Goal: Task Accomplishment & Management: Use online tool/utility

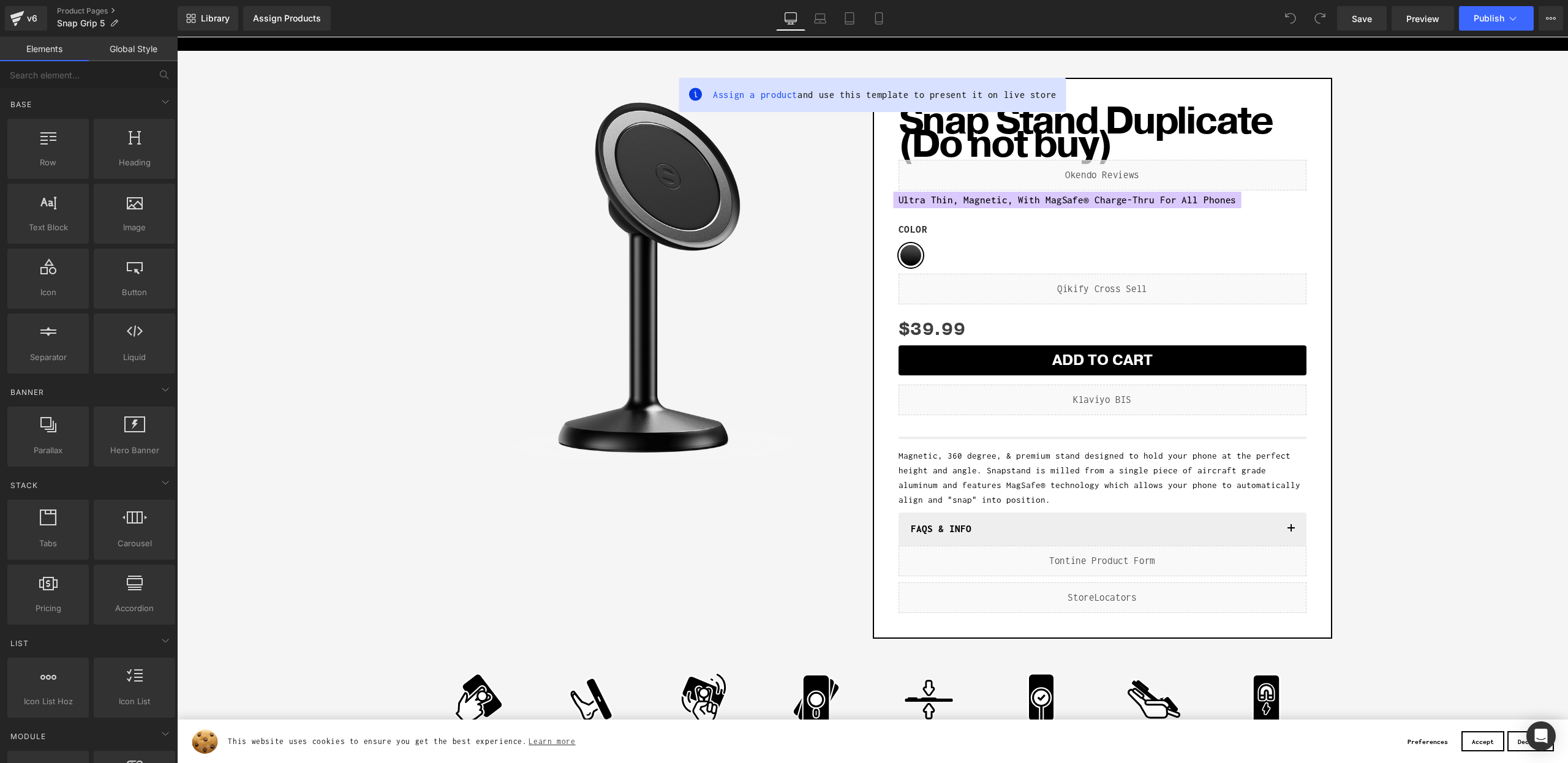
scroll to position [66, 0]
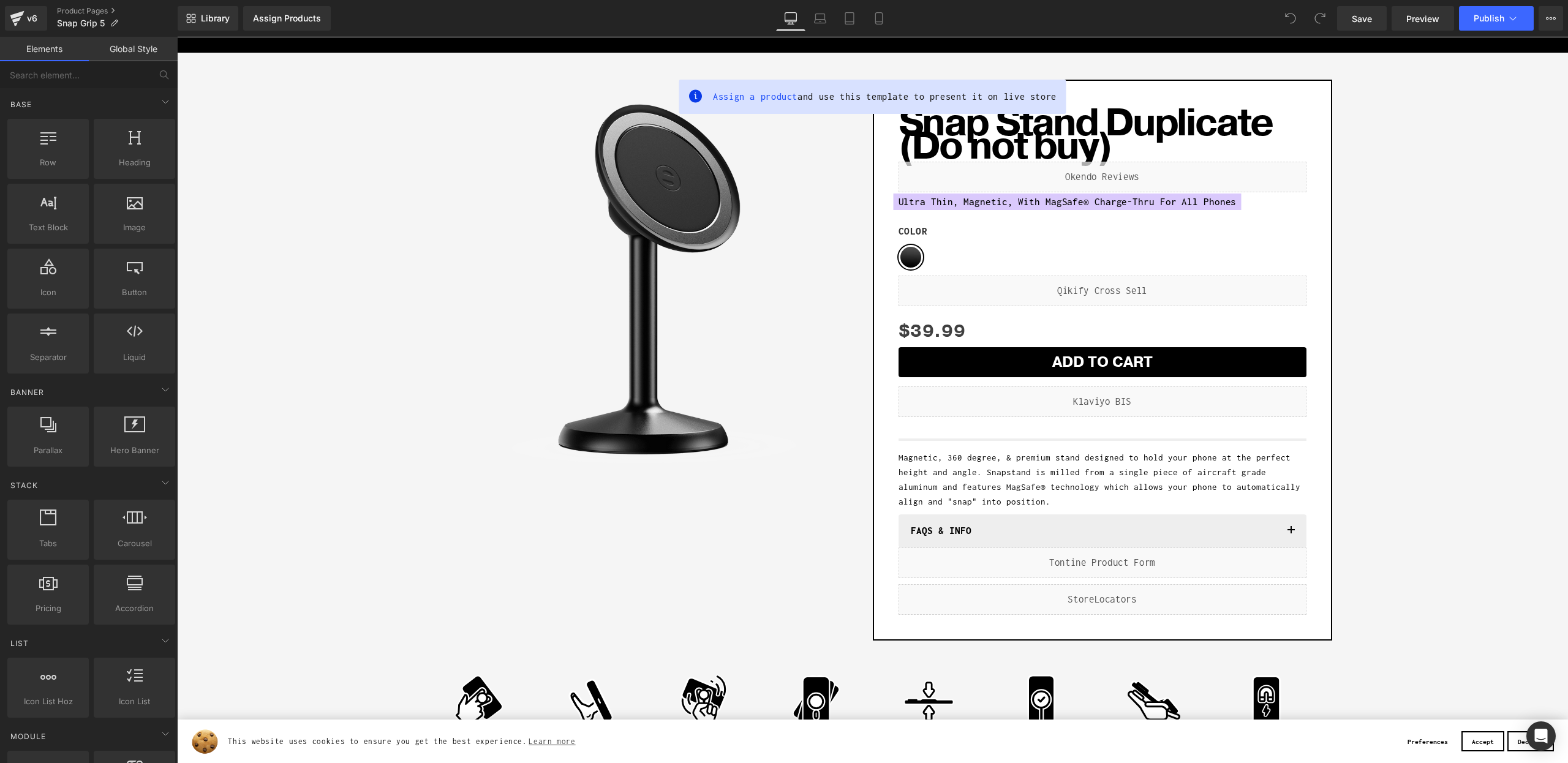
click at [222, 604] on div "Sale Off (P) Image Row Snap Stand Duplicate (Do not buy) (P) Title Liquid Ultra…" at bounding box center [872, 416] width 1379 height 686
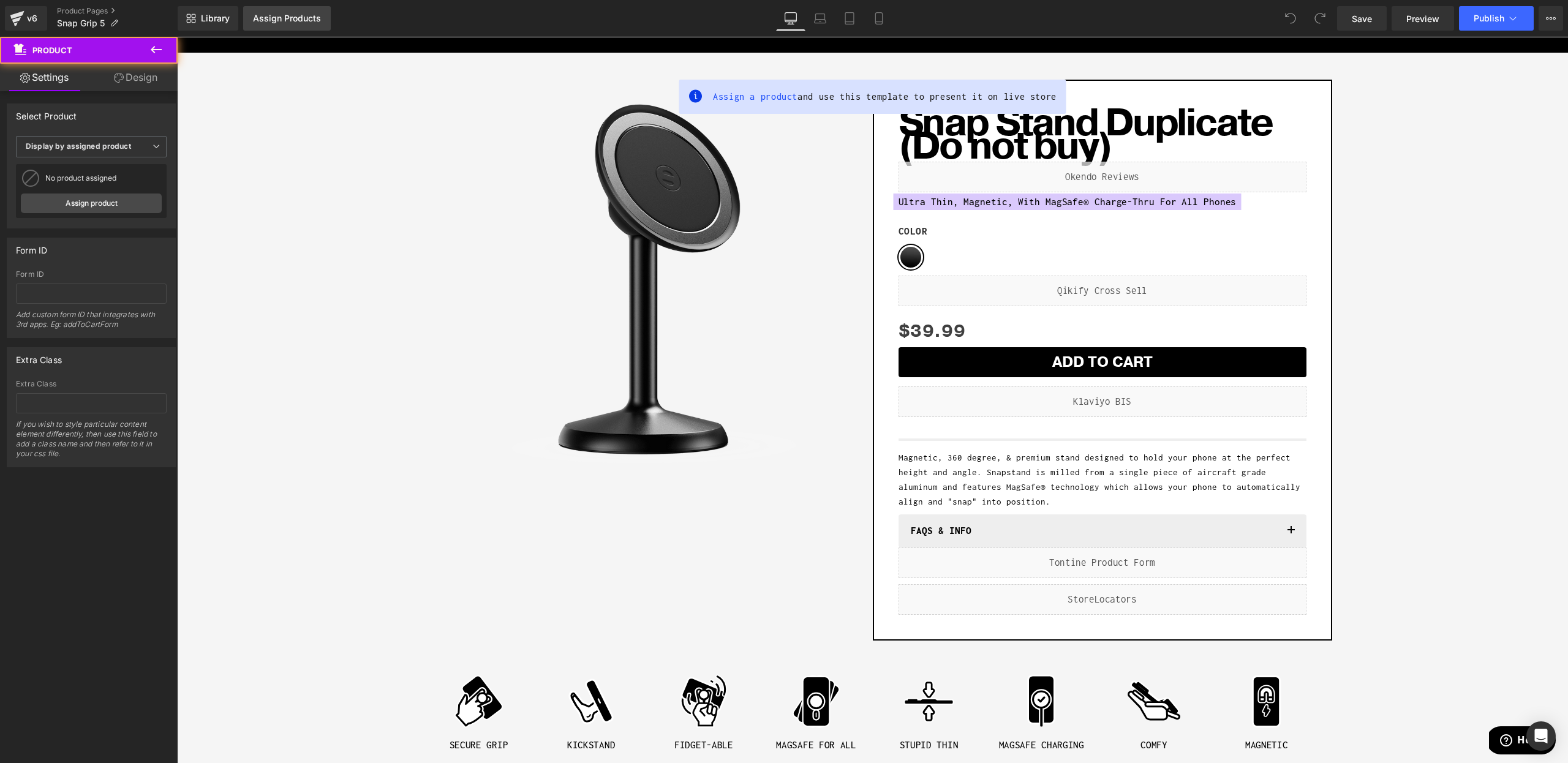
click at [292, 24] on link "Assign Products" at bounding box center [287, 19] width 88 height 24
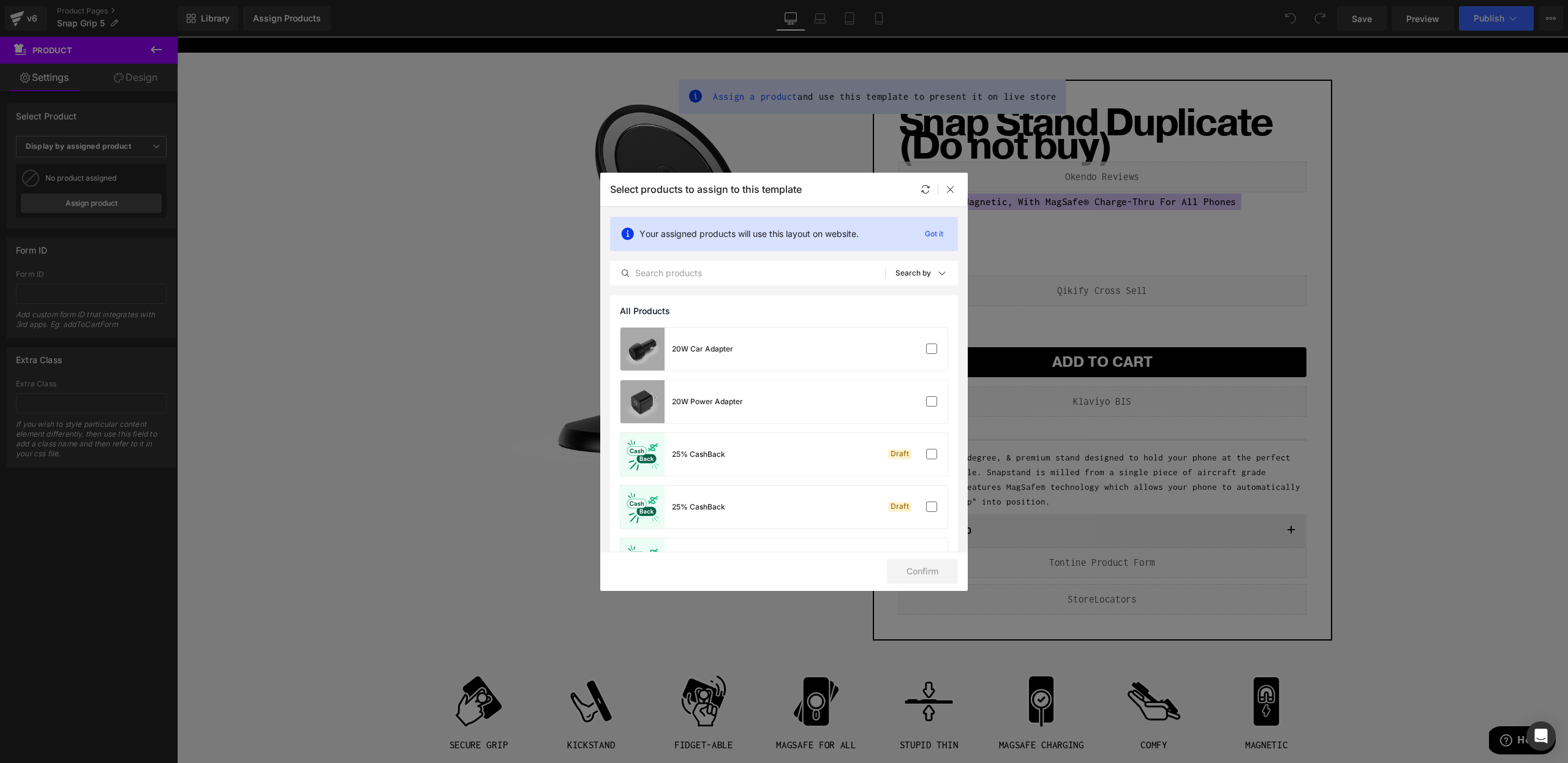
drag, startPoint x: 962, startPoint y: 200, endPoint x: 1305, endPoint y: 617, distance: 539.9
click at [962, 200] on div "Select products to assign to this template" at bounding box center [784, 189] width 367 height 33
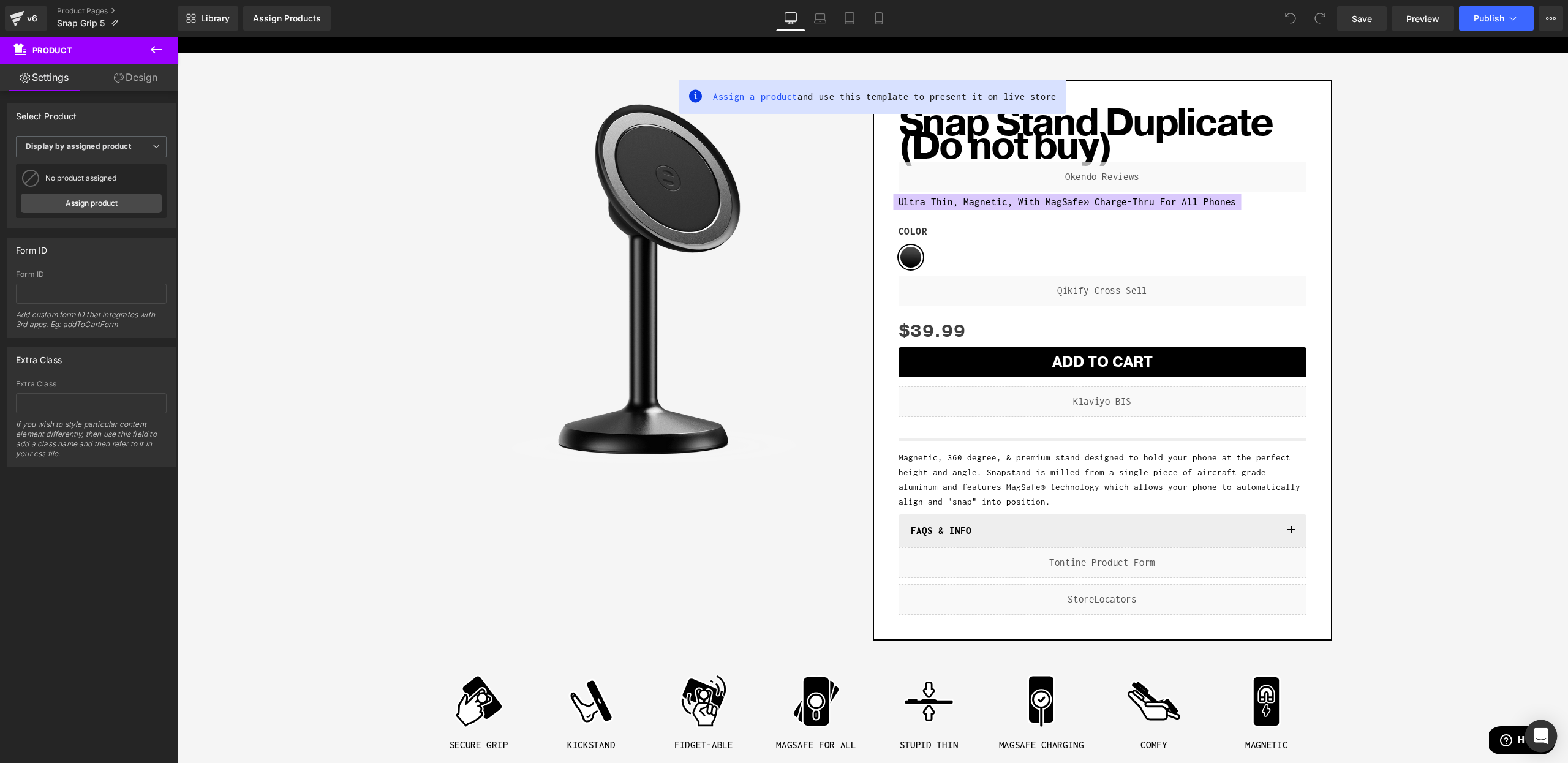
click at [1546, 736] on icon "Open Intercom Messenger" at bounding box center [1540, 736] width 14 height 16
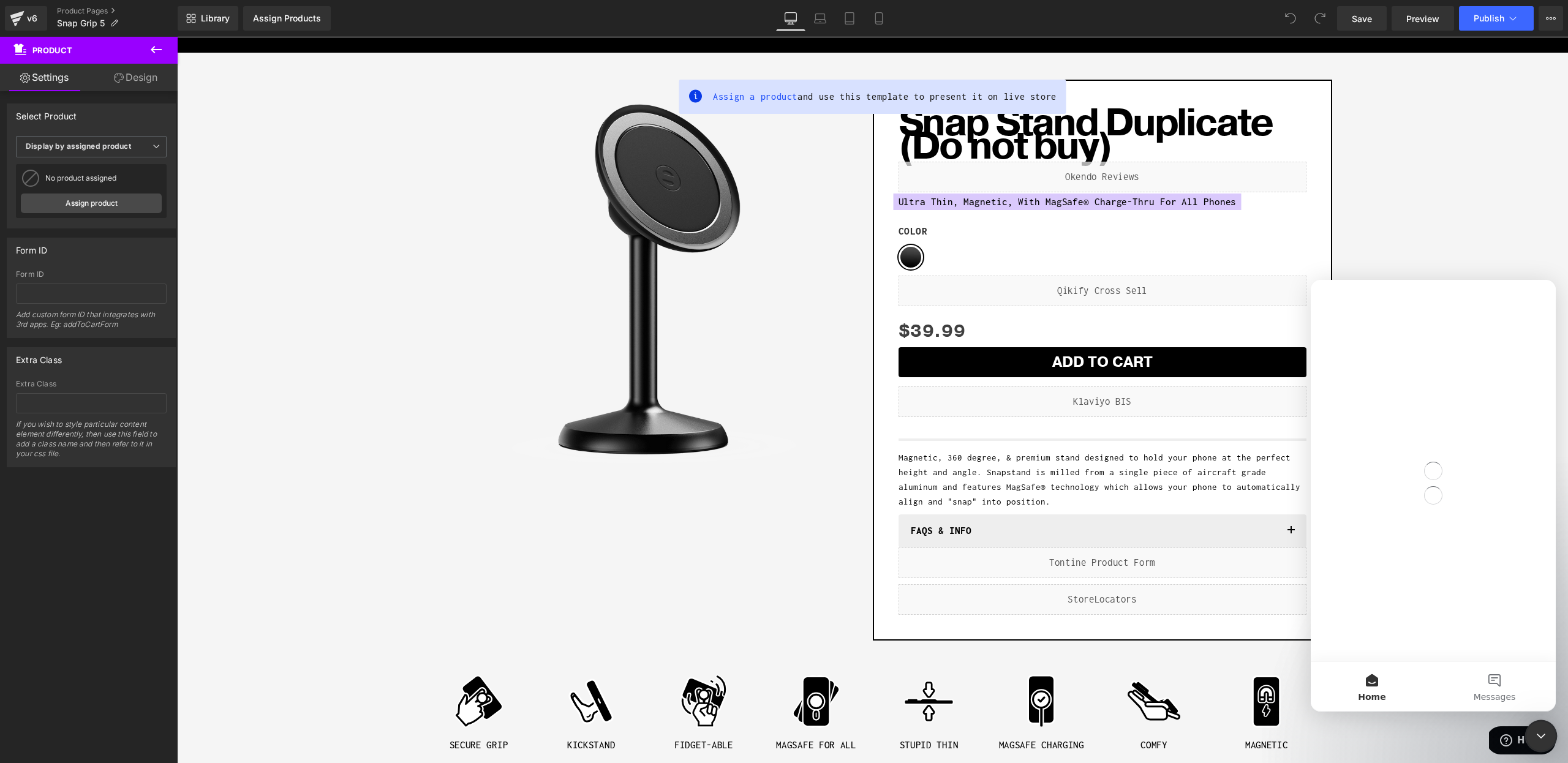
scroll to position [0, 0]
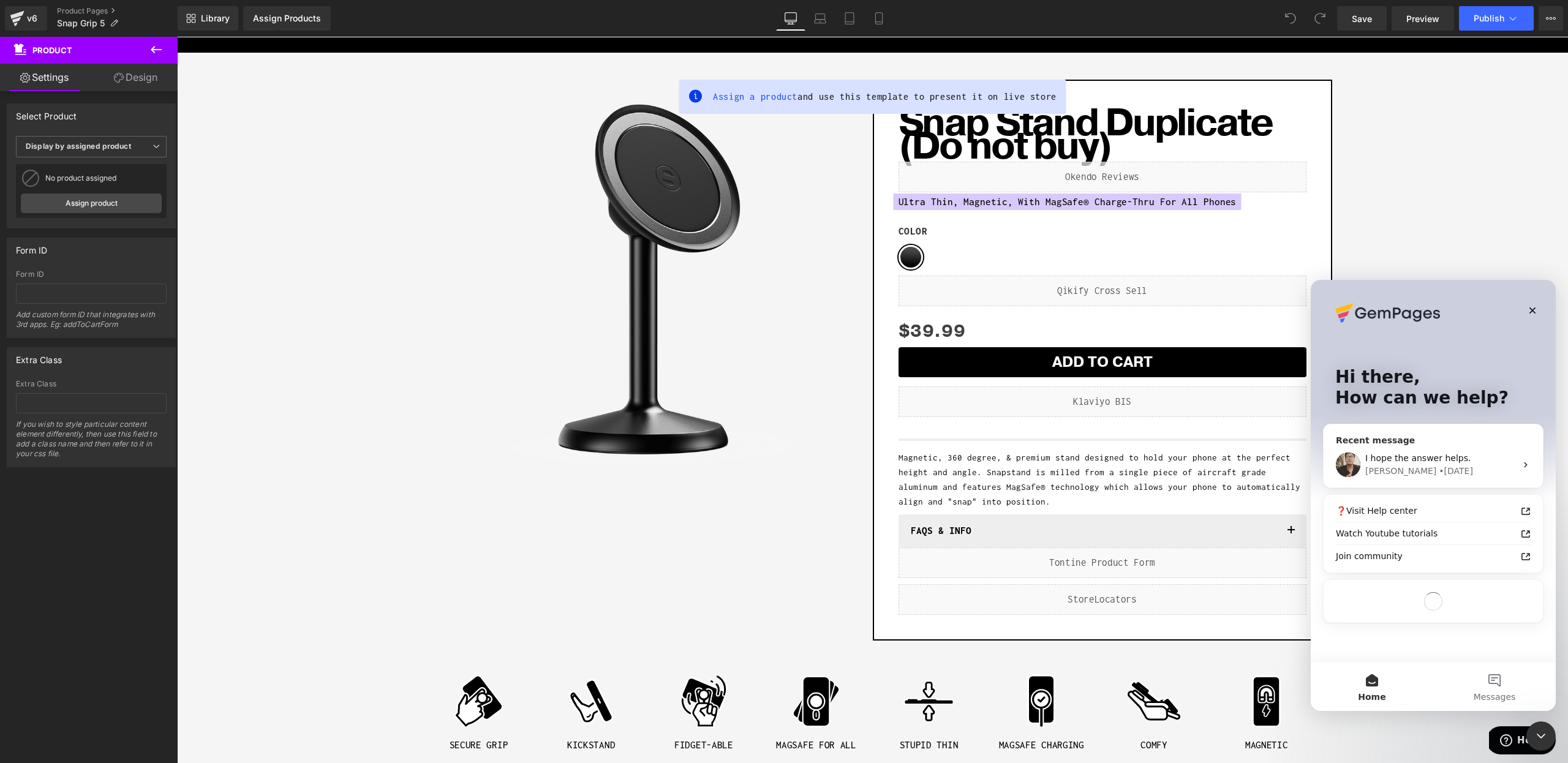
click at [1432, 466] on div "[PERSON_NAME] • [DATE]" at bounding box center [1440, 471] width 150 height 13
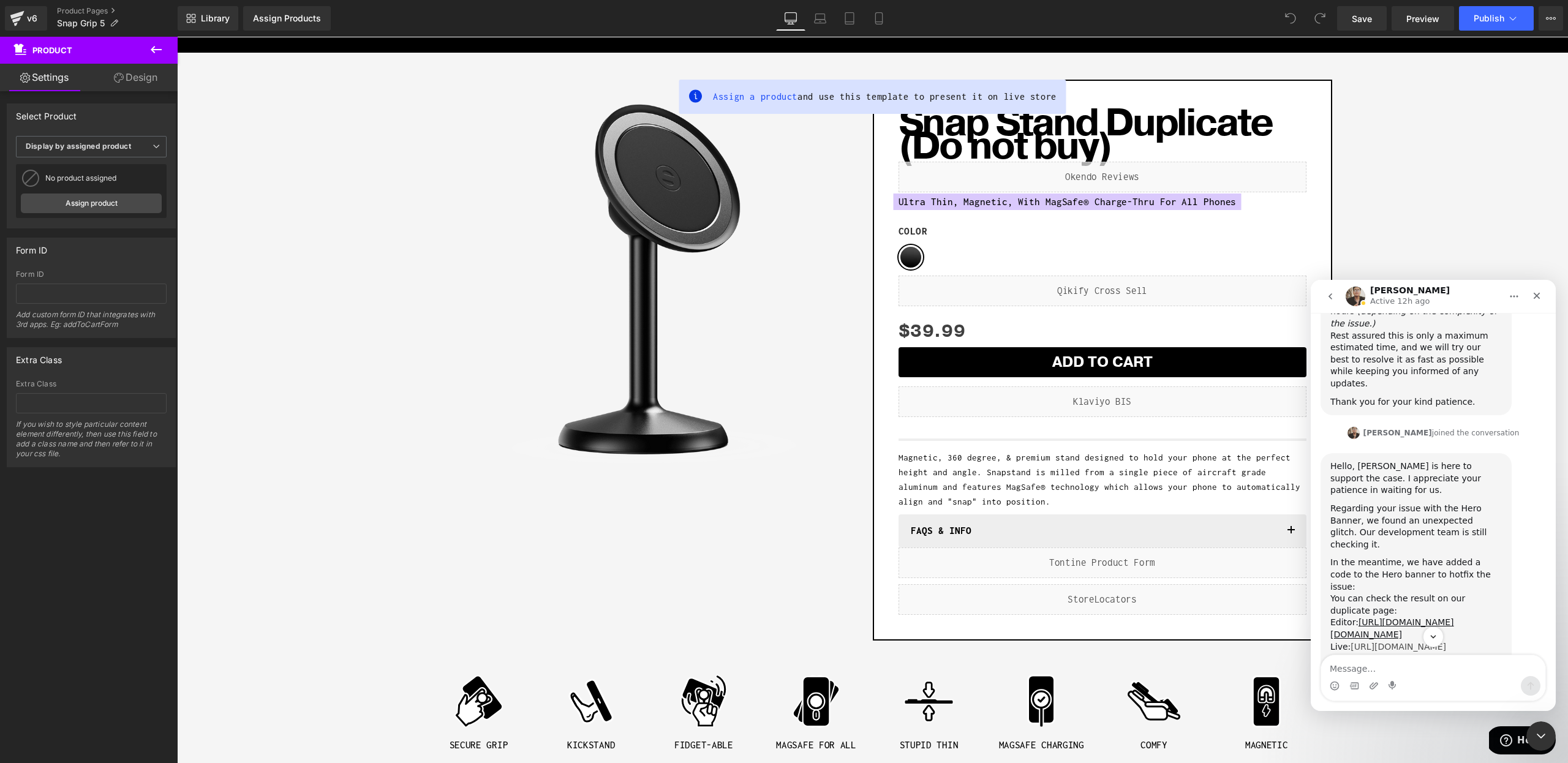
scroll to position [3865, 0]
click at [1394, 700] on img "Ken says…" at bounding box center [1412, 736] width 164 height 72
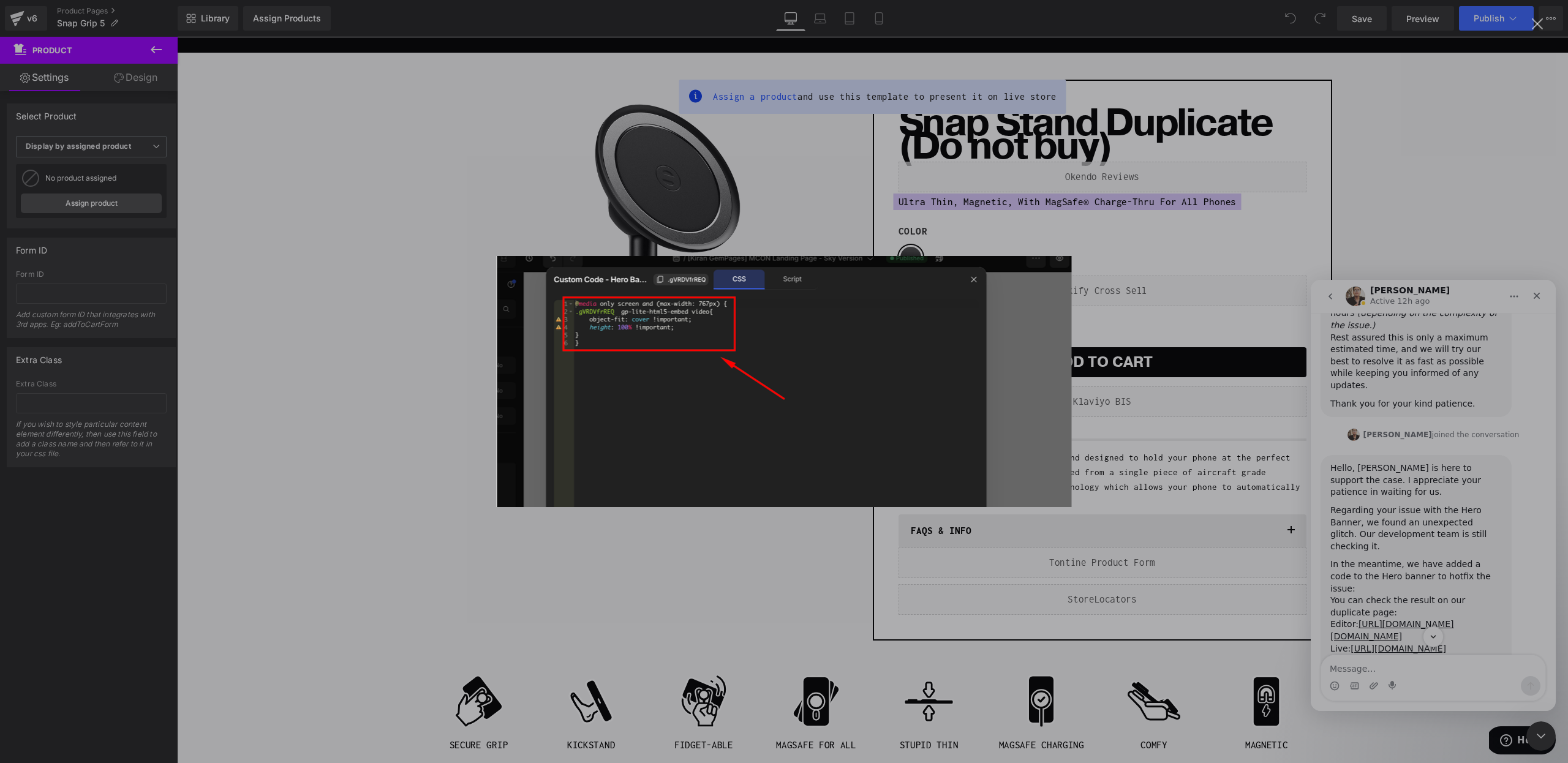
scroll to position [0, 0]
click at [1397, 546] on div "Intercom messenger" at bounding box center [784, 381] width 1568 height 763
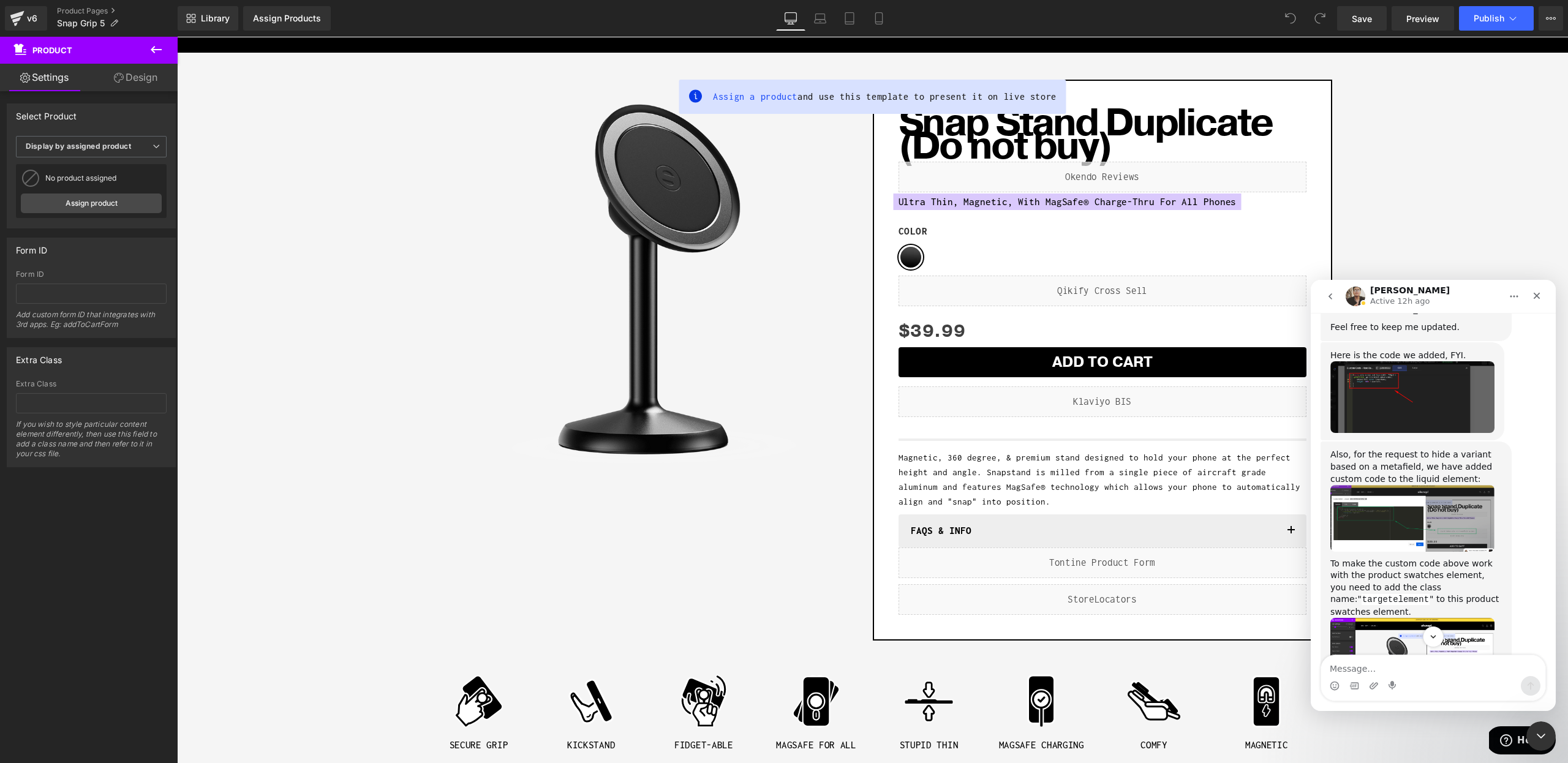
scroll to position [4264, 0]
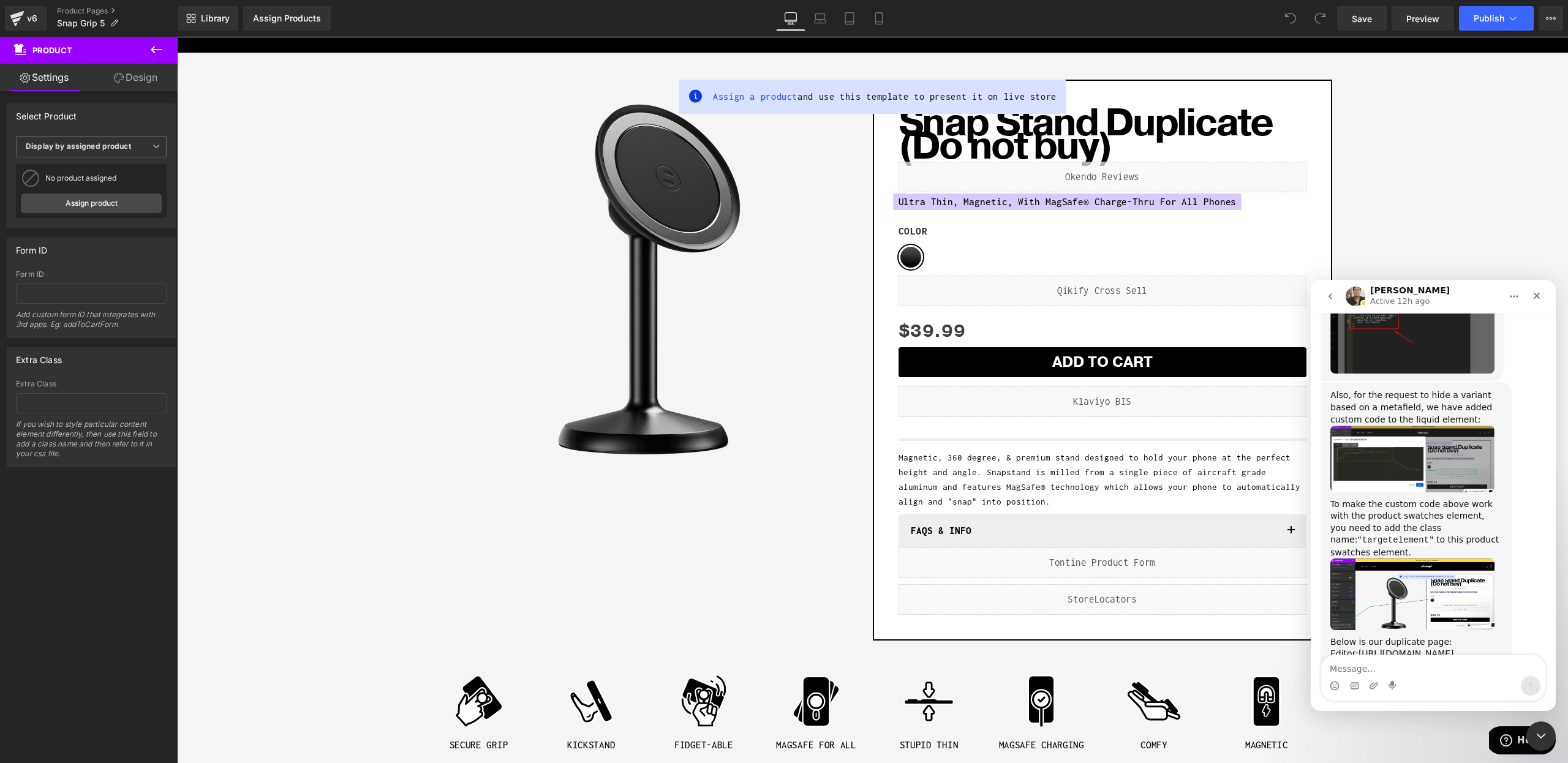
drag, startPoint x: 1339, startPoint y: 345, endPoint x: 1436, endPoint y: 596, distance: 269.1
click at [1475, 587] on div "Also, for the request to hide a variant based on a metafield, we have added cus…" at bounding box center [1415, 563] width 171 height 349
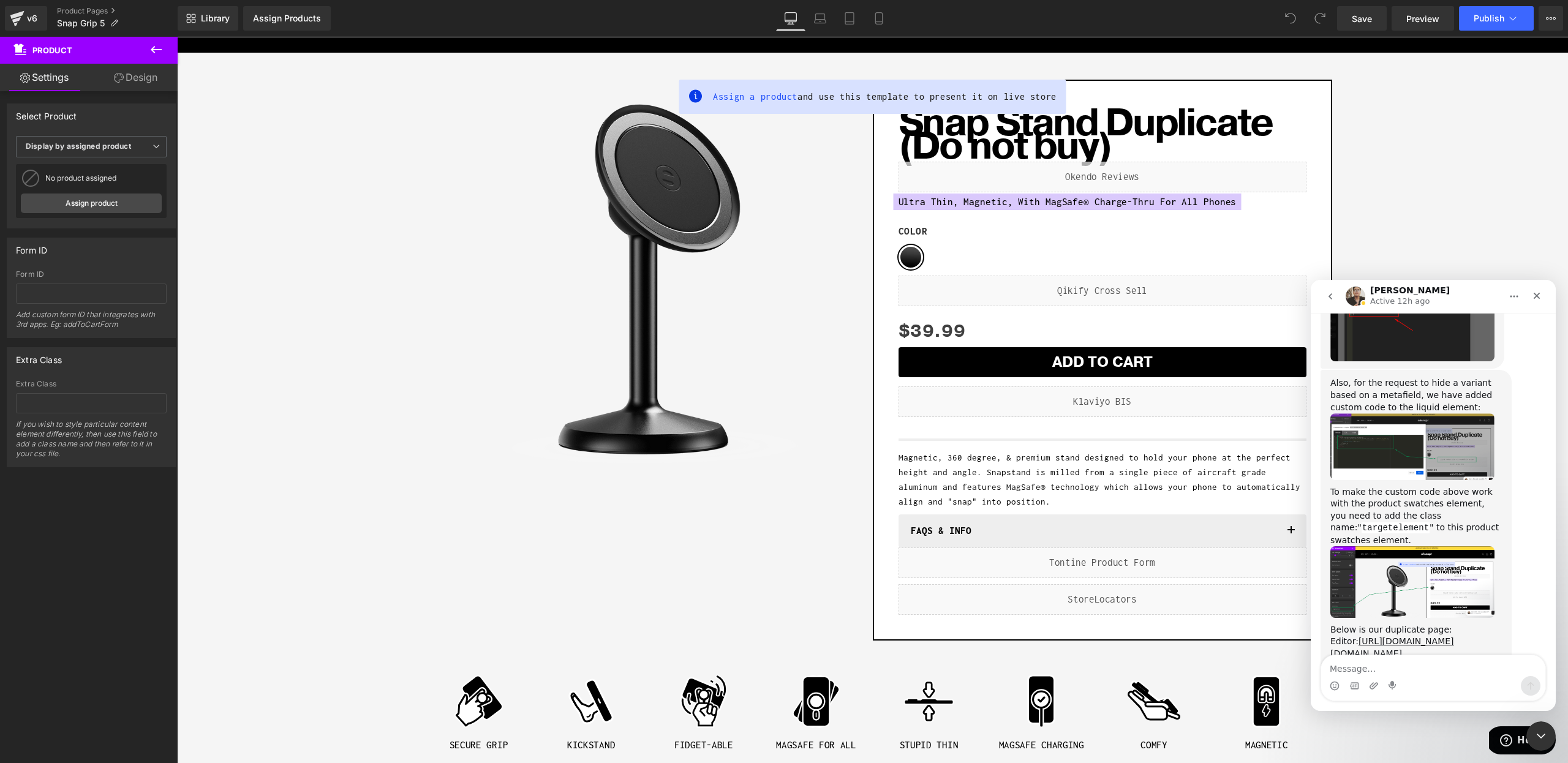
copy div "Also, for the request to hide a variant based on a metafield, we have added cus…"
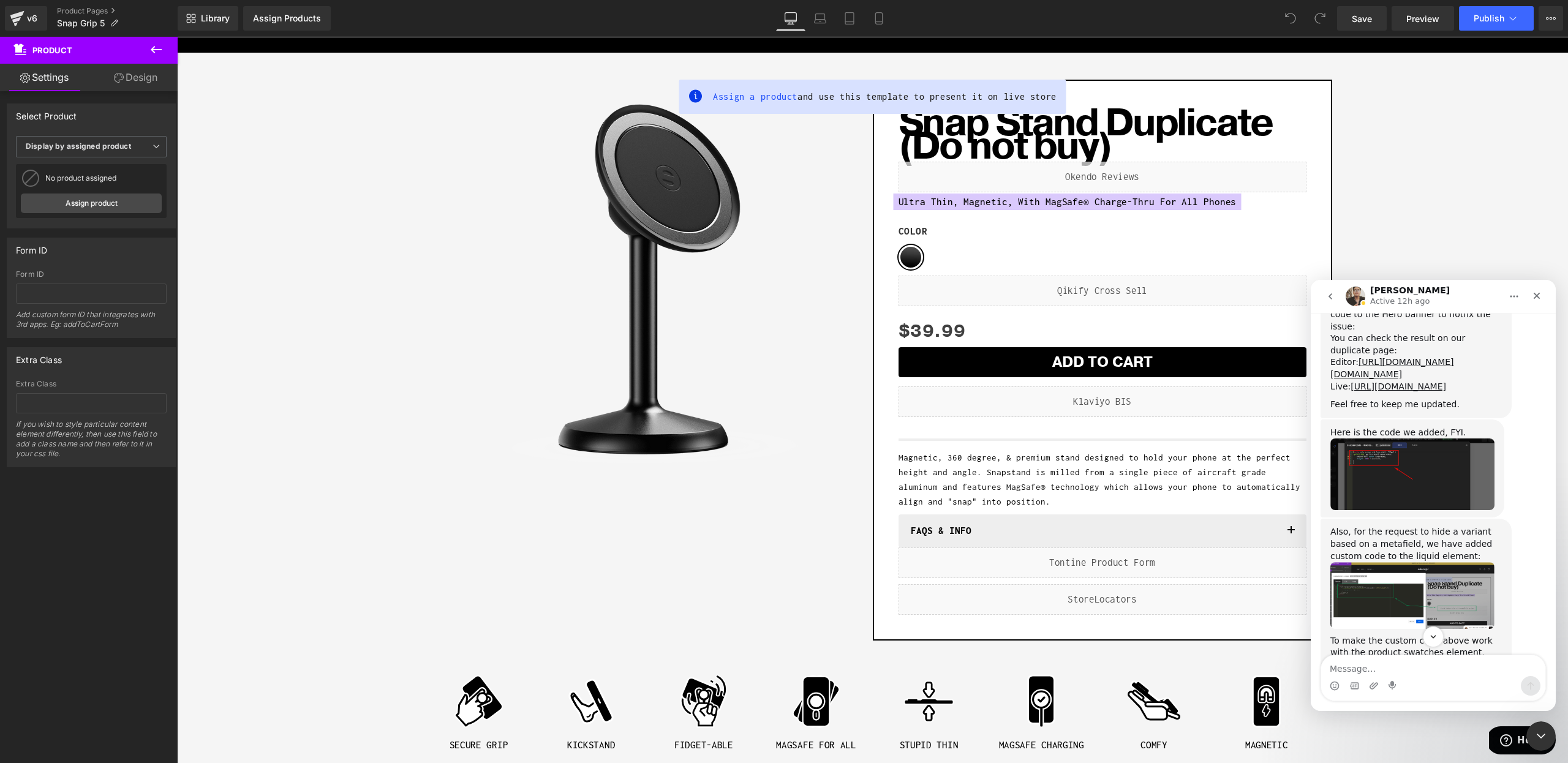
scroll to position [4116, 0]
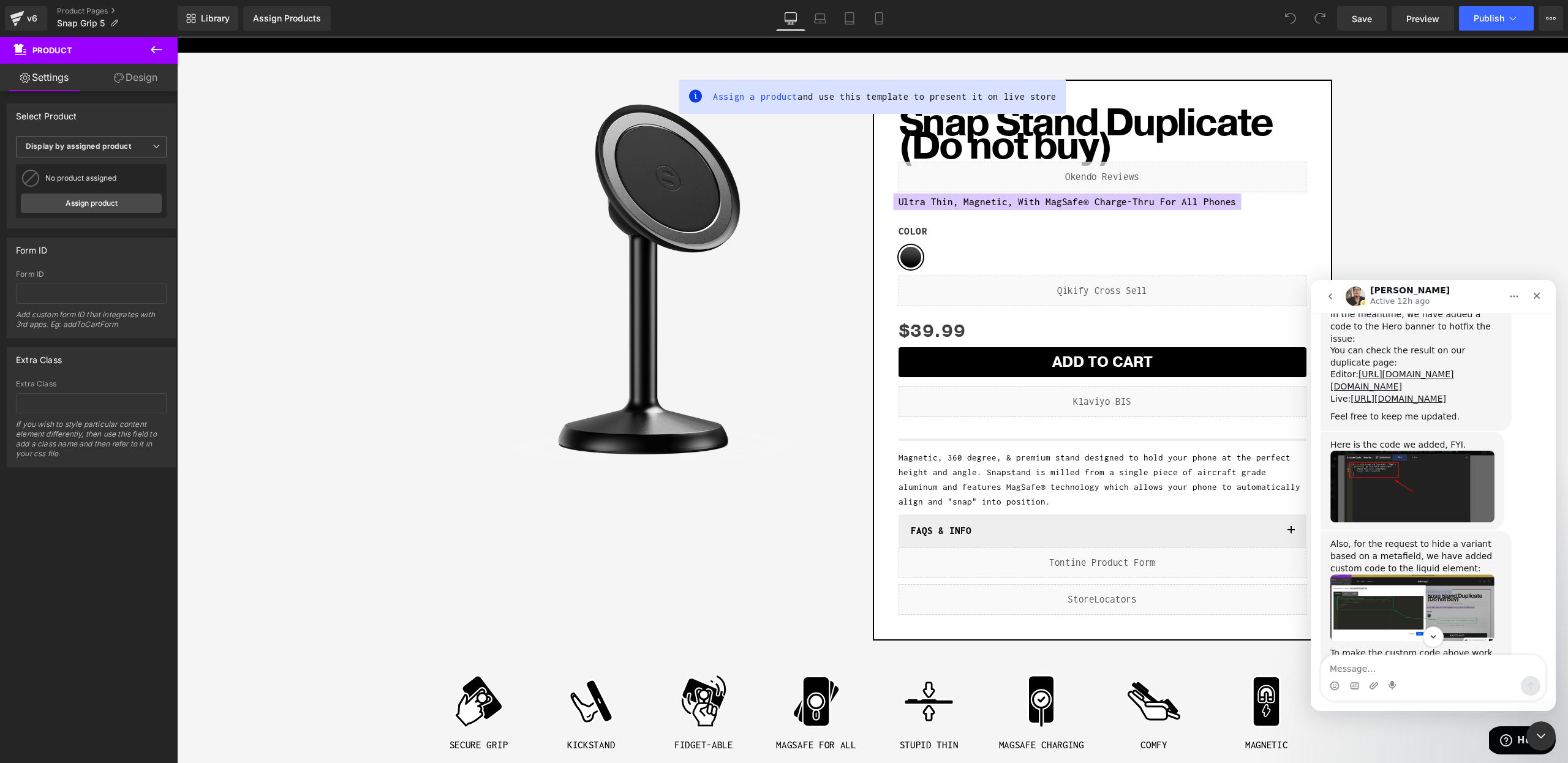
click at [1411, 574] on img "Ken says…" at bounding box center [1412, 607] width 164 height 66
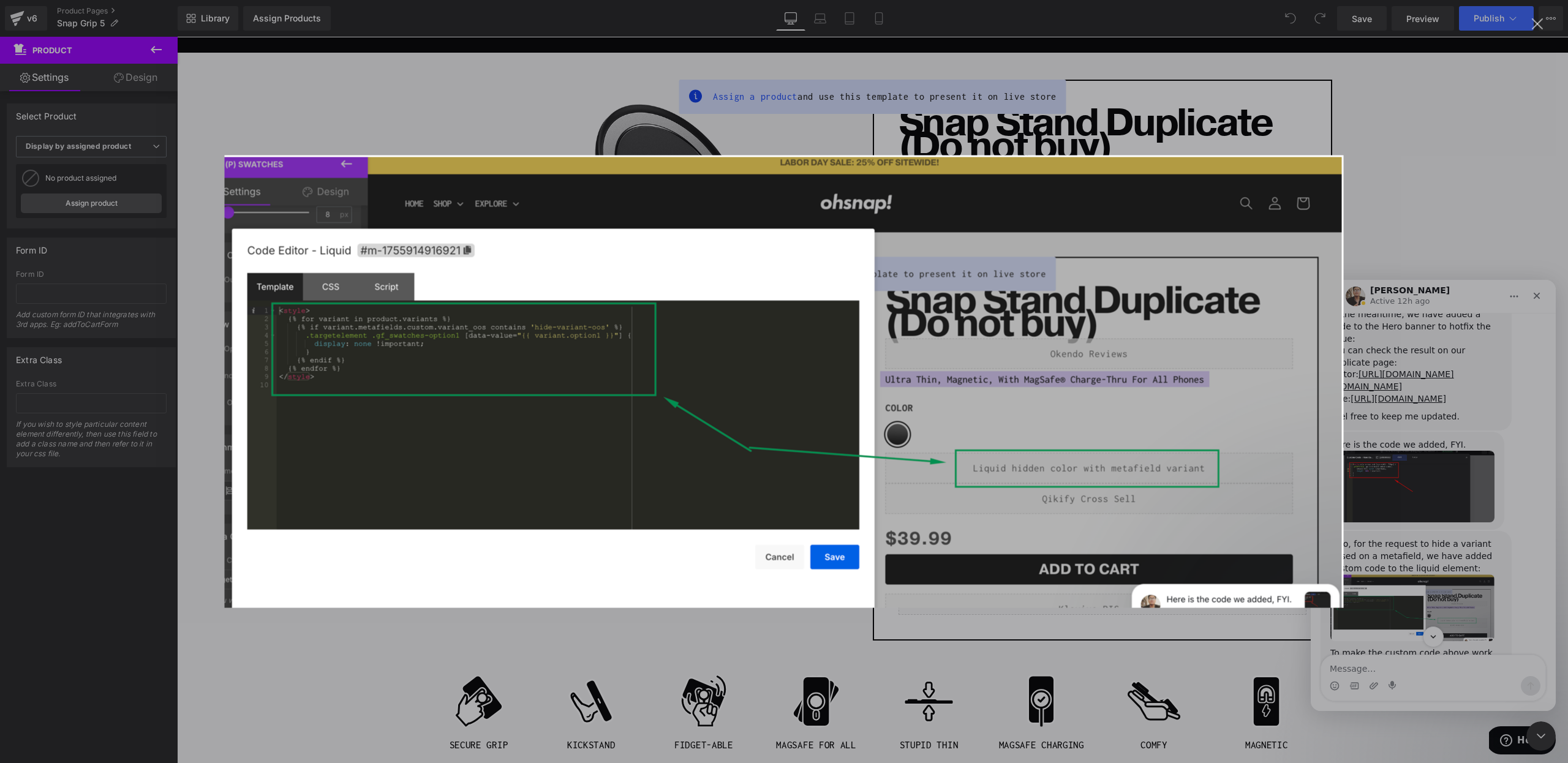
click at [1396, 395] on div "Intercom messenger" at bounding box center [784, 381] width 1568 height 763
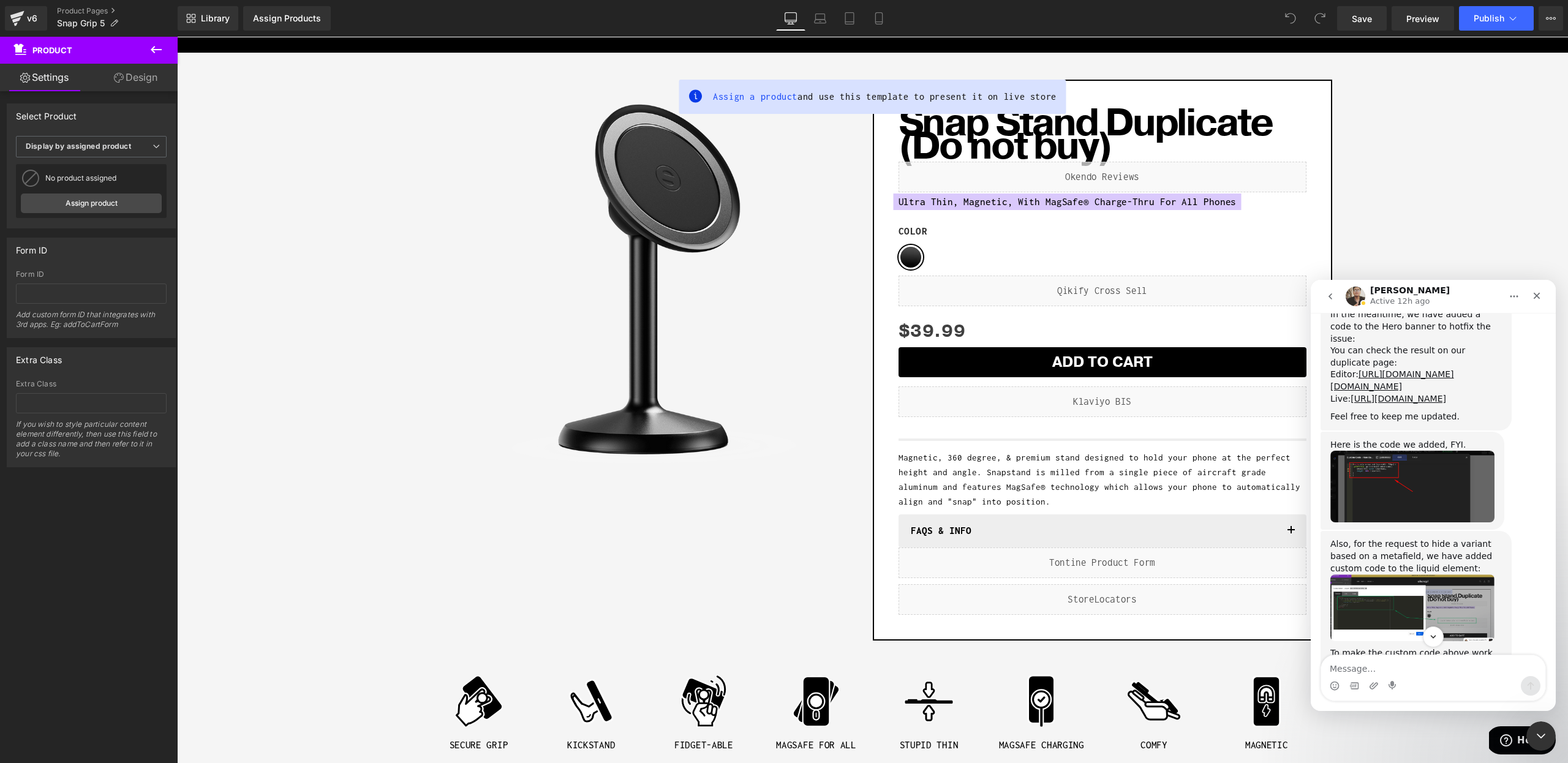
click at [1401, 574] on img "Ken says…" at bounding box center [1412, 607] width 164 height 66
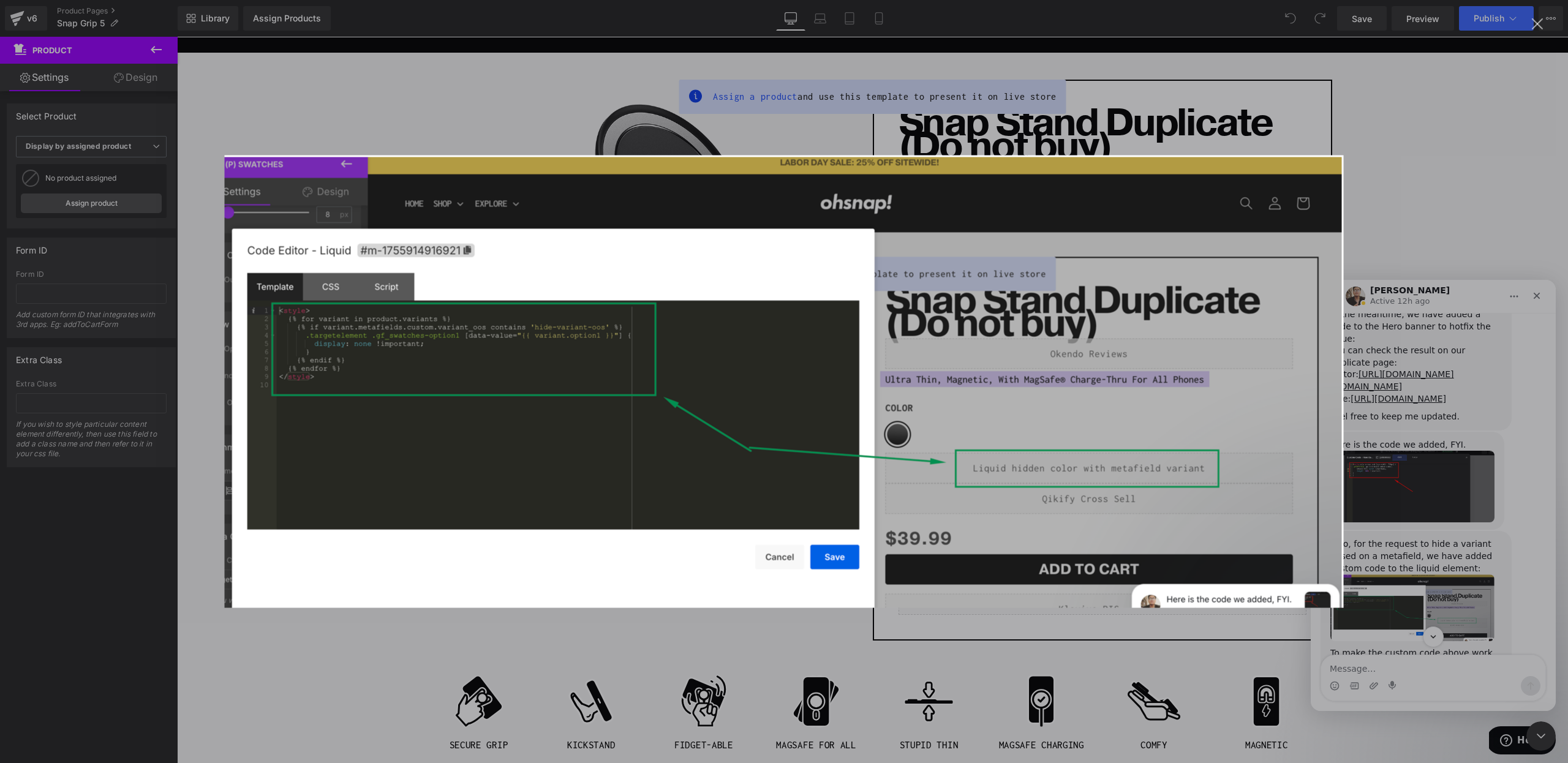
click at [1419, 525] on div "Intercom messenger" at bounding box center [784, 381] width 1568 height 763
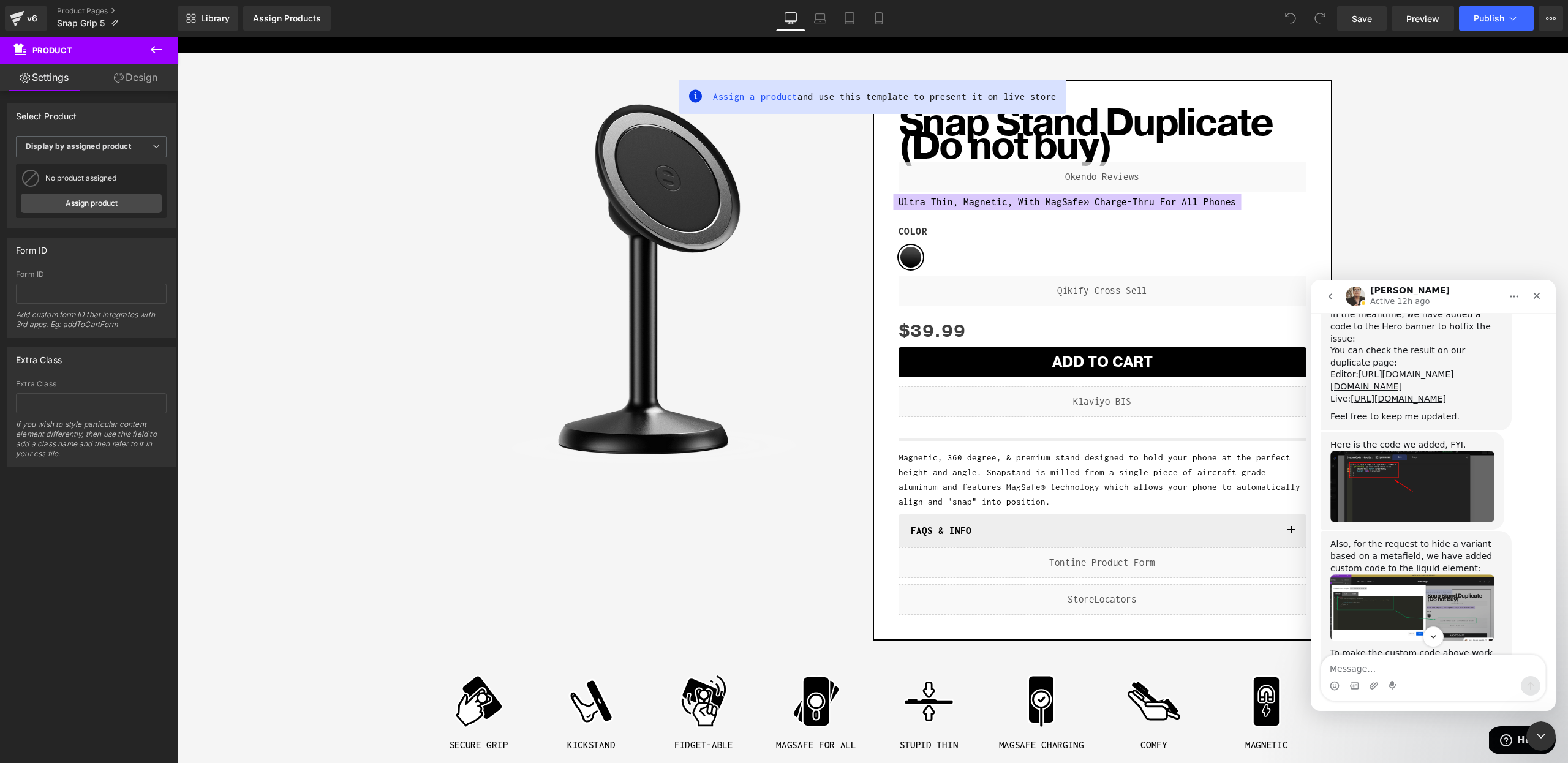
click at [1424, 708] on img "Ken says…" at bounding box center [1412, 743] width 164 height 71
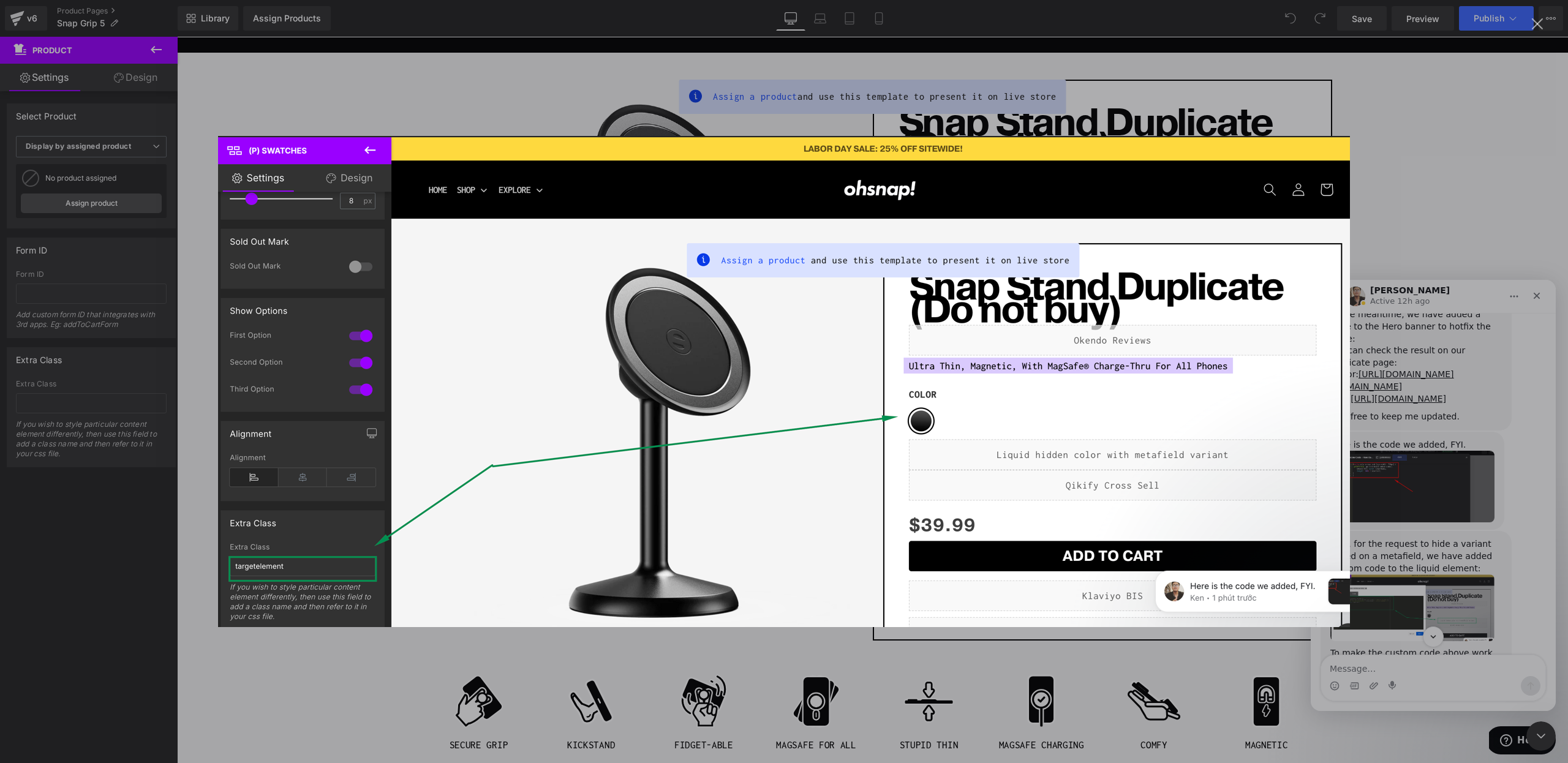
click at [1497, 587] on div "Intercom messenger" at bounding box center [784, 381] width 1568 height 763
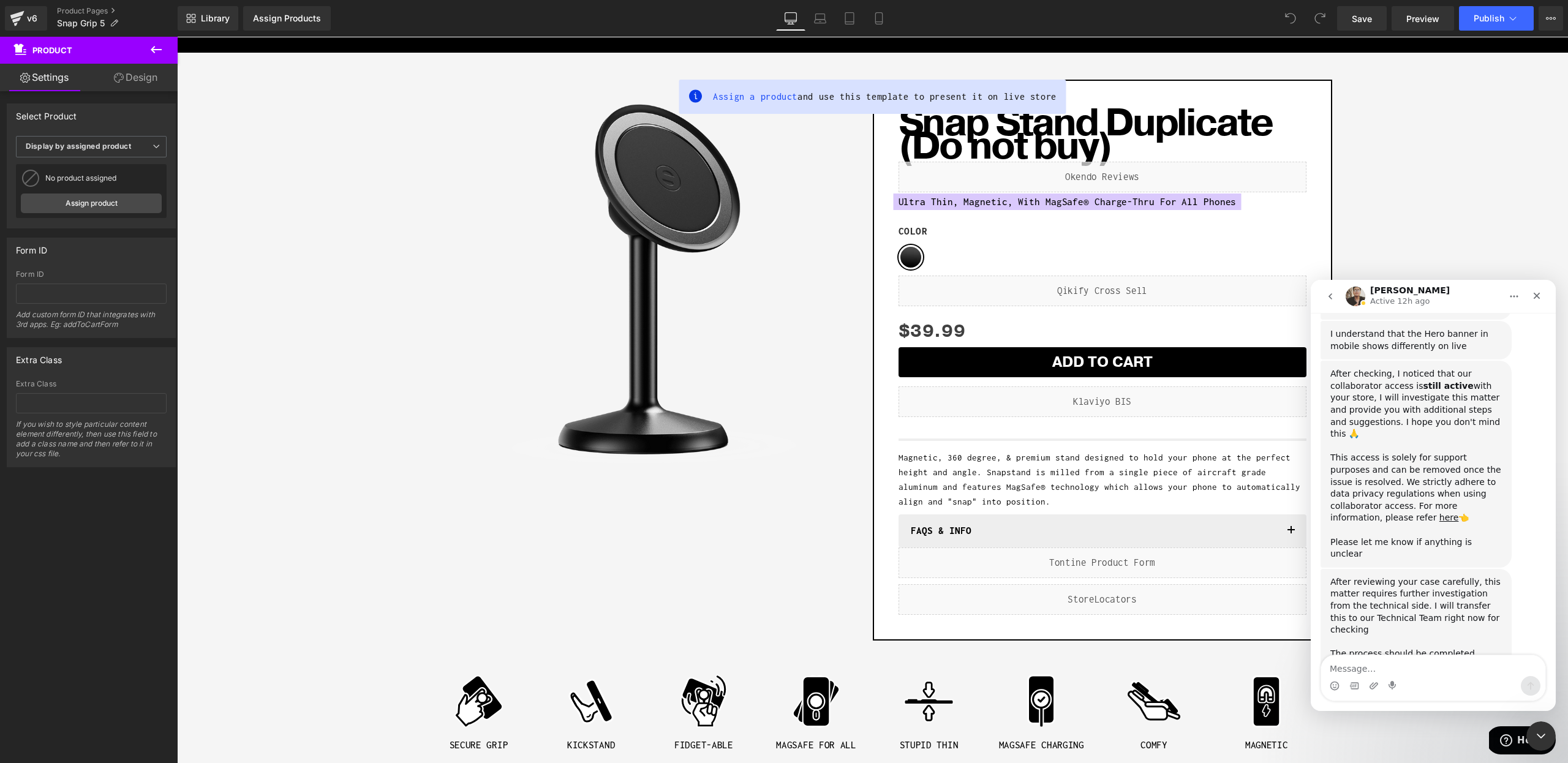
scroll to position [3456, 0]
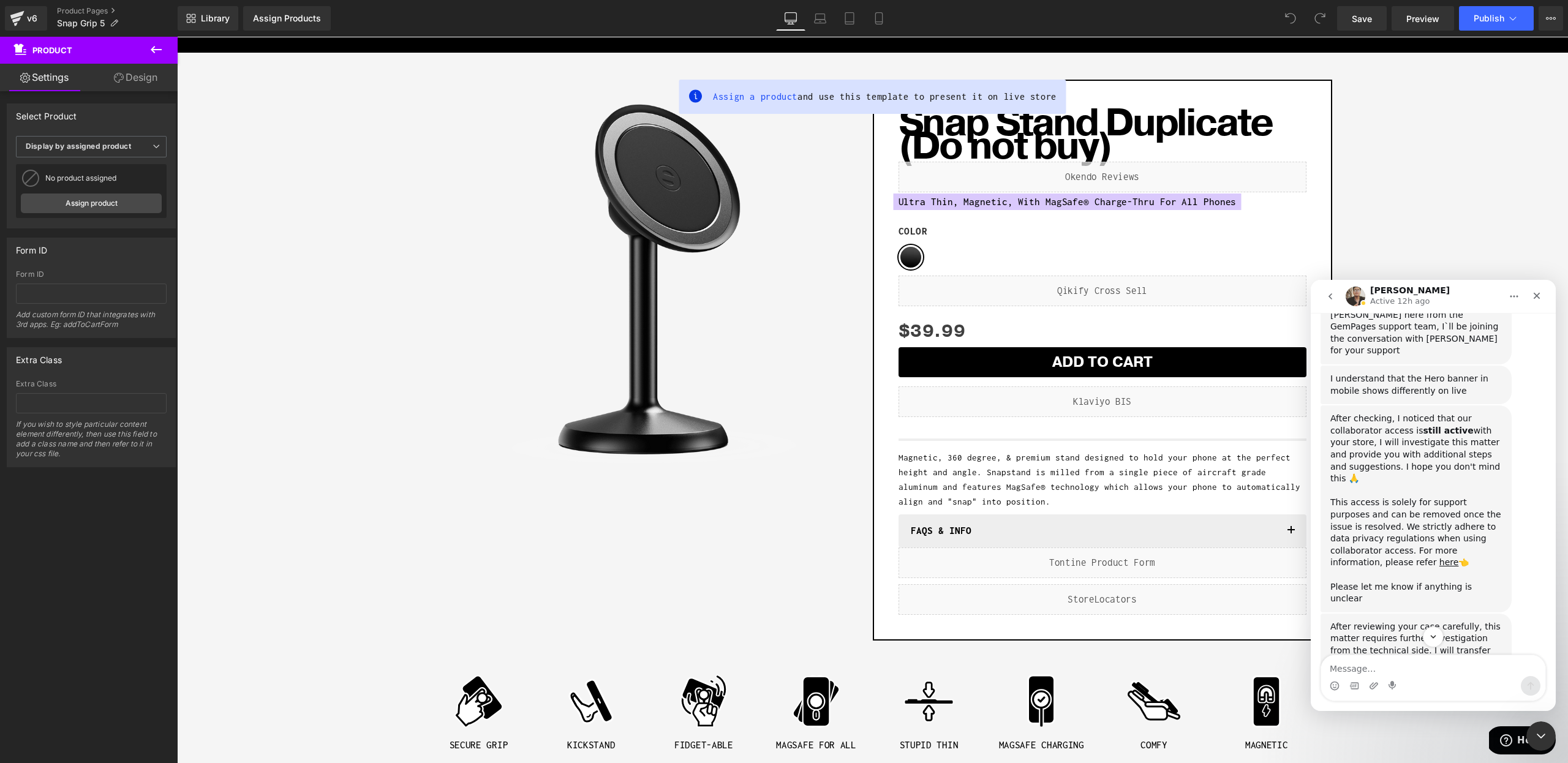
click at [1432, 741] on div "Rest assured this is only a maximum estimated time, and we will try our best to…" at bounding box center [1415, 771] width 171 height 60
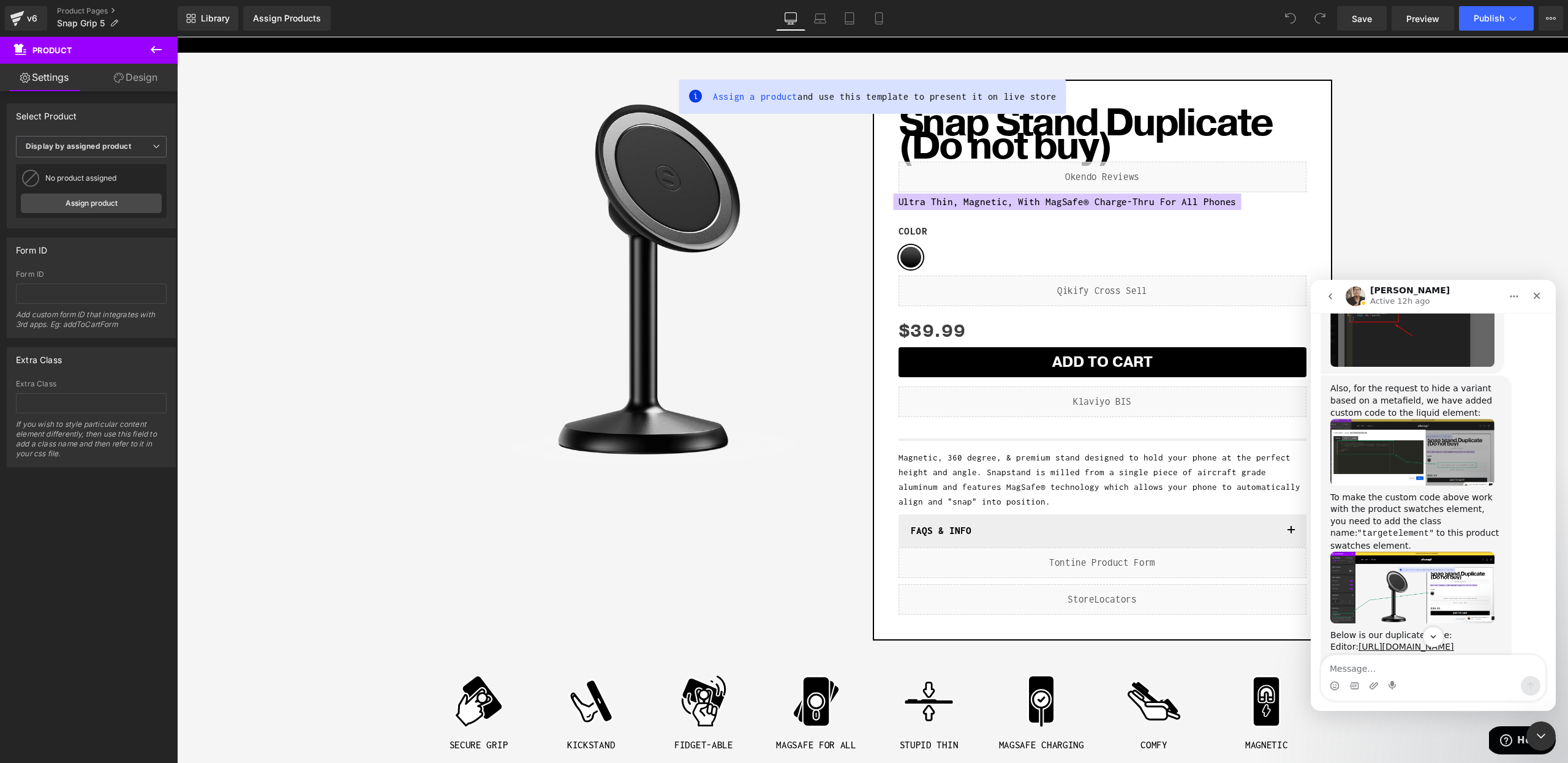
scroll to position [4289, 0]
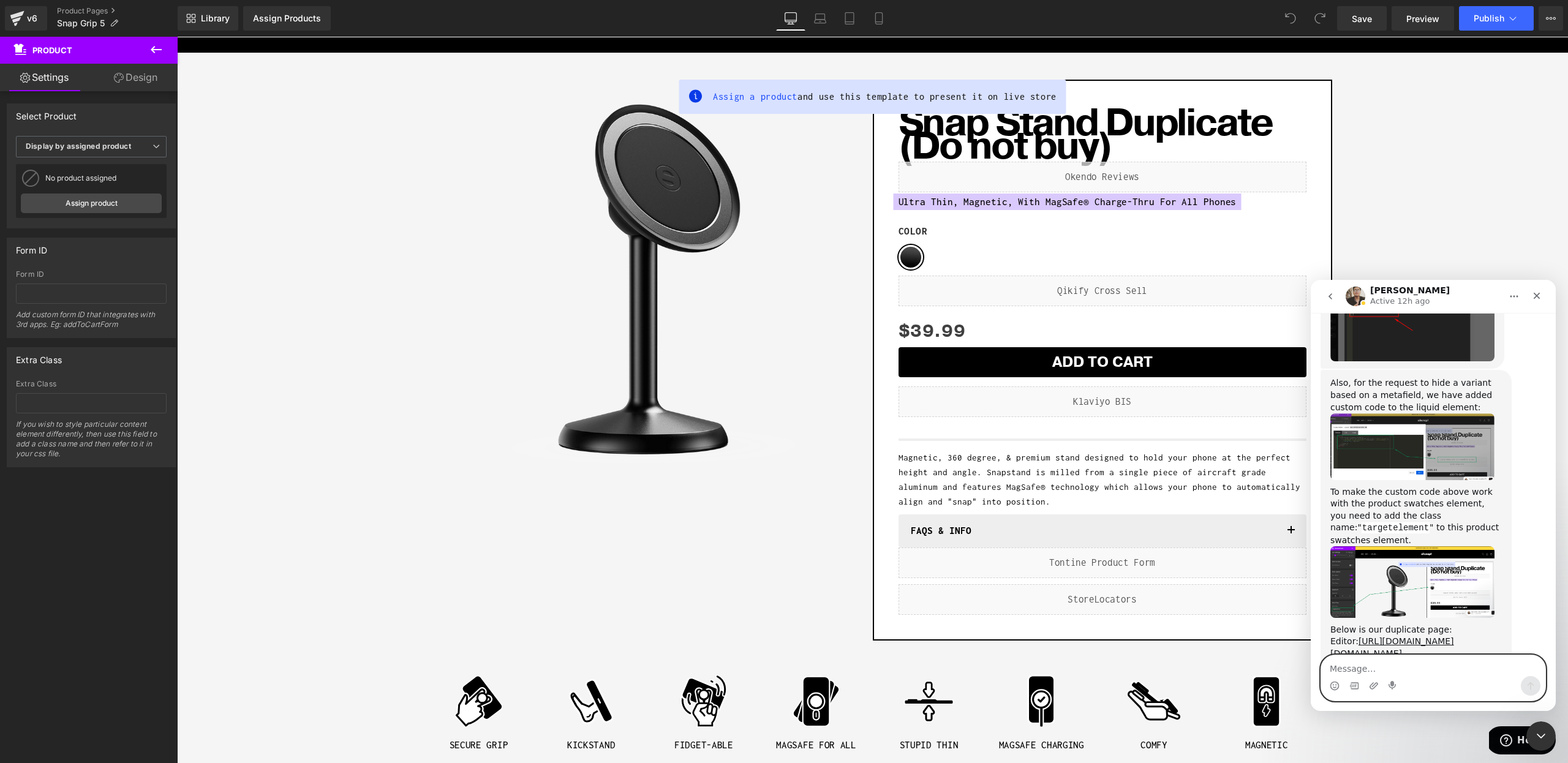
click at [1385, 658] on textarea "Message…" at bounding box center [1433, 666] width 224 height 21
type textarea "This worked perfectly, thank you so much!"
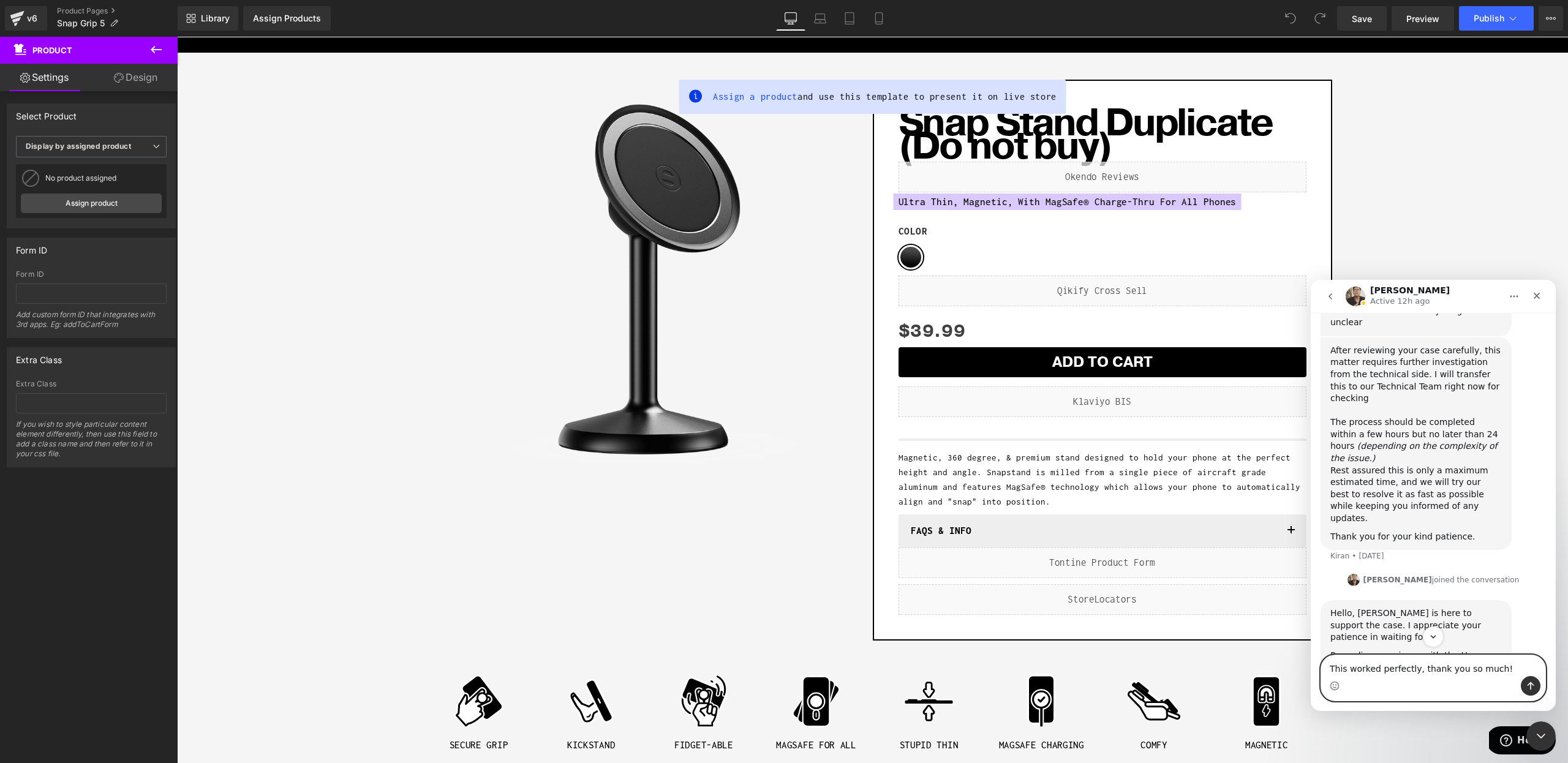
scroll to position [3923, 0]
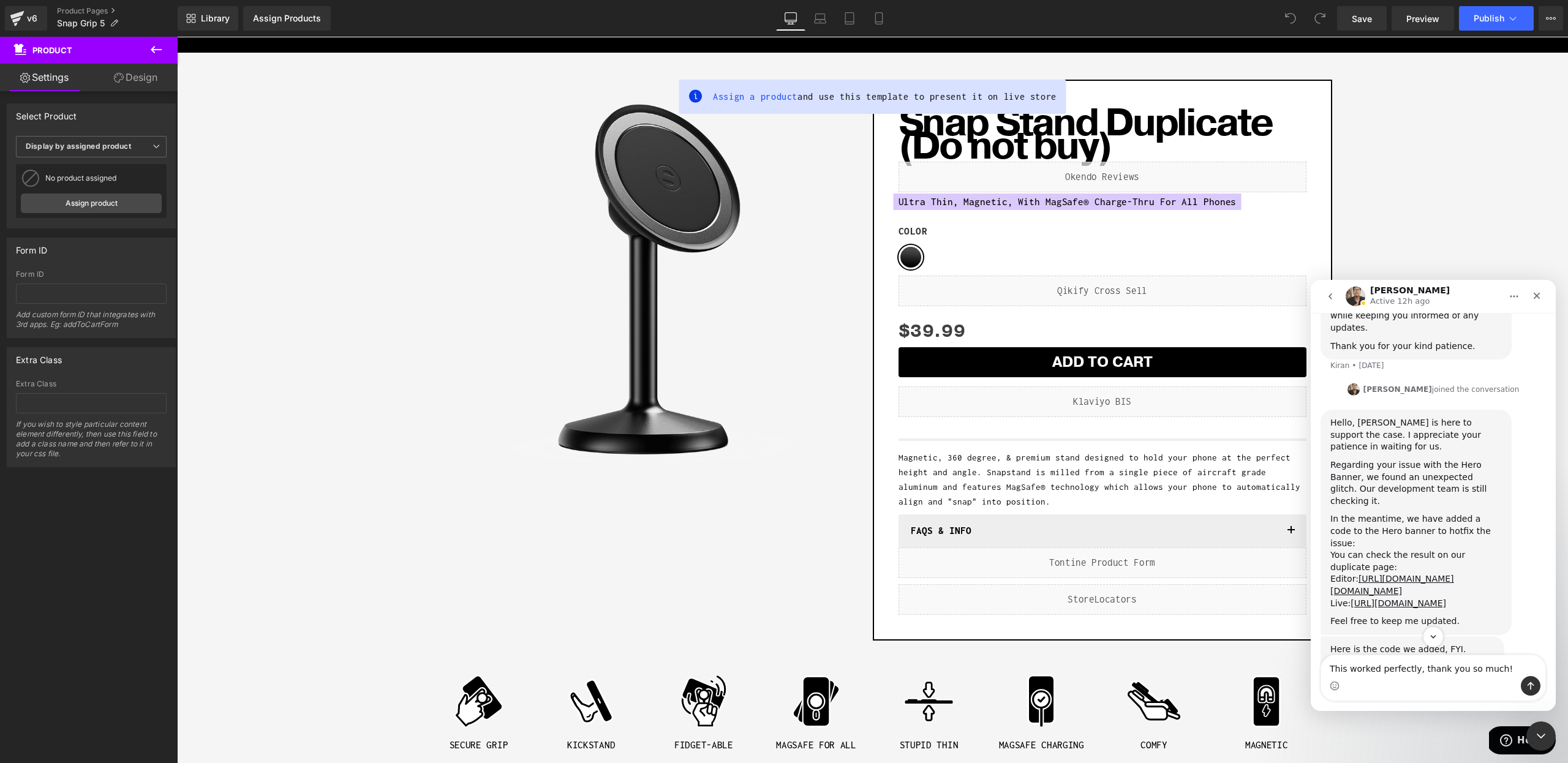
click at [1375, 656] on img "Ken says…" at bounding box center [1412, 691] width 164 height 72
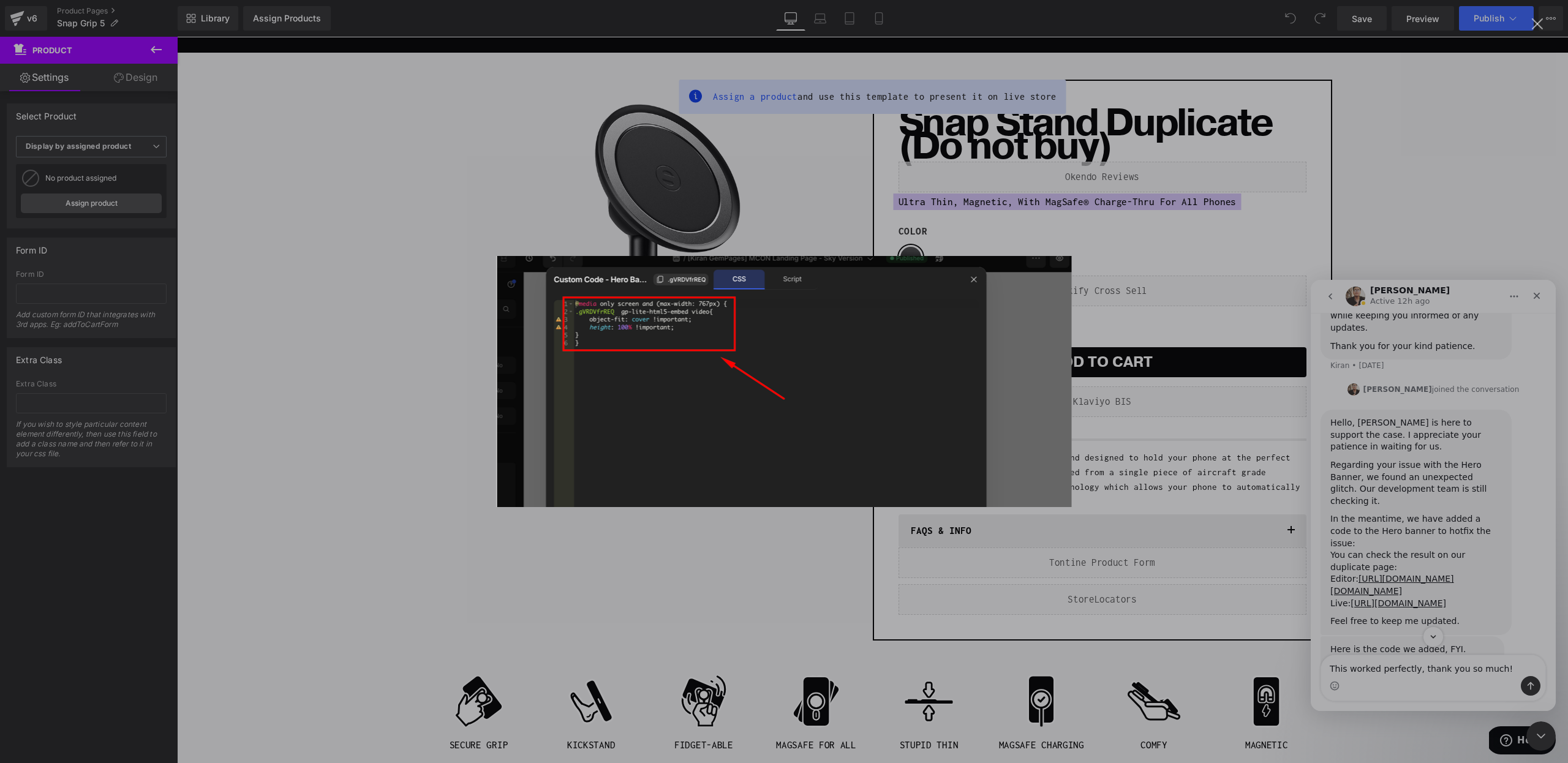
click at [1386, 502] on div "Intercom messenger" at bounding box center [784, 381] width 1568 height 763
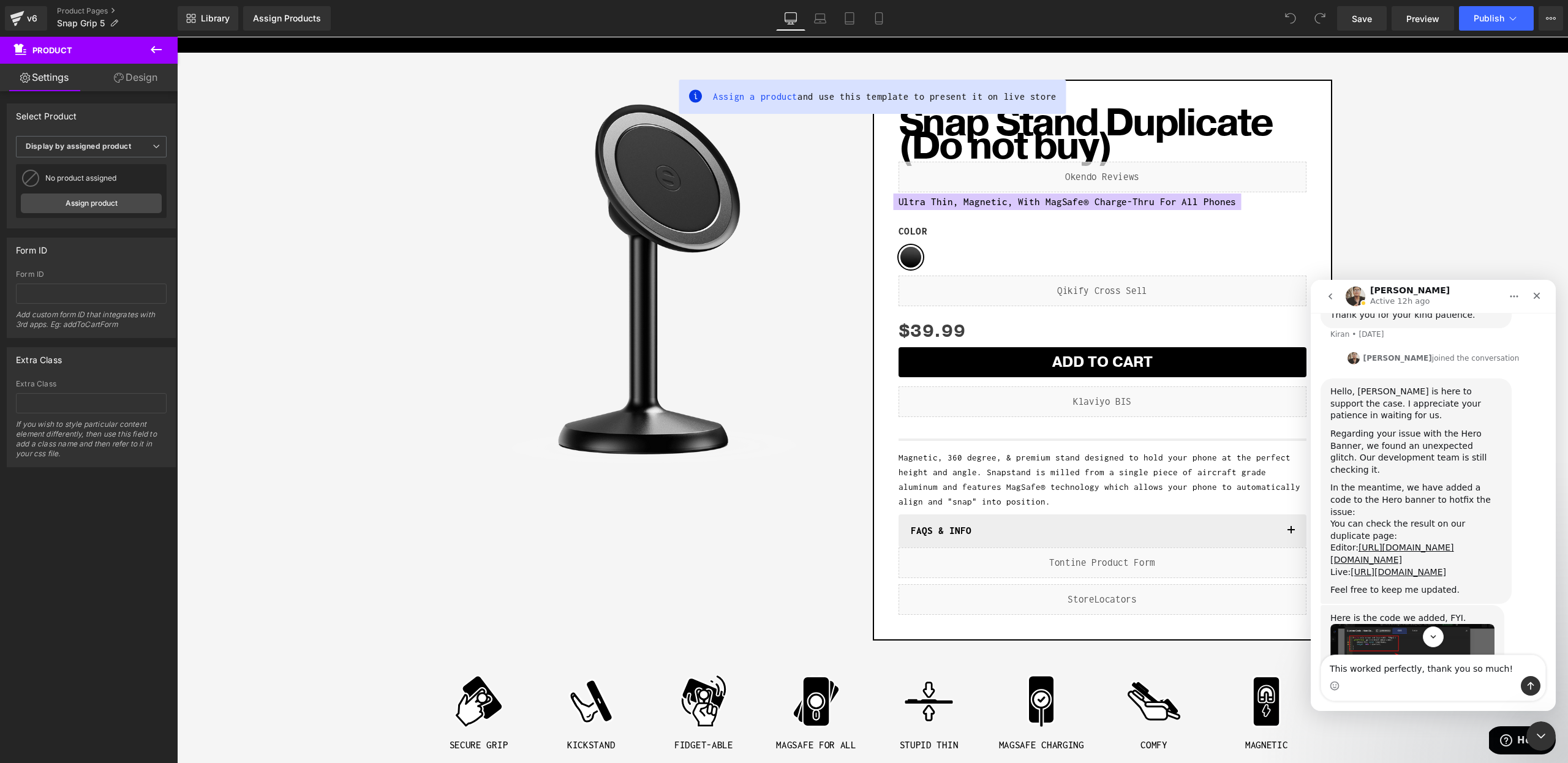
scroll to position [4205, 0]
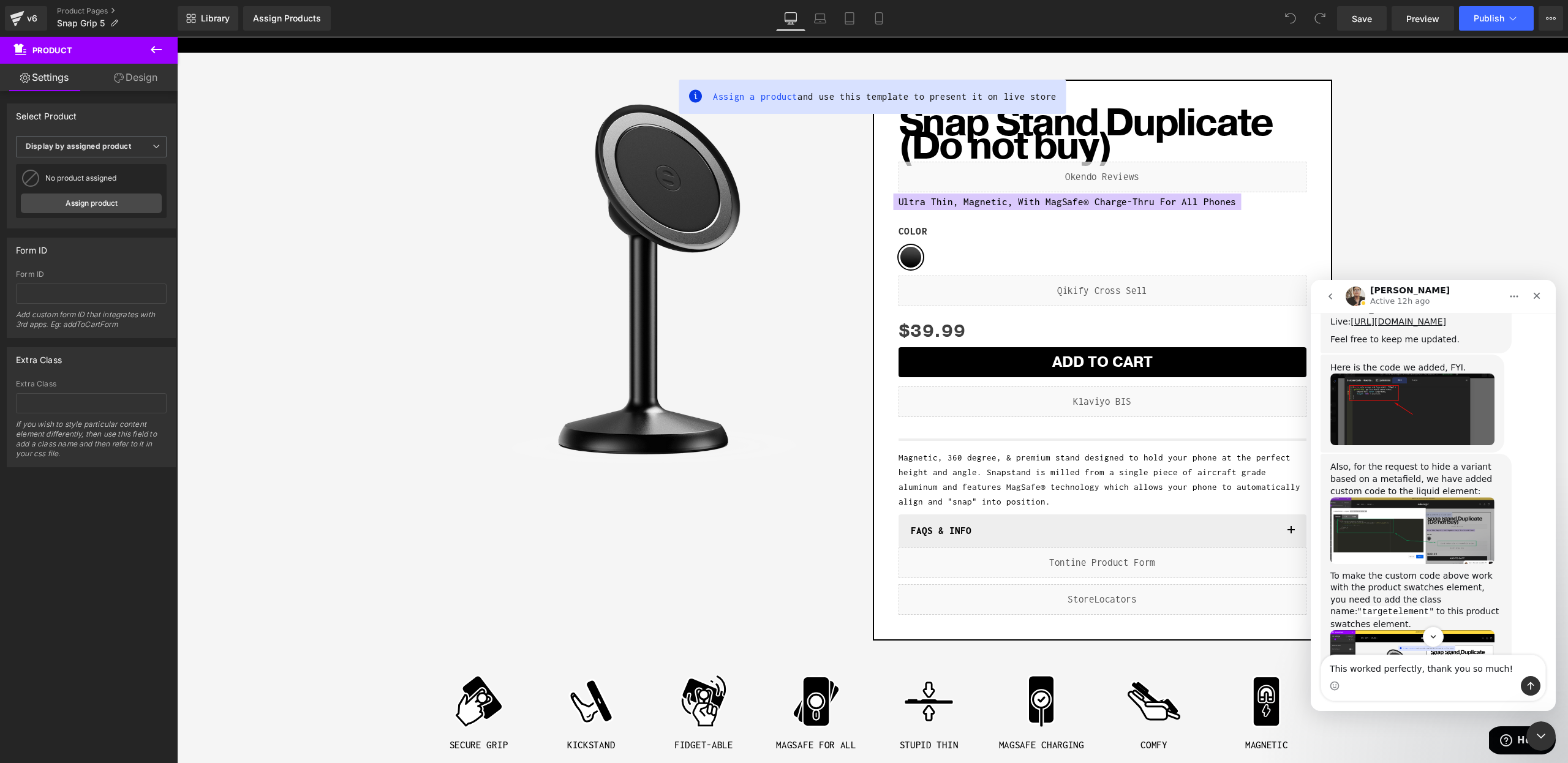
click at [1364, 497] on img "Ken says…" at bounding box center [1412, 530] width 164 height 66
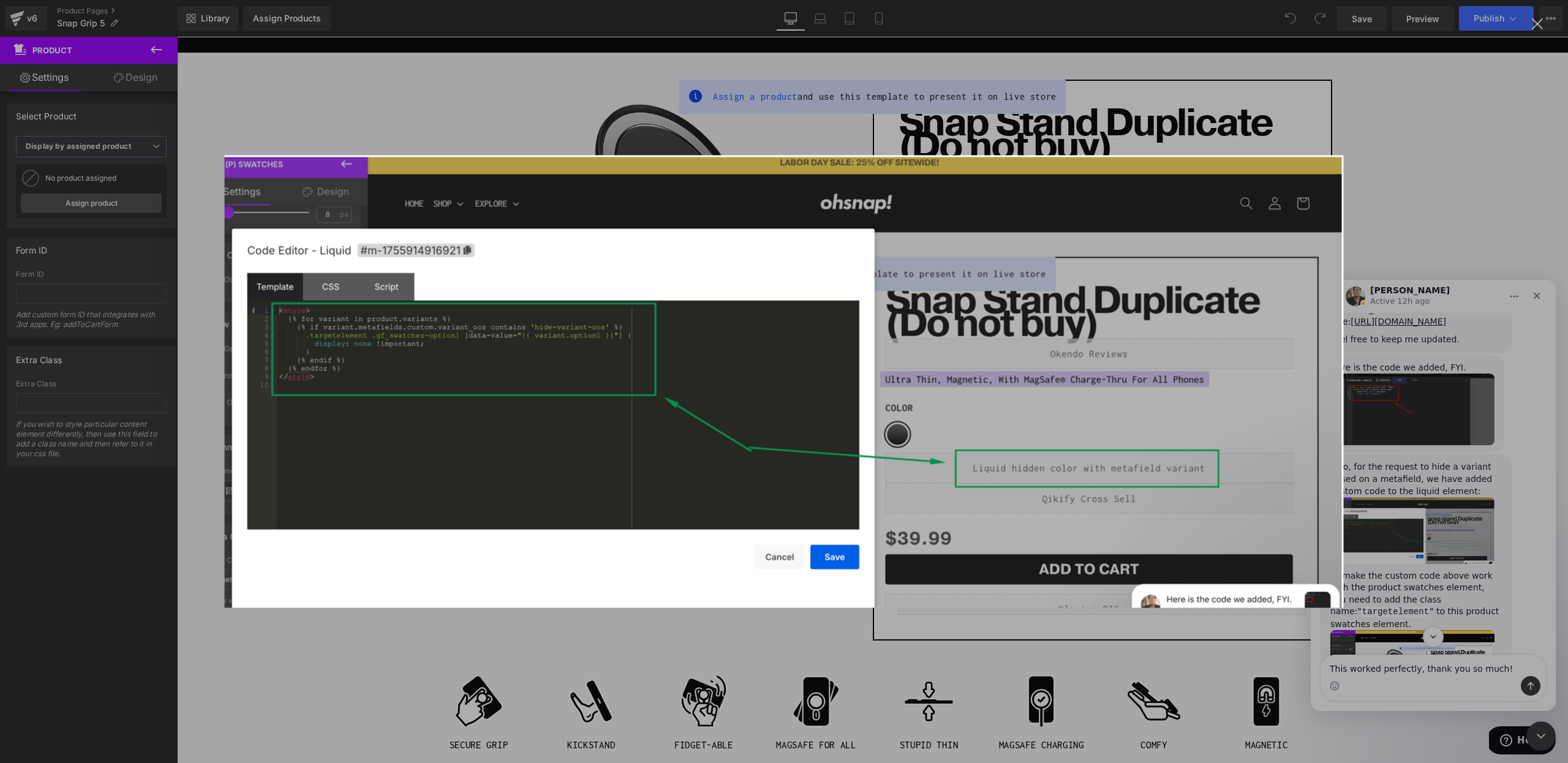
click at [1358, 353] on div "Intercom messenger" at bounding box center [784, 381] width 1568 height 763
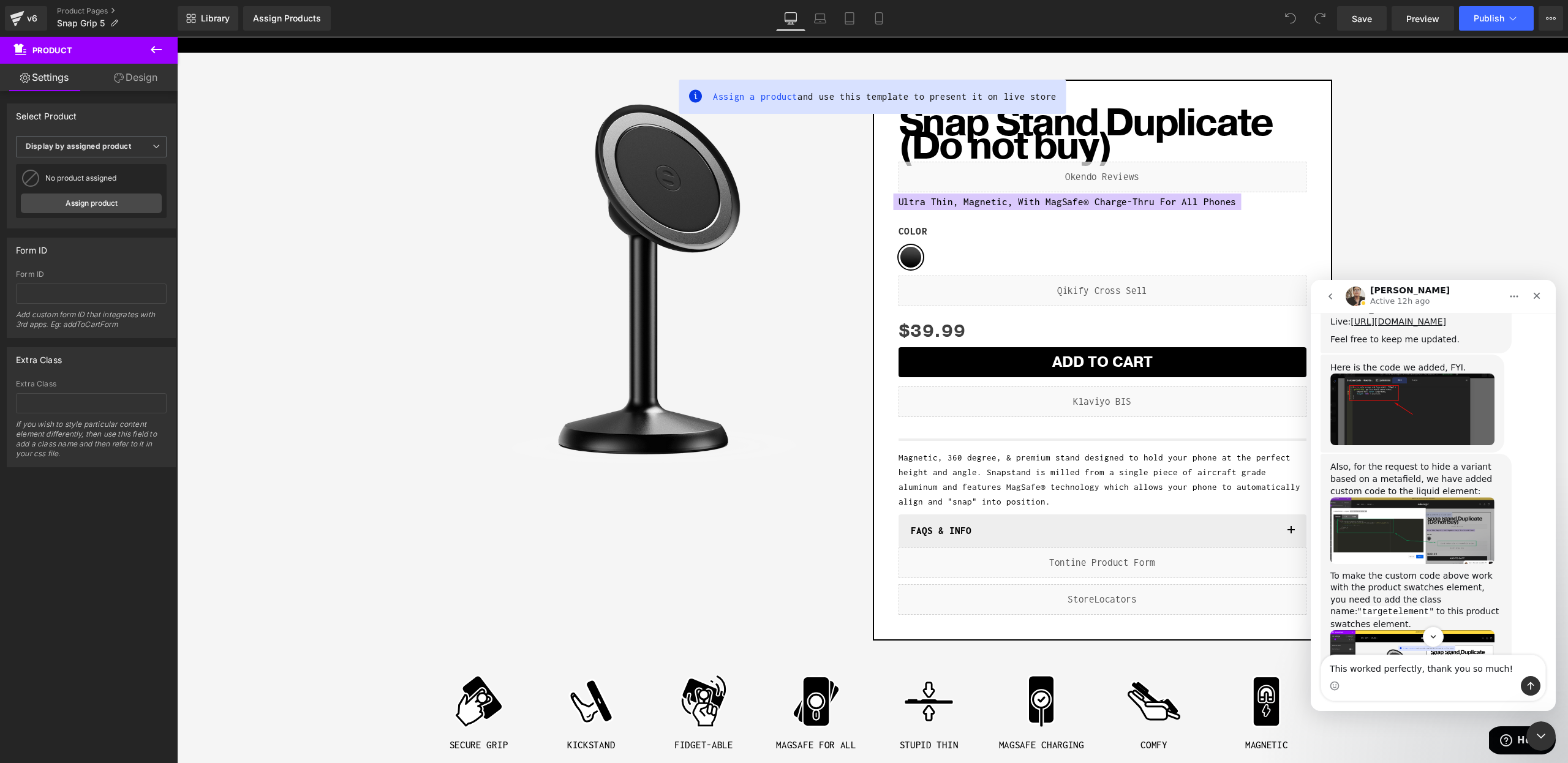
scroll to position [4198, 0]
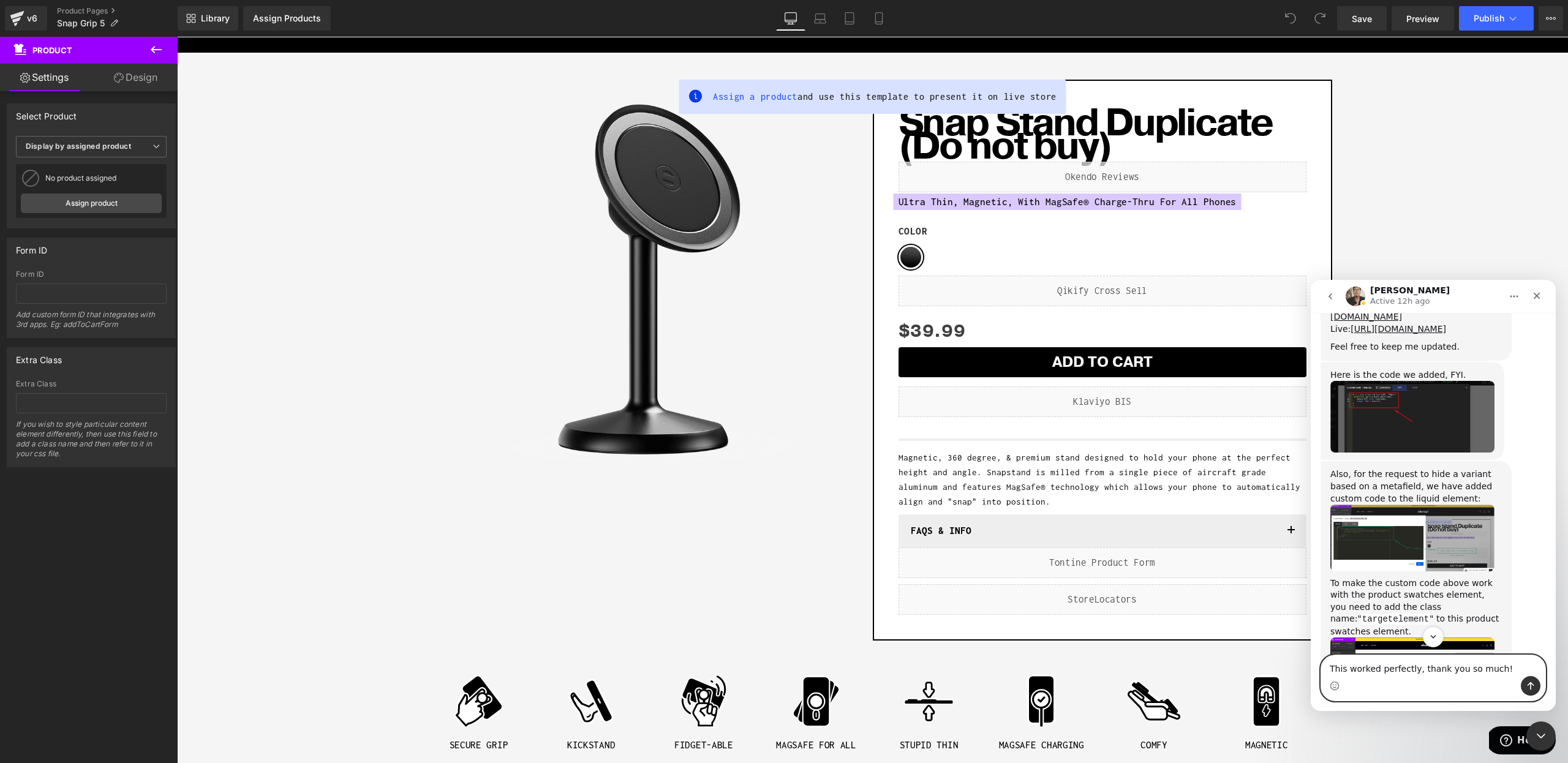
click at [1501, 671] on textarea "This worked perfectly, thank you so much!" at bounding box center [1433, 666] width 224 height 21
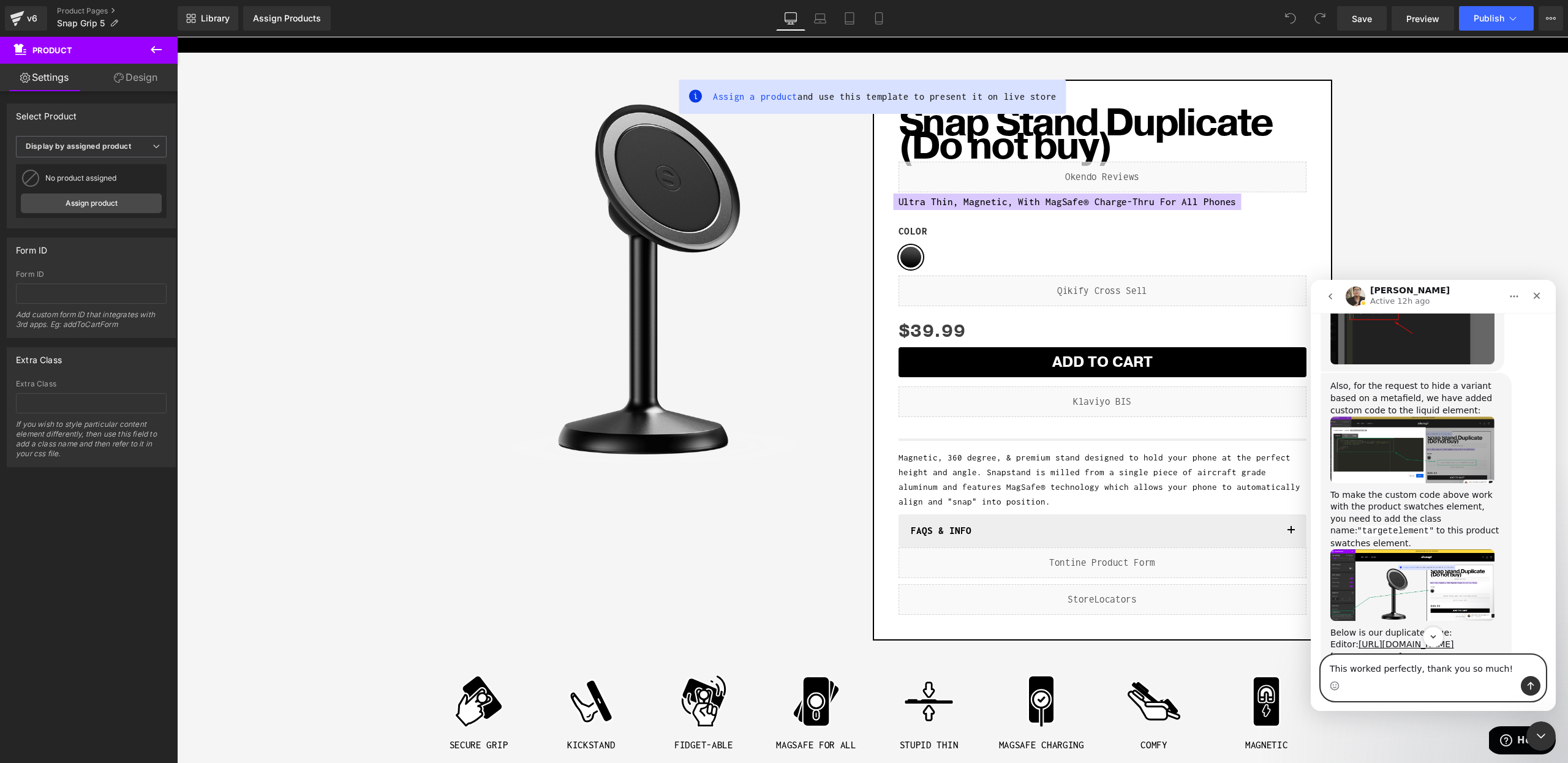
scroll to position [4289, 0]
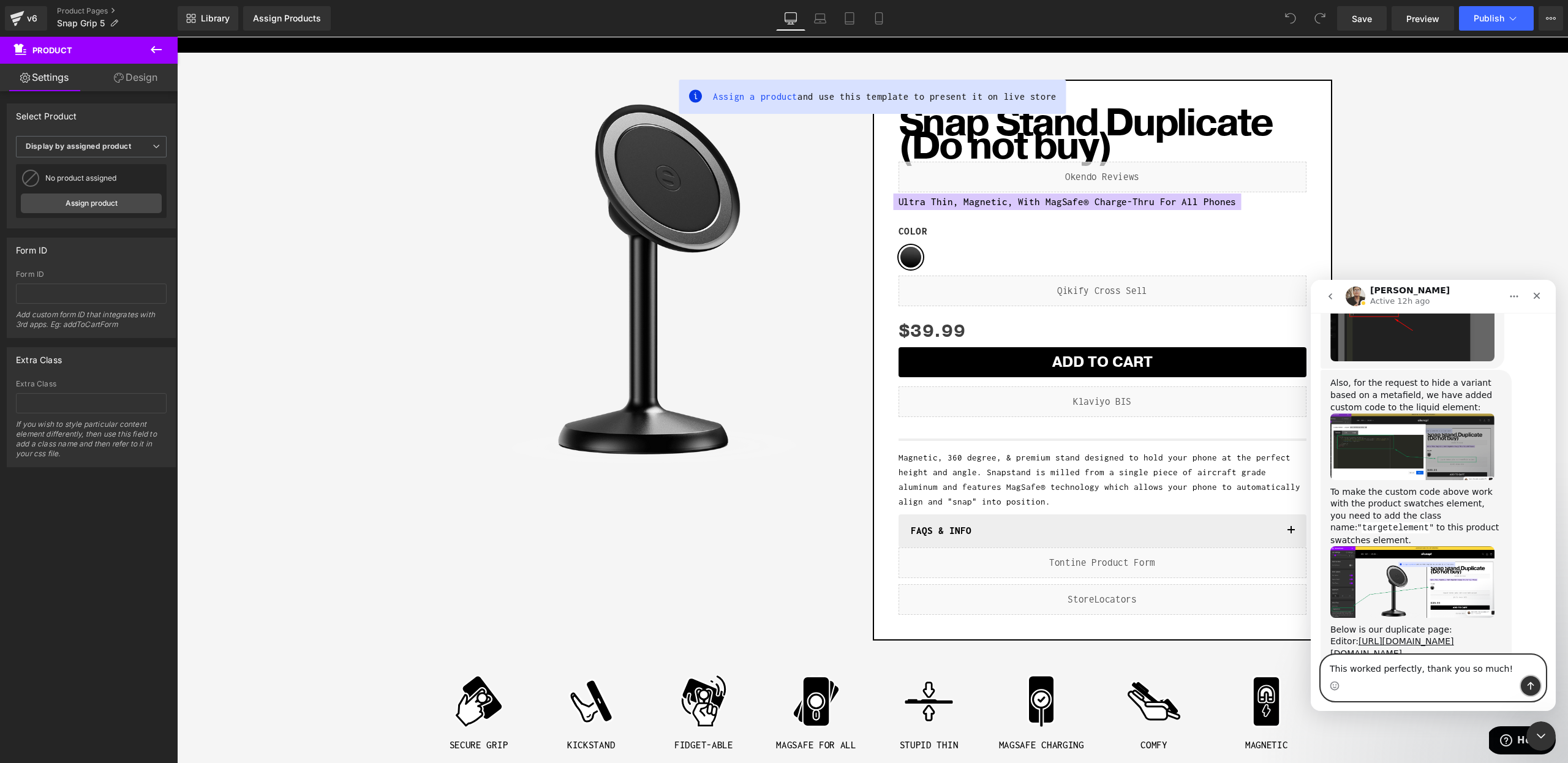
click at [1532, 690] on icon "Send a message…" at bounding box center [1531, 686] width 10 height 10
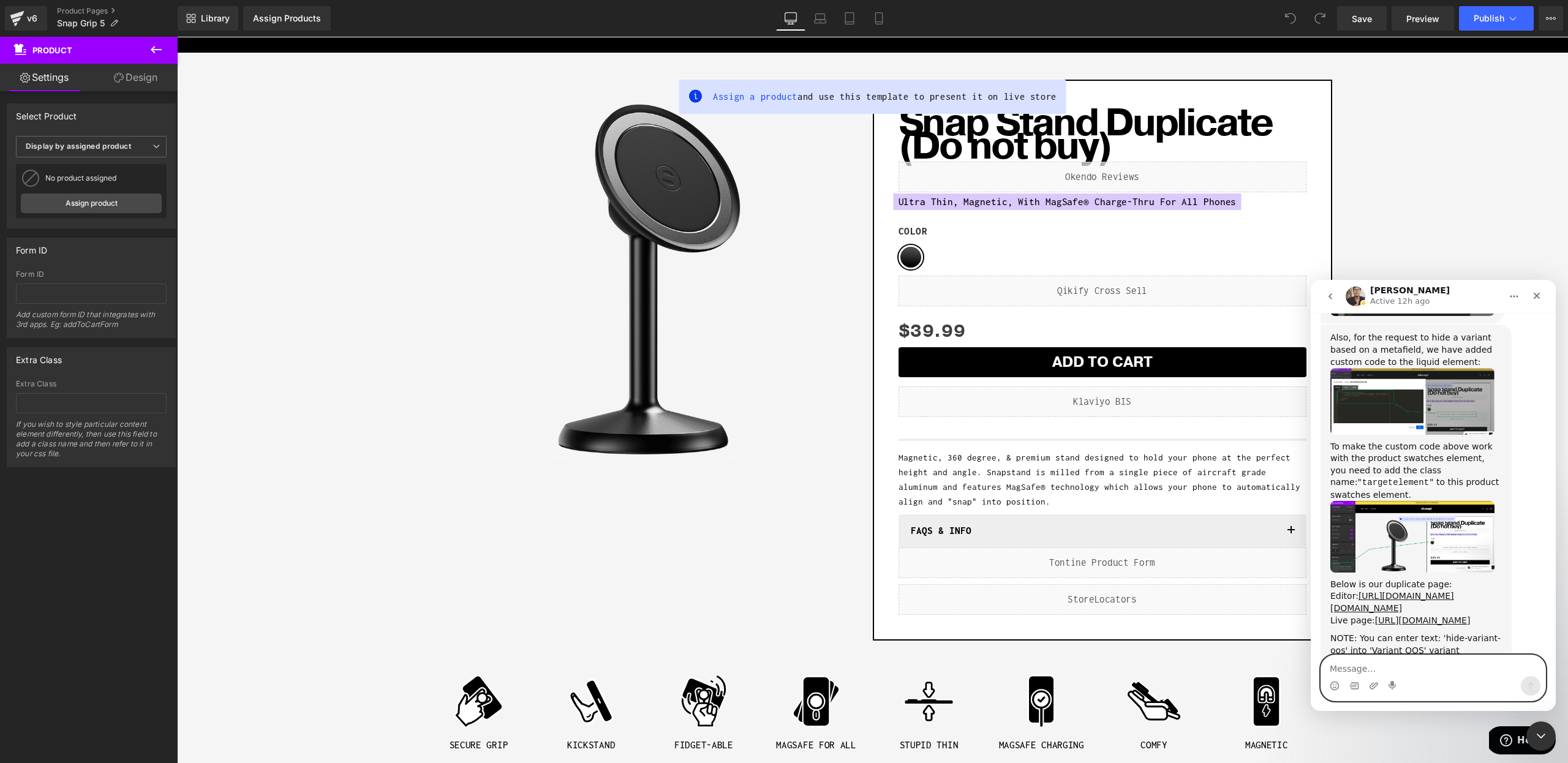
scroll to position [4342, 0]
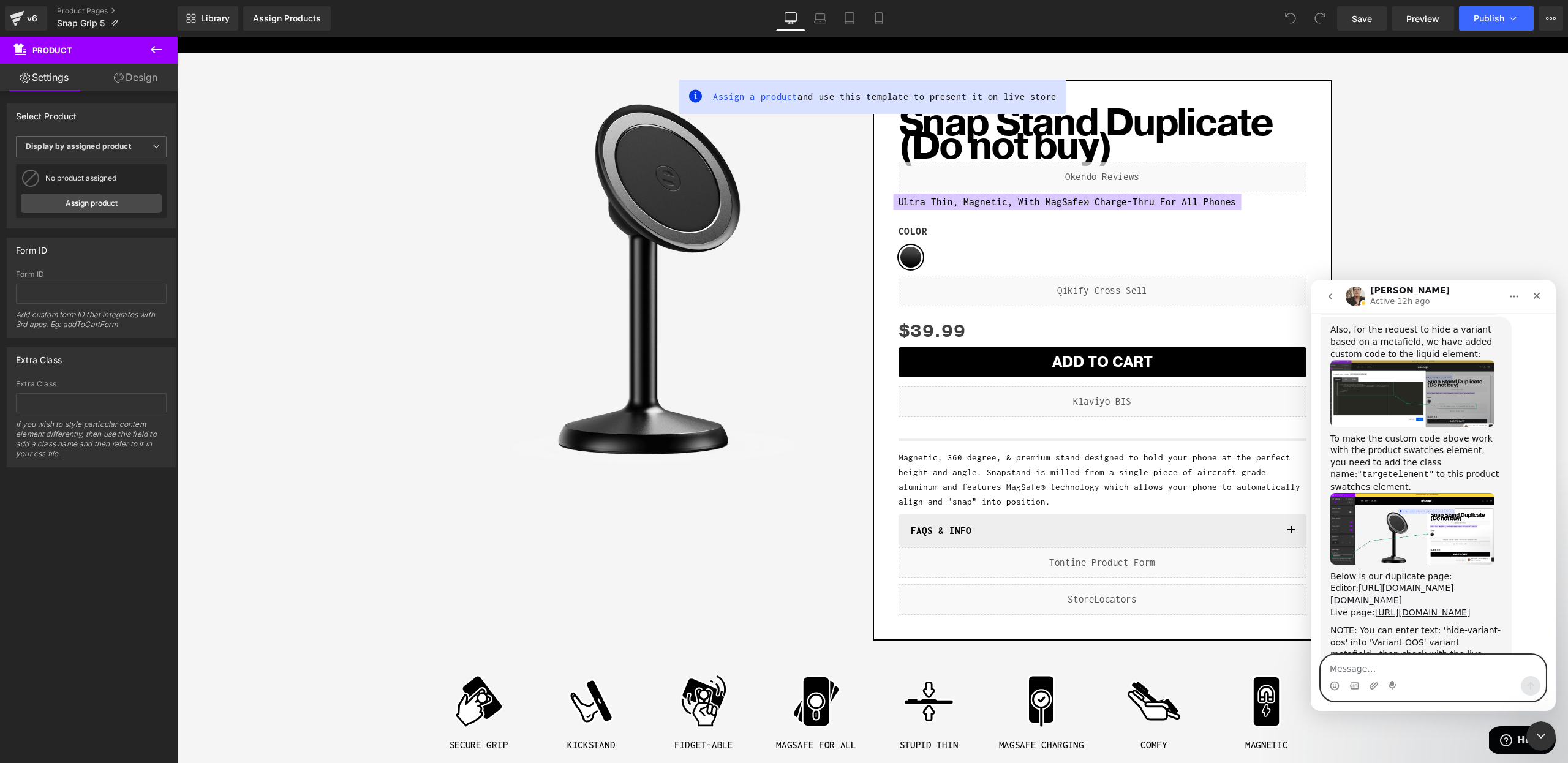
type textarea "I"
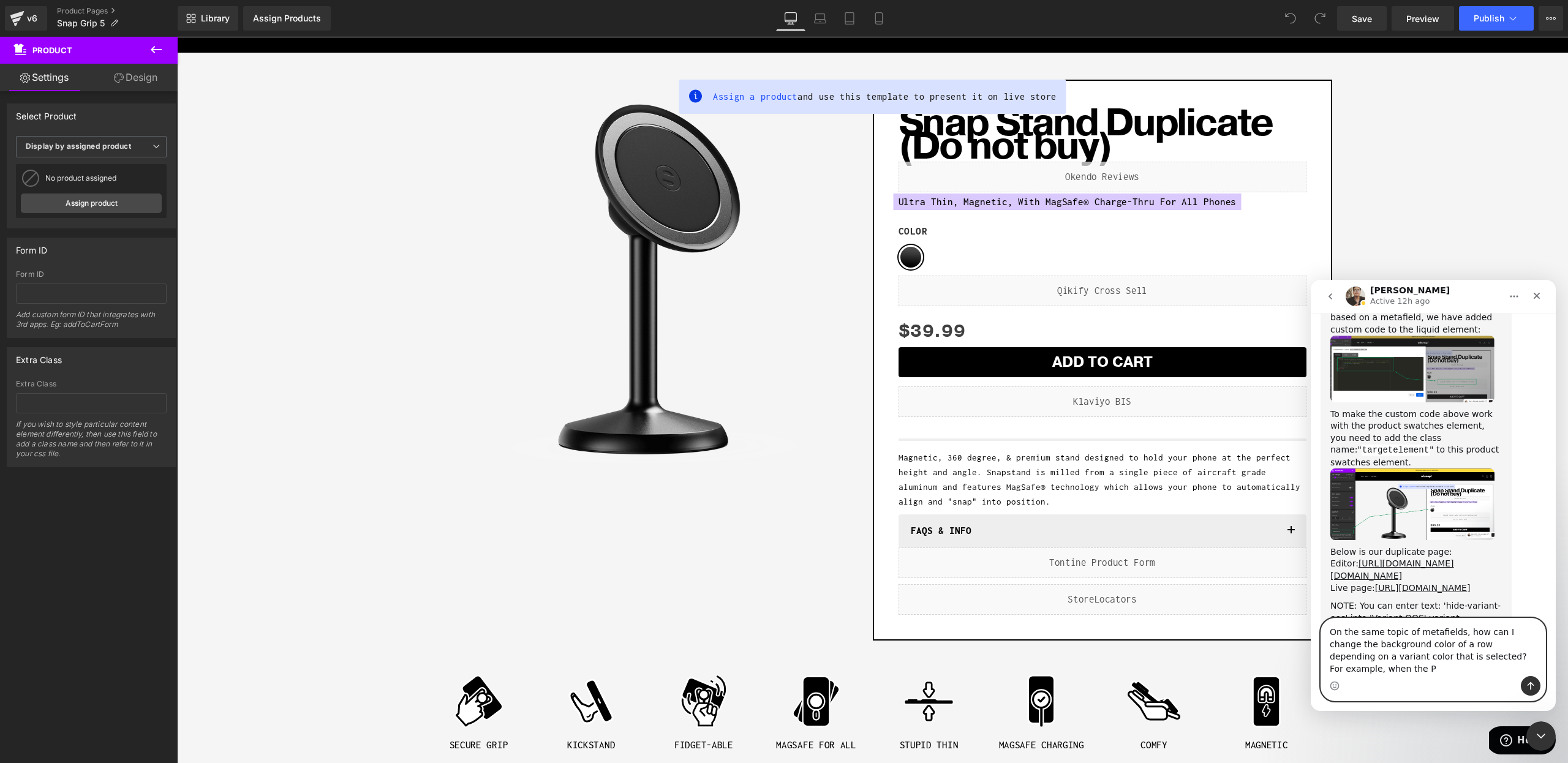
scroll to position [4379, 0]
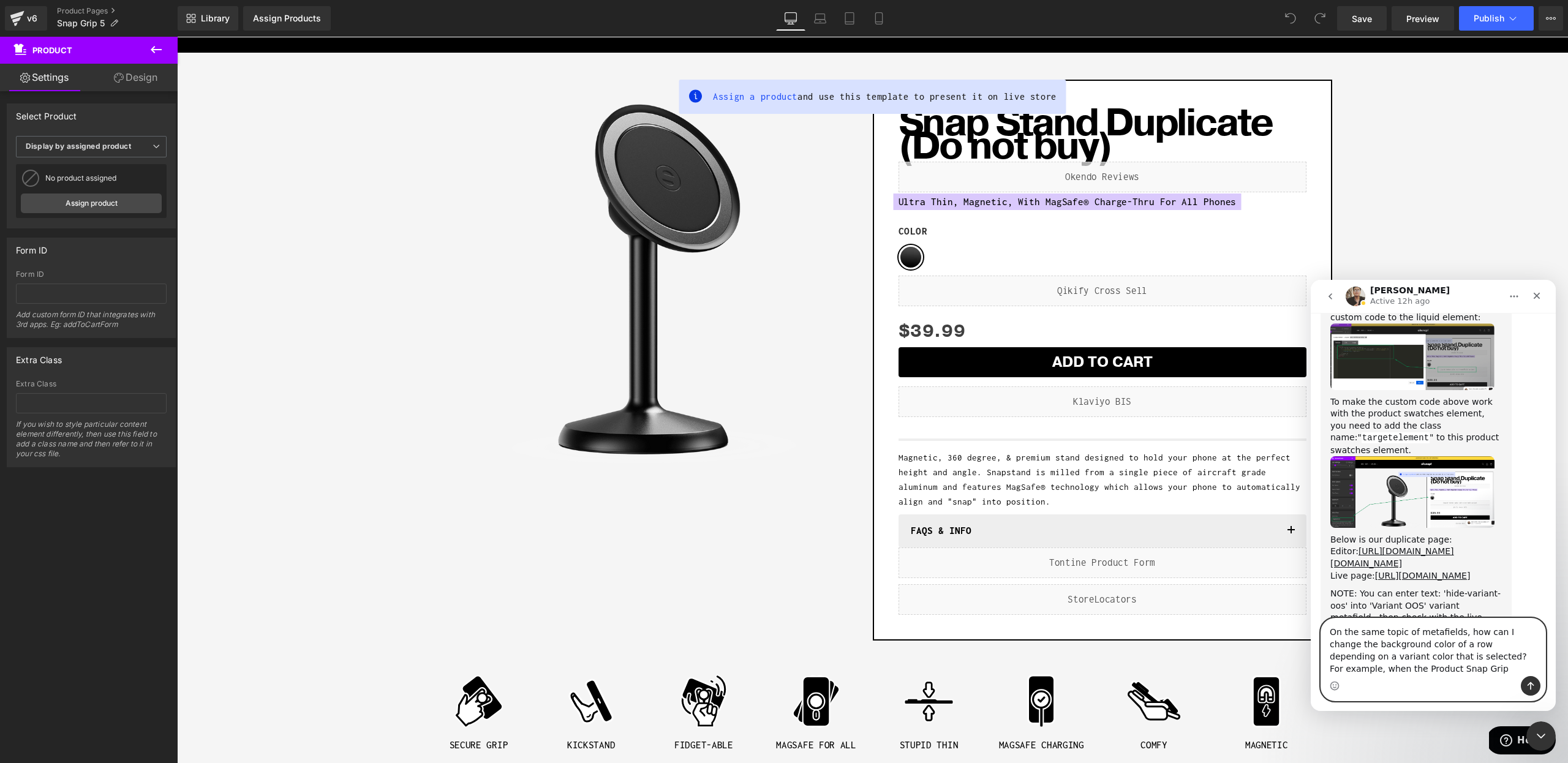
click at [1334, 671] on textarea "On the same topic of metafields, how can I change the background color of a row…" at bounding box center [1433, 647] width 224 height 58
click at [1407, 671] on textarea "On the same topic of metafields, how can I change the background color of a row…" at bounding box center [1433, 647] width 224 height 58
click at [1524, 657] on textarea "On the same topic of metafields, how can I change the background color of a row…" at bounding box center [1433, 647] width 224 height 58
click at [1510, 665] on textarea "On the same topic of metafields, how can I change the background color of a row…" at bounding box center [1433, 641] width 224 height 70
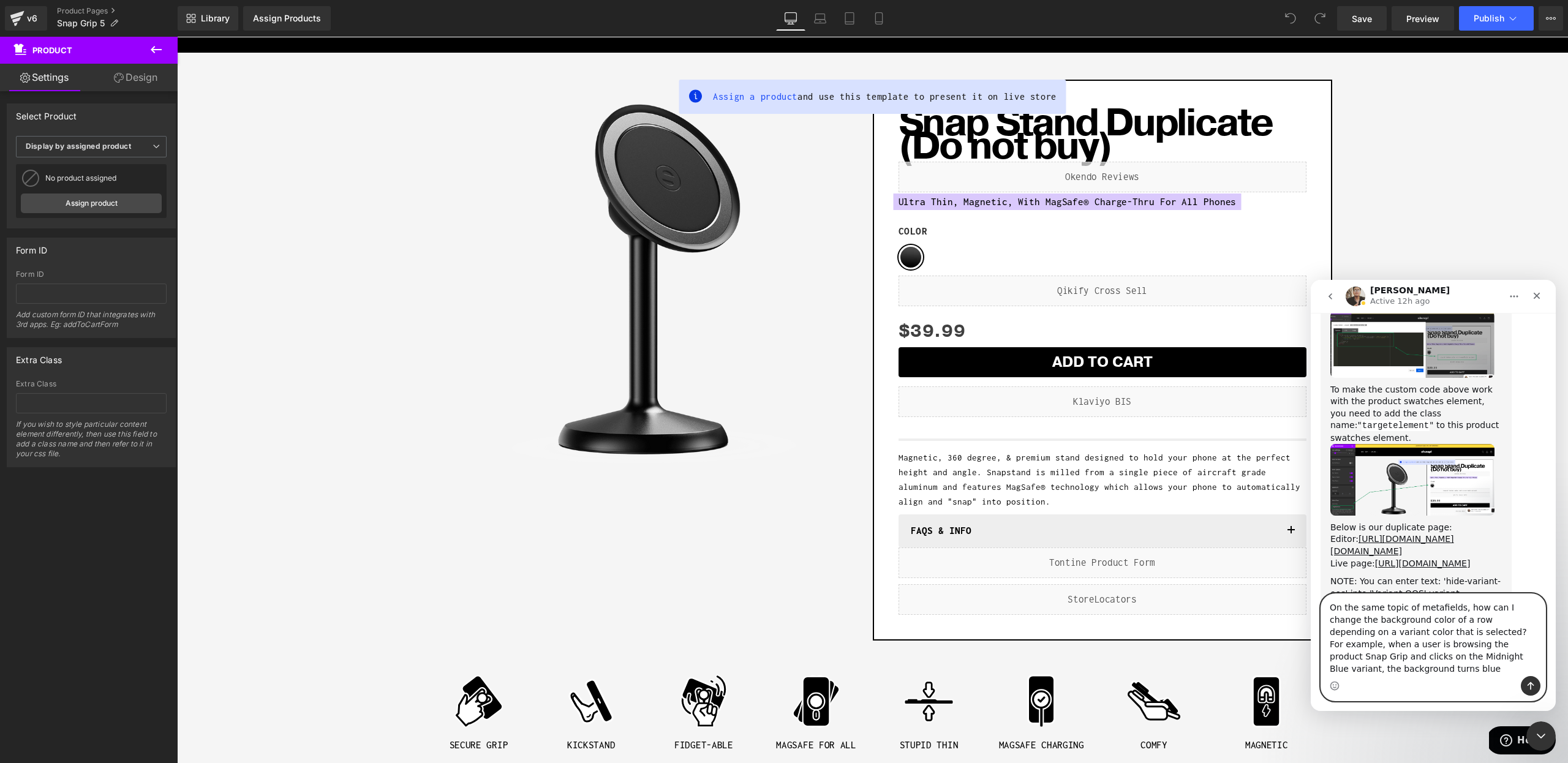
type textarea "On the same topic of metafields, how can I change the background color of a row…"
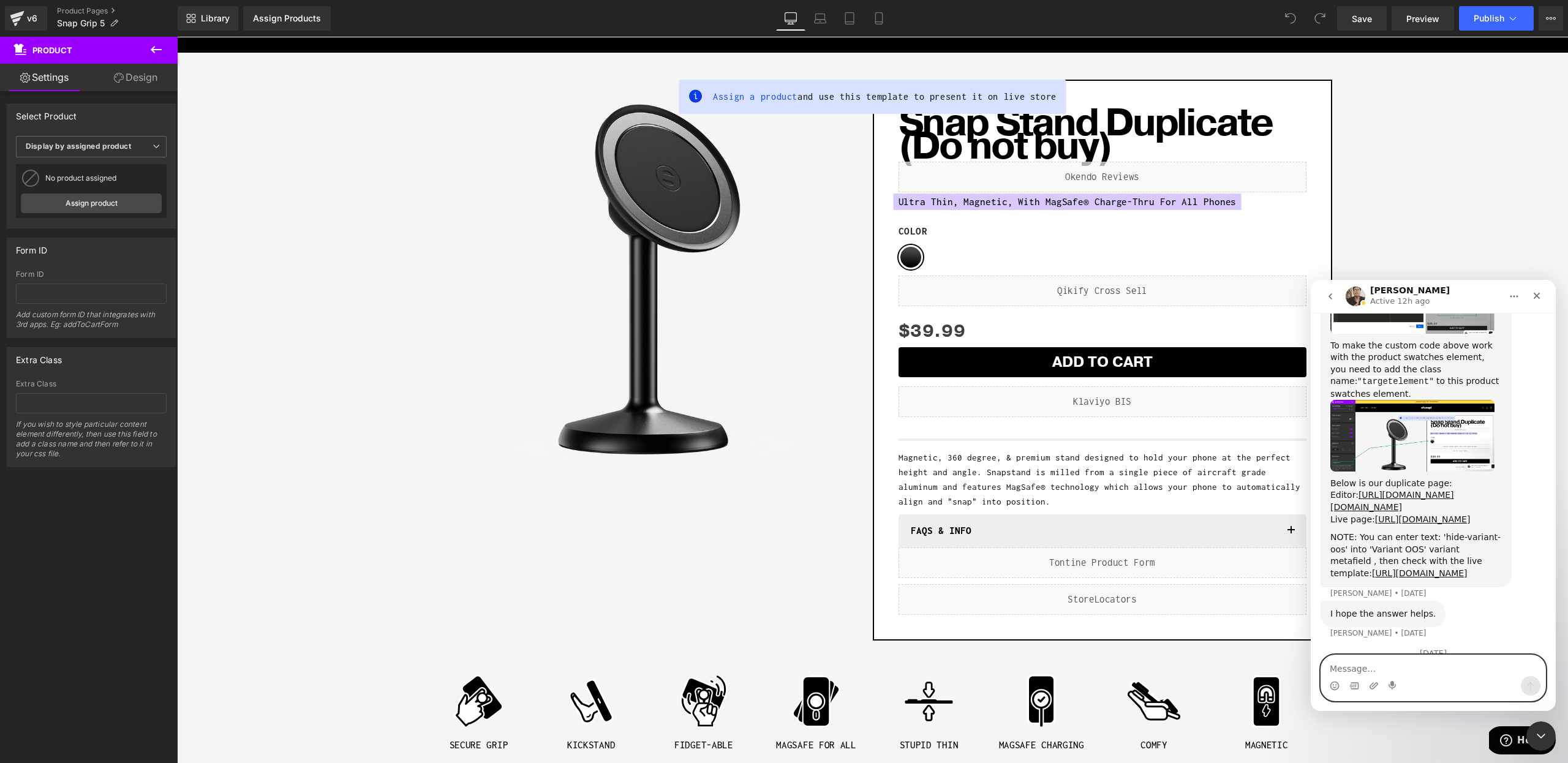
scroll to position [4441, 0]
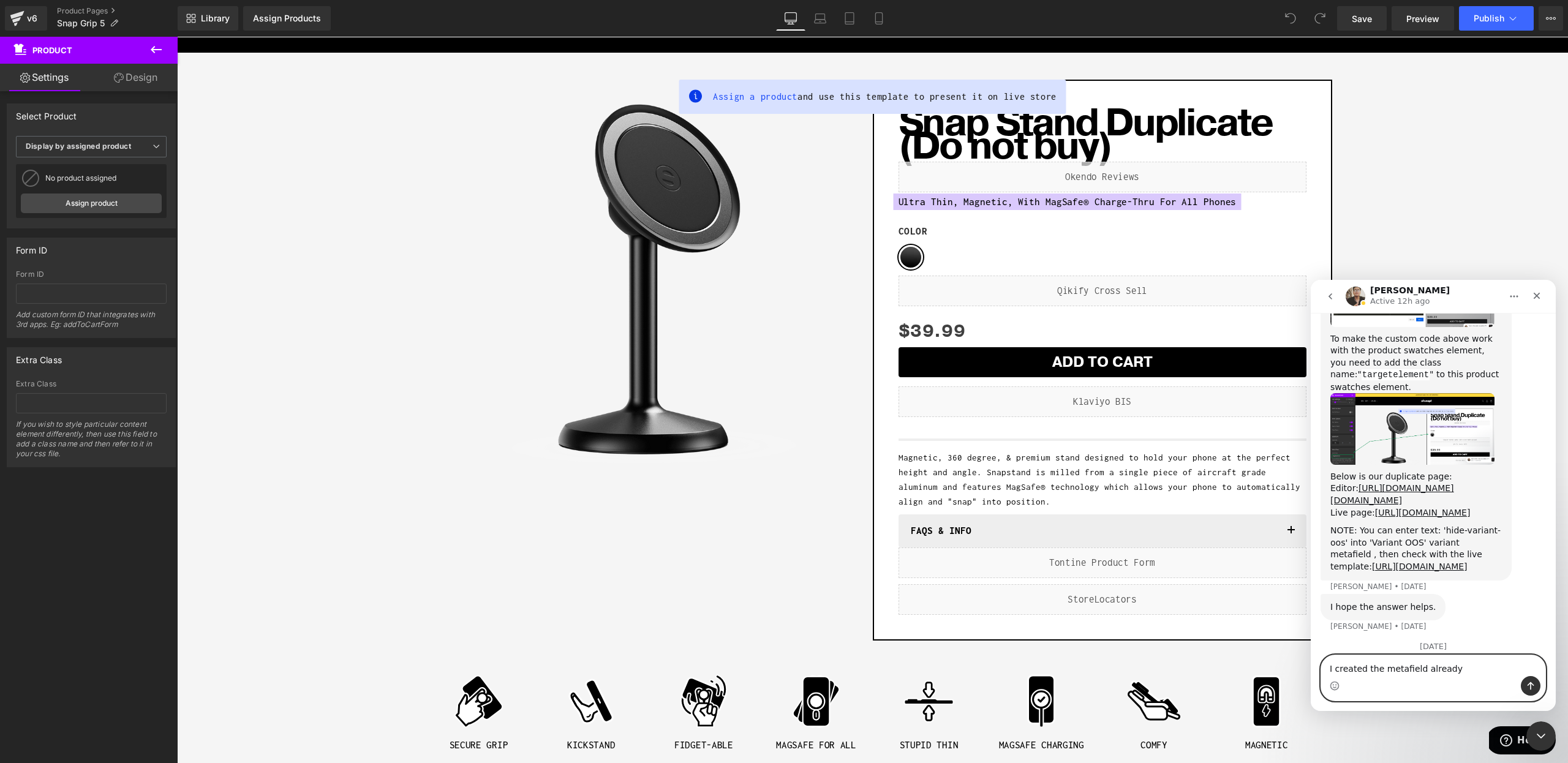
type textarea "I created the metafield already"
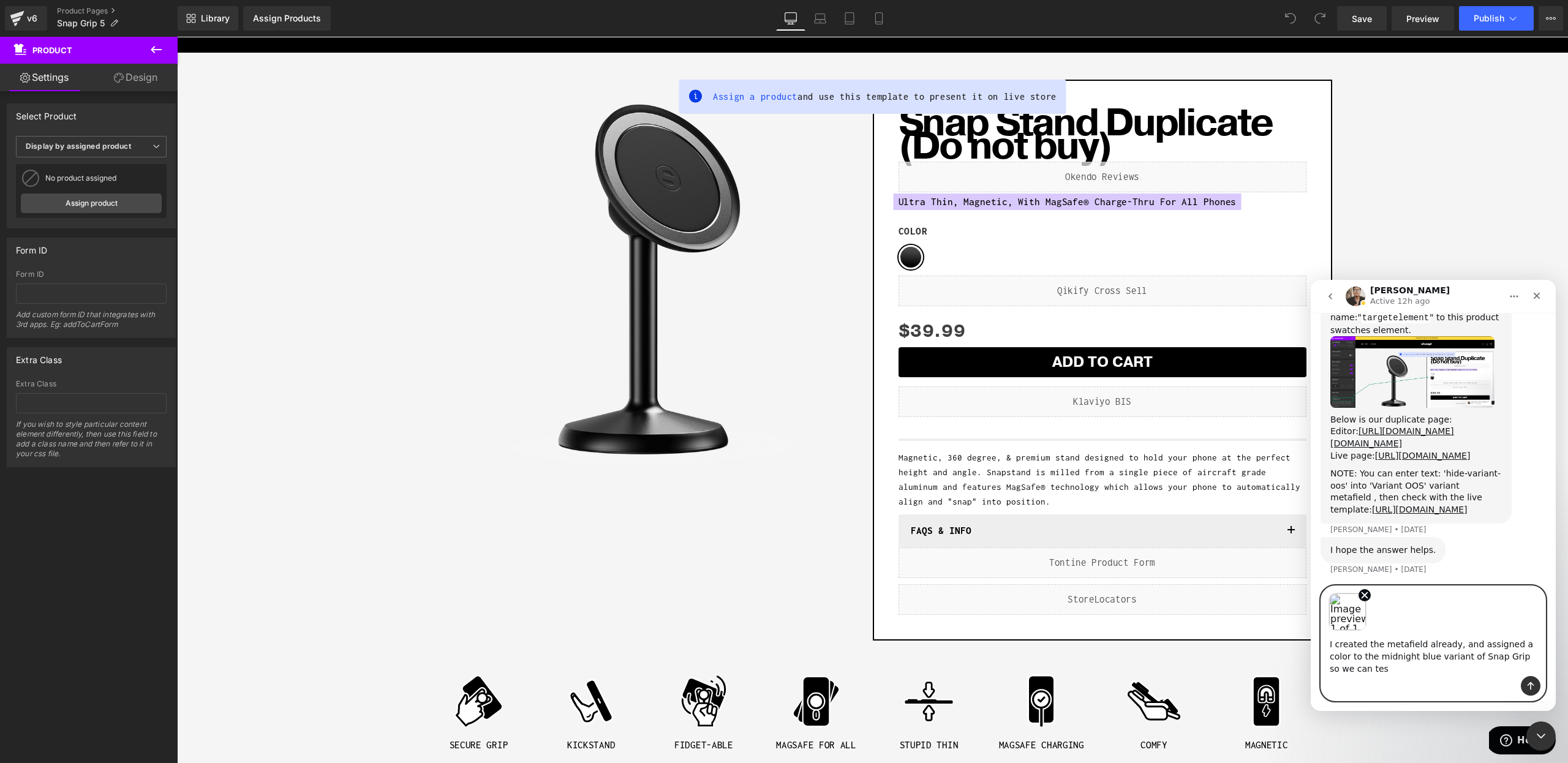
scroll to position [4511, 0]
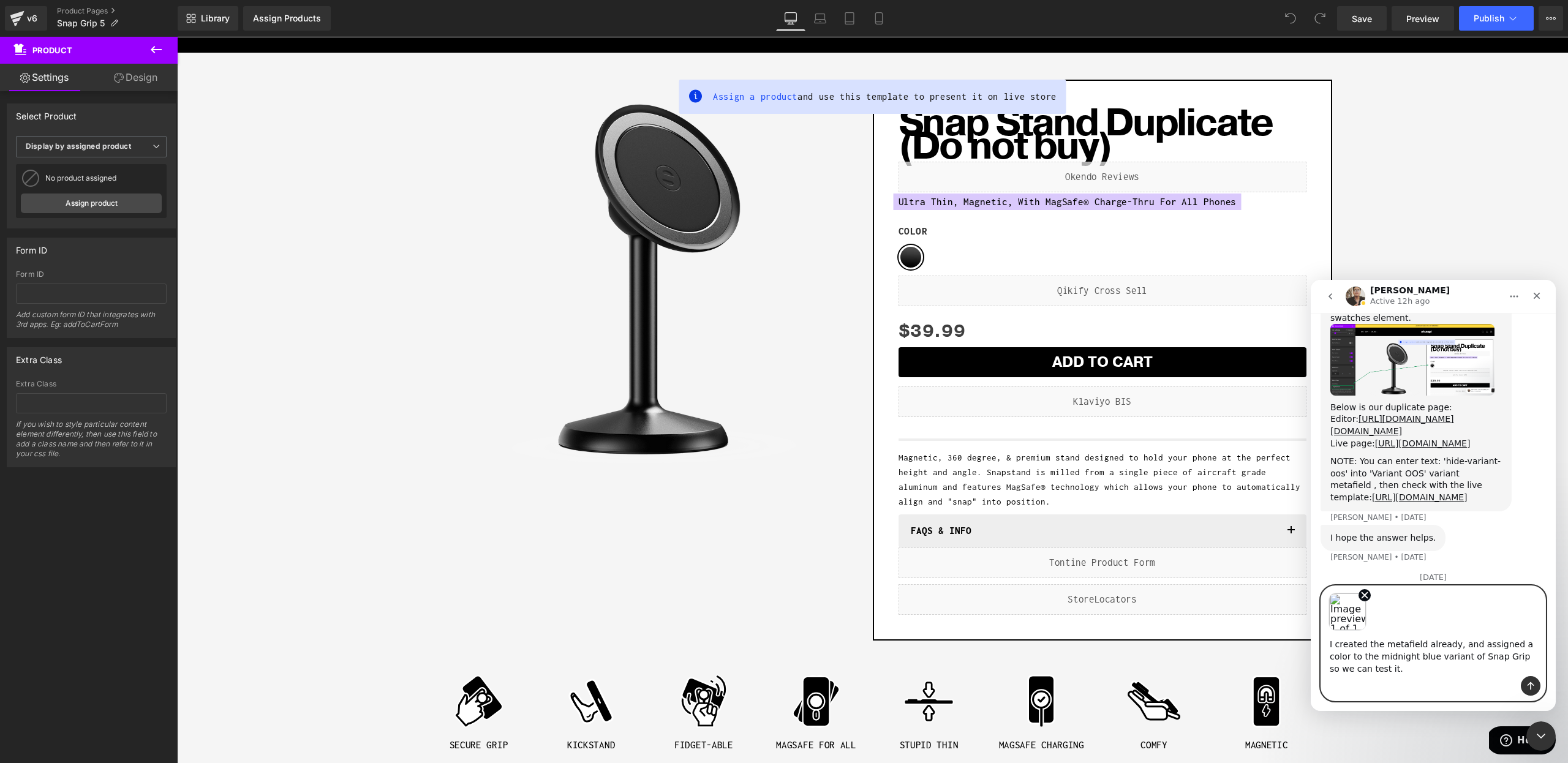
type textarea "I created the metafield already, and assigned a color to the midnight blue vari…"
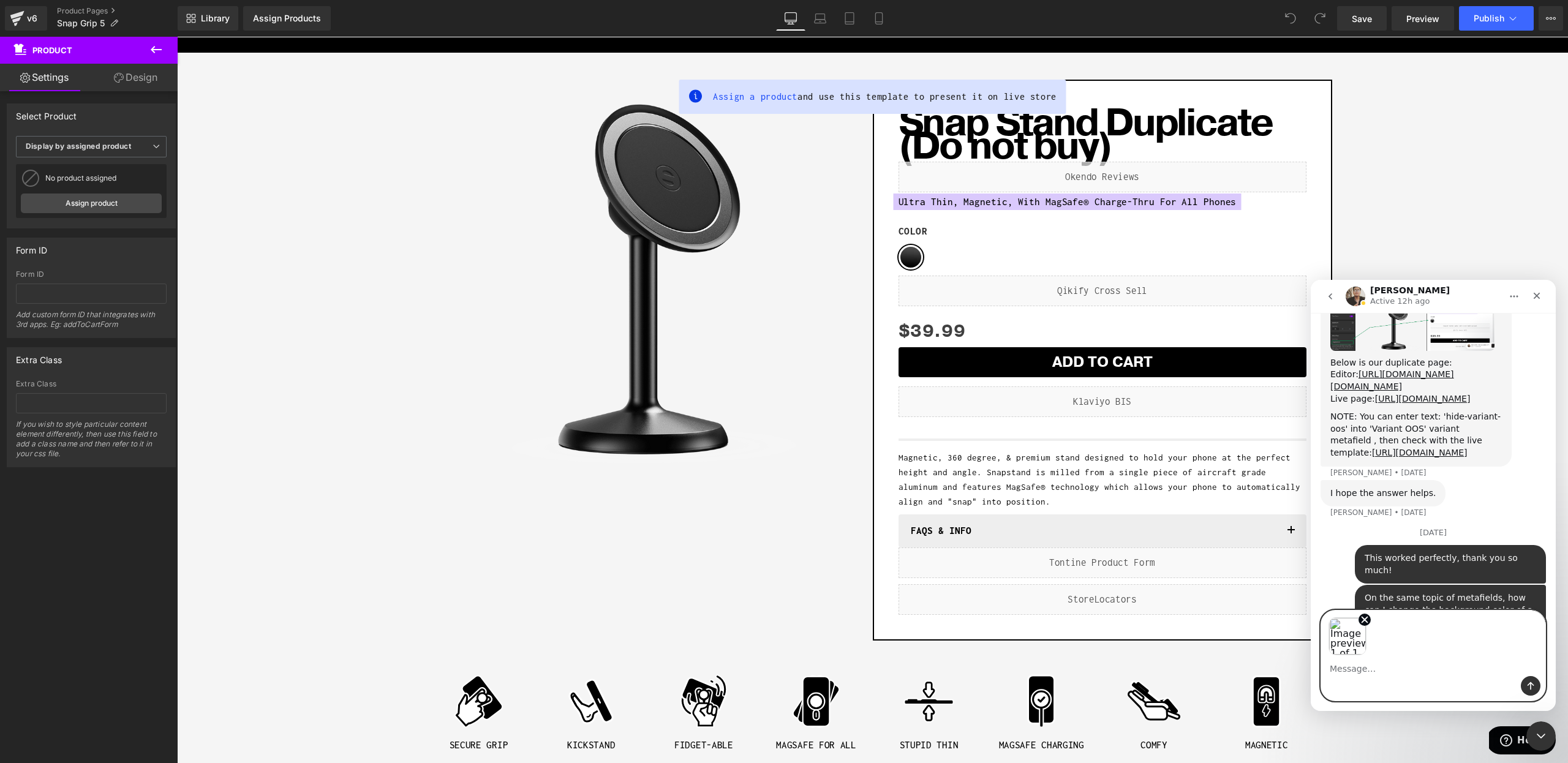
scroll to position [4585, 0]
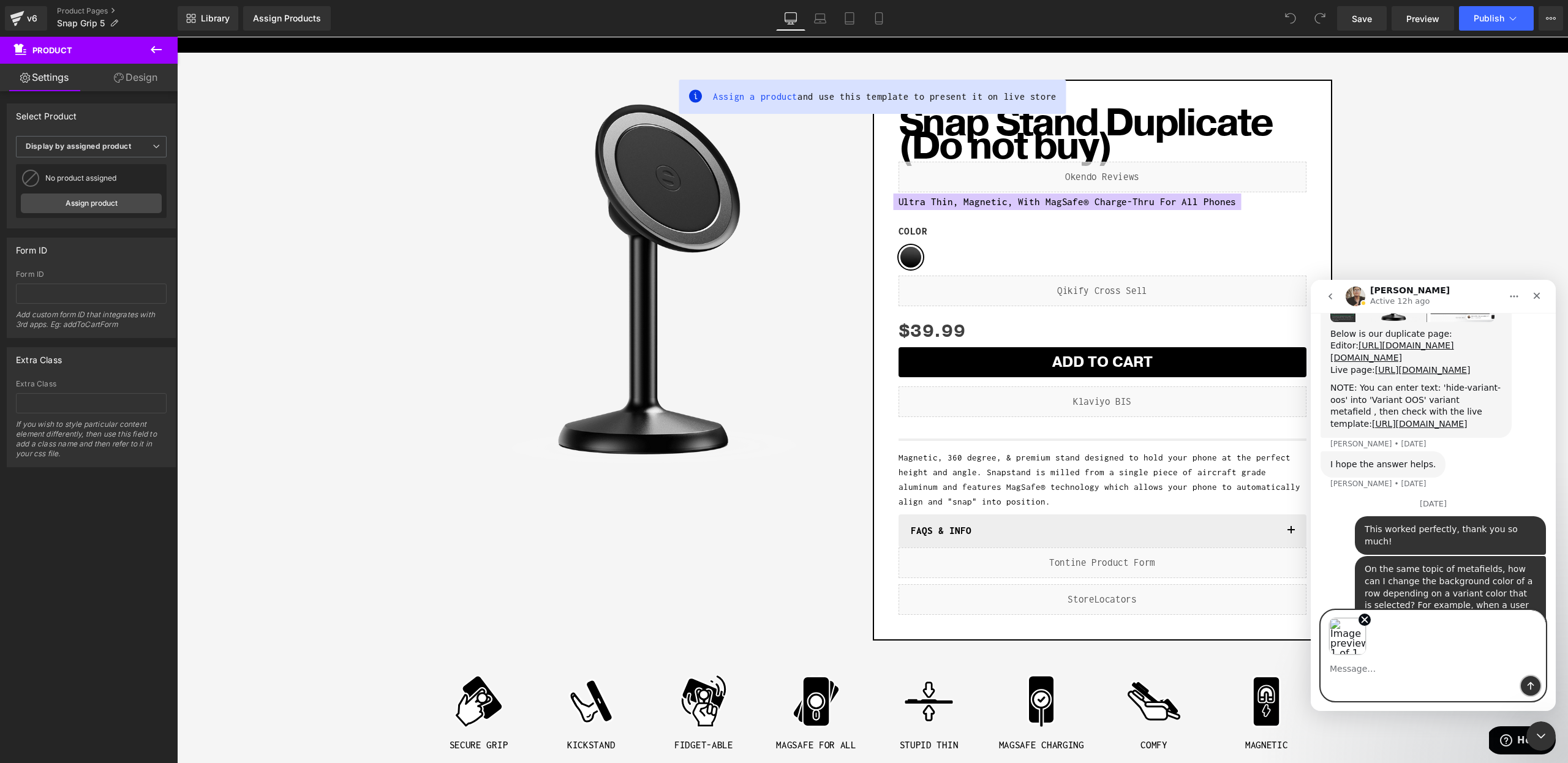
click at [1531, 687] on icon "Send a message…" at bounding box center [1531, 687] width 6 height 8
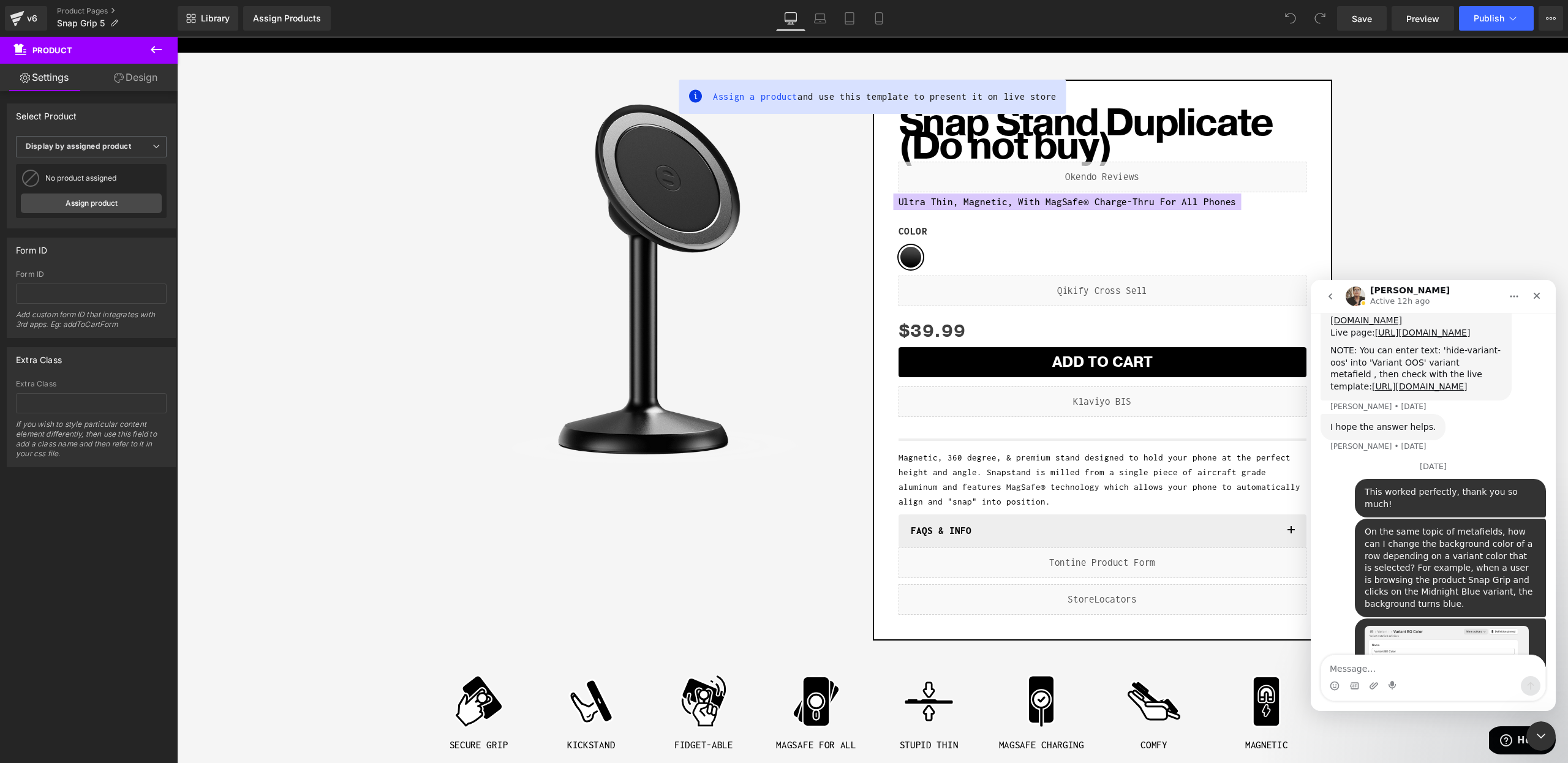
scroll to position [4624, 0]
click at [292, 21] on div at bounding box center [784, 363] width 1568 height 726
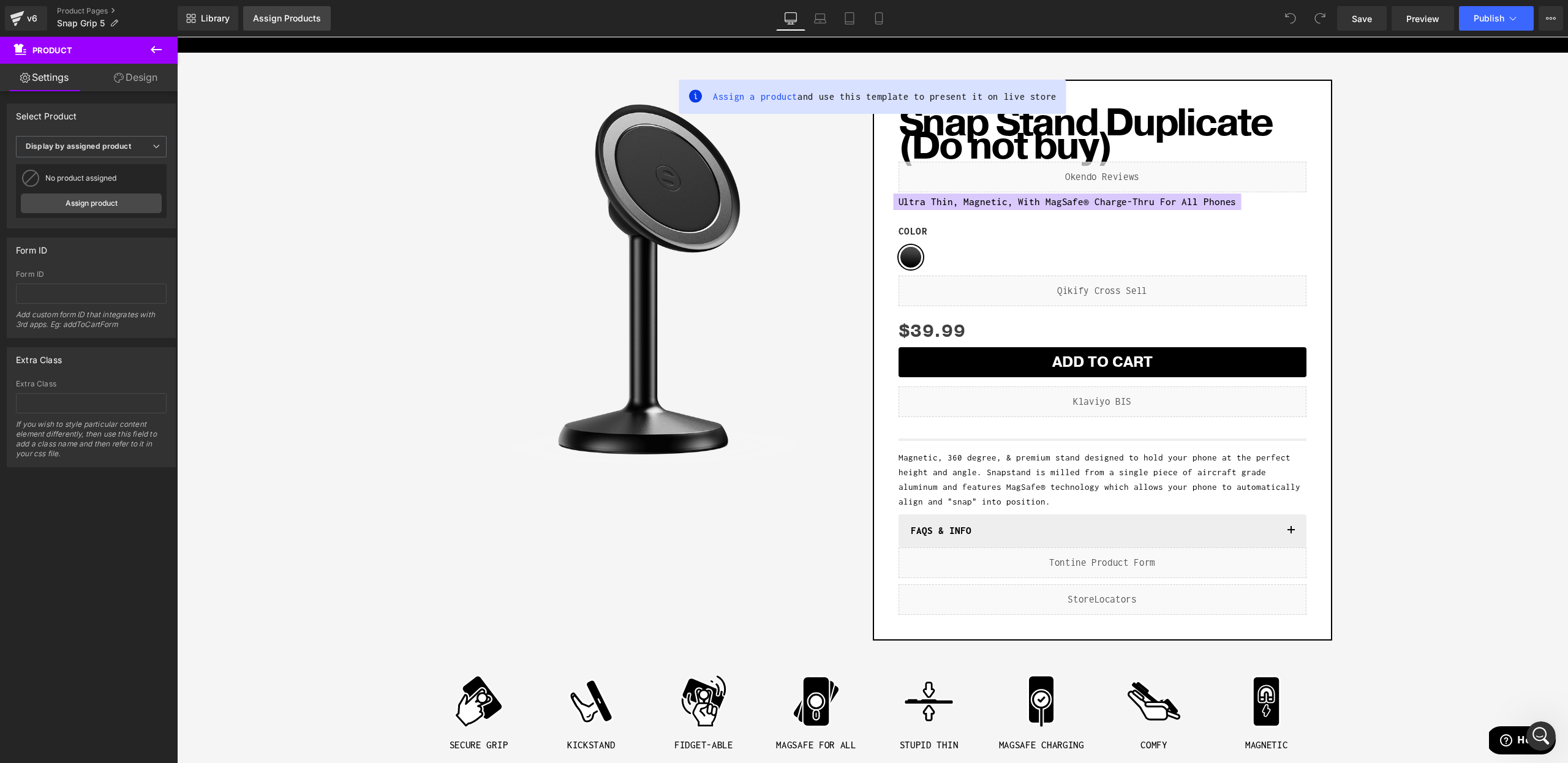
scroll to position [0, 0]
click at [295, 18] on div "Assign Products" at bounding box center [287, 19] width 68 height 10
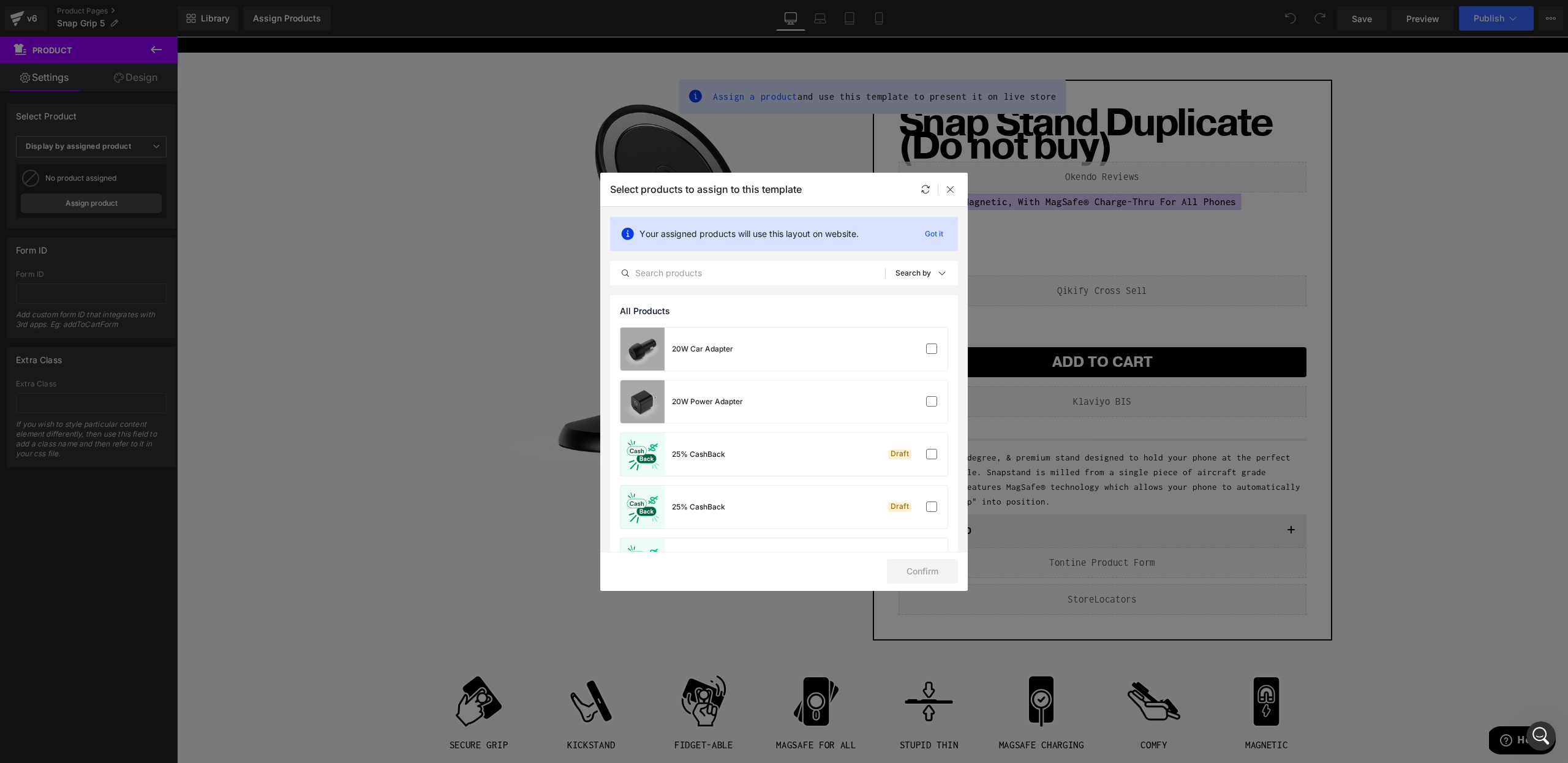
scroll to position [4599, 0]
click at [763, 268] on input "text" at bounding box center [748, 273] width 275 height 15
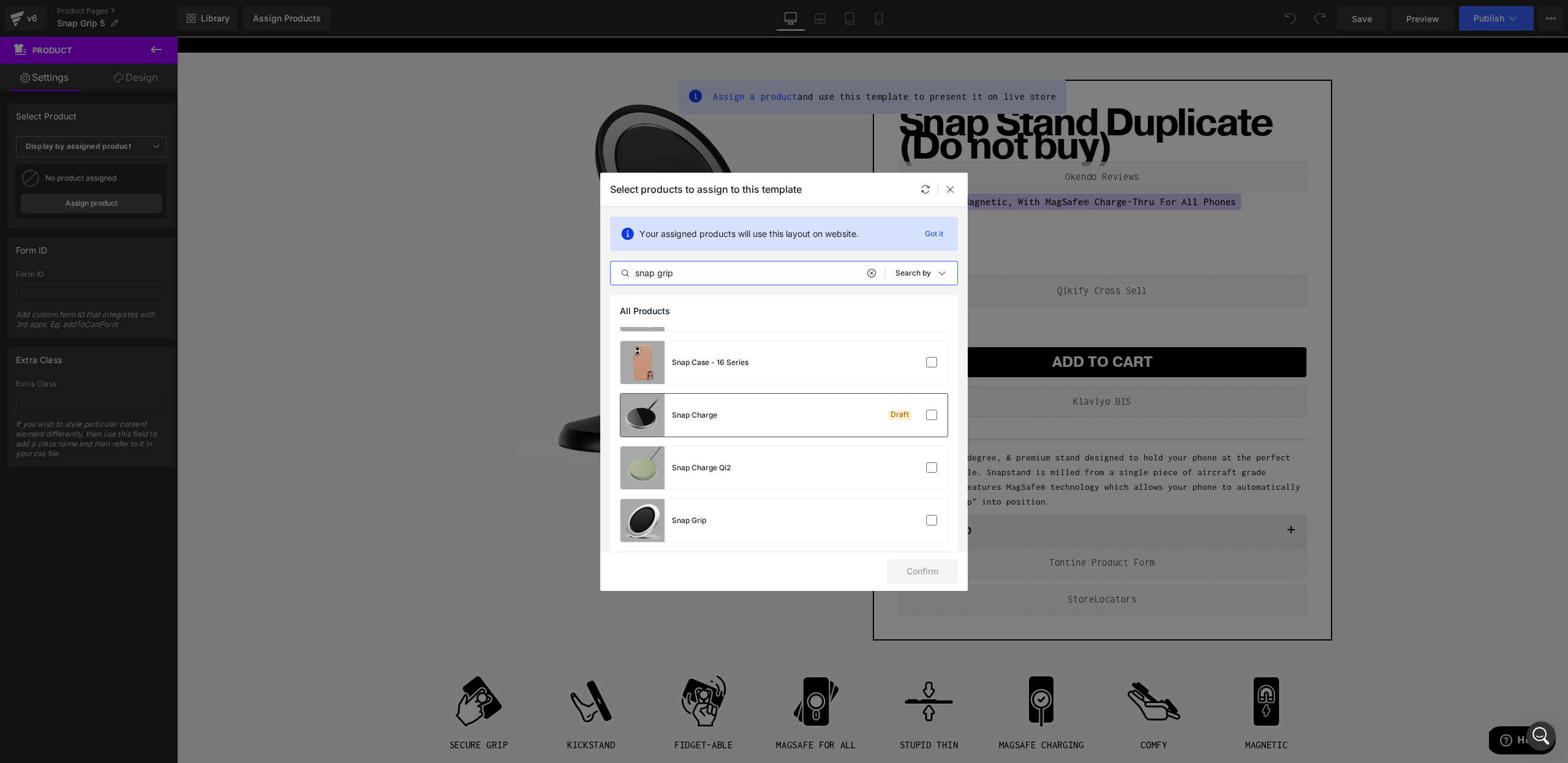
scroll to position [449, 0]
type input "snap grip"
click at [784, 487] on div "Snap Grip" at bounding box center [784, 479] width 327 height 43
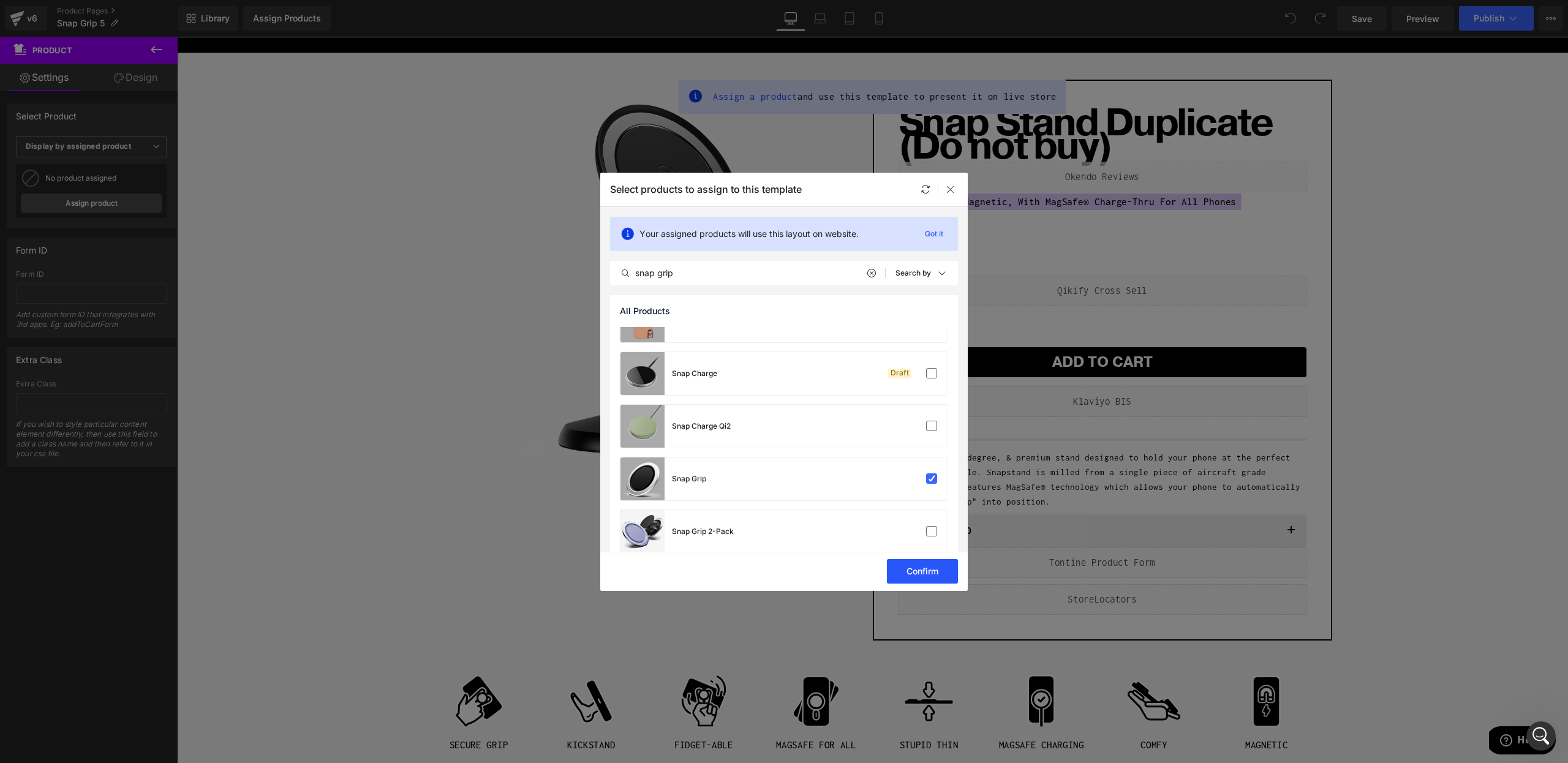
click at [907, 570] on button "Confirm" at bounding box center [922, 571] width 71 height 24
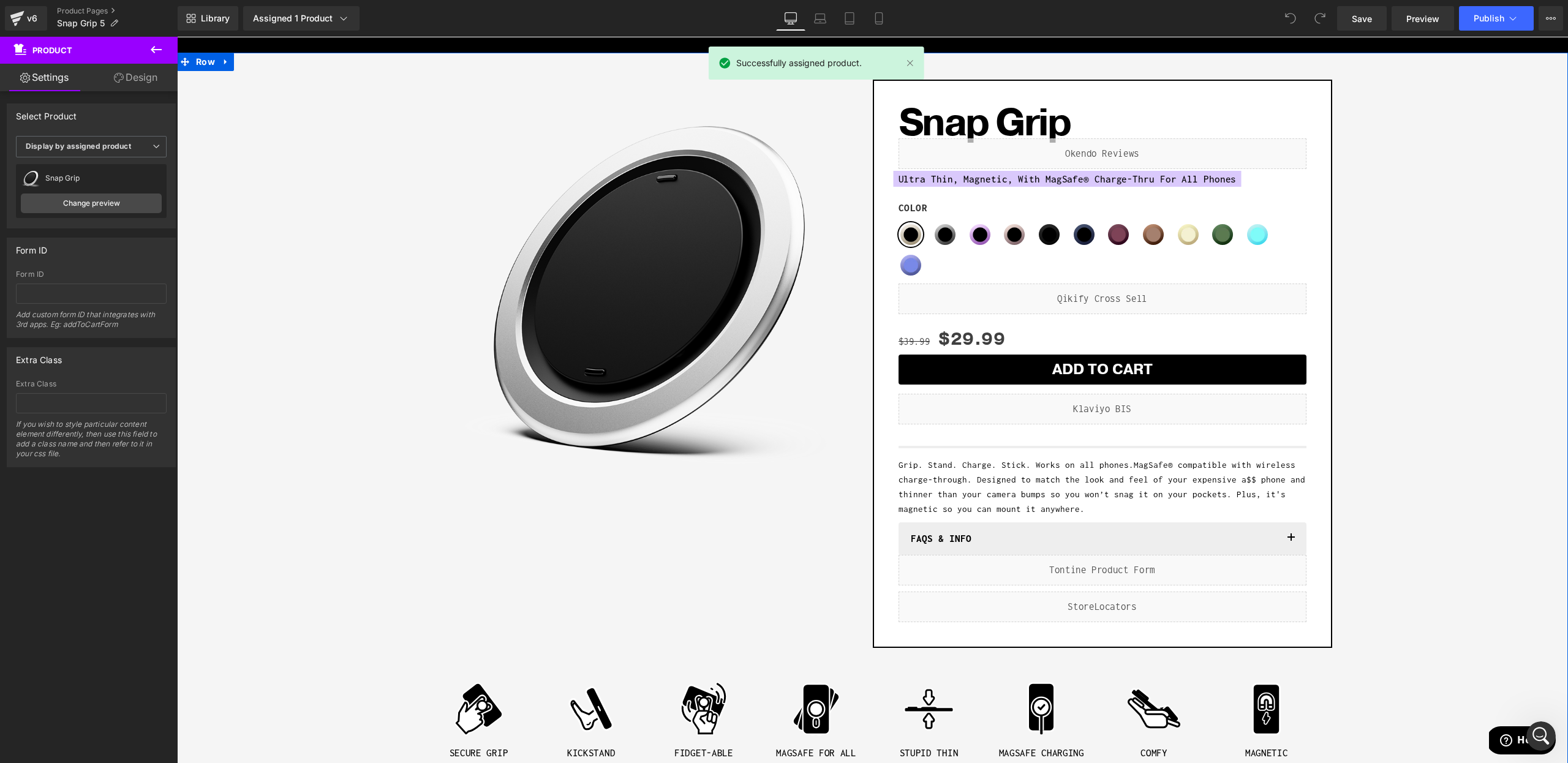
click at [977, 297] on div "Liquid" at bounding box center [1102, 299] width 408 height 31
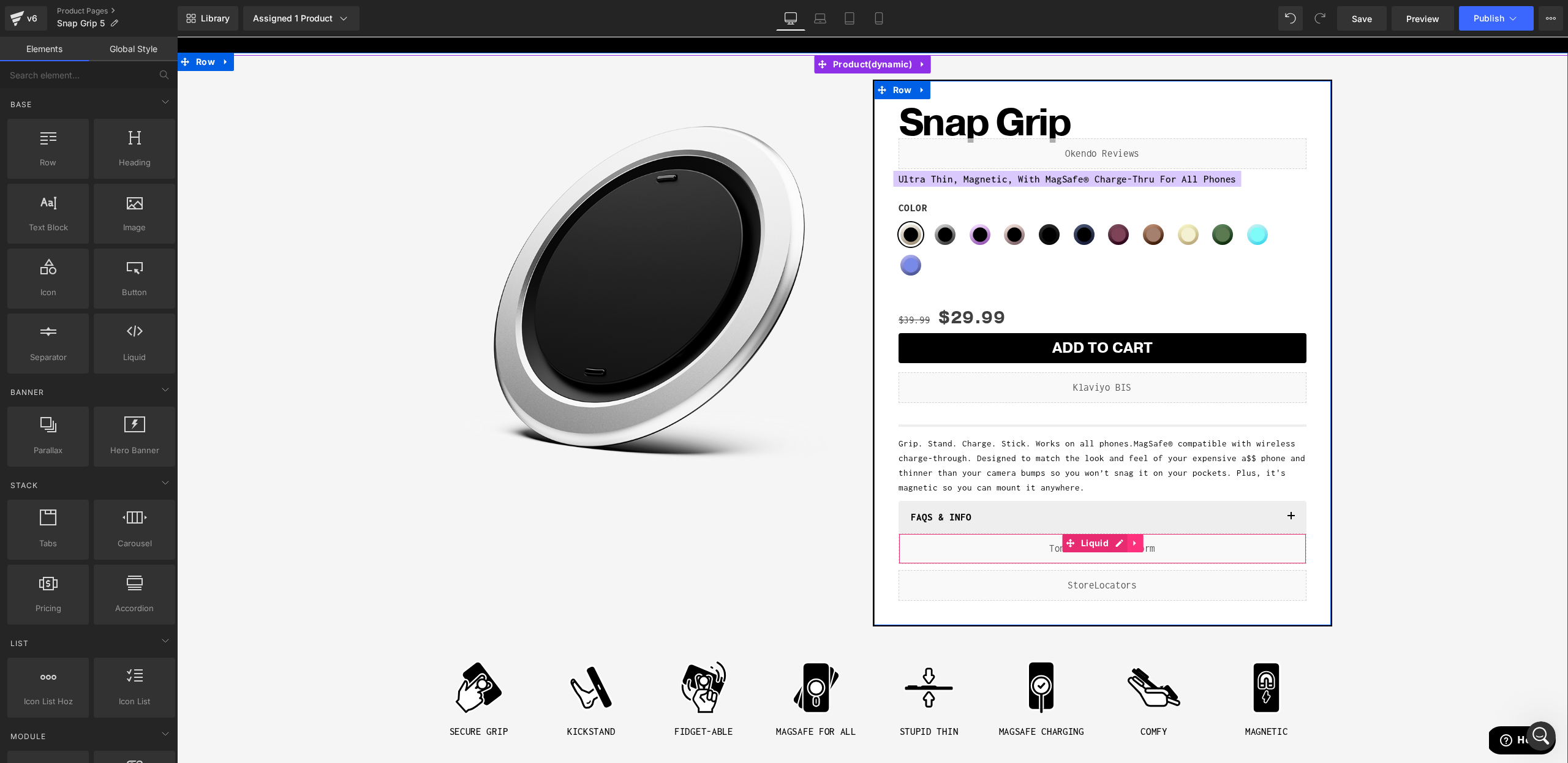
click at [1138, 543] on icon at bounding box center [1135, 543] width 9 height 9
click at [1141, 543] on icon at bounding box center [1143, 543] width 9 height 9
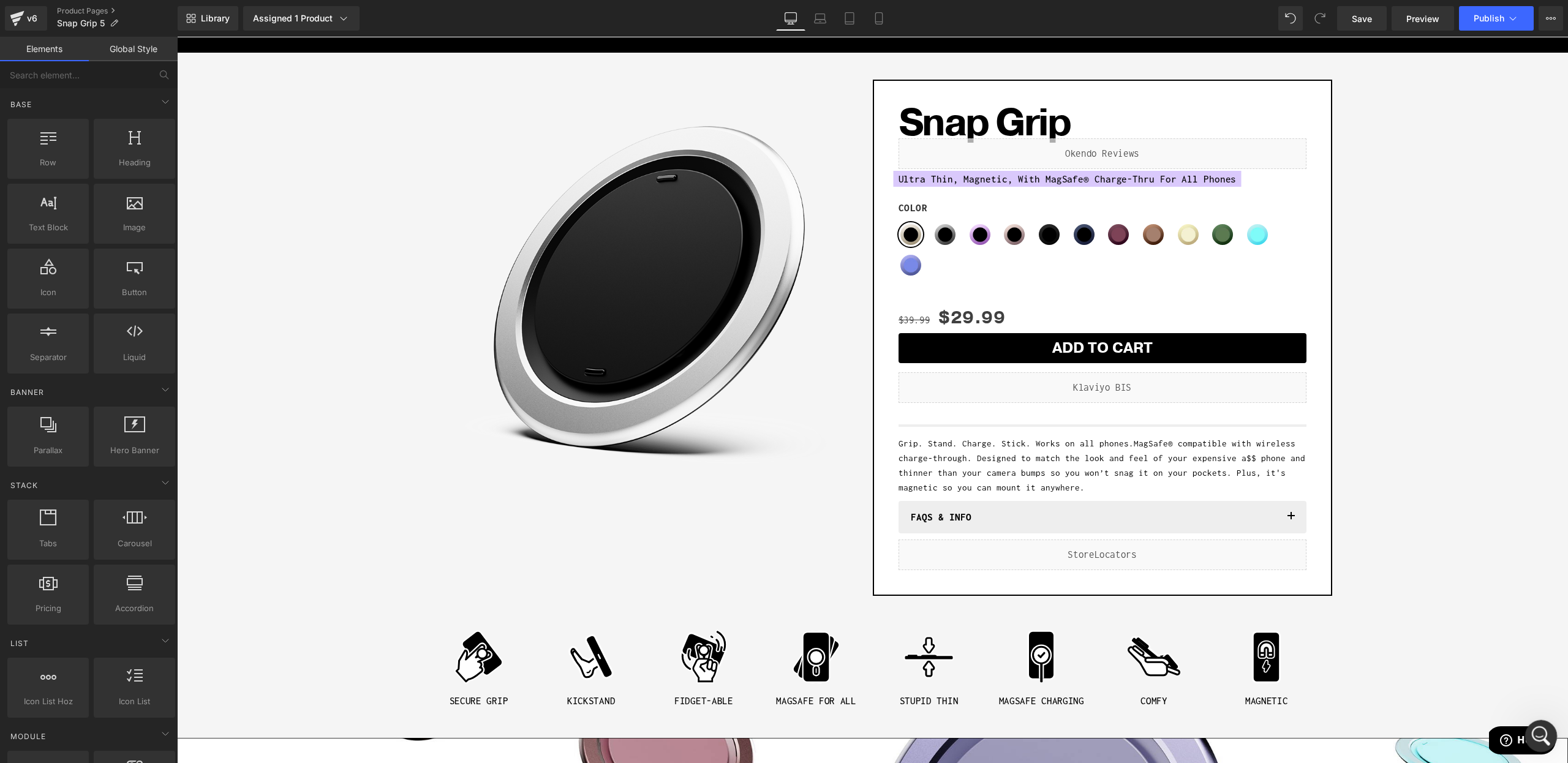
click at [1536, 736] on icon "Open Intercom Messenger" at bounding box center [1539, 735] width 9 height 10
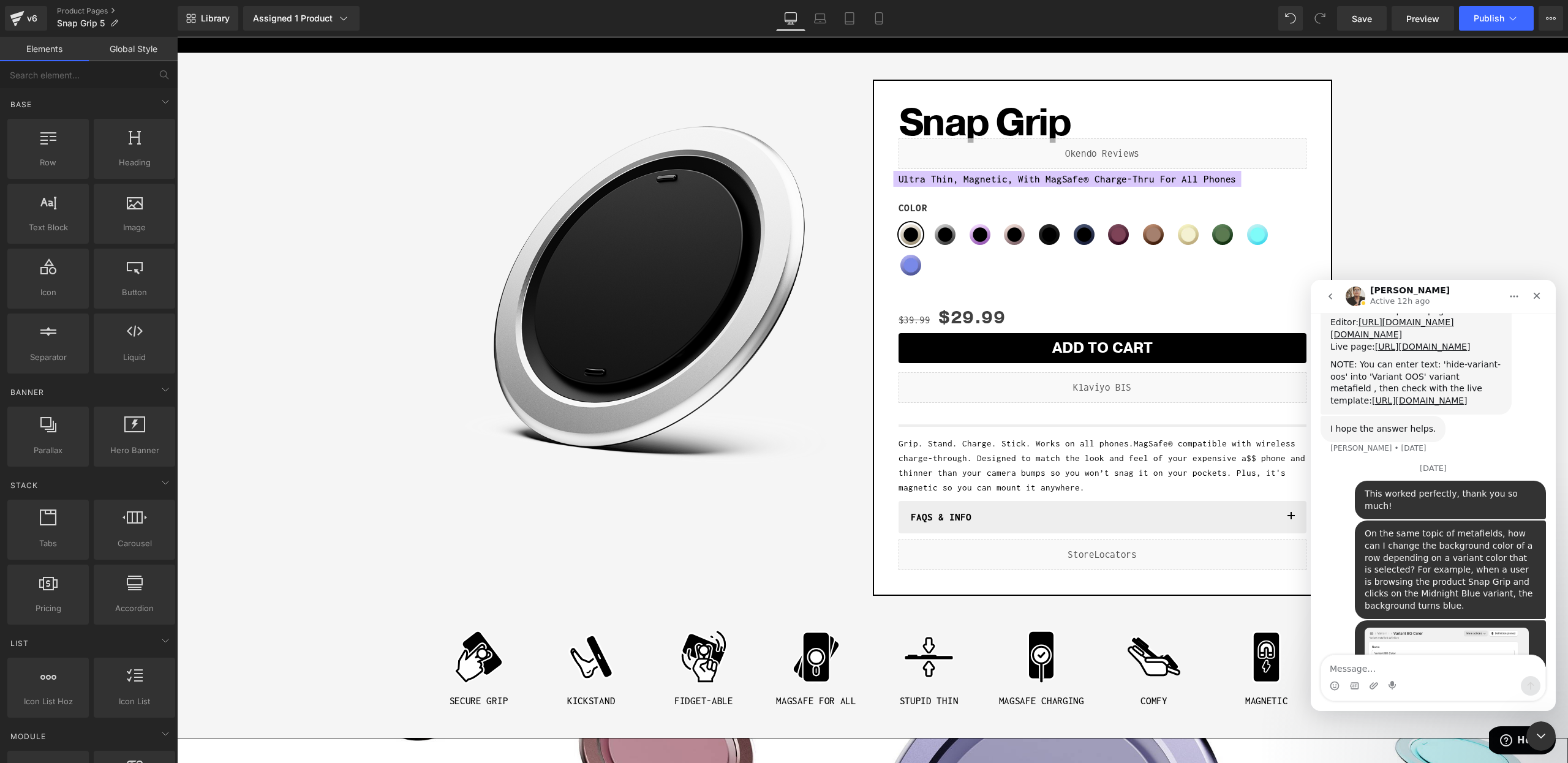
scroll to position [4599, 0]
click at [1453, 672] on textarea "Feel free to duplicate the page "Snap Grip 5"" at bounding box center [1433, 666] width 224 height 21
click at [1430, 668] on textarea "Feel free to duplicate the page "Snap Grip 5"" at bounding box center [1433, 666] width 224 height 21
click at [1430, 670] on textarea "Feel free to duplicate the page "Snap Grip 5"" at bounding box center [1433, 666] width 224 height 21
click at [1529, 667] on textarea "Feel free to duplicate the v6 page "Snap Grip 5"" at bounding box center [1433, 666] width 224 height 21
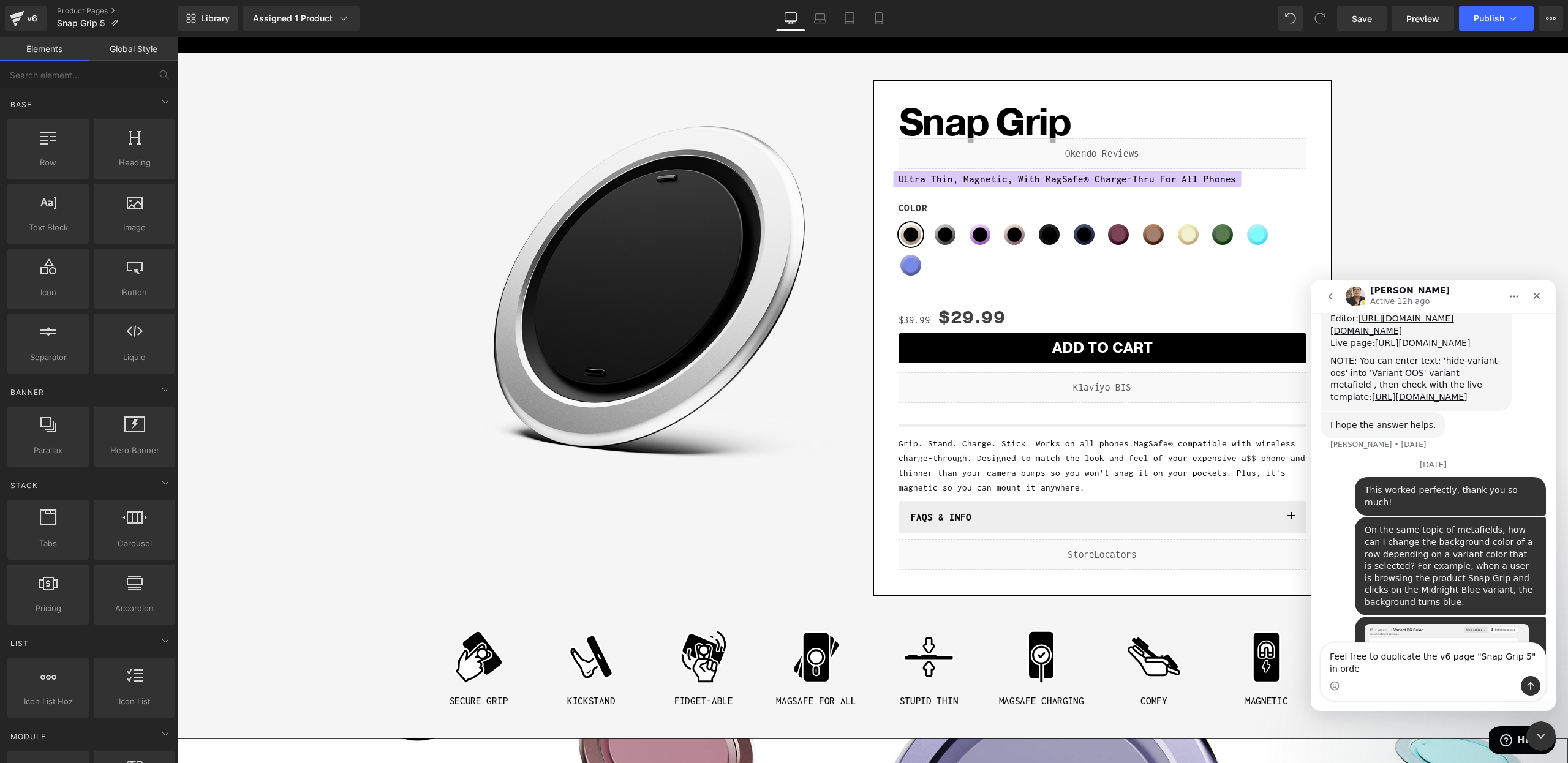
scroll to position [4611, 0]
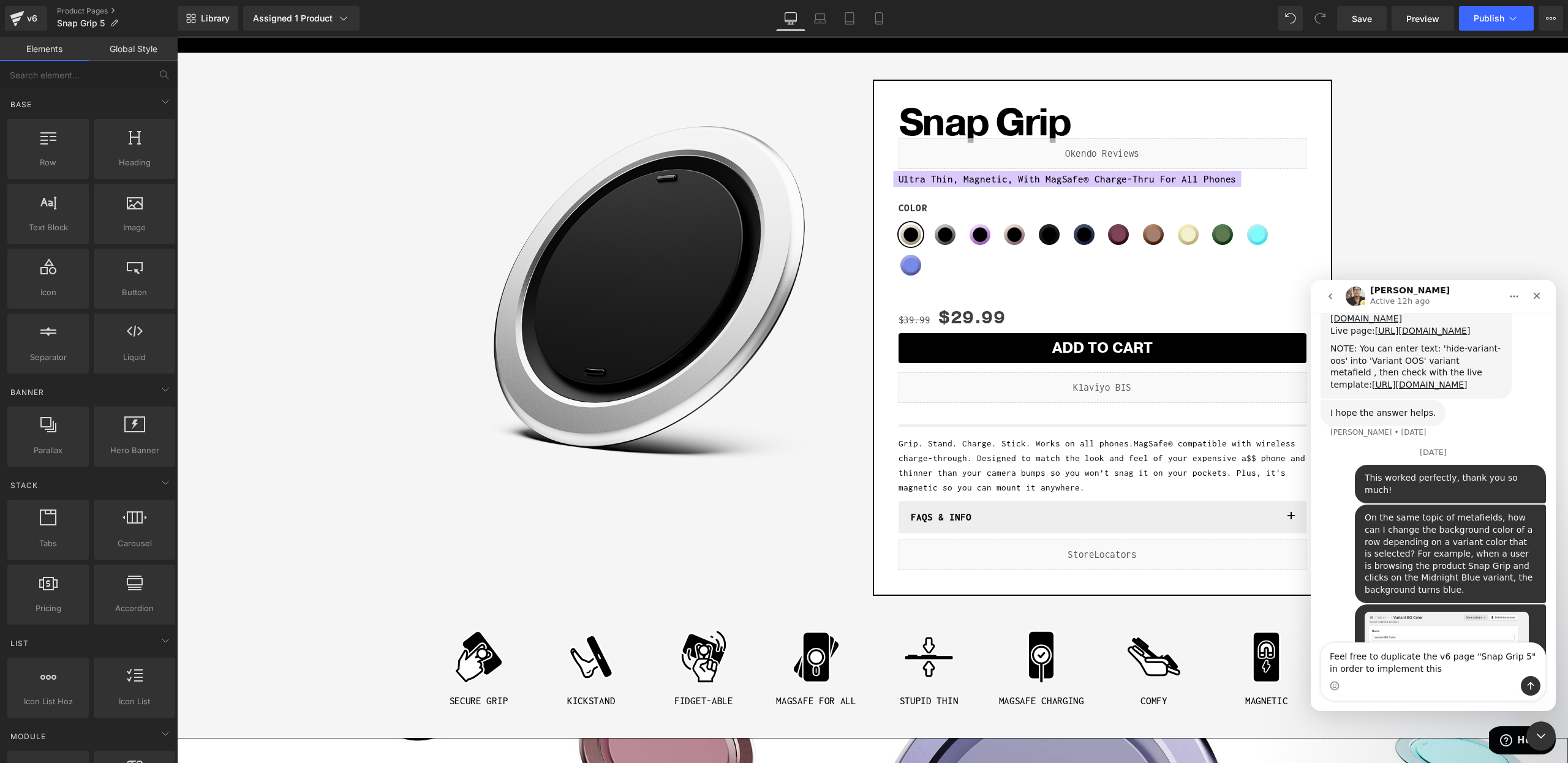
type textarea "Feel free to duplicate the v6 page "Snap Grip 5" in order to implement this."
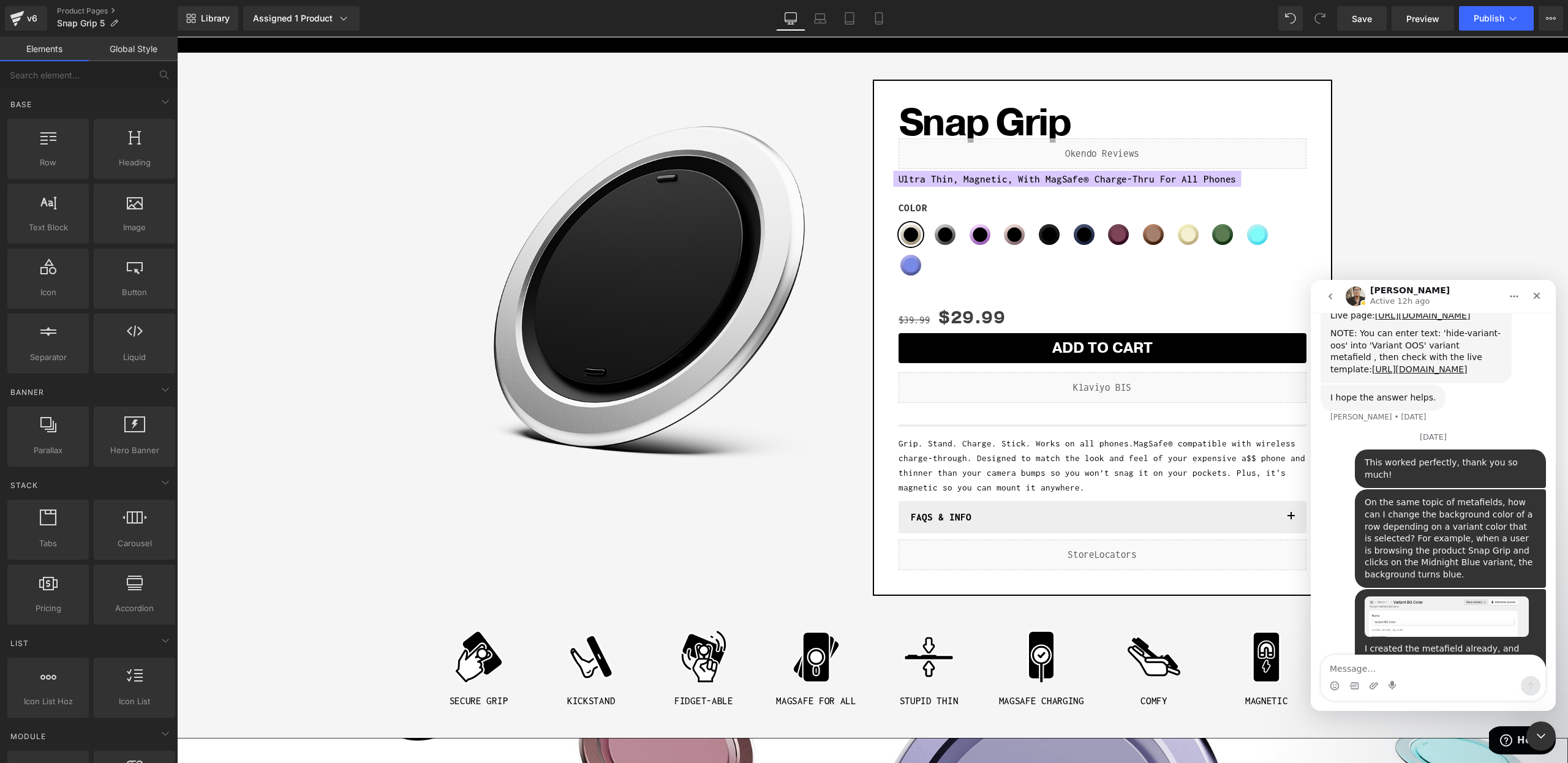
scroll to position [4639, 0]
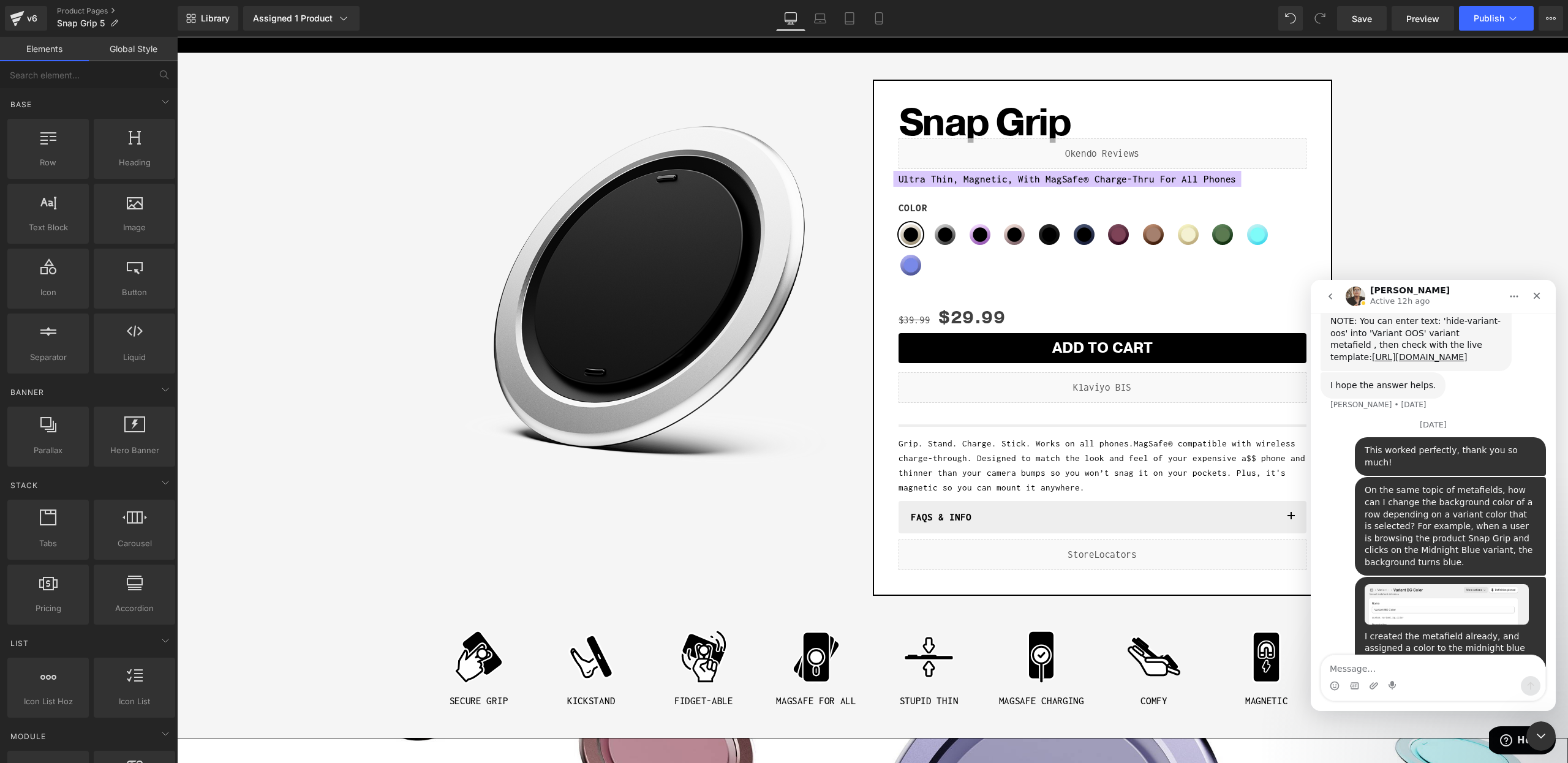
click at [564, 538] on div at bounding box center [784, 363] width 1568 height 726
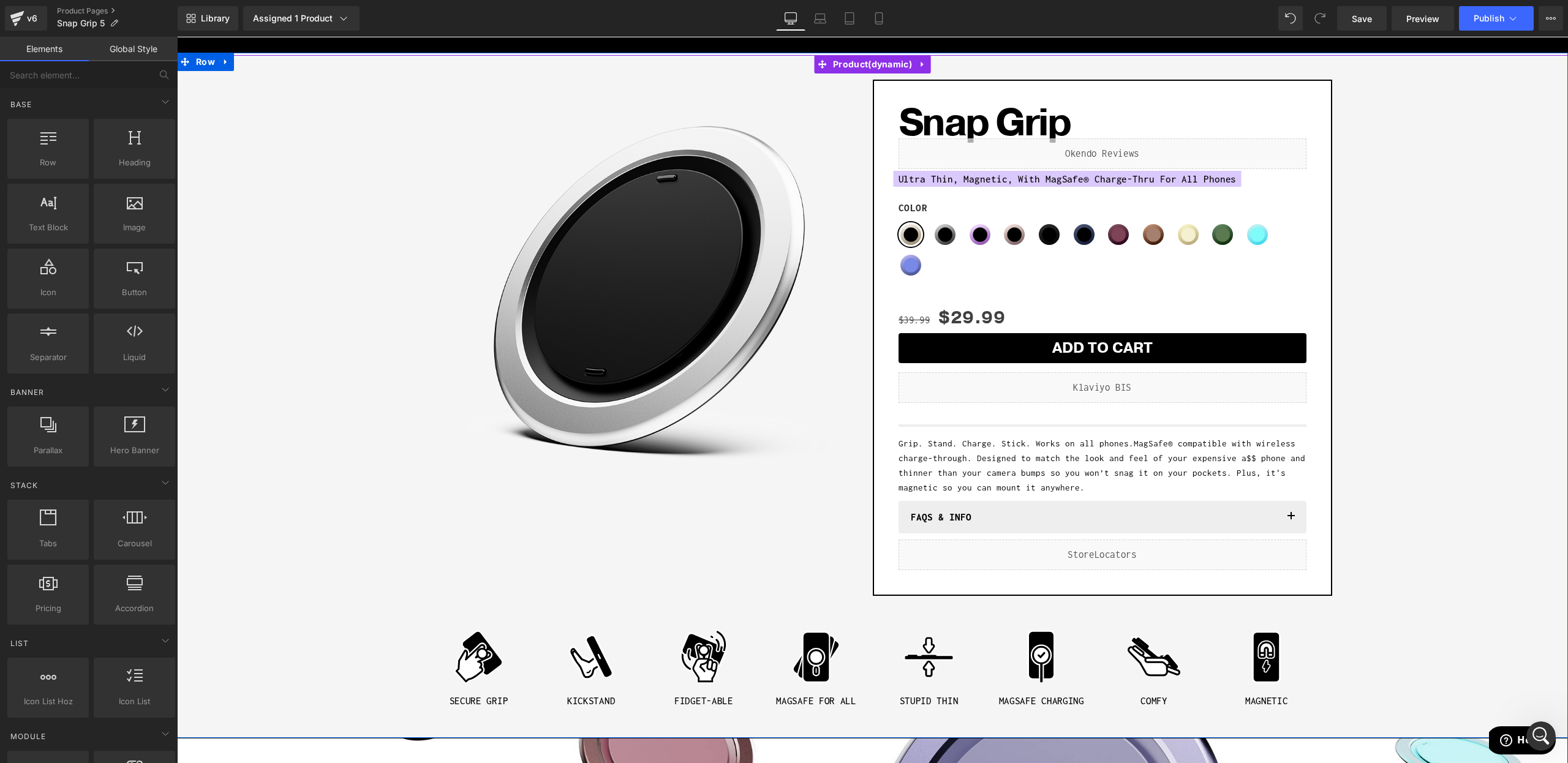
click at [318, 596] on div "Sale Off (P) Image Row Snap Grip (P) Title Liquid Ultra Thin, Magnetic, With Ma…" at bounding box center [872, 393] width 1379 height 641
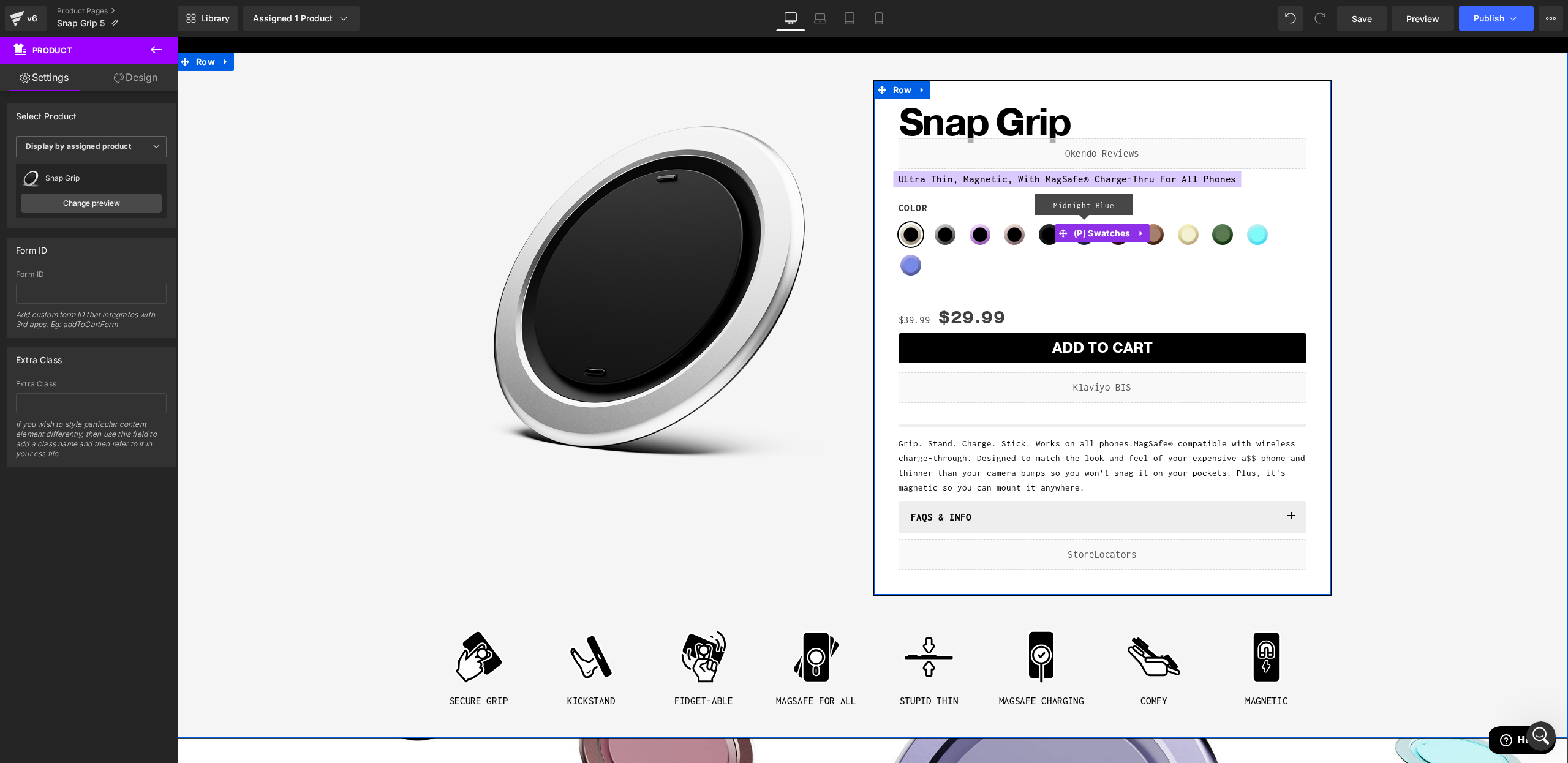
click at [1086, 244] on span "Midnight Blue" at bounding box center [1084, 235] width 24 height 24
click at [912, 235] on span "Stone" at bounding box center [911, 235] width 24 height 24
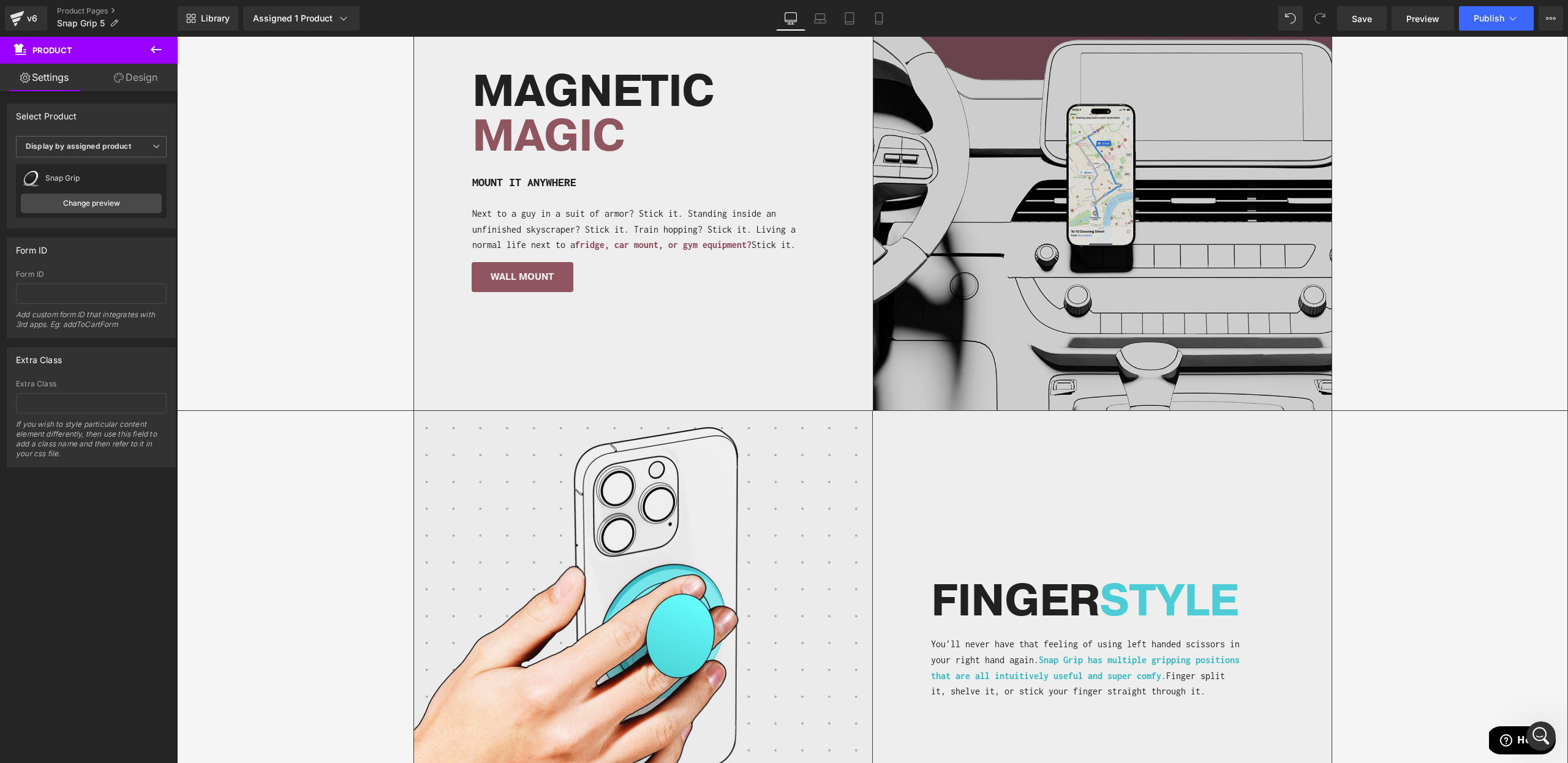
scroll to position [1445, 0]
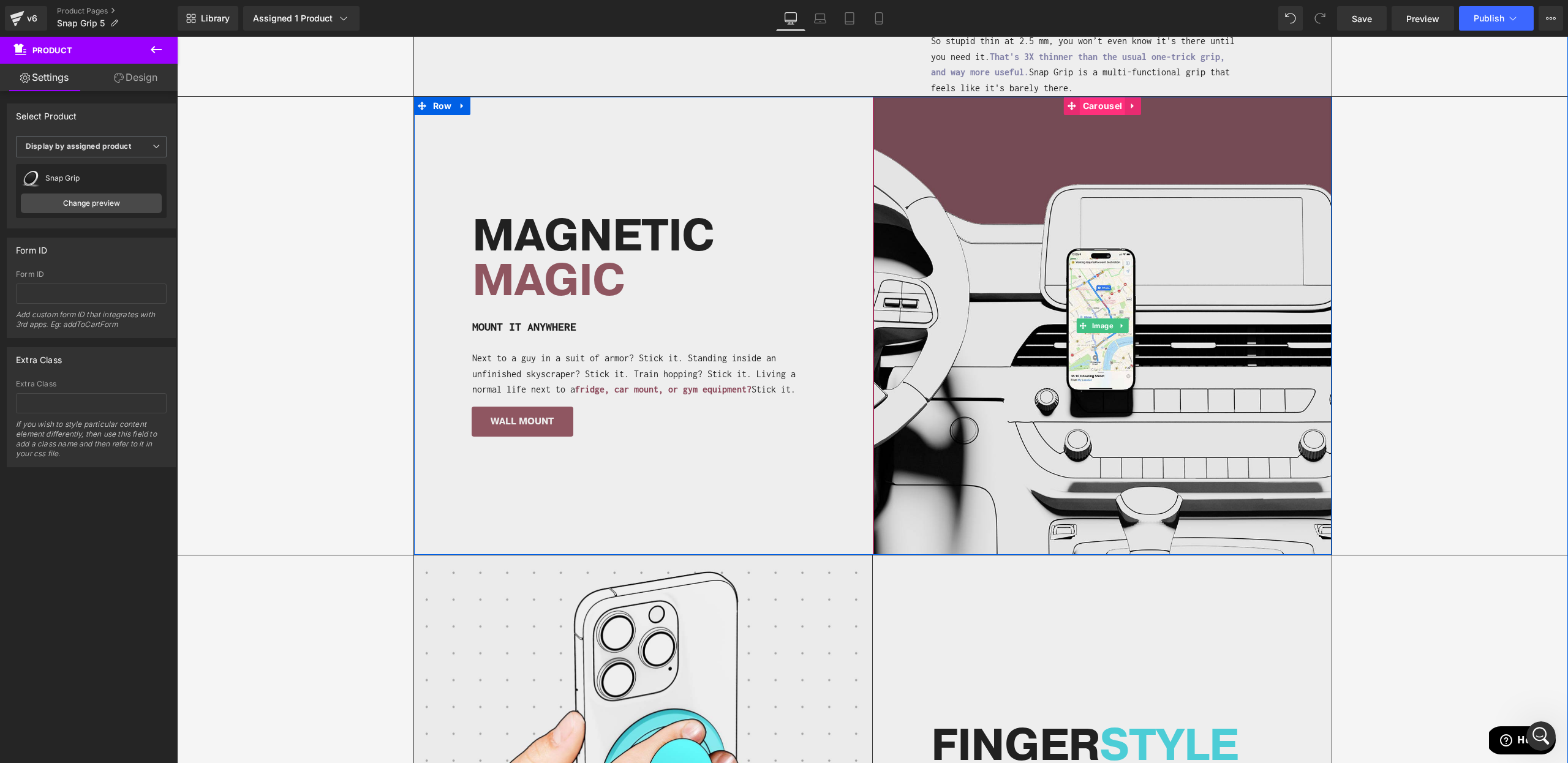
click at [1102, 107] on span "Carousel" at bounding box center [1102, 106] width 45 height 19
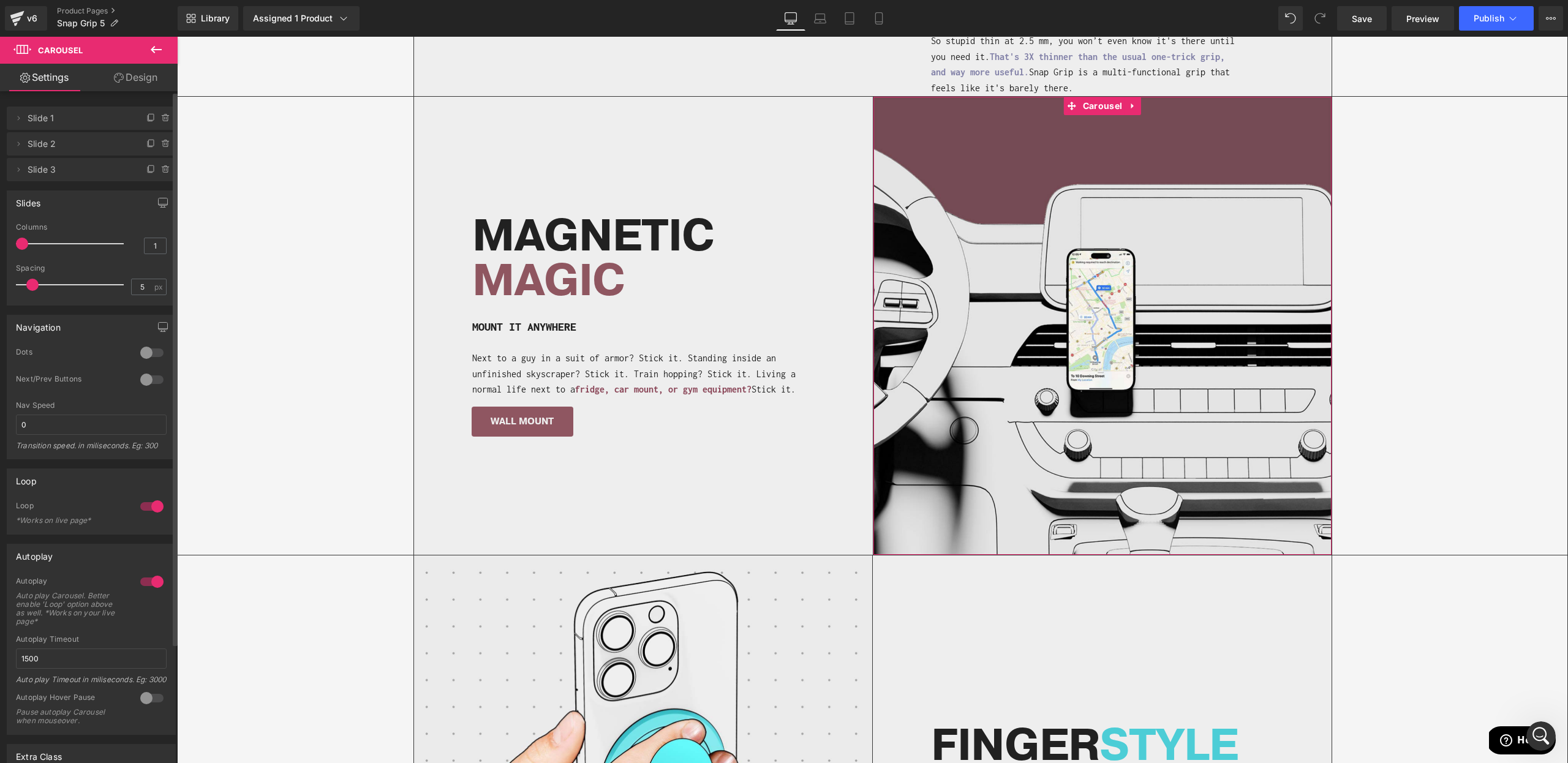
click at [151, 357] on div at bounding box center [152, 353] width 29 height 20
click at [1102, 548] on button at bounding box center [1102, 544] width 15 height 12
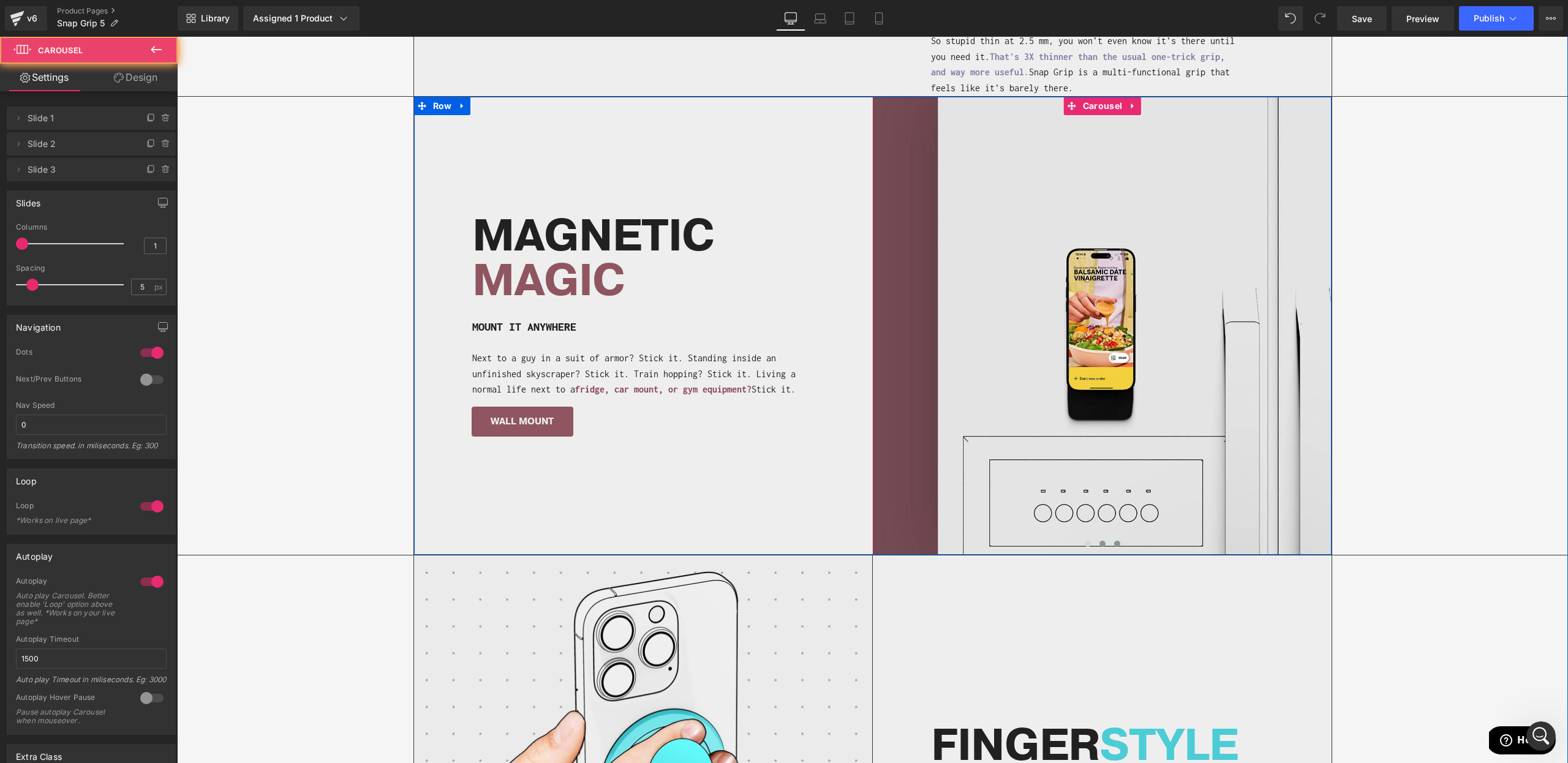
click at [1119, 542] on span at bounding box center [1117, 544] width 6 height 7
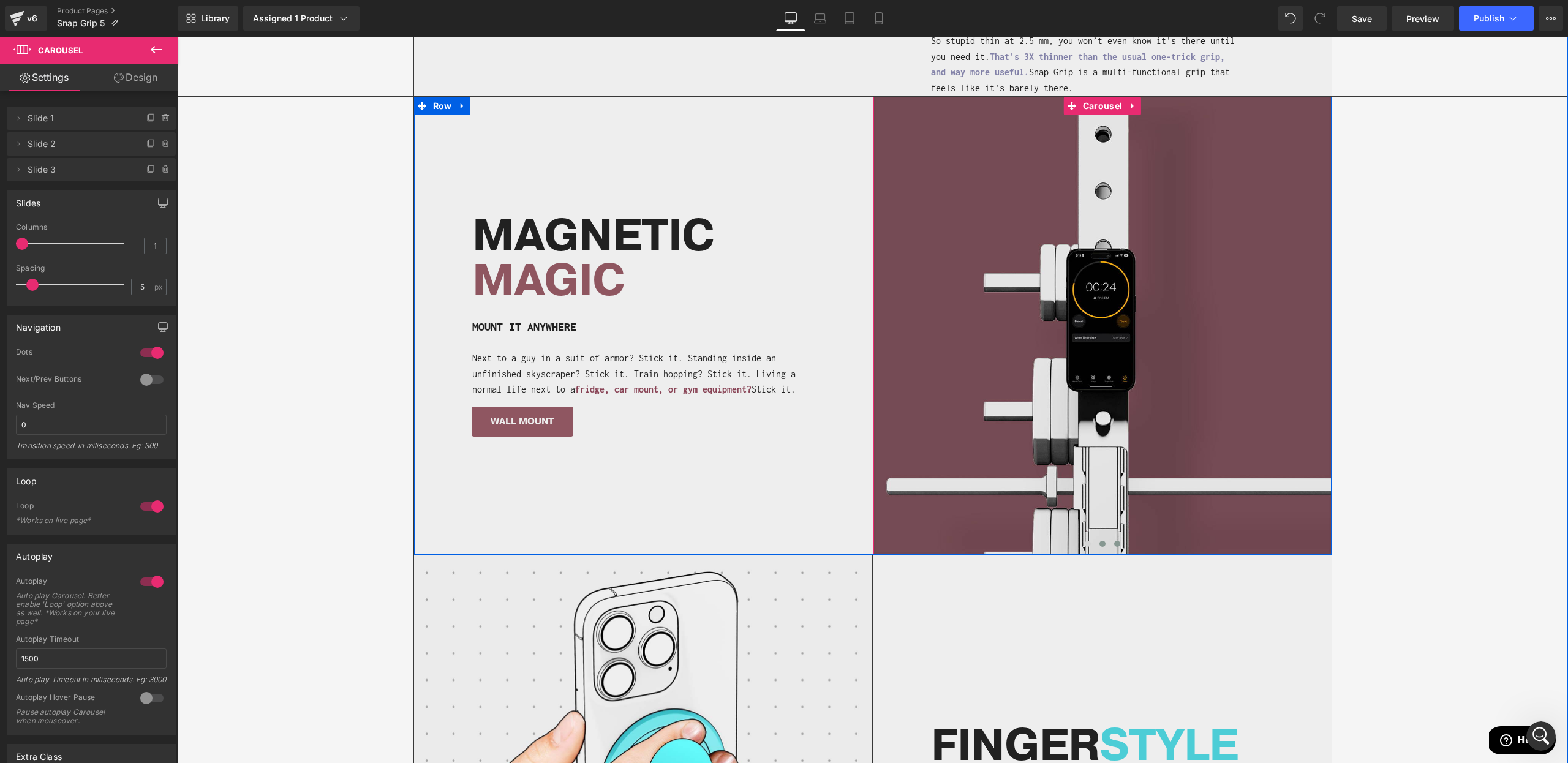
click at [1098, 544] on button at bounding box center [1102, 544] width 15 height 12
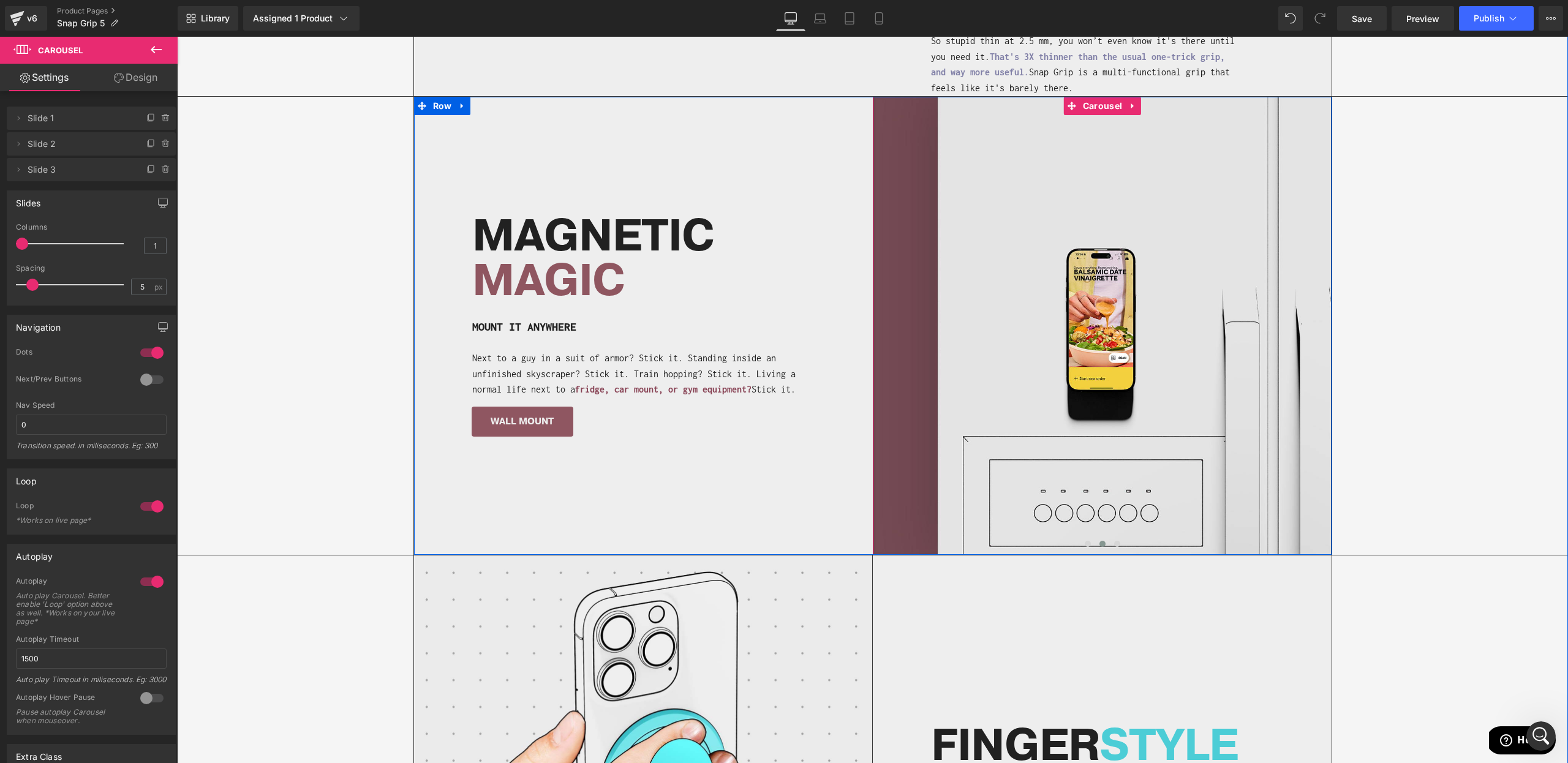
click at [1077, 544] on div at bounding box center [1102, 547] width 458 height 19
click at [1091, 541] on button at bounding box center [1088, 544] width 15 height 12
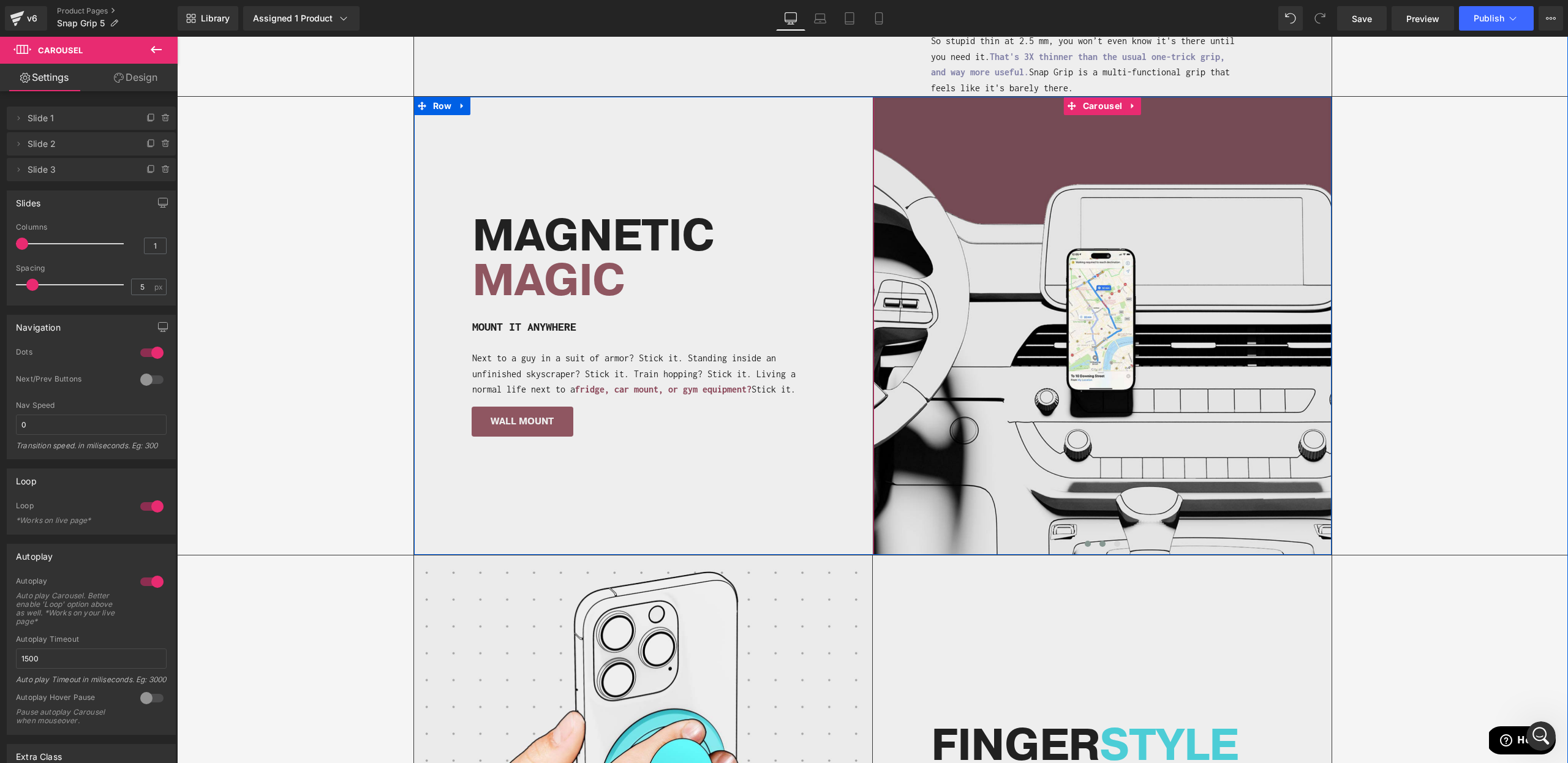
click at [1104, 543] on span at bounding box center [1102, 544] width 6 height 7
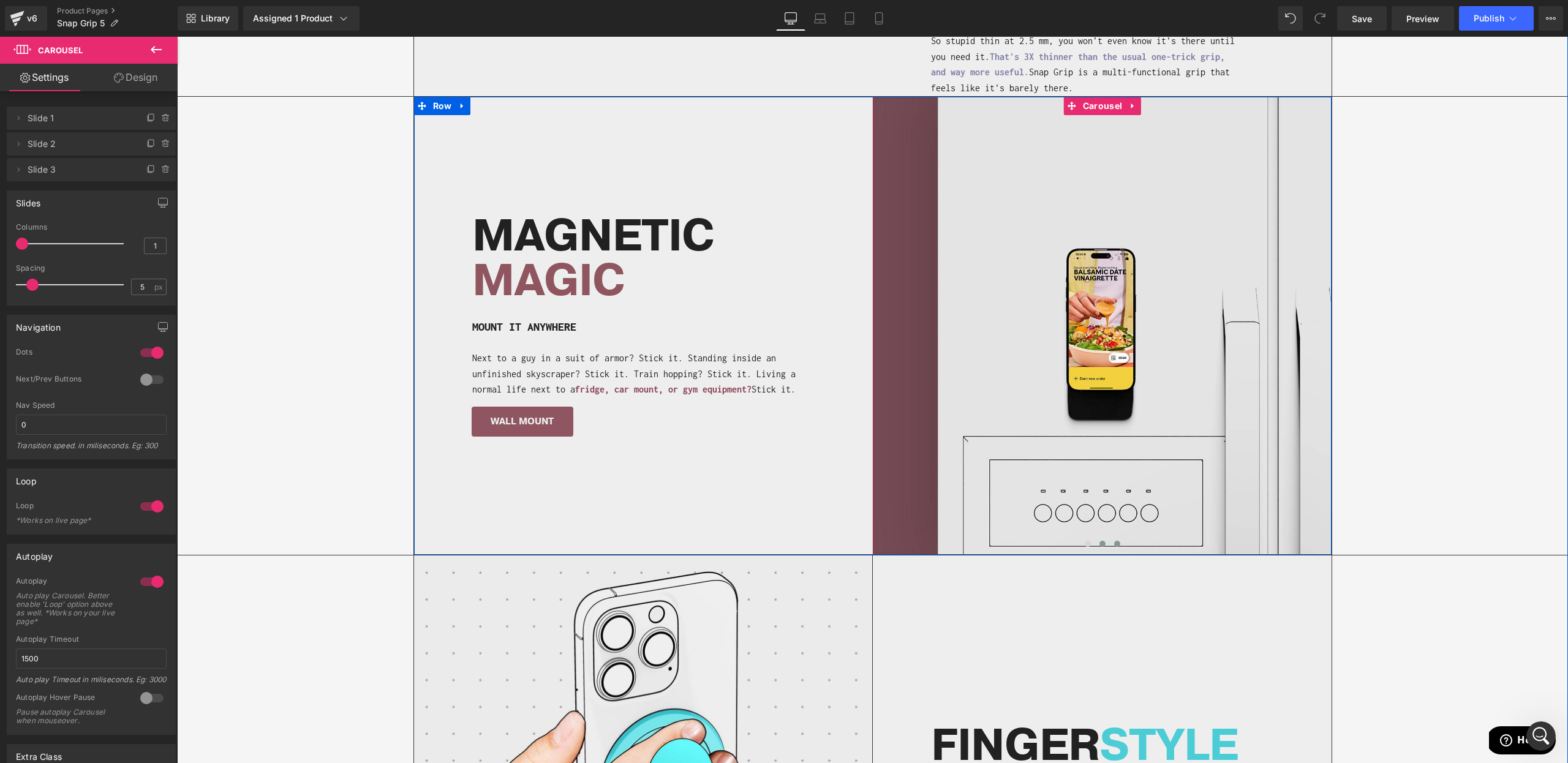
click at [1121, 542] on button at bounding box center [1117, 544] width 15 height 12
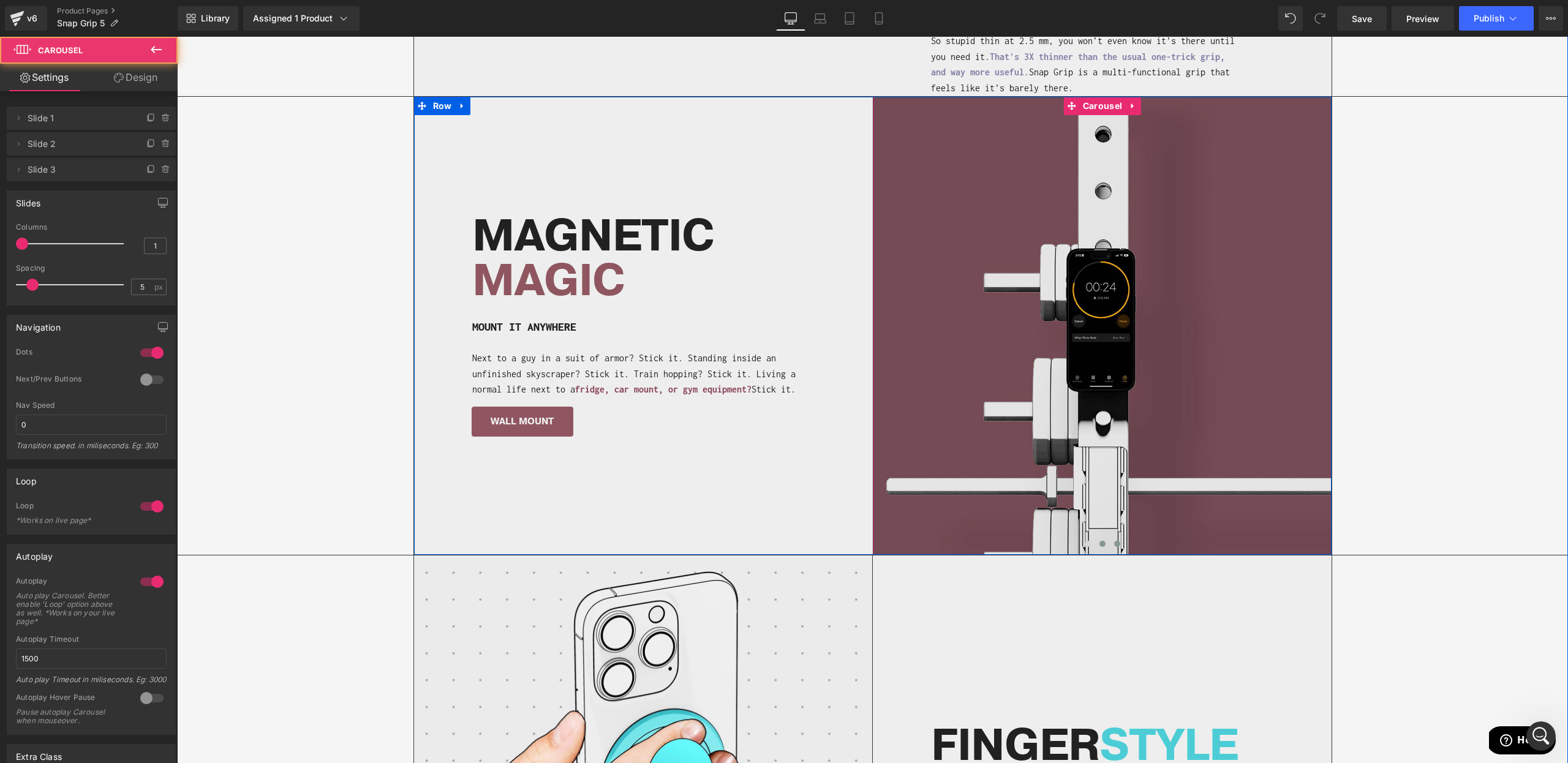
click at [1104, 544] on span at bounding box center [1102, 544] width 6 height 7
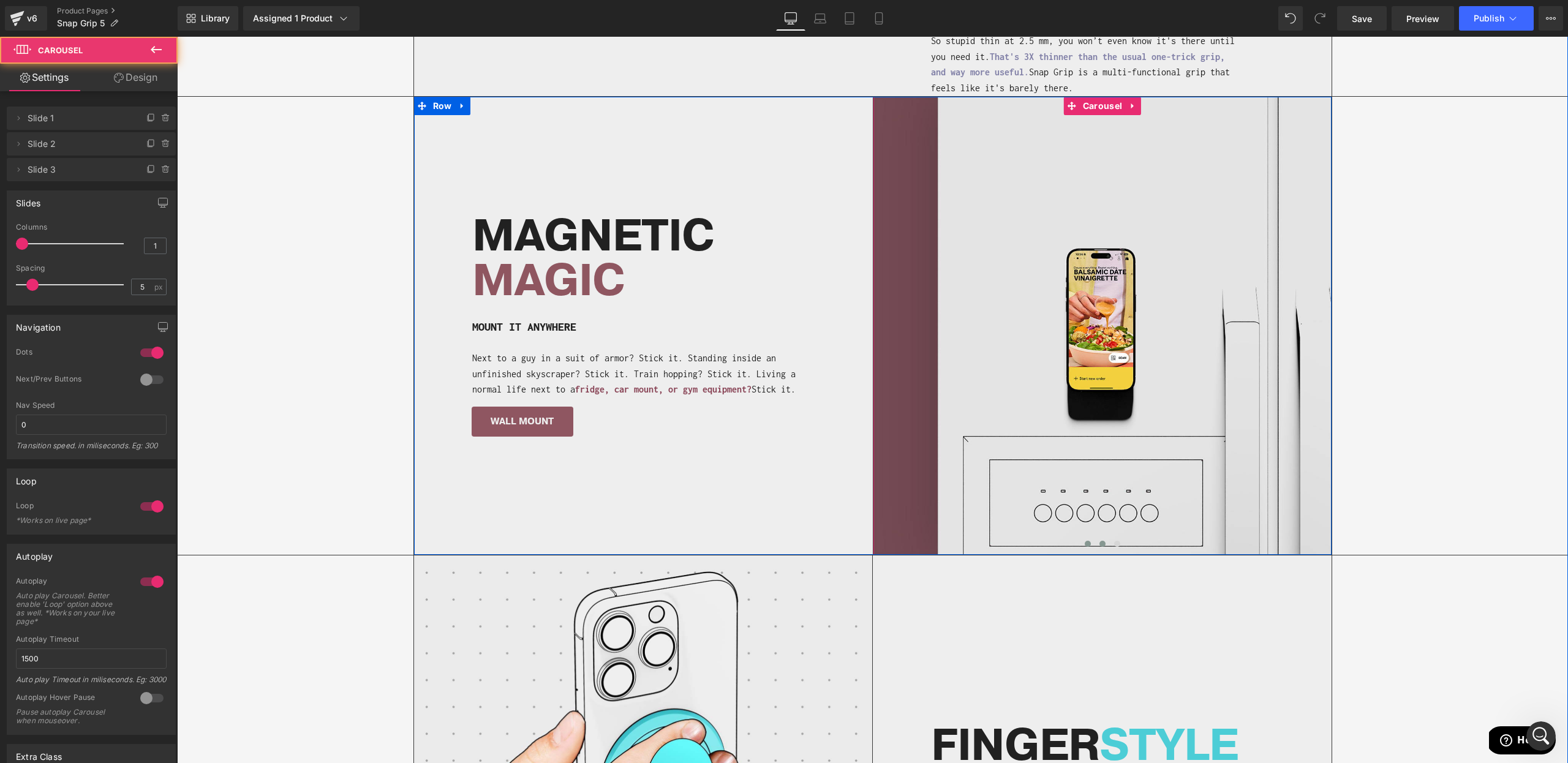
click at [1086, 541] on span at bounding box center [1088, 544] width 6 height 7
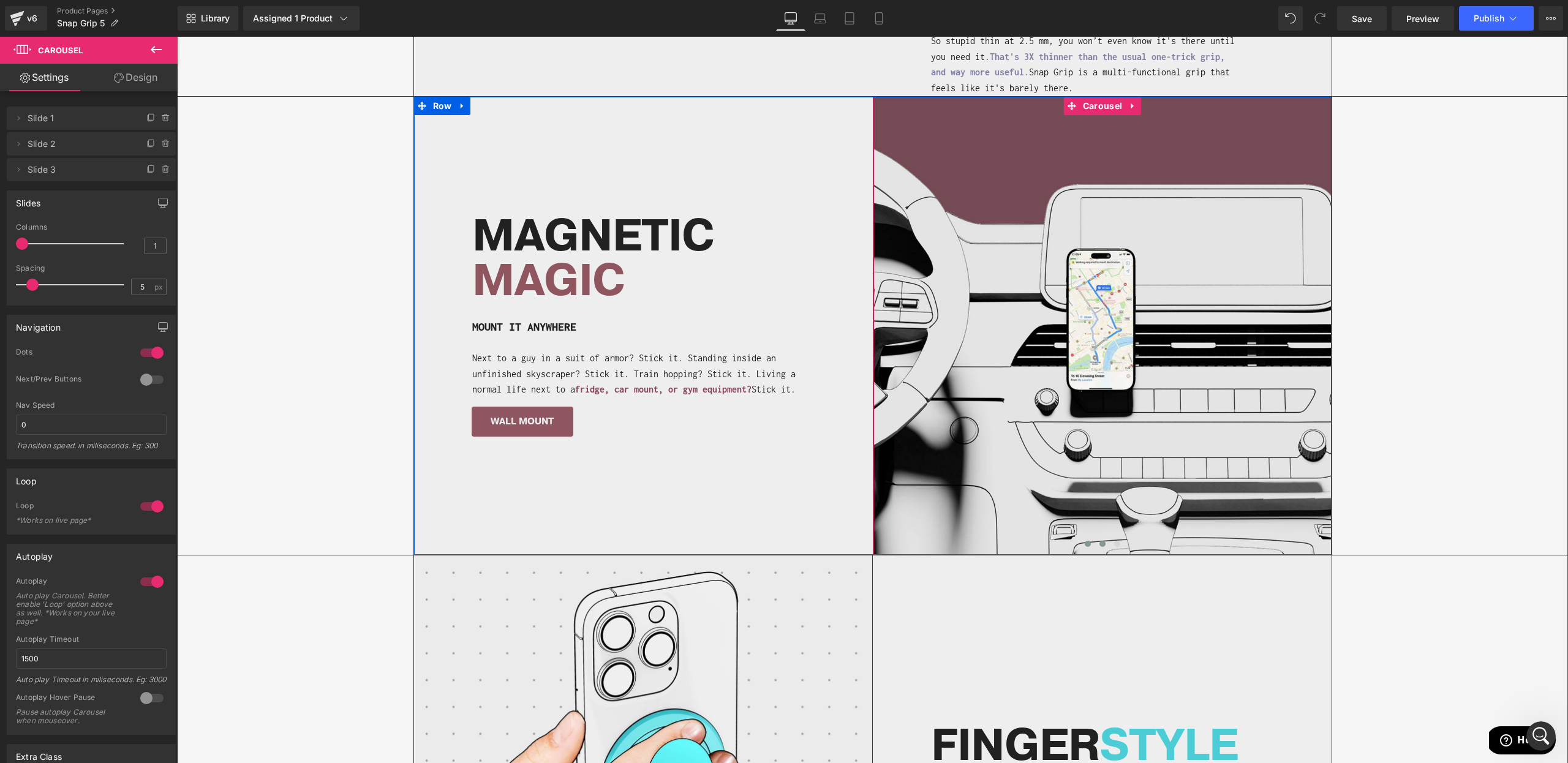
click at [1097, 543] on button at bounding box center [1102, 544] width 15 height 12
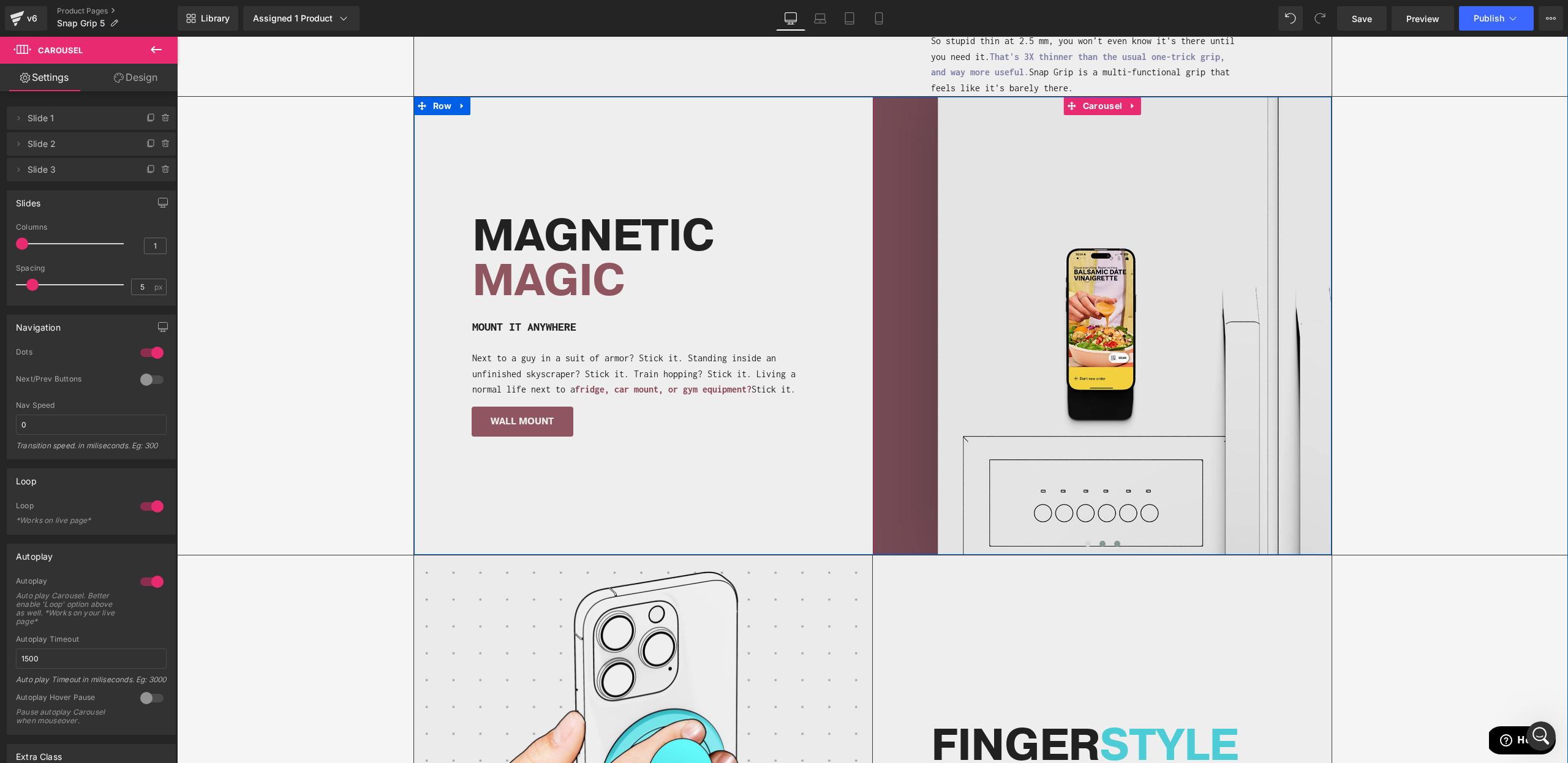
click at [1120, 541] on button at bounding box center [1117, 544] width 15 height 12
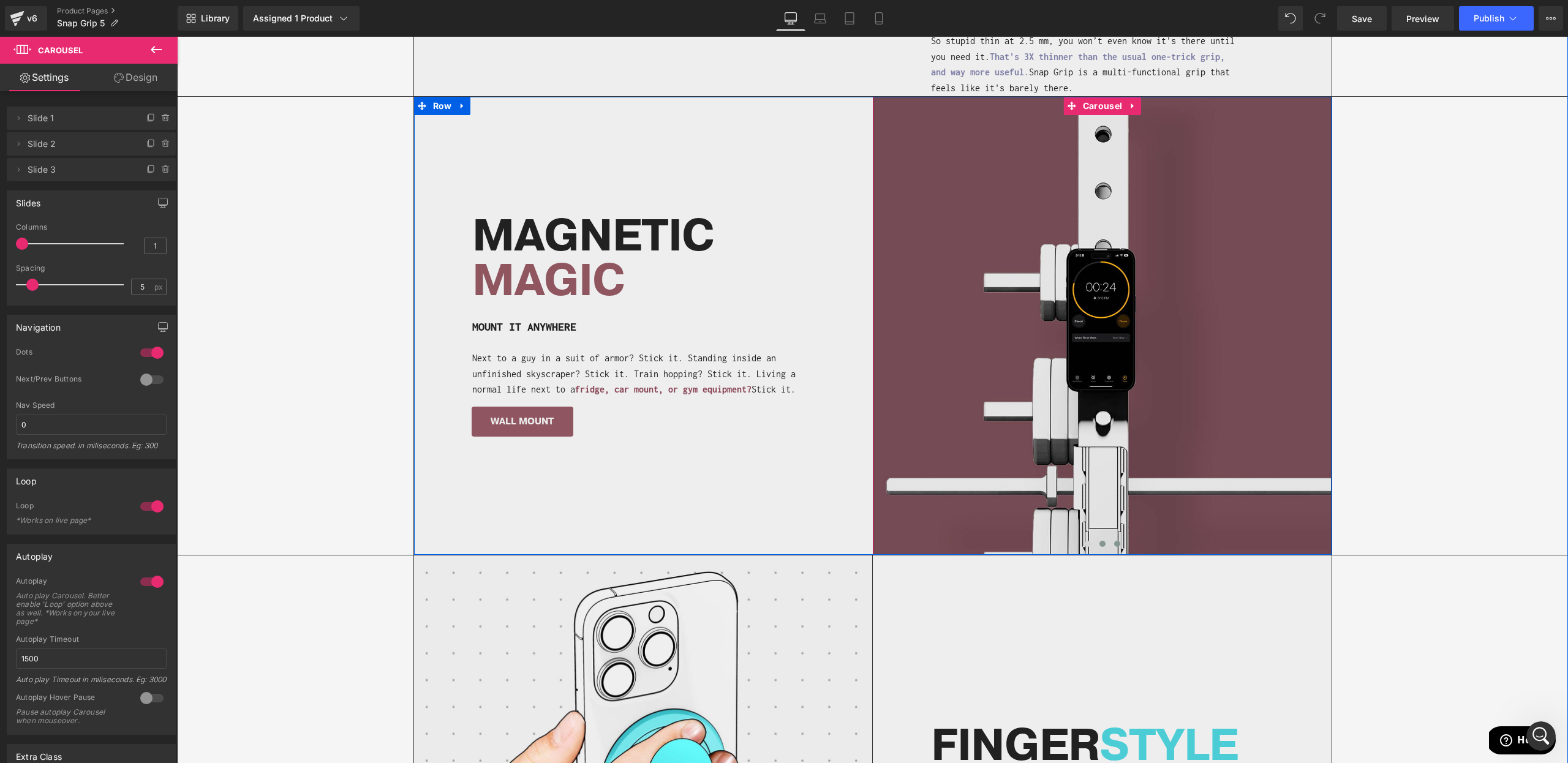
click at [1104, 541] on span at bounding box center [1102, 544] width 6 height 7
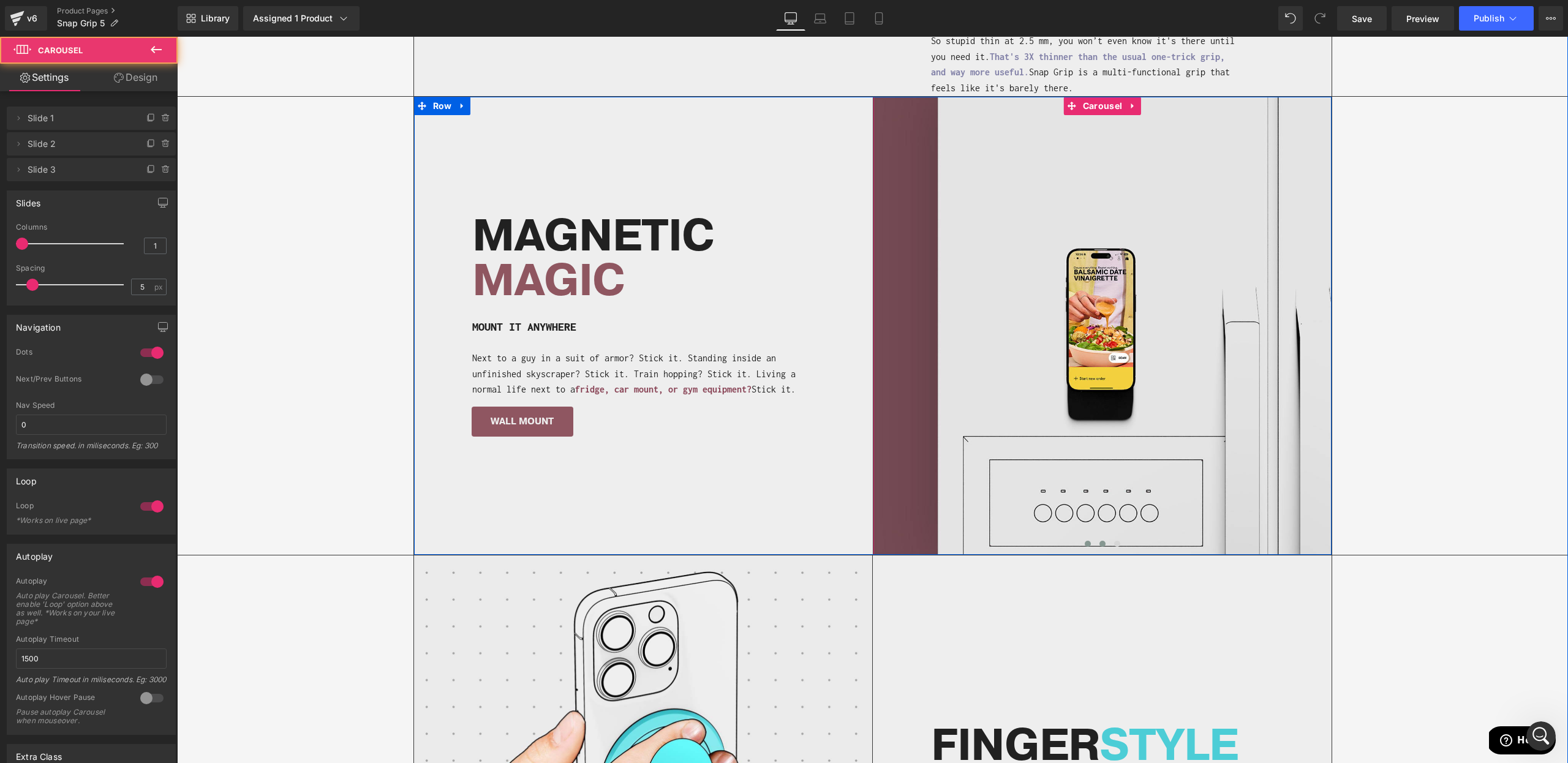
click at [1085, 541] on span at bounding box center [1088, 544] width 6 height 7
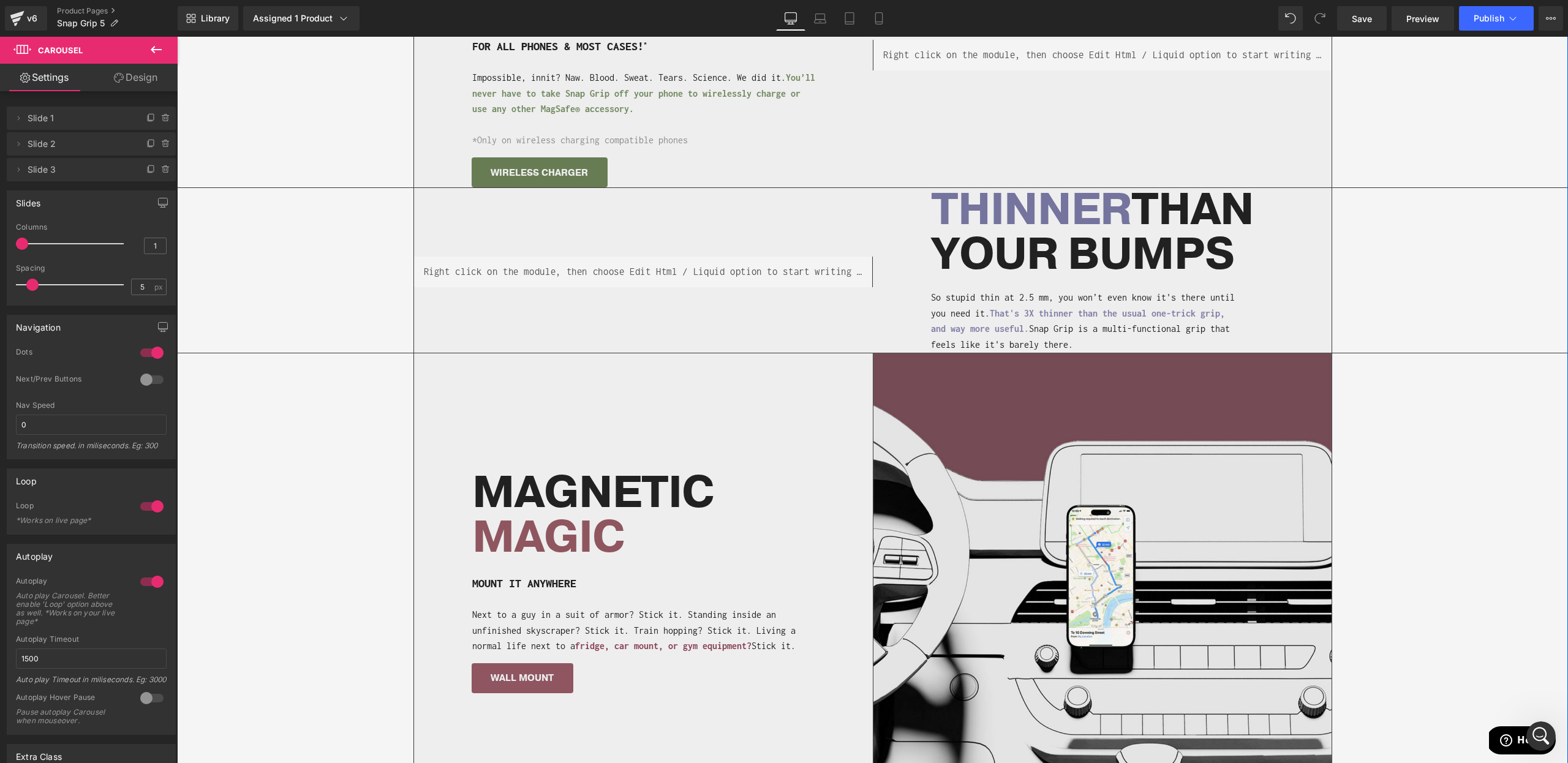
scroll to position [1186, 0]
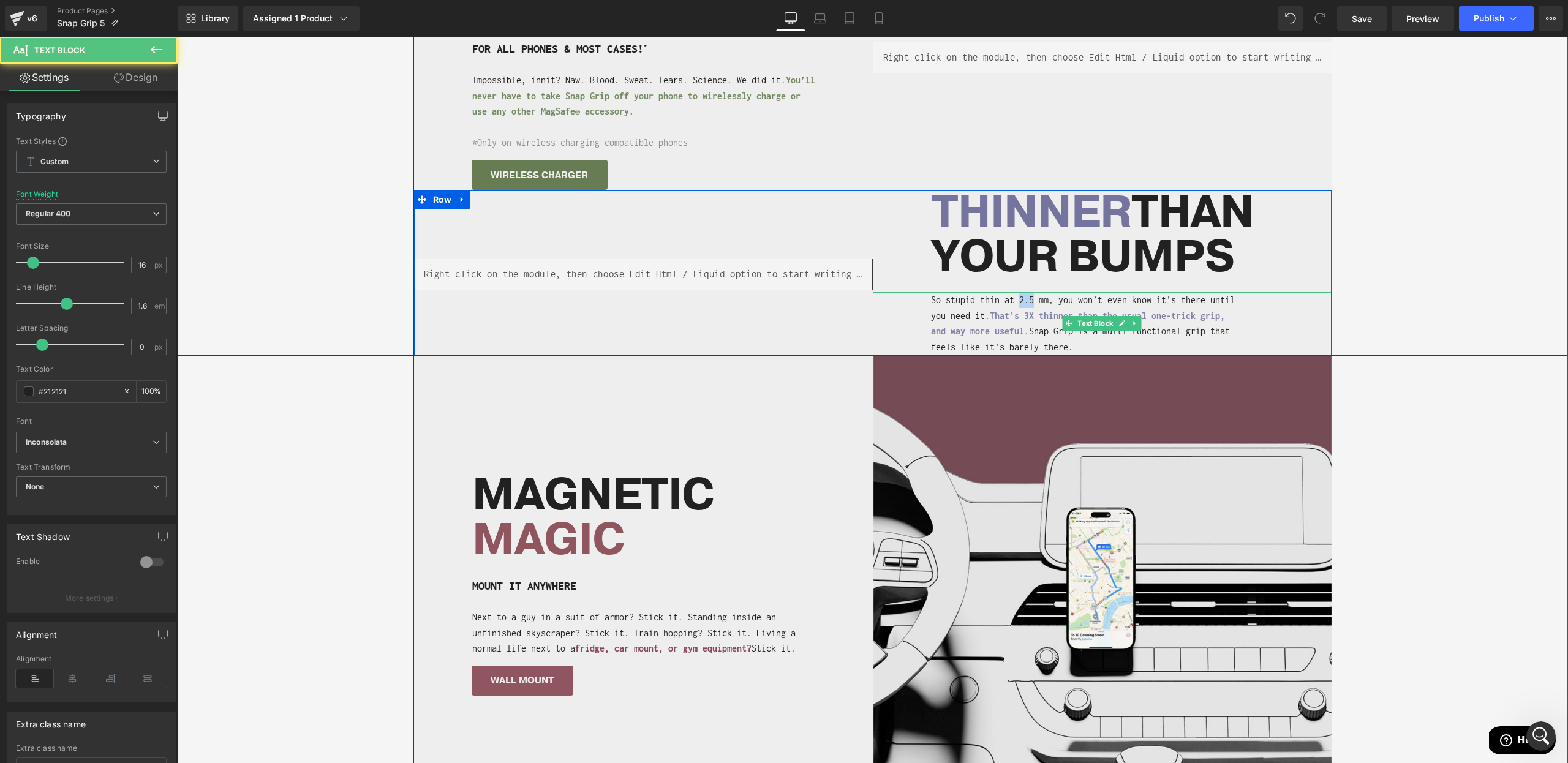
drag, startPoint x: 1020, startPoint y: 301, endPoint x: 1032, endPoint y: 300, distance: 12.0
click at [1032, 300] on p "So stupid thin at 2.5 mm, you won’t even know it's there until you need it. Tha…" at bounding box center [1085, 323] width 309 height 63
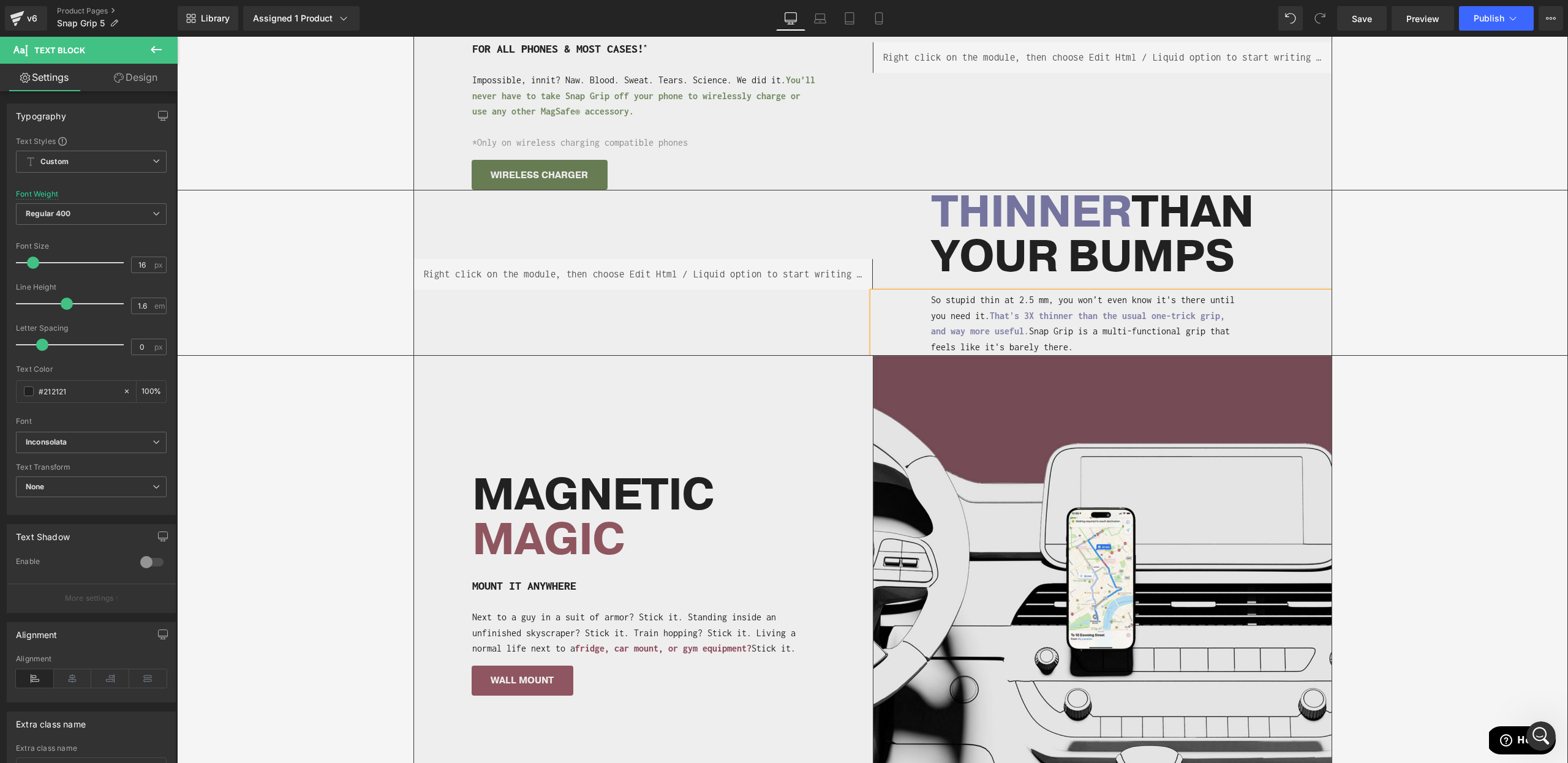
click at [1031, 311] on span "That's 3X thinner than the usual one-trick grip, and way more useful" at bounding box center [1078, 323] width 294 height 26
drag, startPoint x: 1020, startPoint y: 300, endPoint x: 1033, endPoint y: 298, distance: 13.2
click at [1033, 298] on p "So stupid thin at 2.5 mm, you won’t even know it's there until you need it. Tha…" at bounding box center [1085, 323] width 309 height 63
click at [1454, 335] on div "Liquid THINNER THAN YOUR BUMPS Heading So stupid thin at 3 mm, you won’t even k…" at bounding box center [873, 272] width 1390 height 164
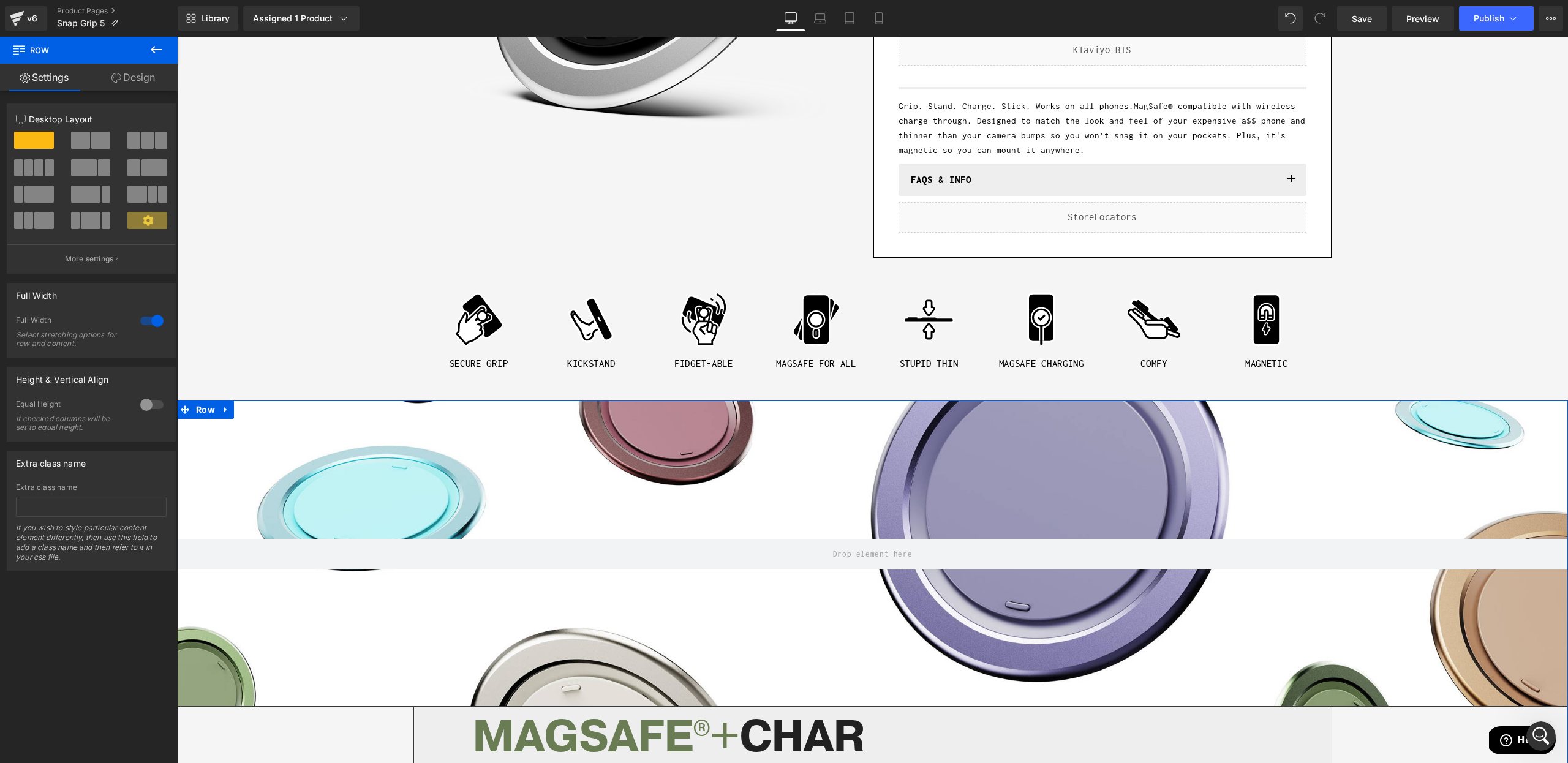
scroll to position [401, 0]
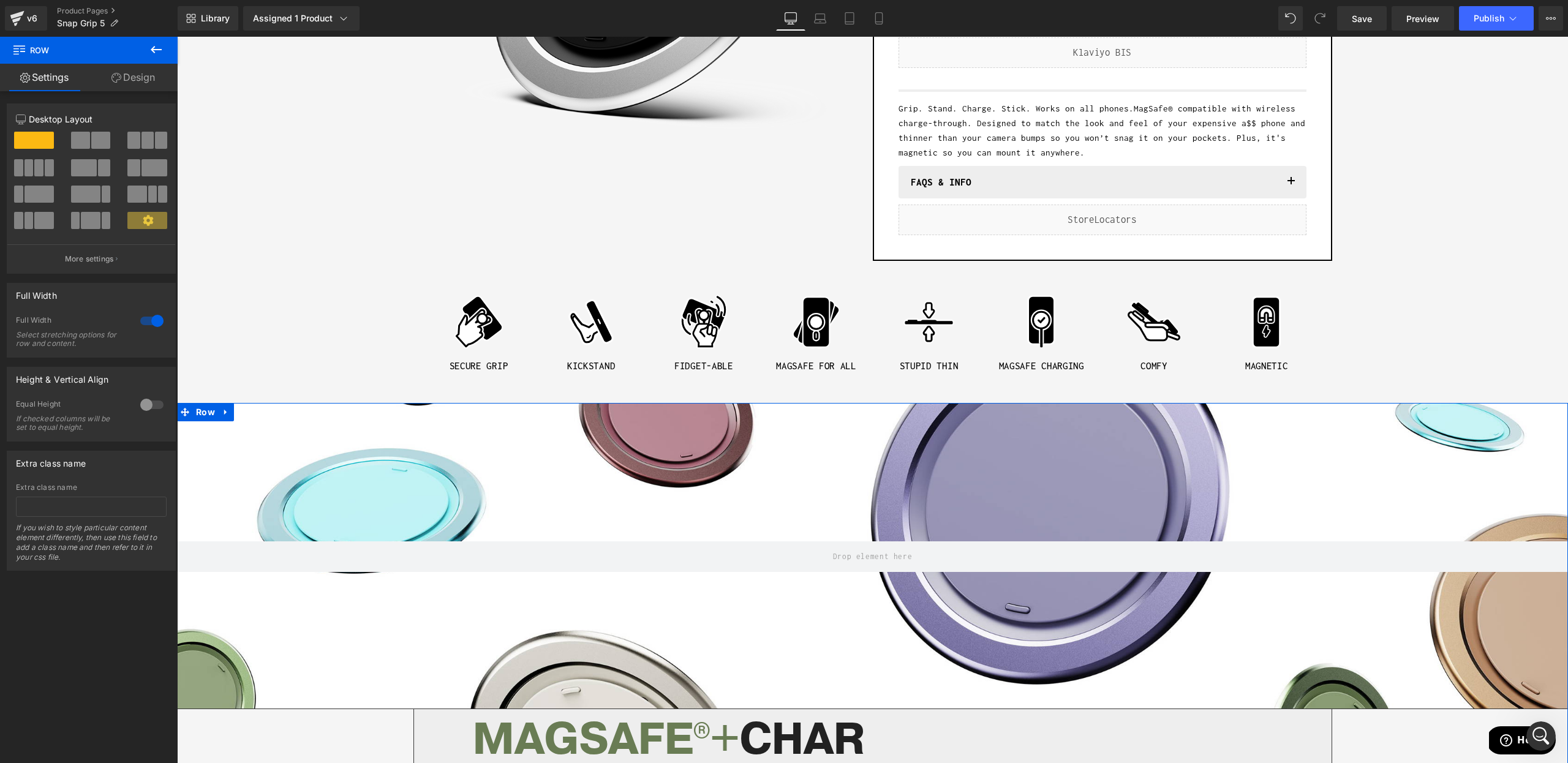
click at [1167, 528] on div at bounding box center [873, 556] width 1390 height 305
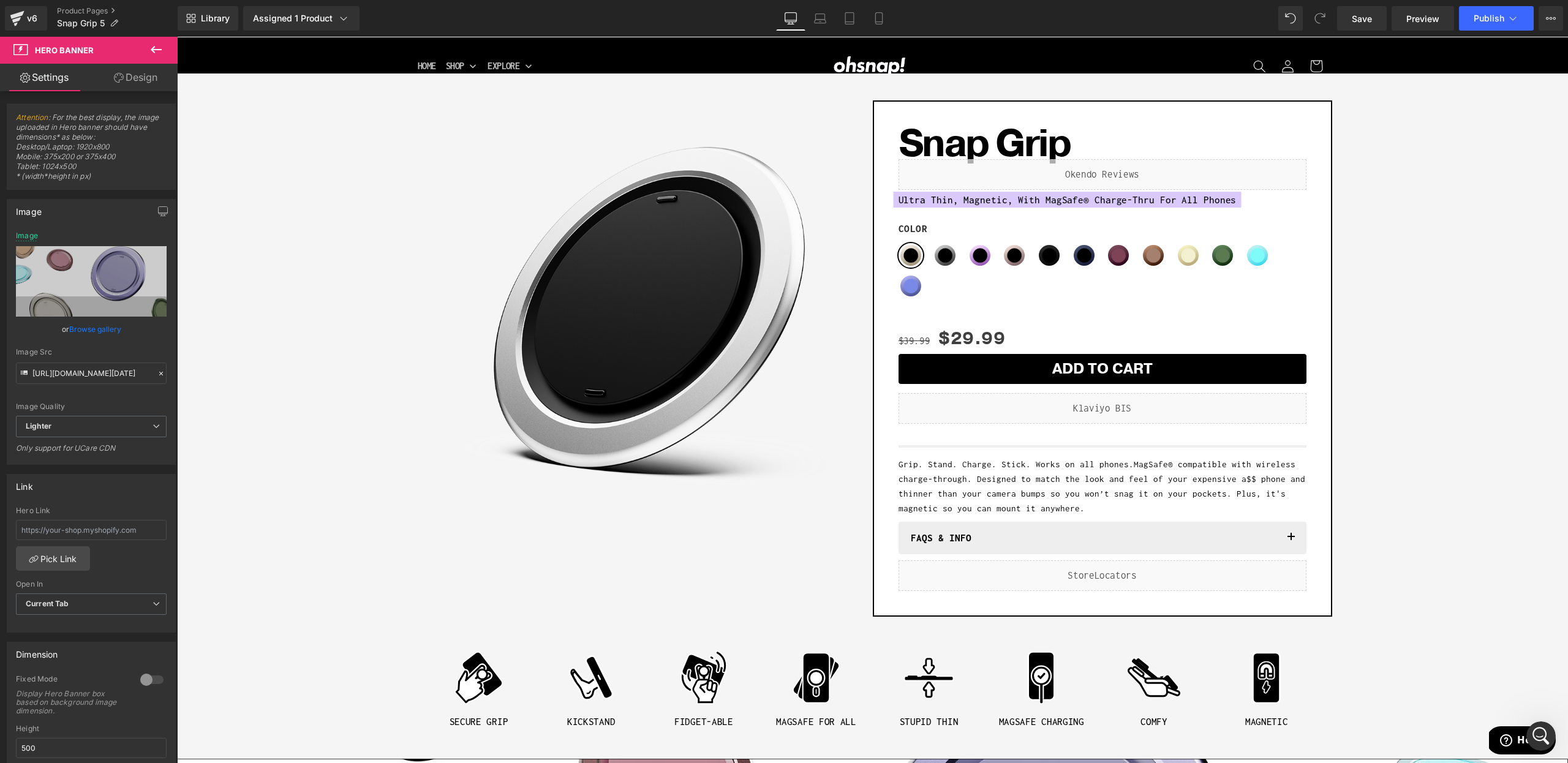
scroll to position [36, 0]
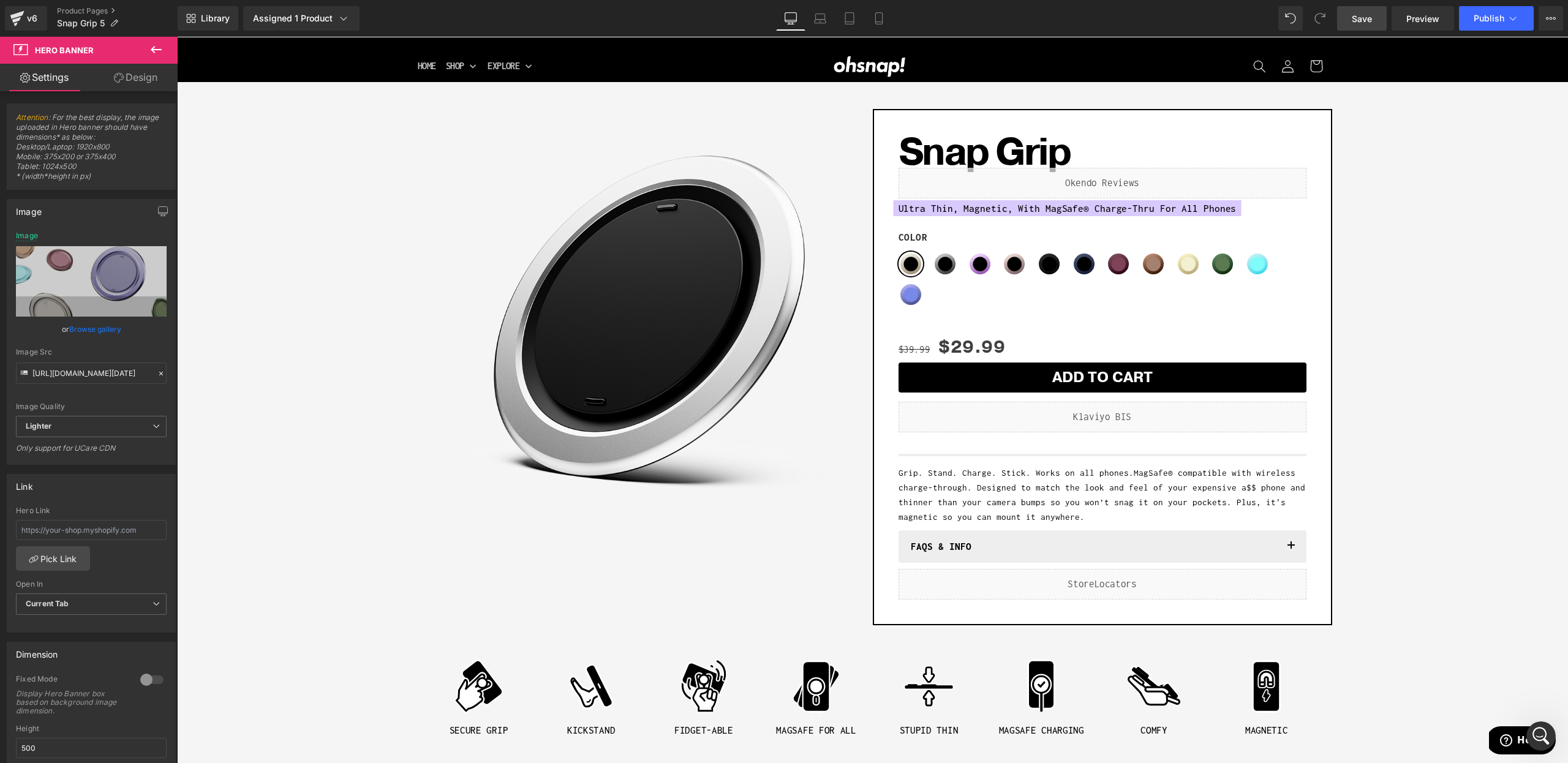
drag, startPoint x: 1370, startPoint y: 24, endPoint x: 1167, endPoint y: 20, distance: 203.0
click at [1370, 24] on span "Save" at bounding box center [1362, 19] width 20 height 13
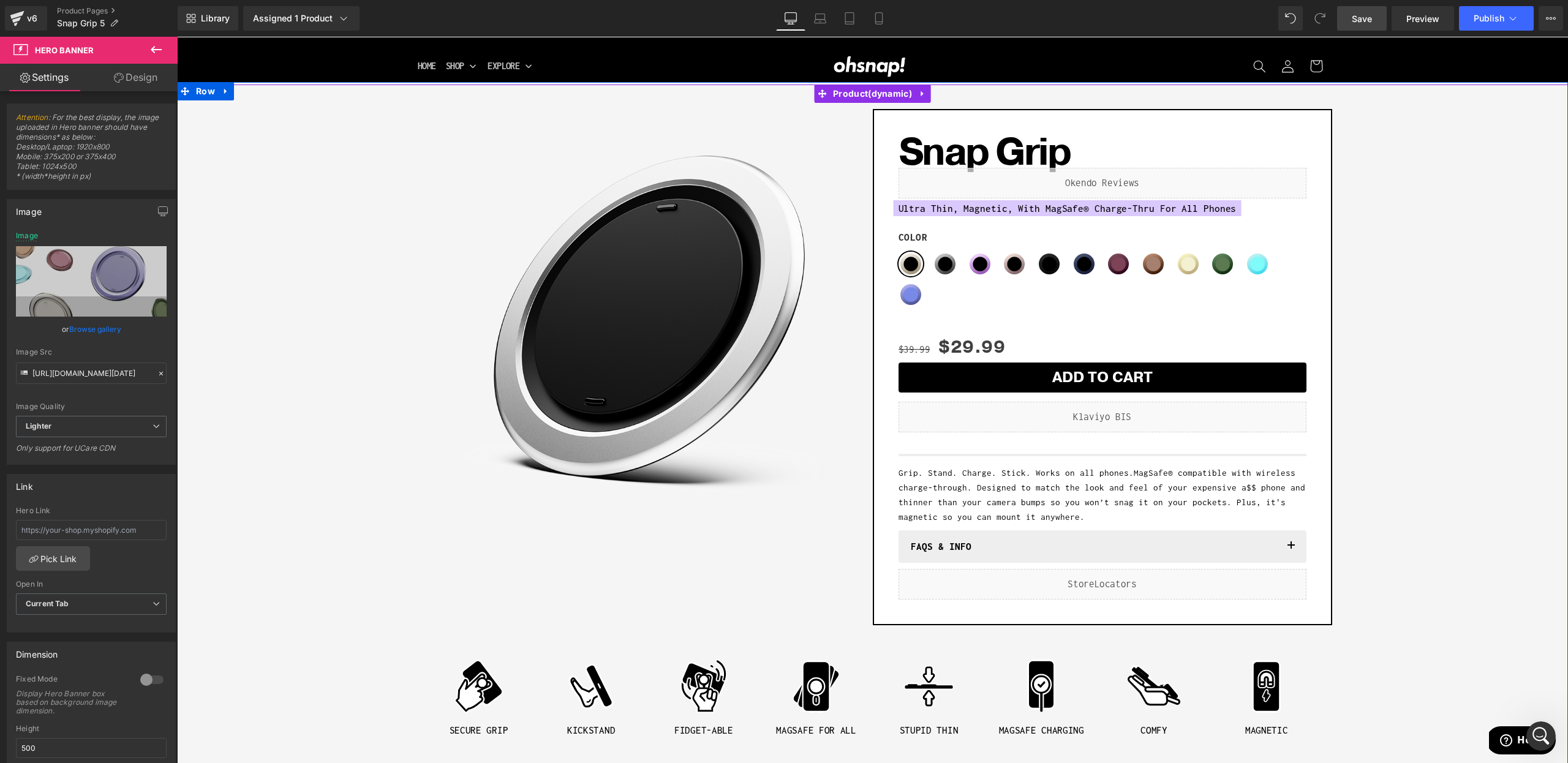
click at [1401, 365] on div "Sale Off (P) Image Row Snap Grip (P) Title Liquid Ultra Thin, Magnetic, With Ma…" at bounding box center [872, 423] width 1379 height 641
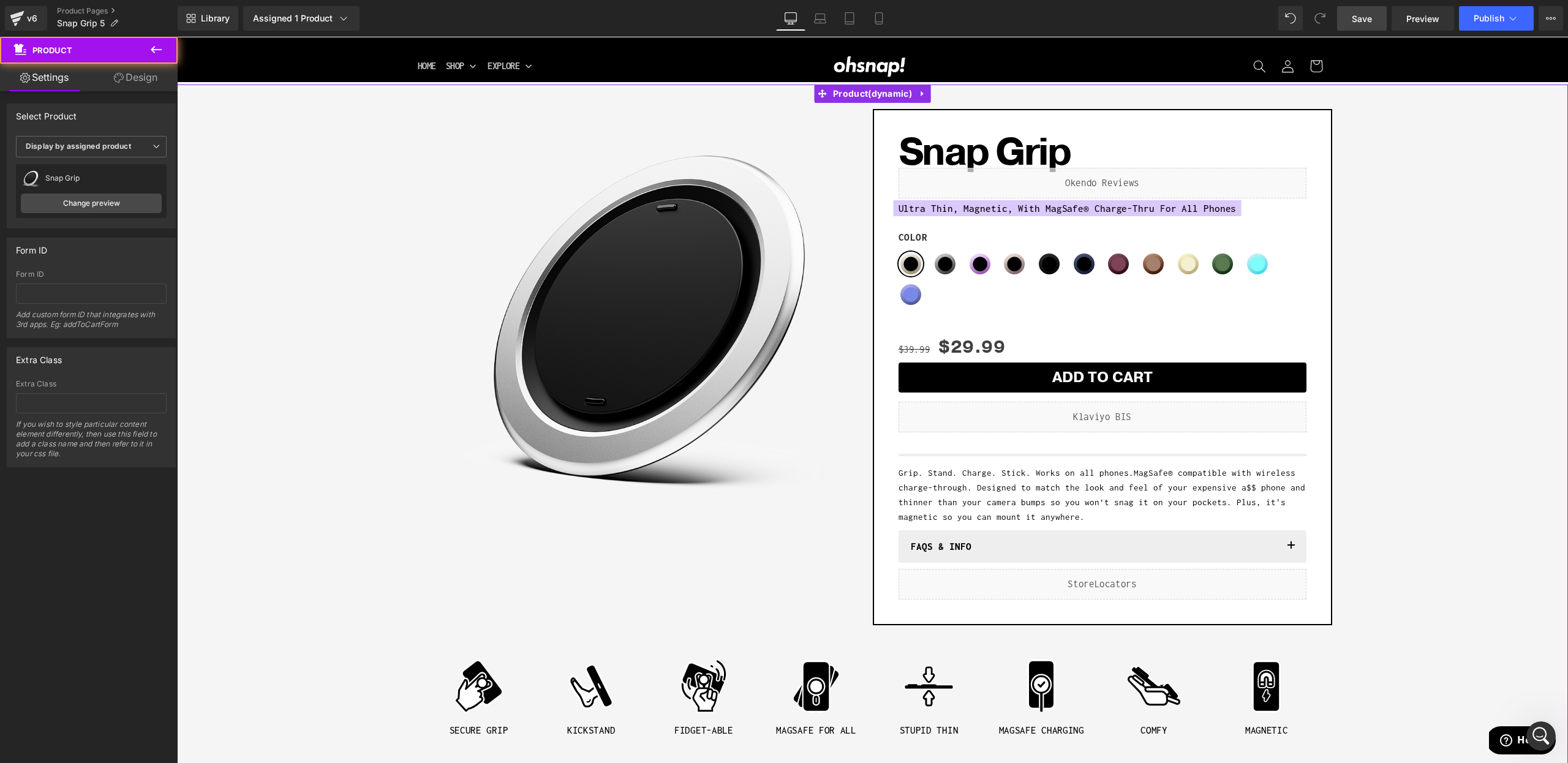
click at [118, 80] on icon at bounding box center [119, 78] width 10 height 10
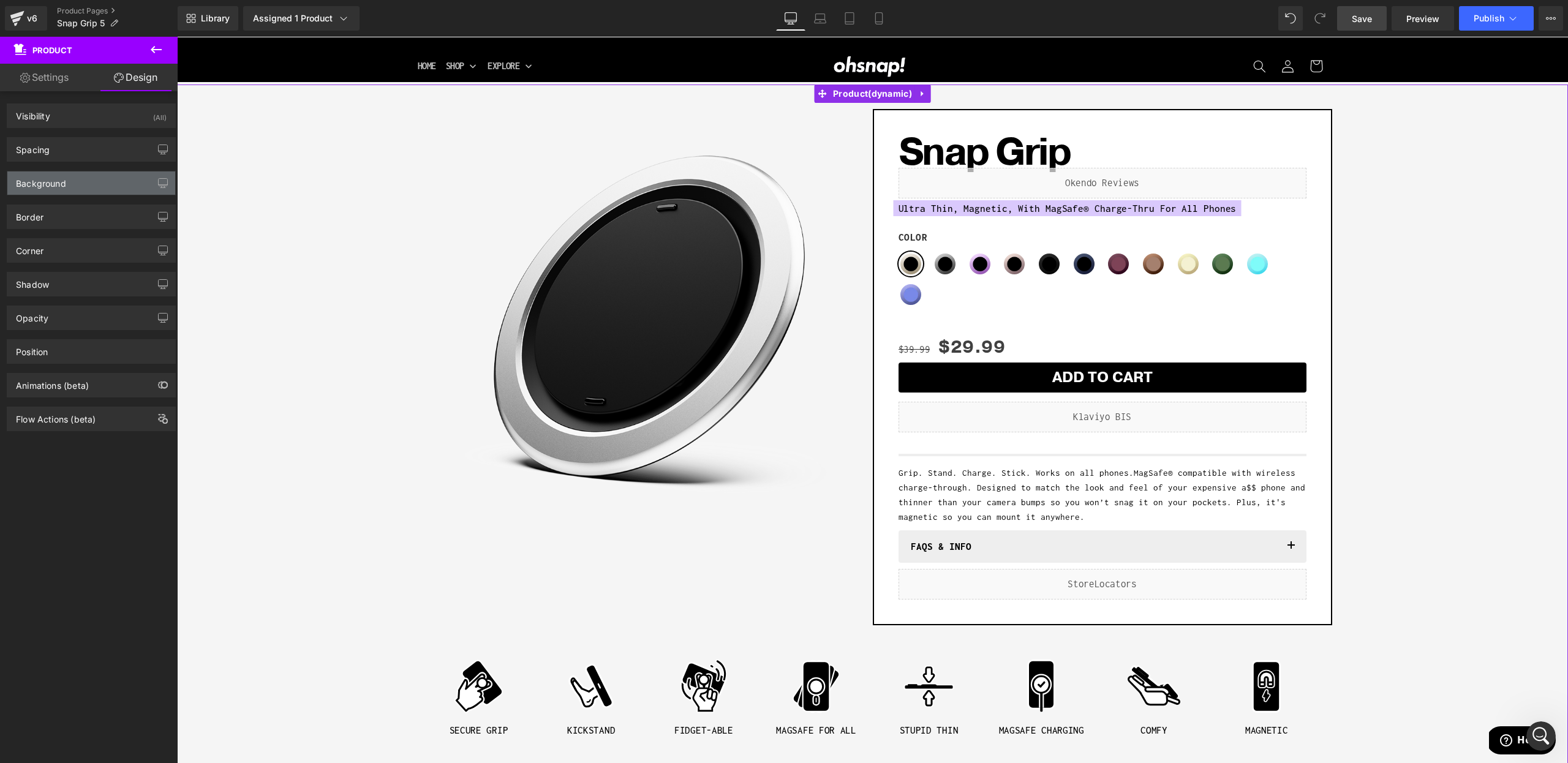
click at [54, 194] on div "Background" at bounding box center [91, 183] width 168 height 24
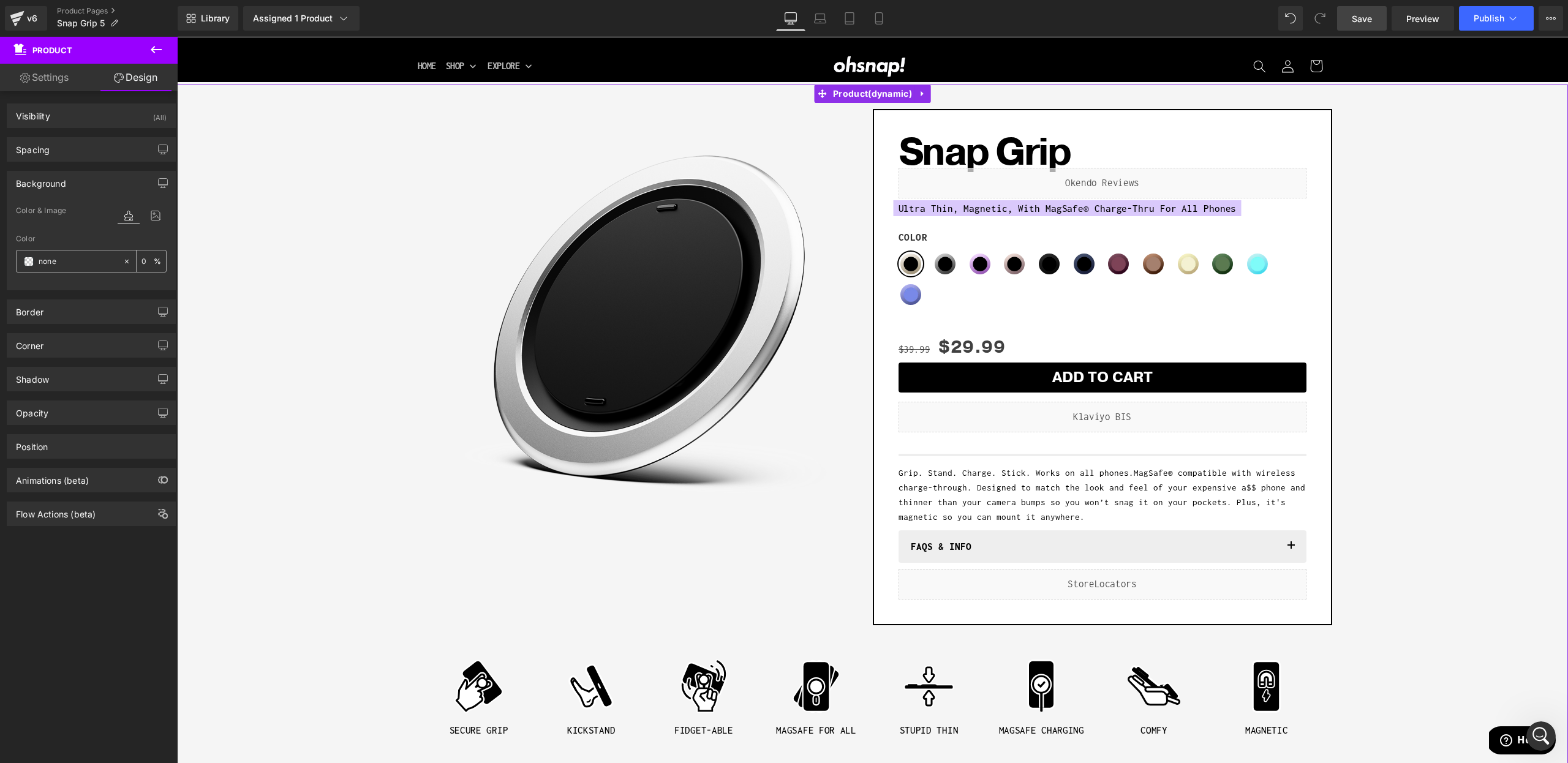
click at [24, 260] on span at bounding box center [28, 262] width 10 height 10
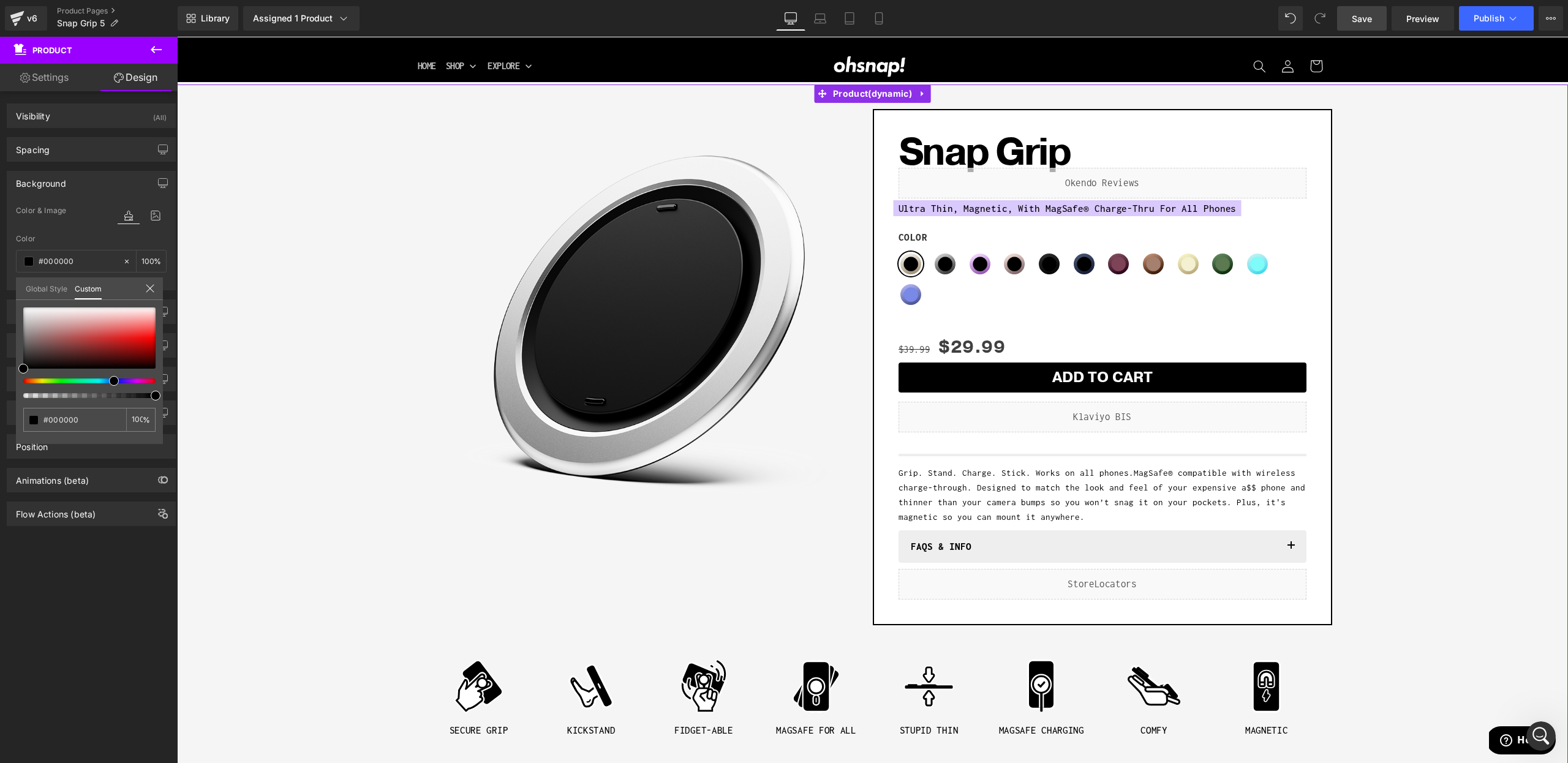
type input "#000000"
type input "100"
type input "#000000"
type input "100"
click at [109, 382] on div at bounding box center [84, 381] width 132 height 5
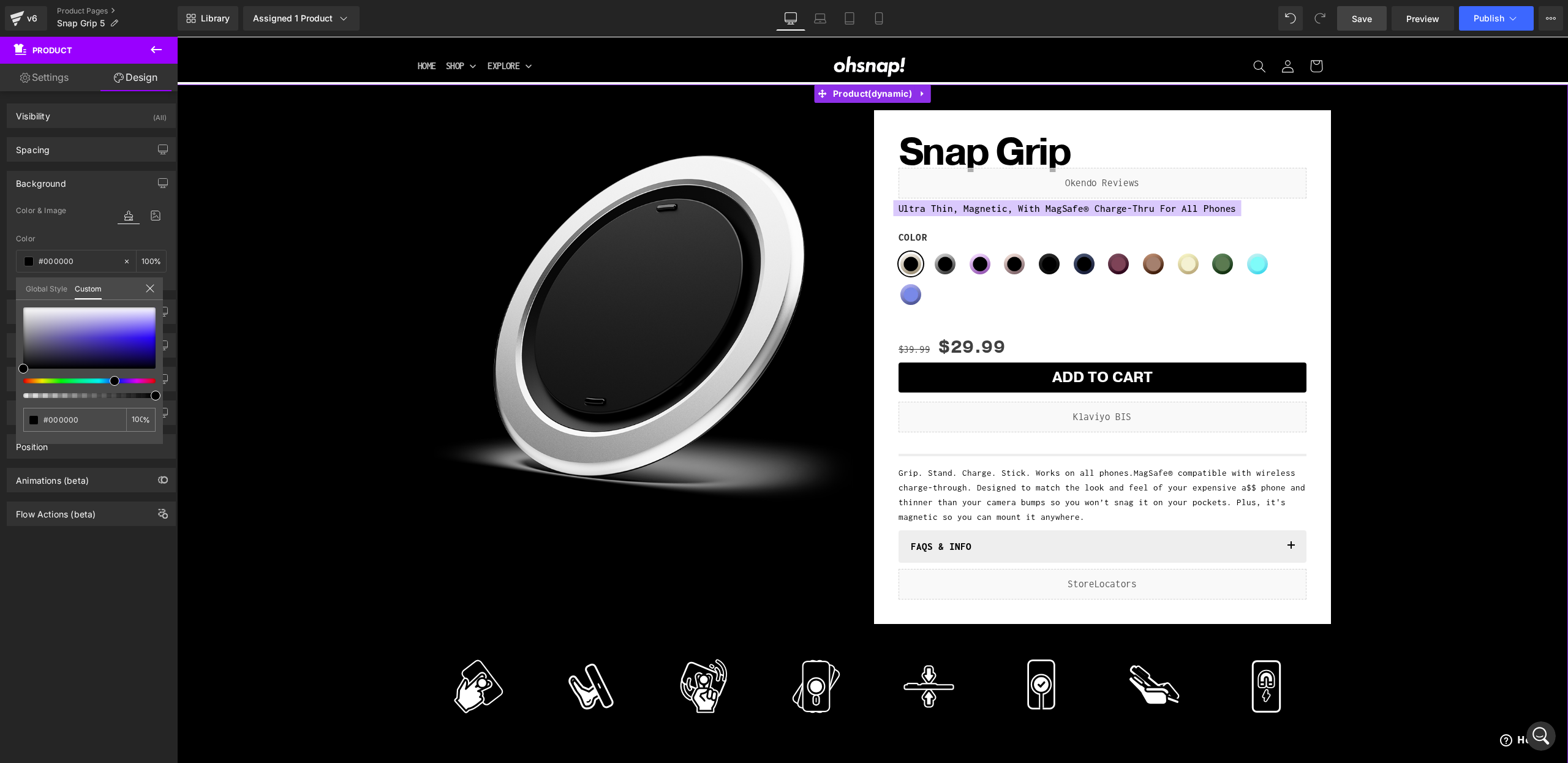
click at [111, 379] on span at bounding box center [115, 381] width 10 height 10
type input "#2d197f"
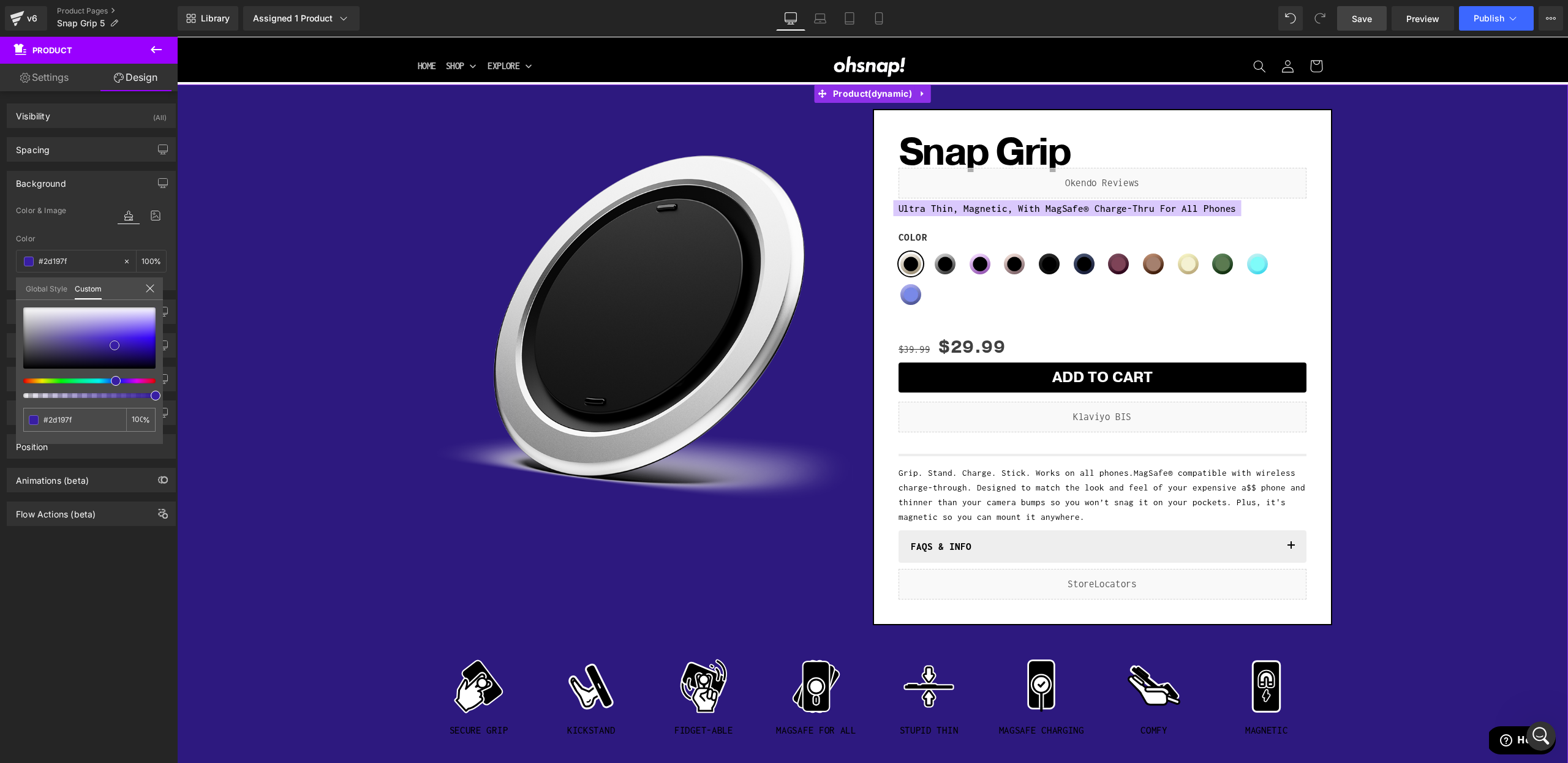
type input "#341c95"
type input "#381ea3"
type input "#391caa"
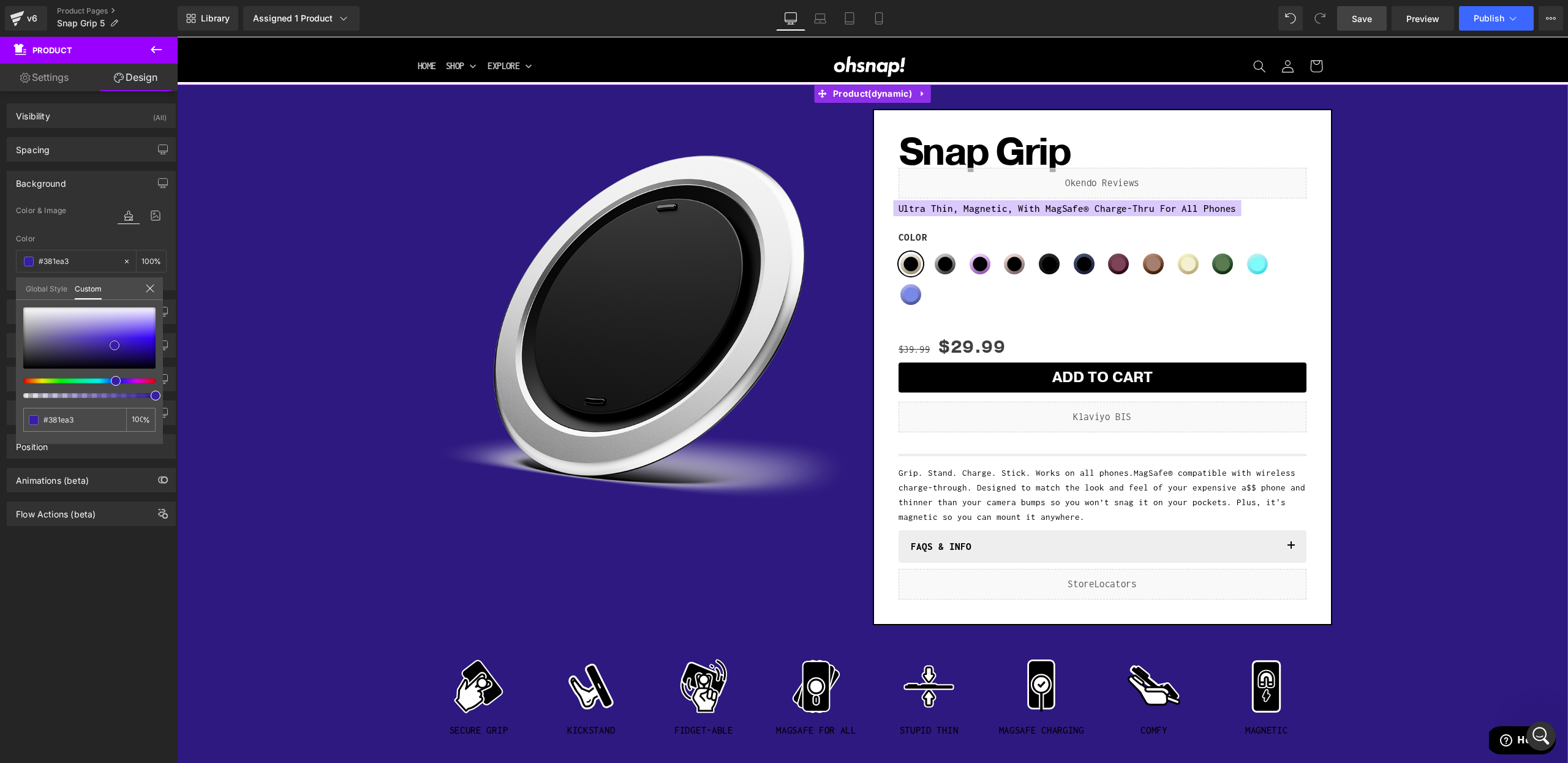
type input "#391caa"
type input "#391caf"
type input "#381ab1"
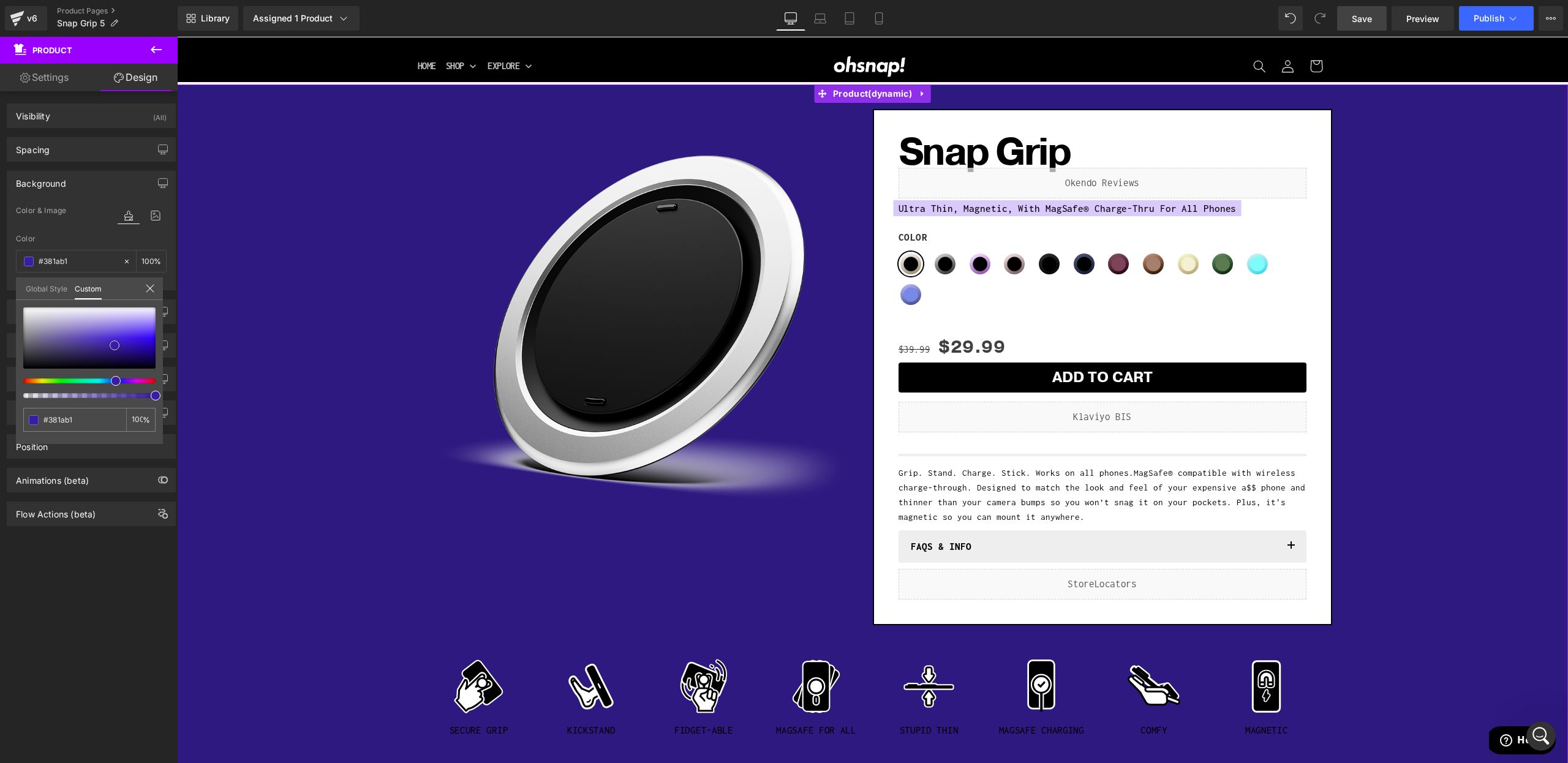
type input "#3819b8"
type input "#3717ba"
type input "#3413b8"
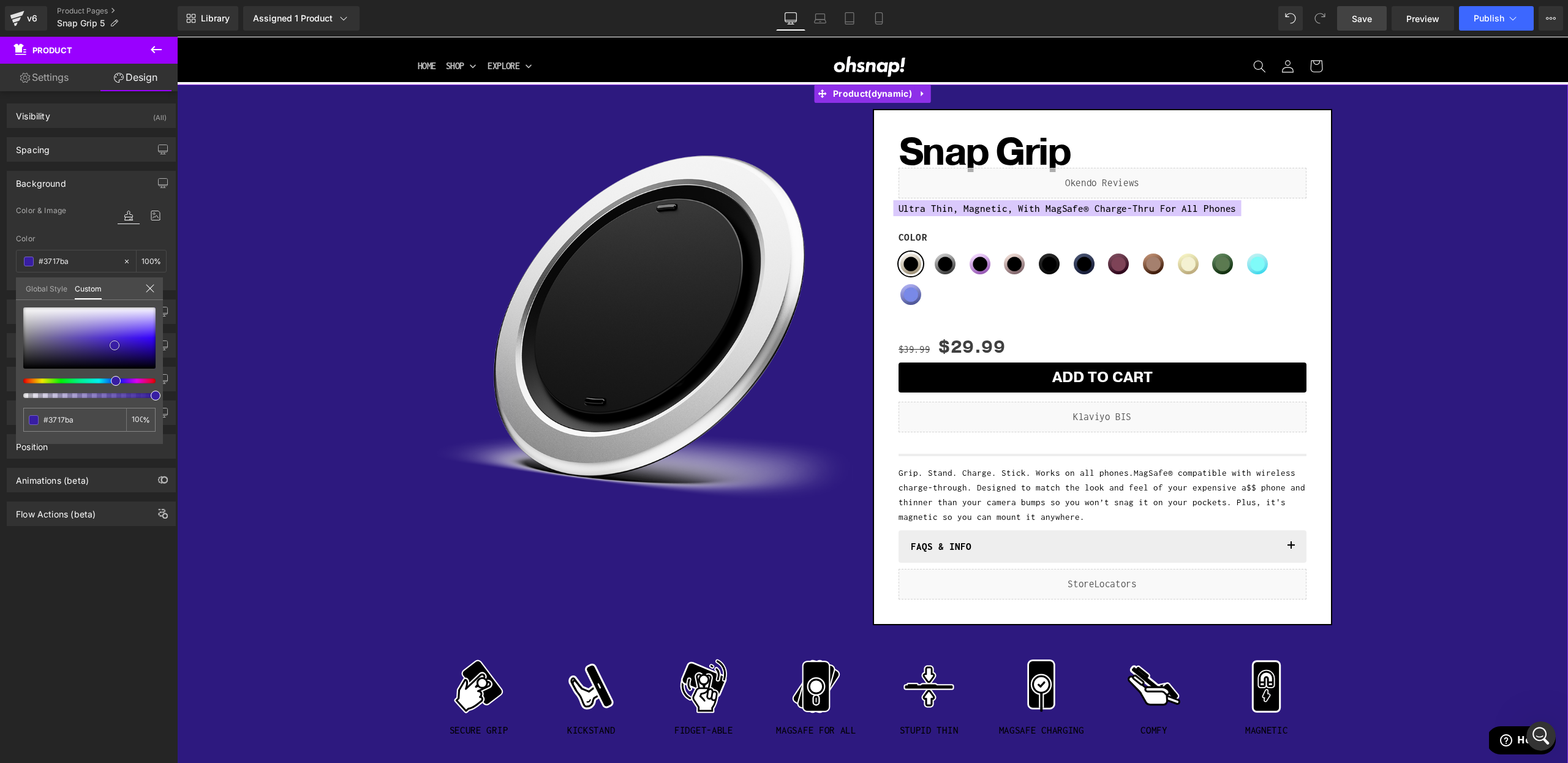
type input "#3413b8"
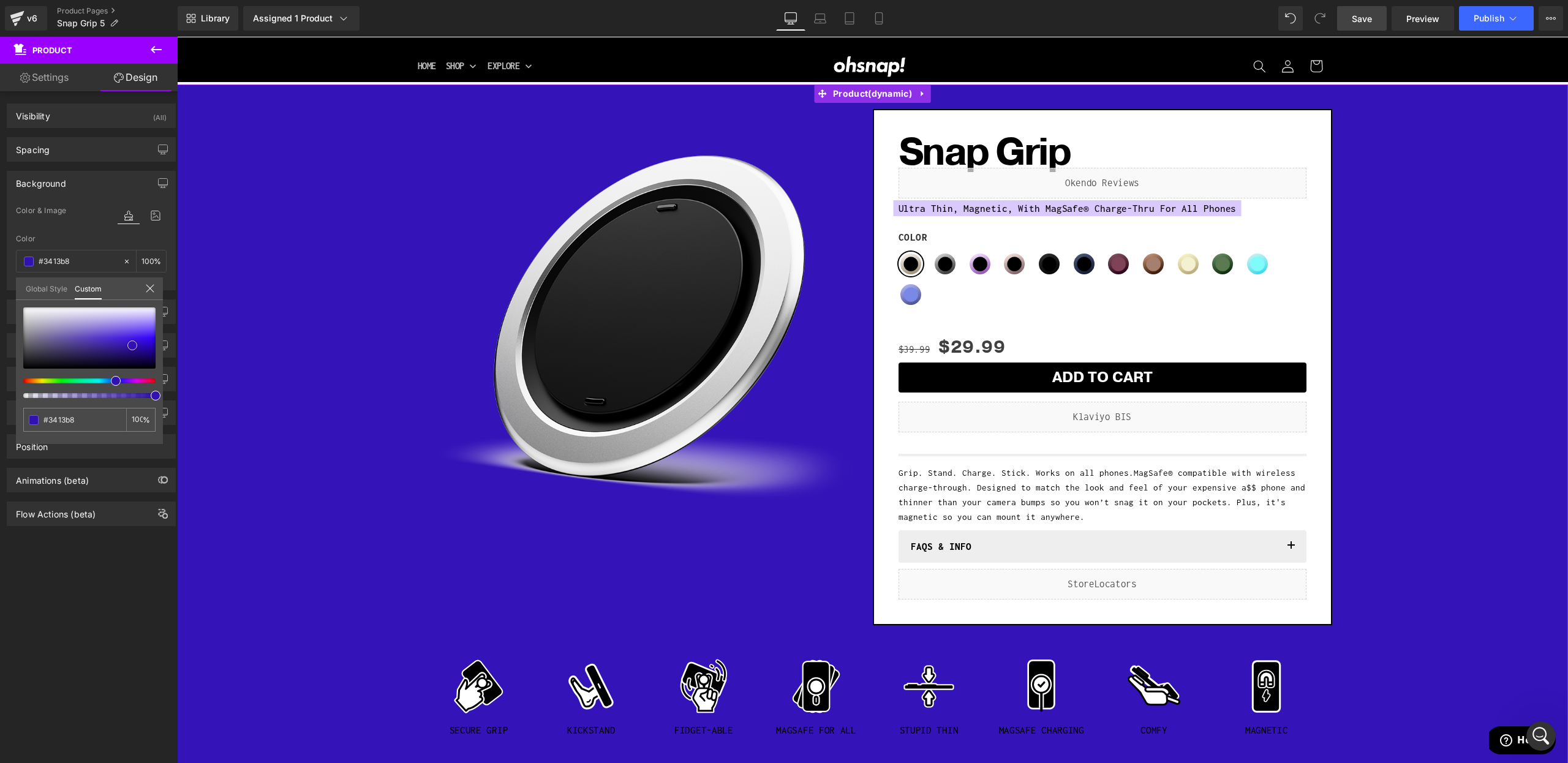
type input "#3111b0"
type input "#2f10ac"
type input "#2c0caa"
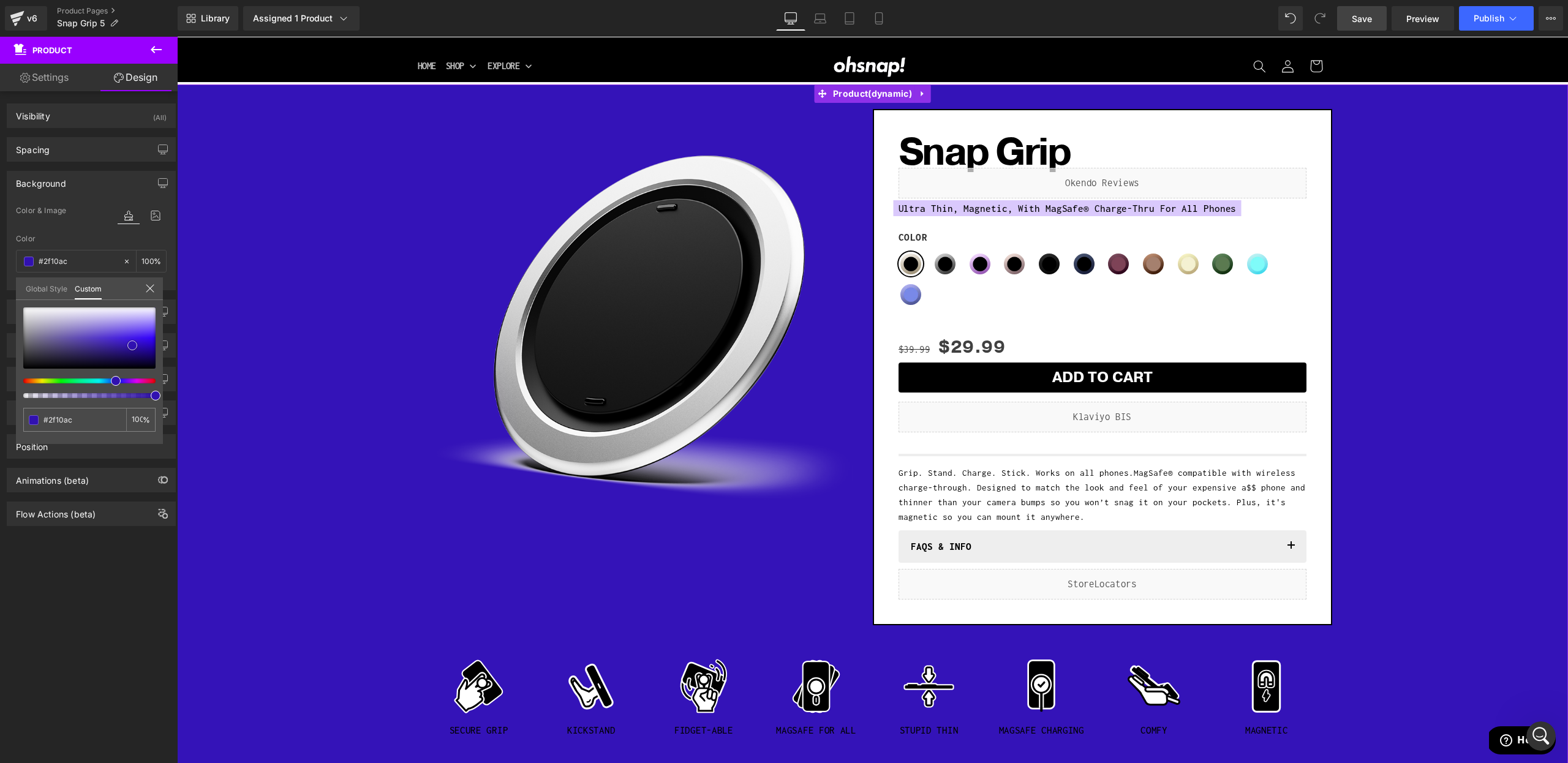
type input "#2c0caa"
drag, startPoint x: 113, startPoint y: 347, endPoint x: 136, endPoint y: 347, distance: 23.0
click at [136, 347] on div at bounding box center [89, 337] width 132 height 61
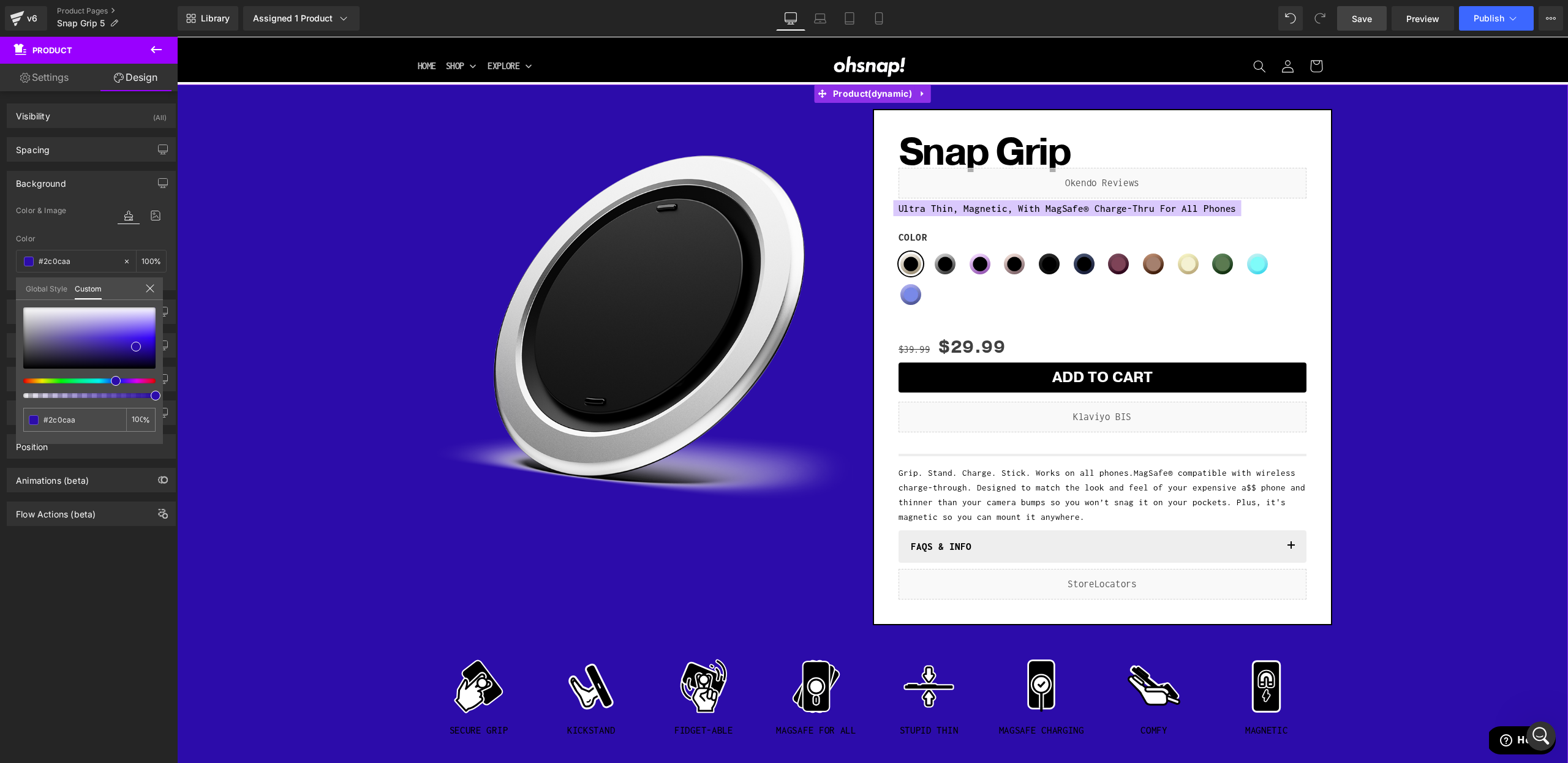
type input "#4e0bab"
type input "#530bac"
type input "#610bac"
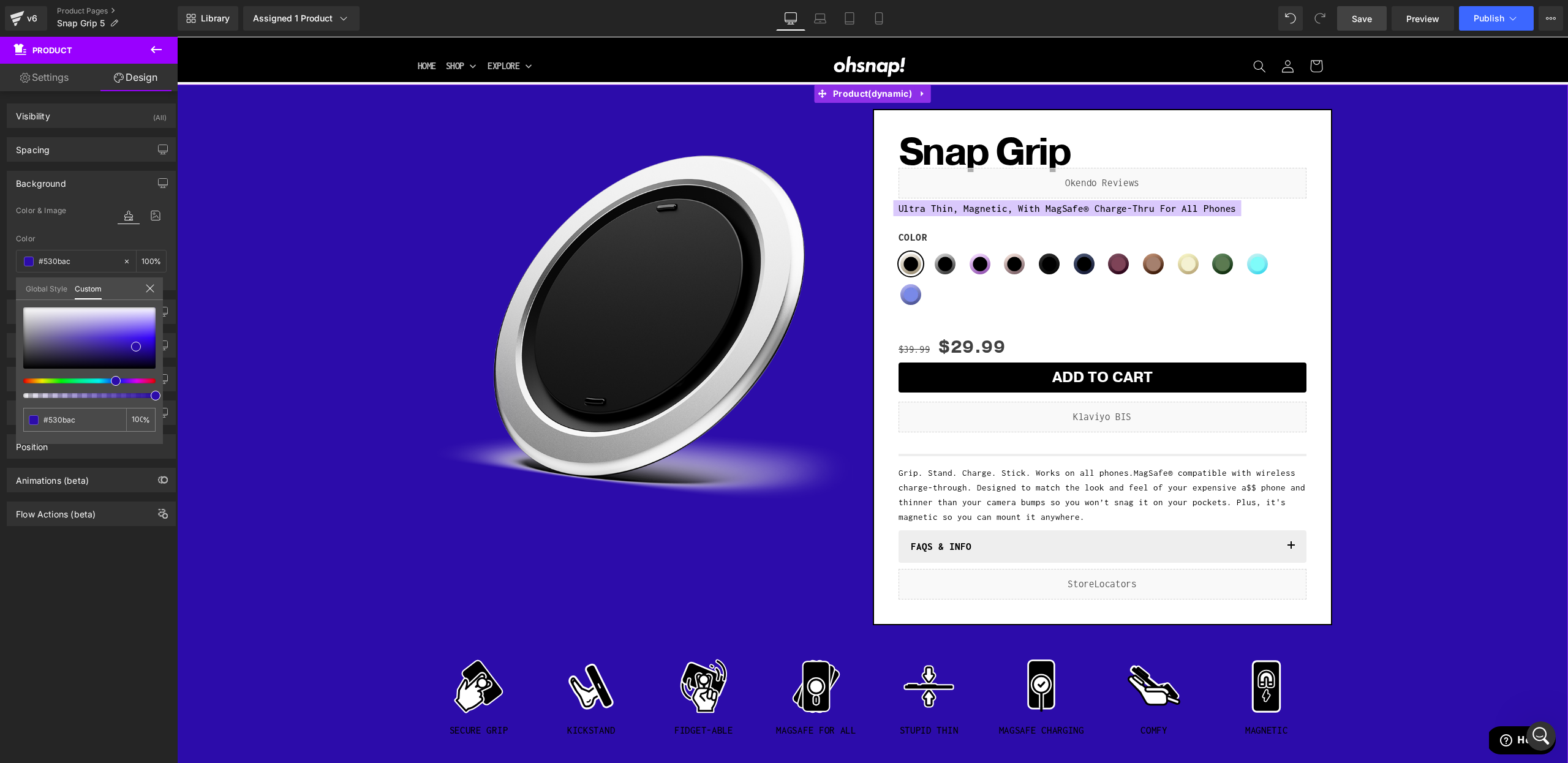
type input "#610bac"
type input "#660bac"
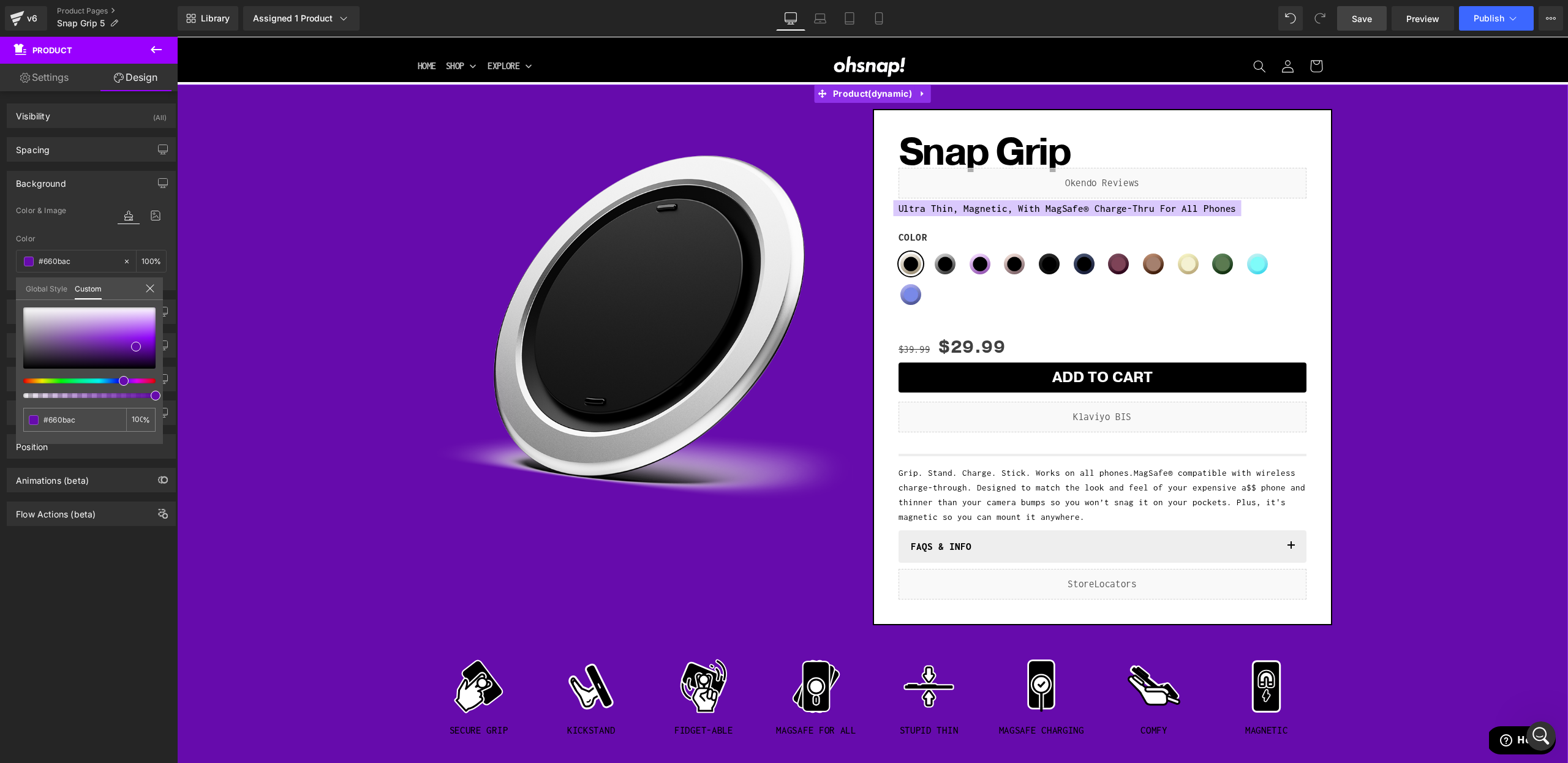
type input "#610bac"
type input "#5b0bac"
type input "#530bac"
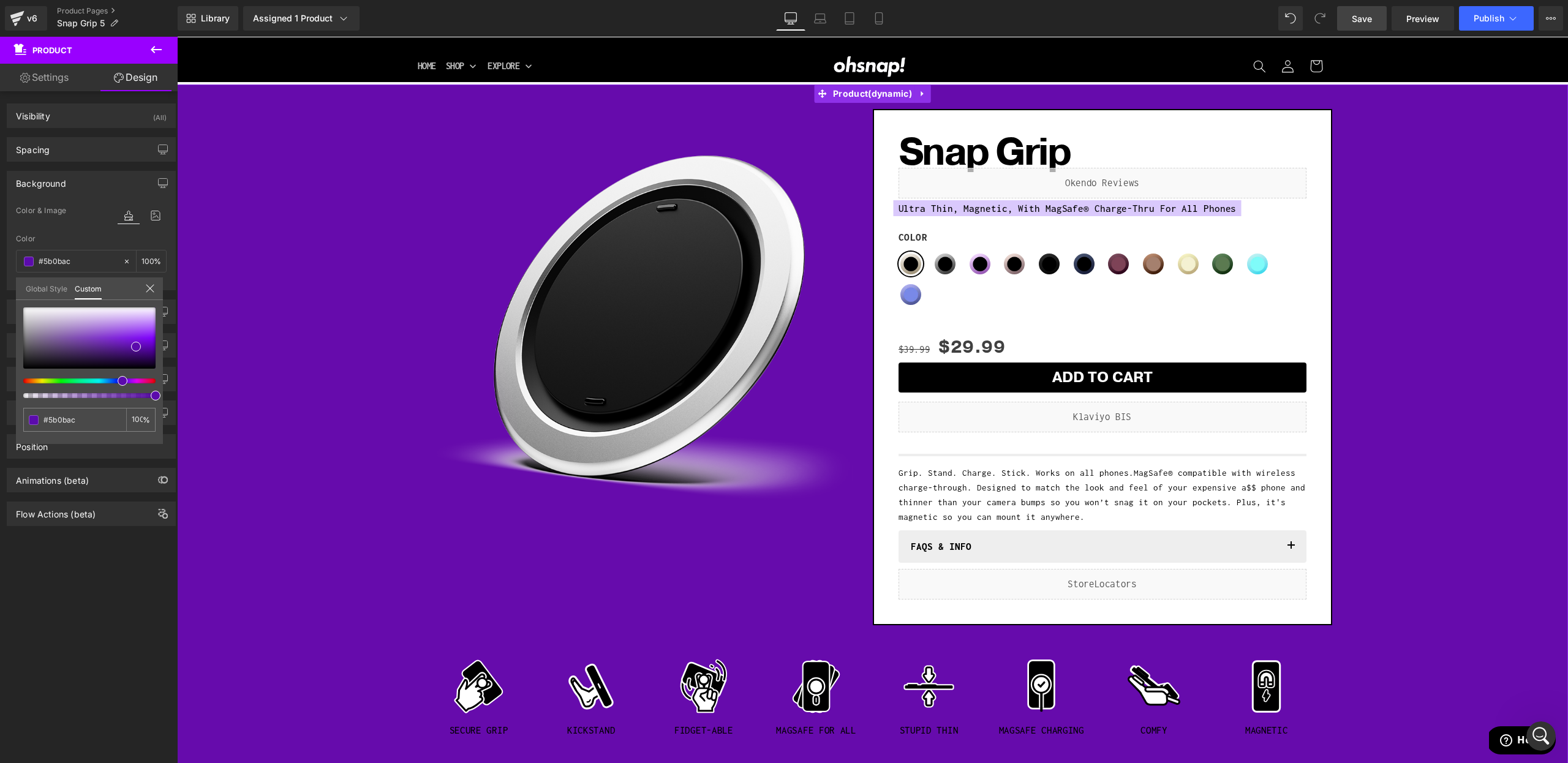
type input "#530bac"
type input "#4b0bac"
type input "#3e0bac"
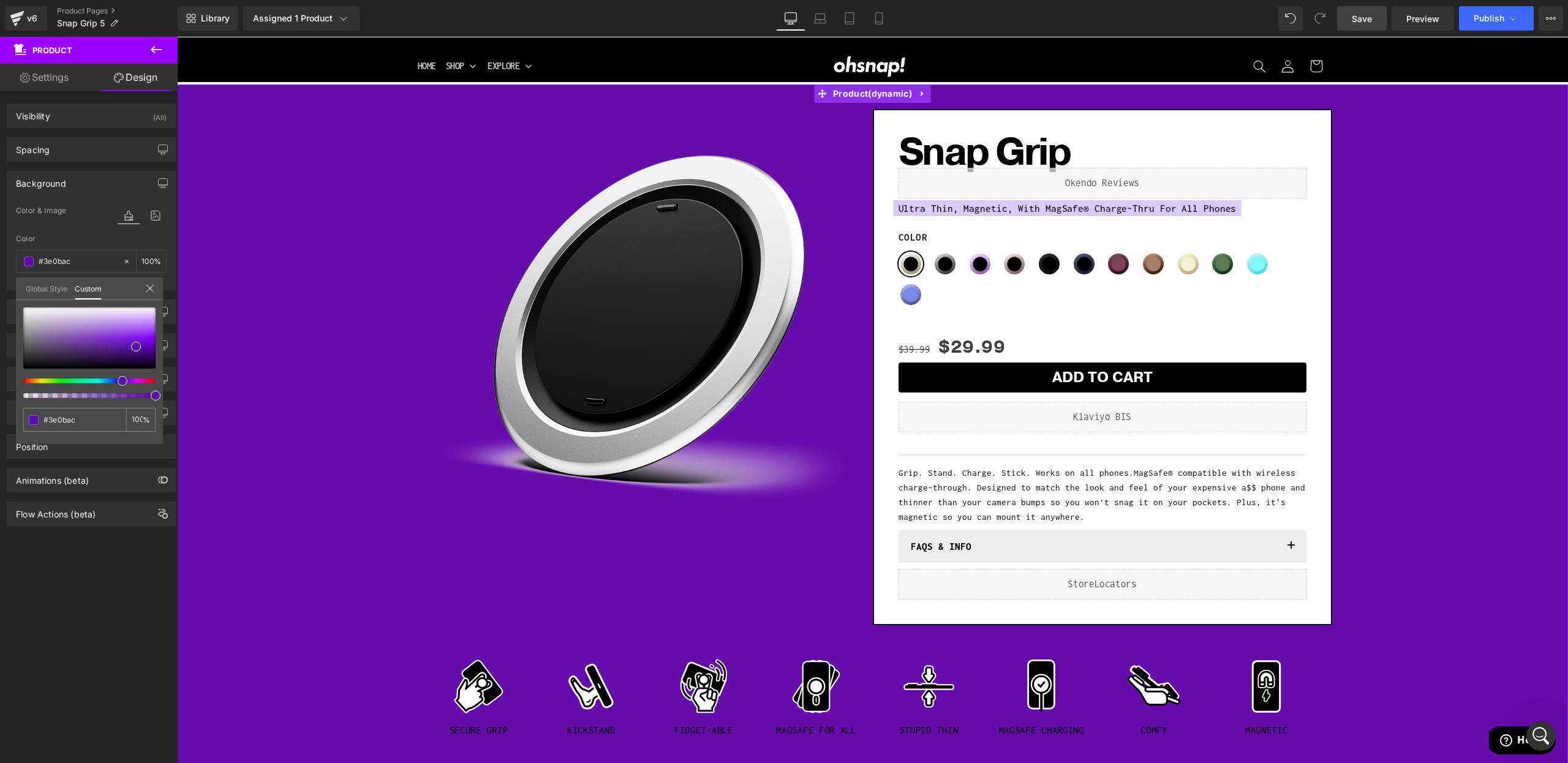
type input "#380bac"
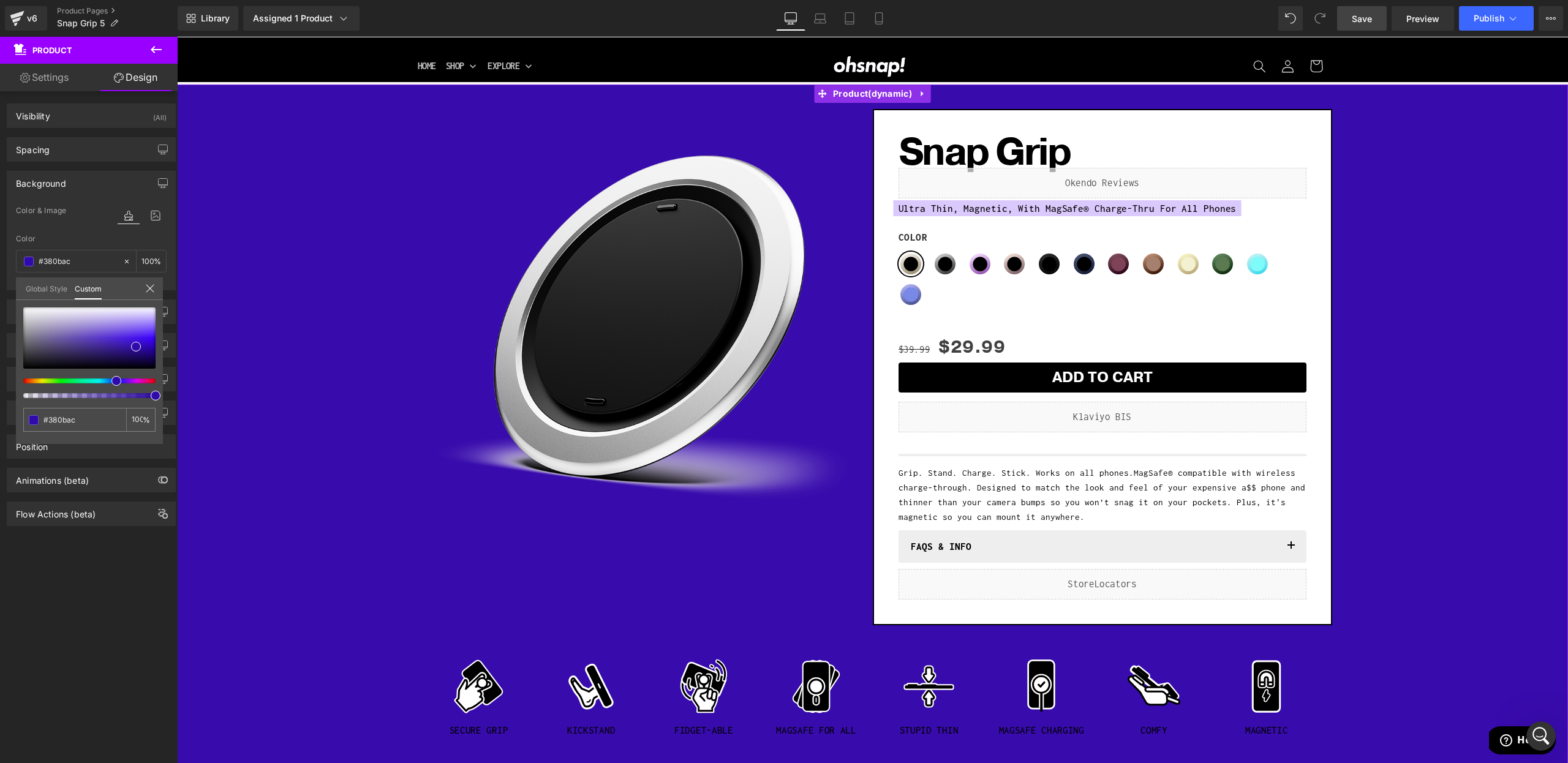
type input "#300bac"
type input "#2b0bac"
type input "#230bac"
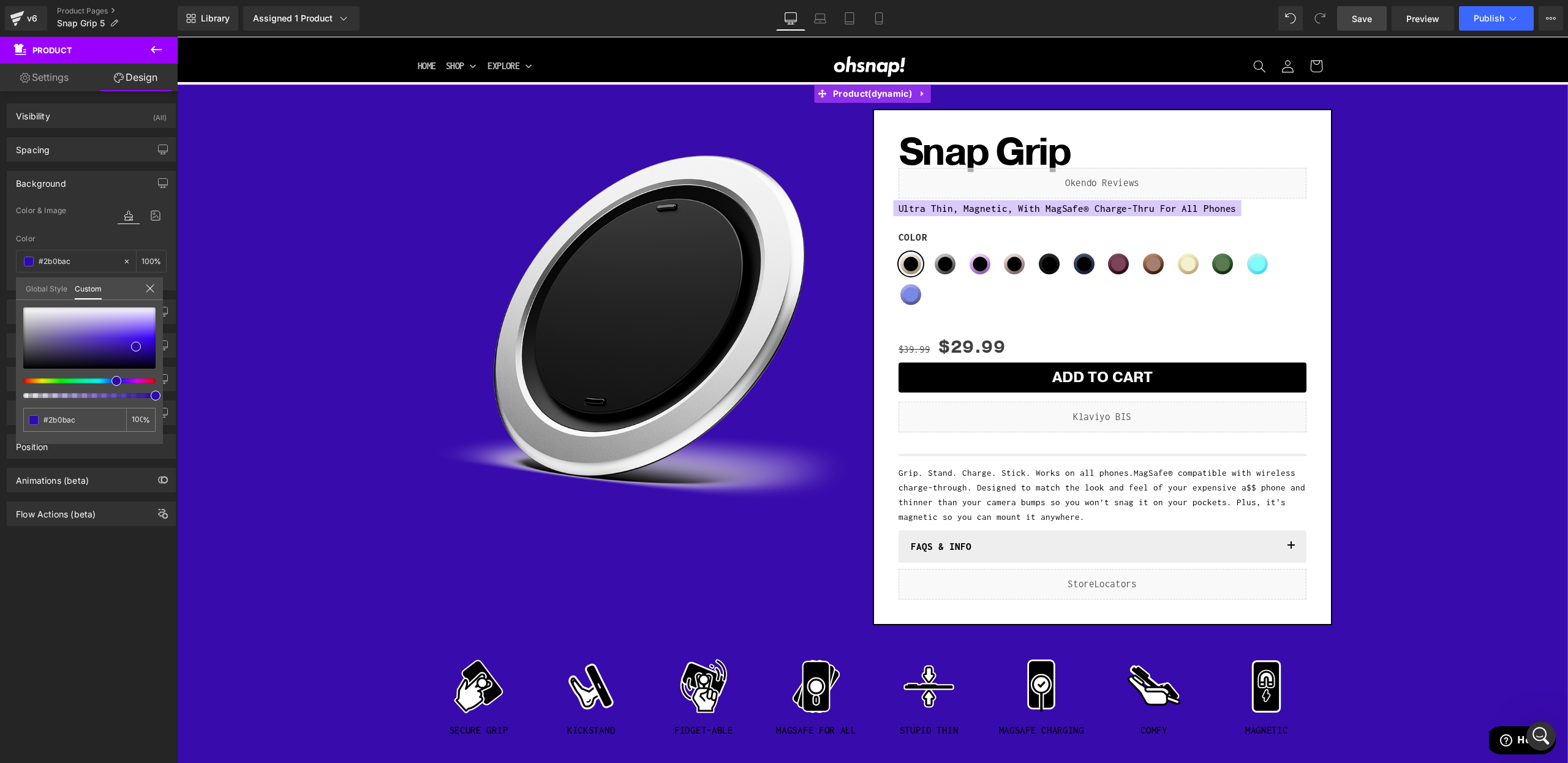
type input "#230bac"
type input "#180bac"
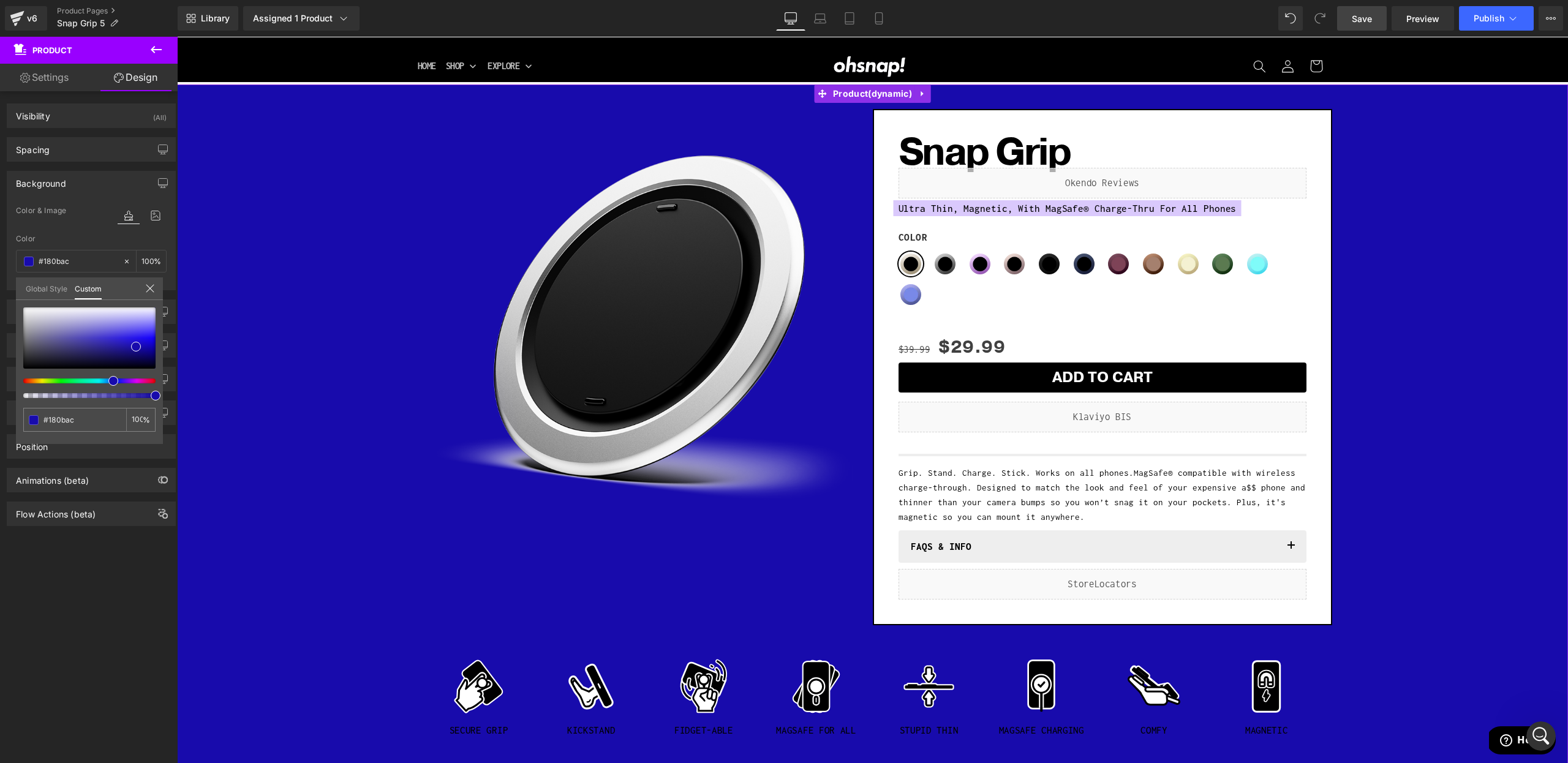
drag, startPoint x: 114, startPoint y: 379, endPoint x: 106, endPoint y: 355, distance: 25.3
click at [107, 382] on div at bounding box center [84, 381] width 132 height 5
type input "#2a2196"
type input "#2d229e"
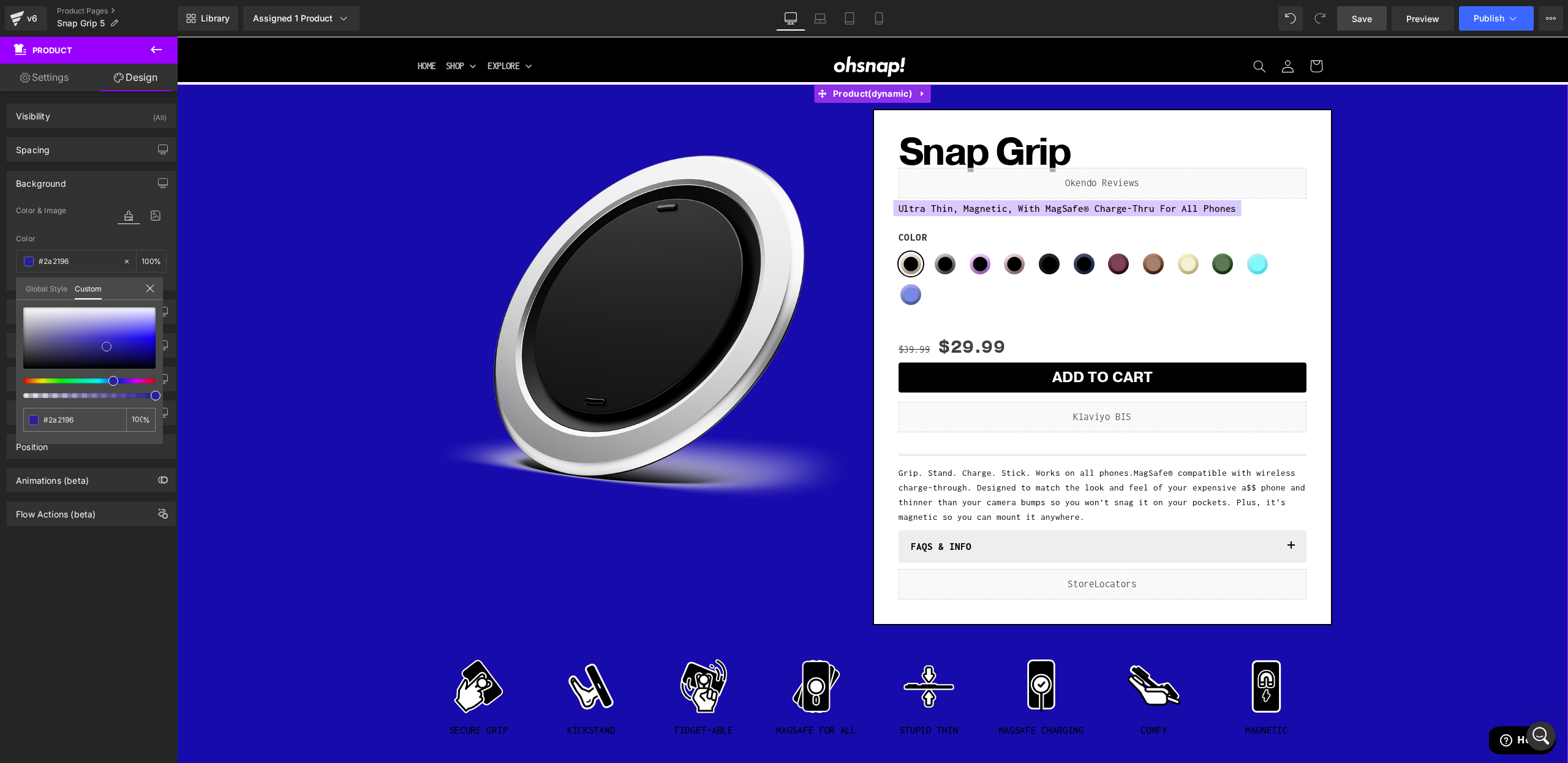
type input "#2d229e"
type input "#3025a6"
type input "#3227a4"
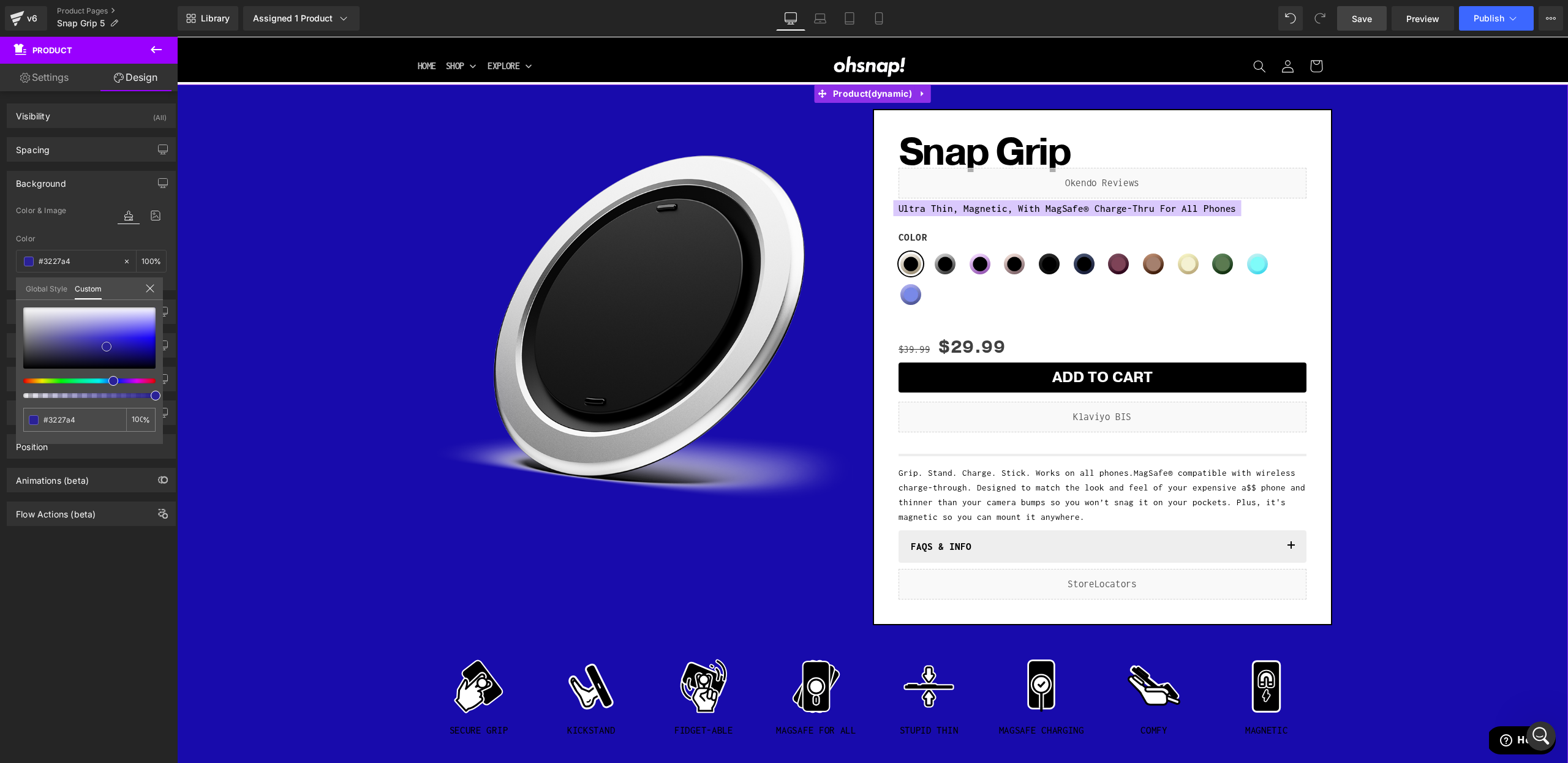
type input "#352aa6"
type input "#362ba5"
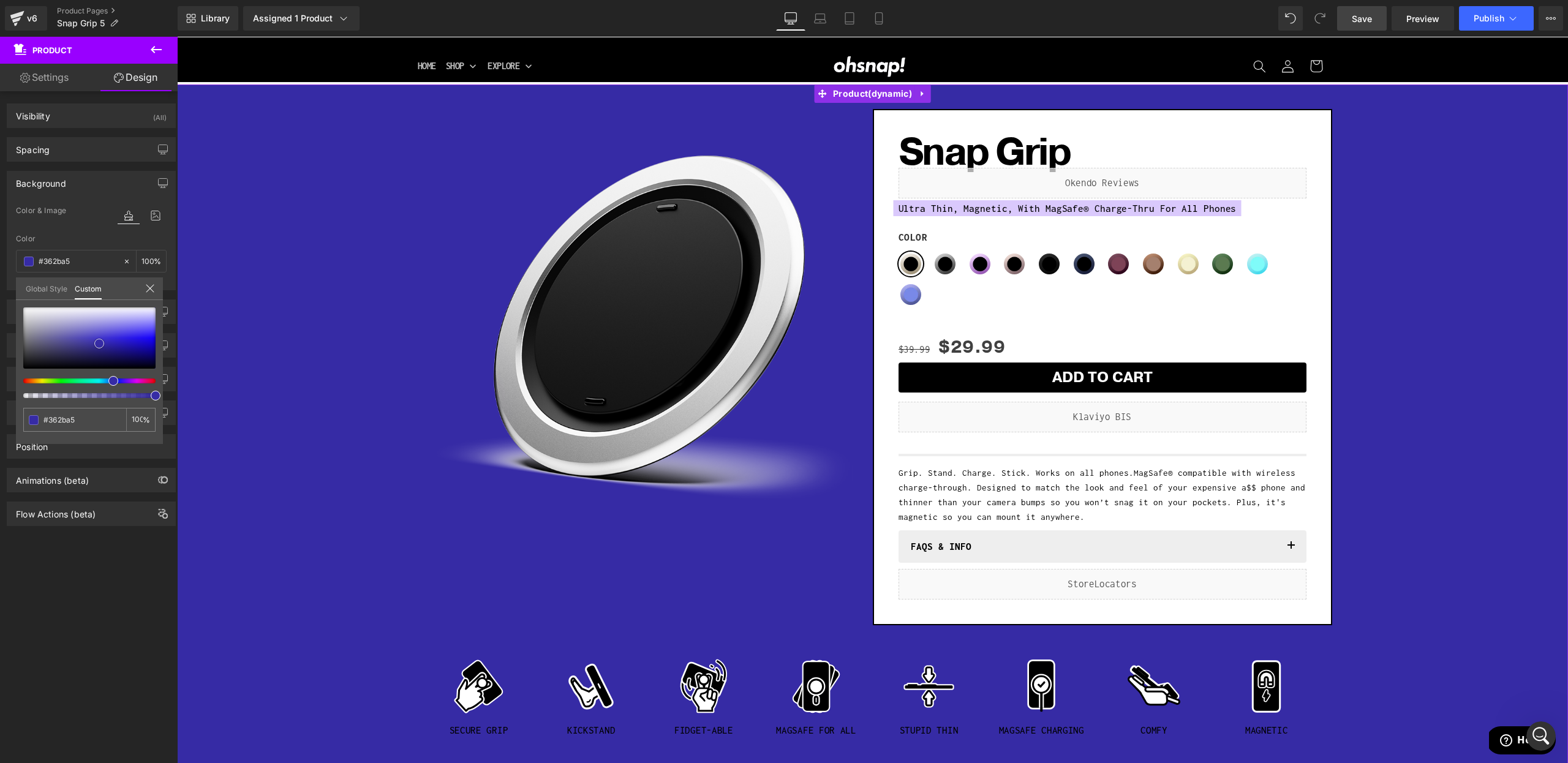
type input "#3a30b0"
type input "#4135c4"
type input "#5145cd"
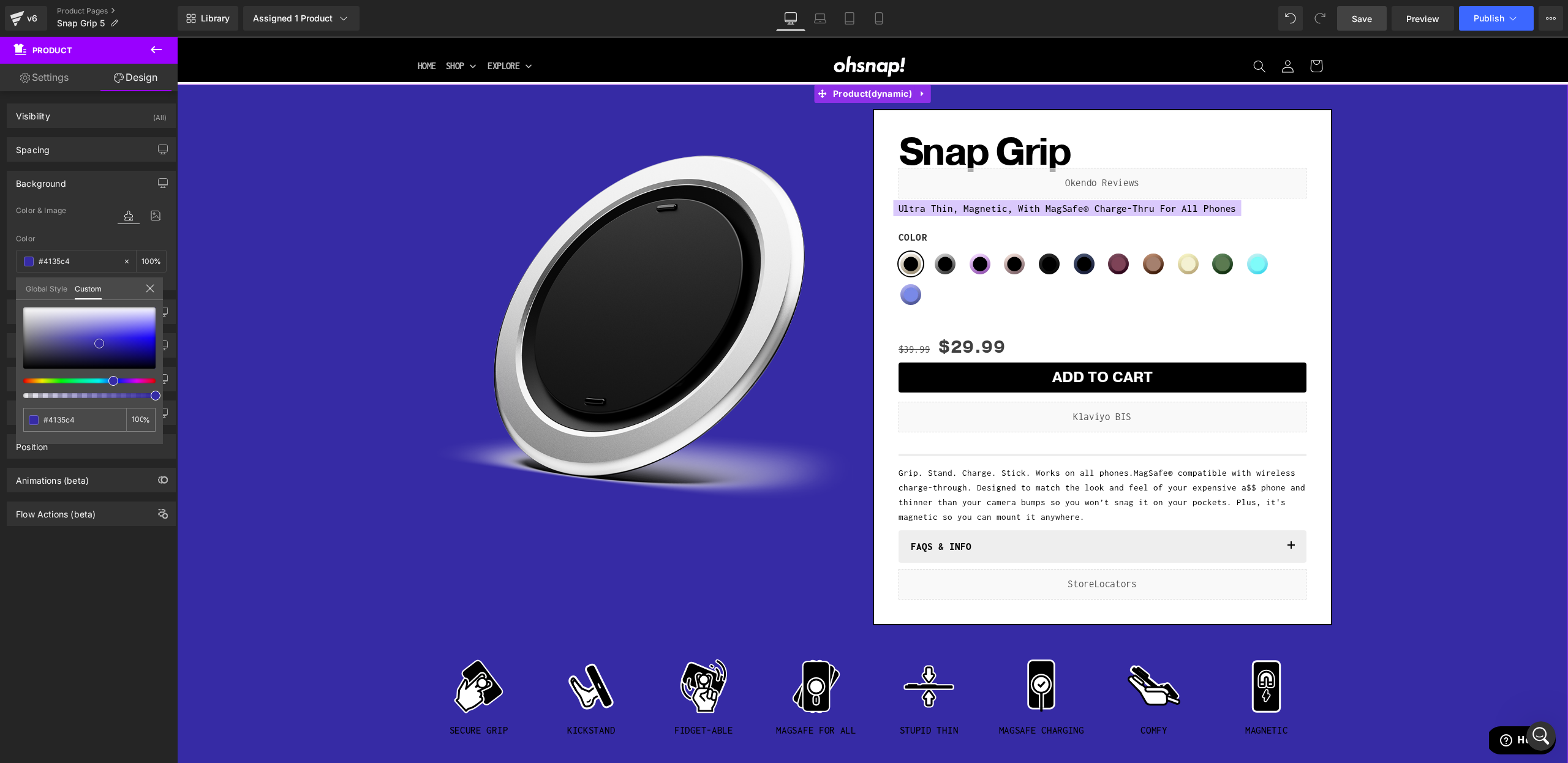
type input "#5145cd"
type input "#5c51d0"
type input "#6156d0"
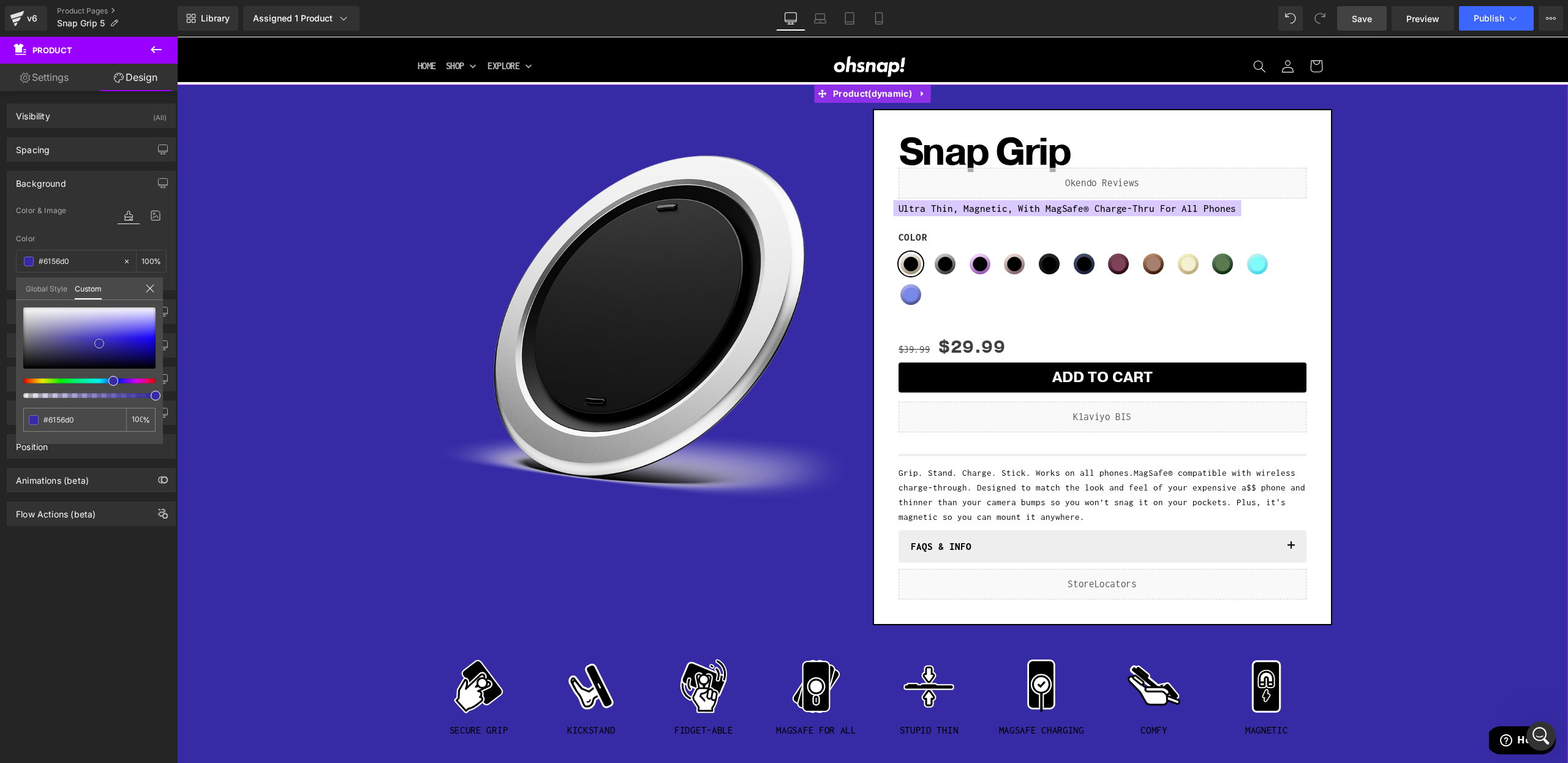
type input "#6359d3"
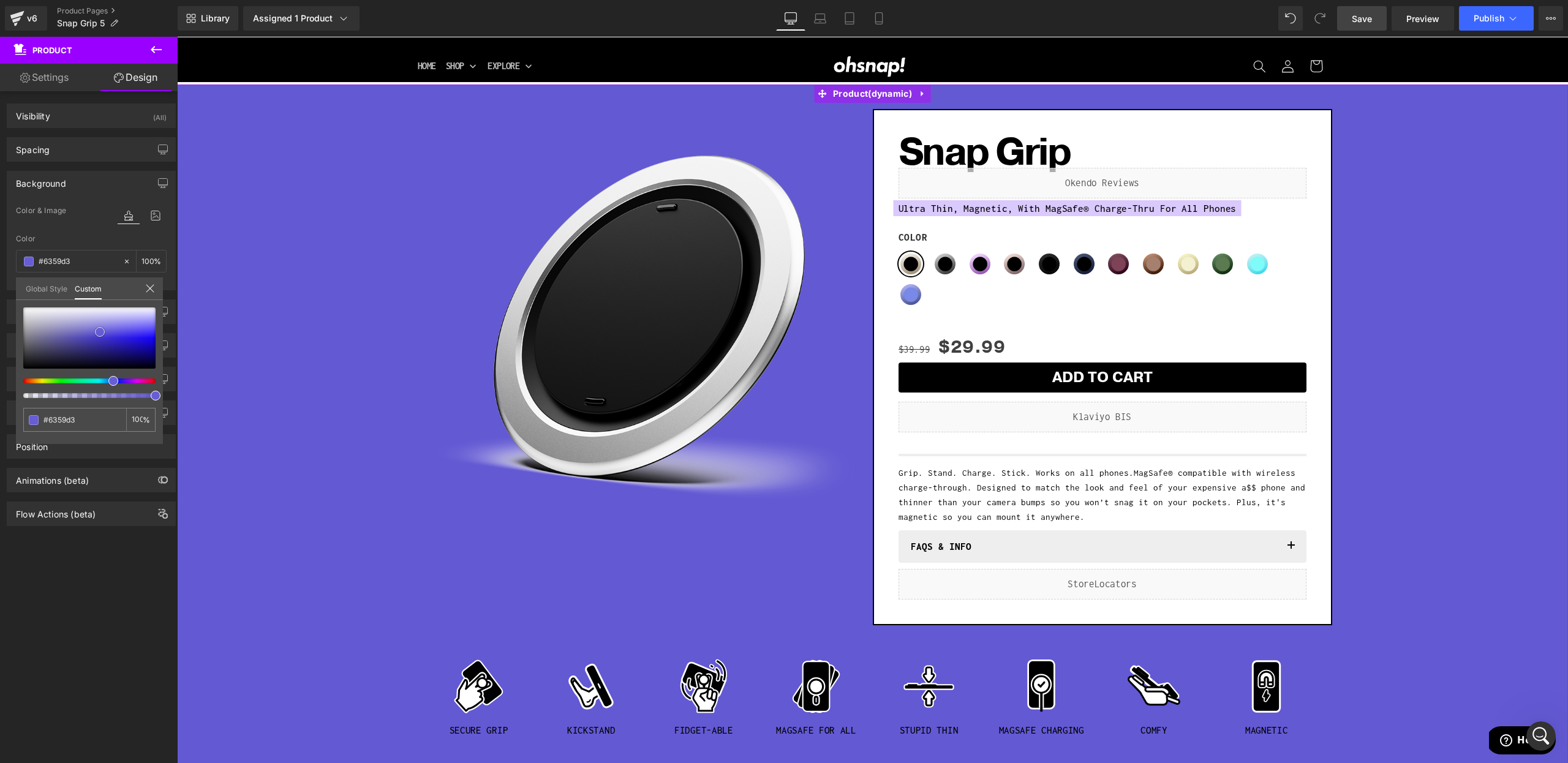
type input "#675dd4"
type input "#655bd0"
type input "#665dca"
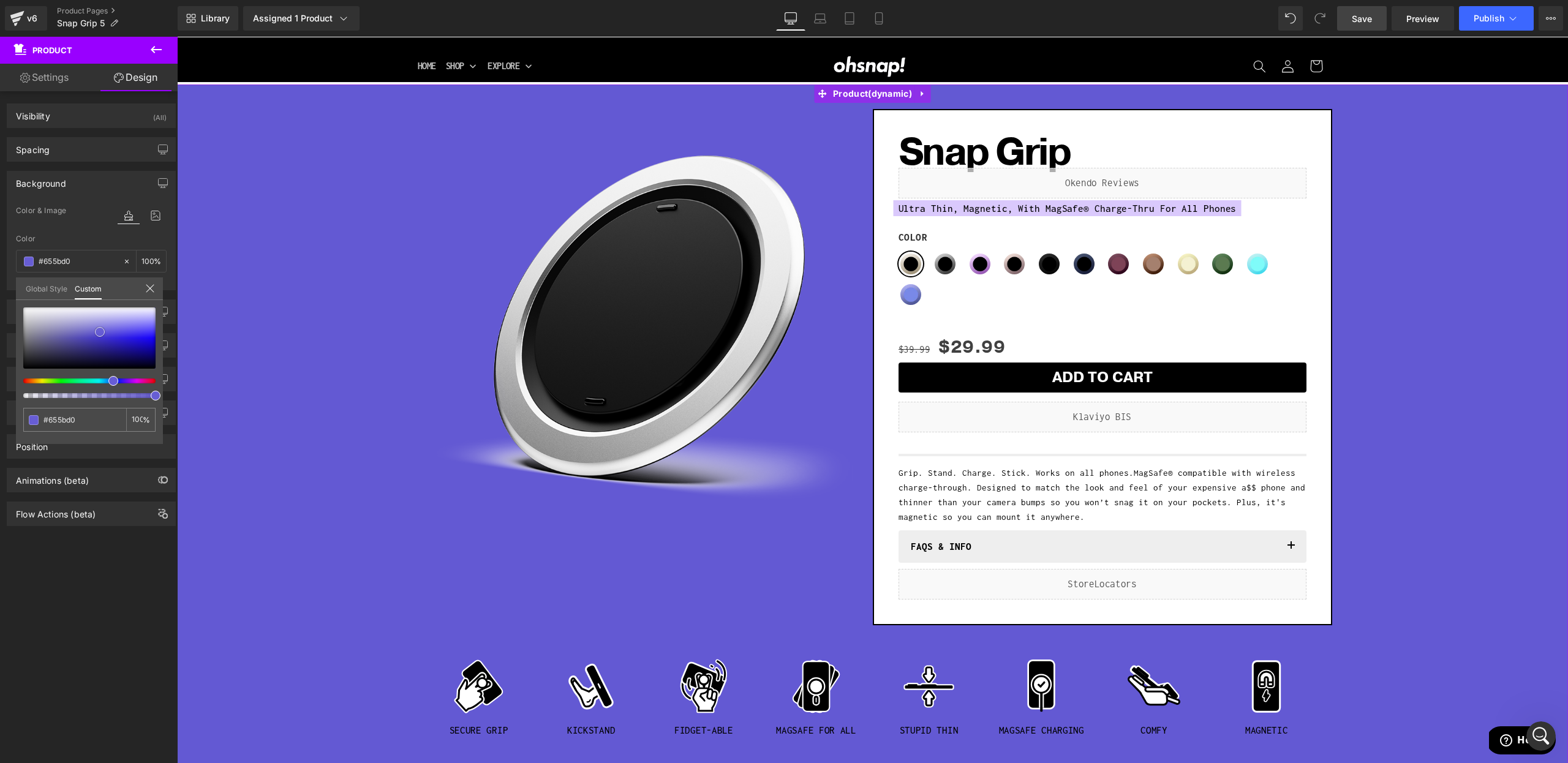
type input "#665dca"
type input "#645bc7"
type input "#6158bf"
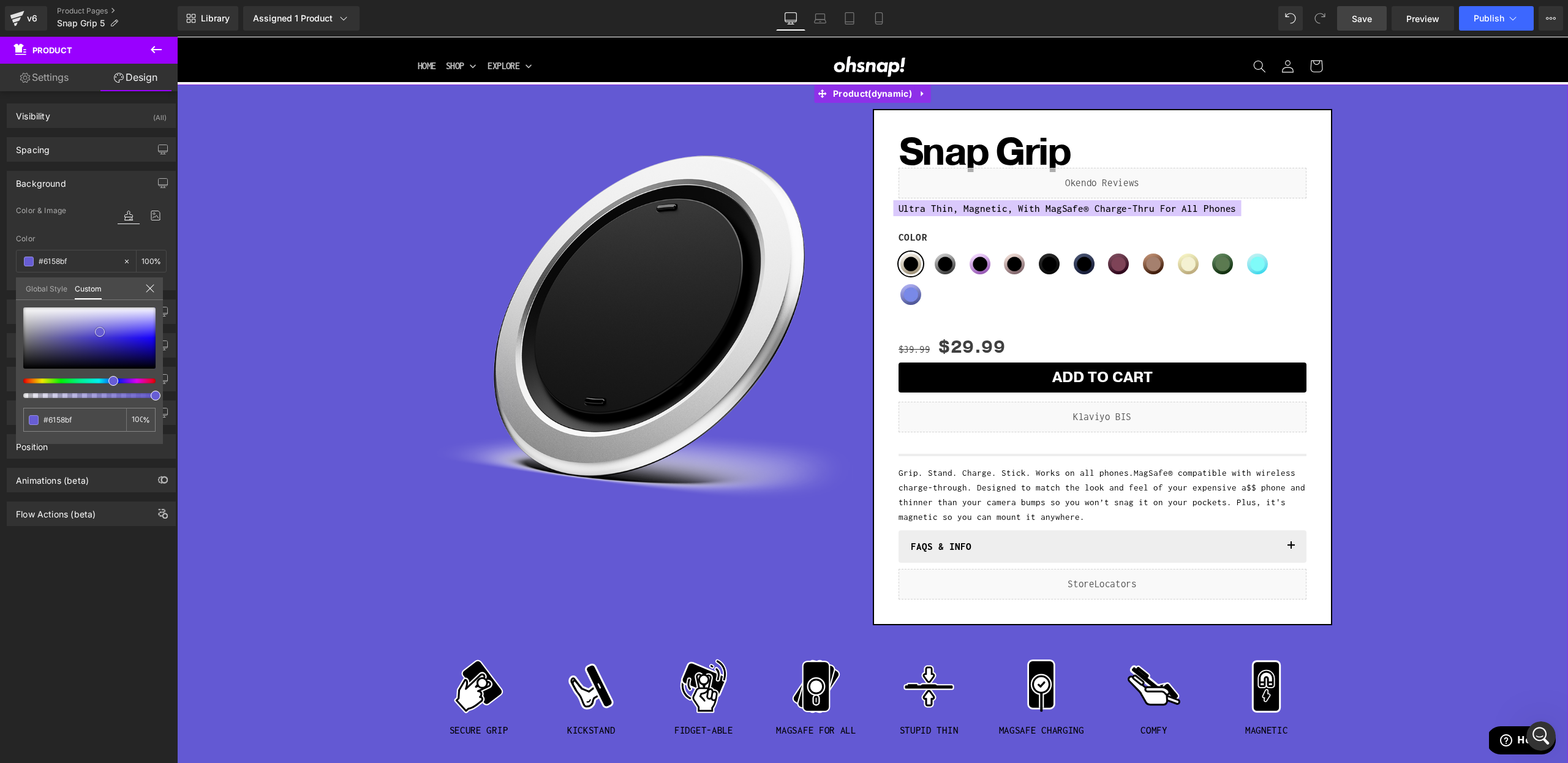
type input "#5e56bd"
type input "#584fb9"
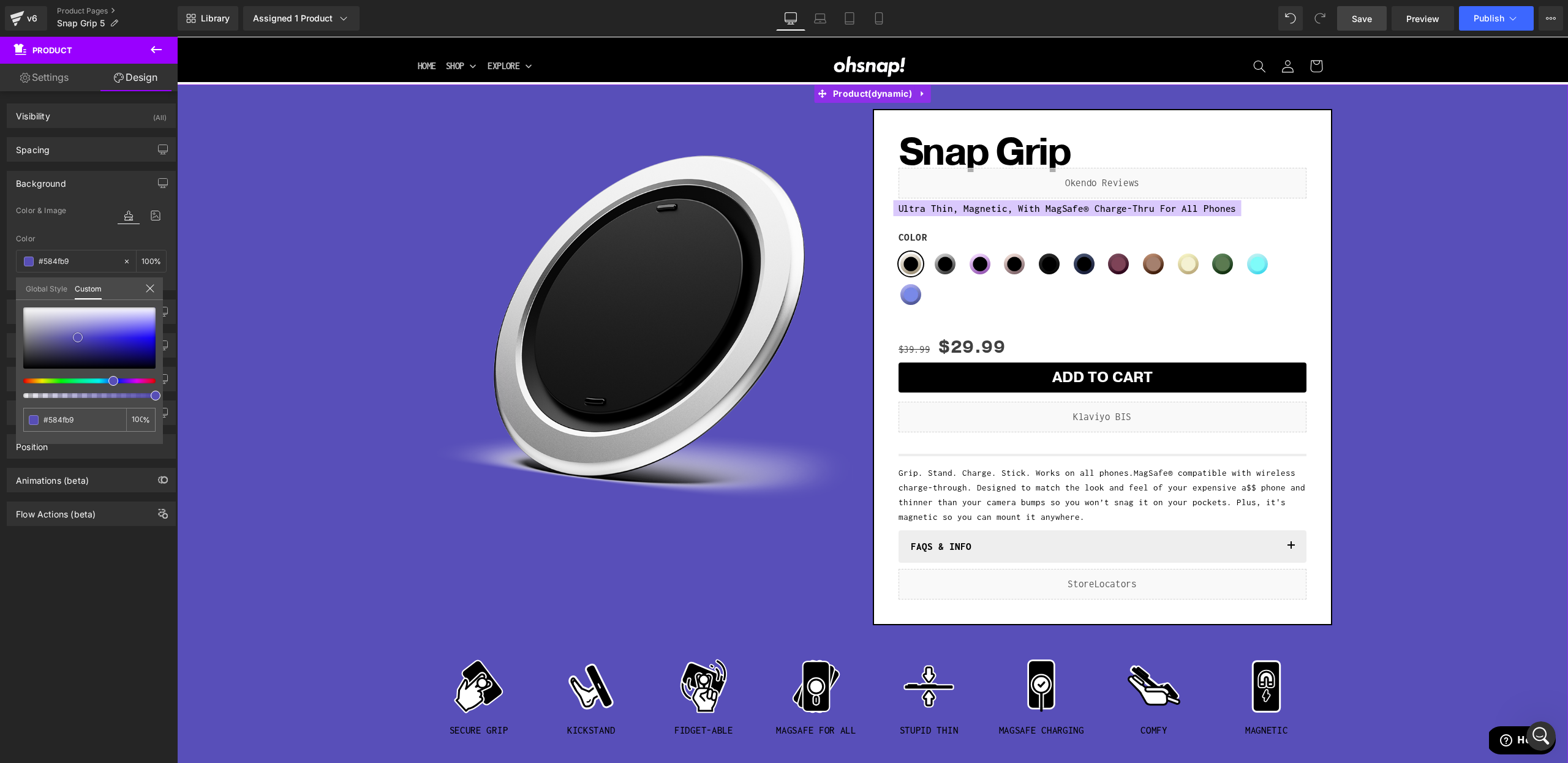
type input "#564db6"
type input "#524aaa"
type input "#4f489d"
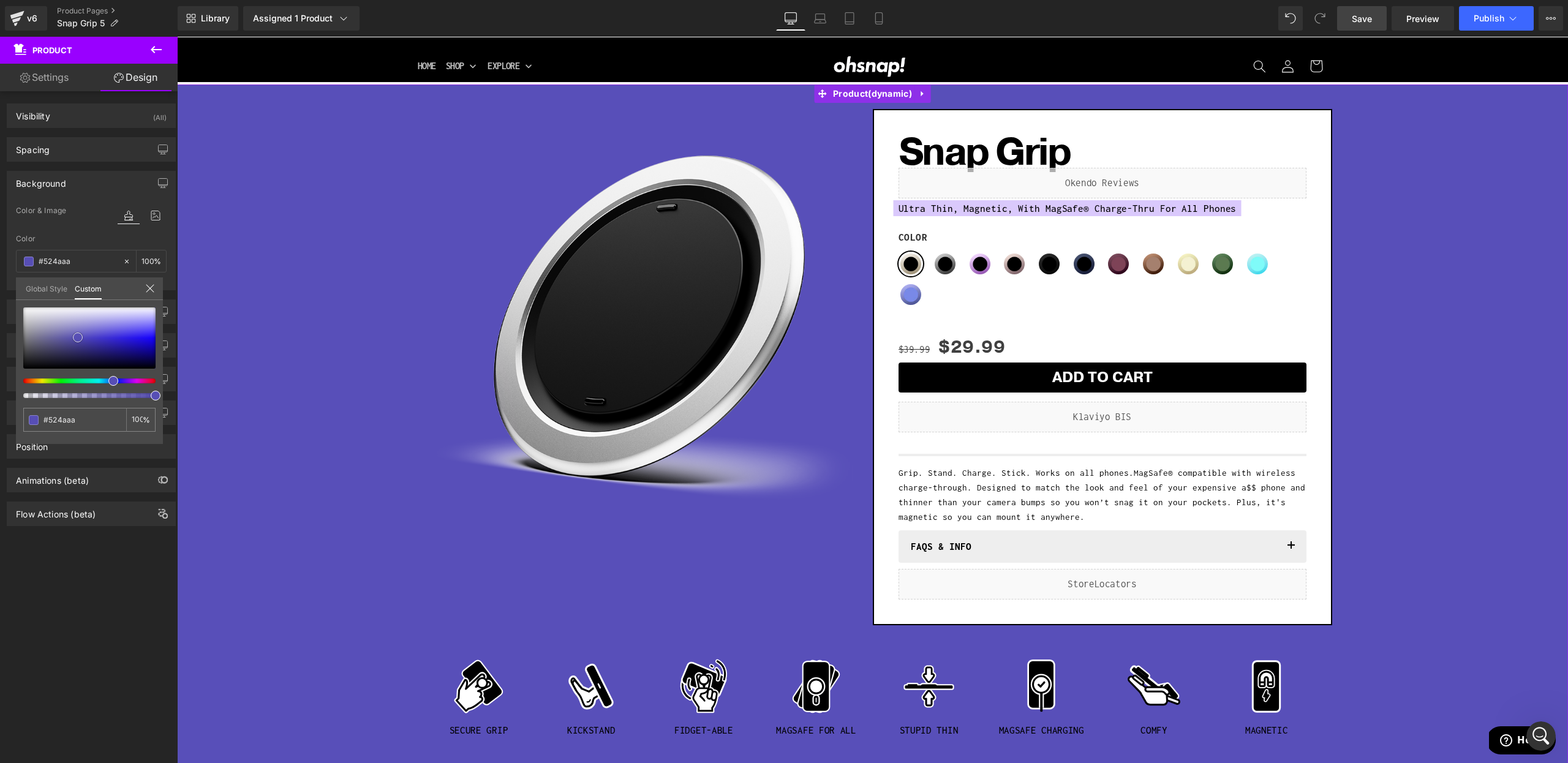
type input "#4f489d"
type input "#49428e"
type input "#494284"
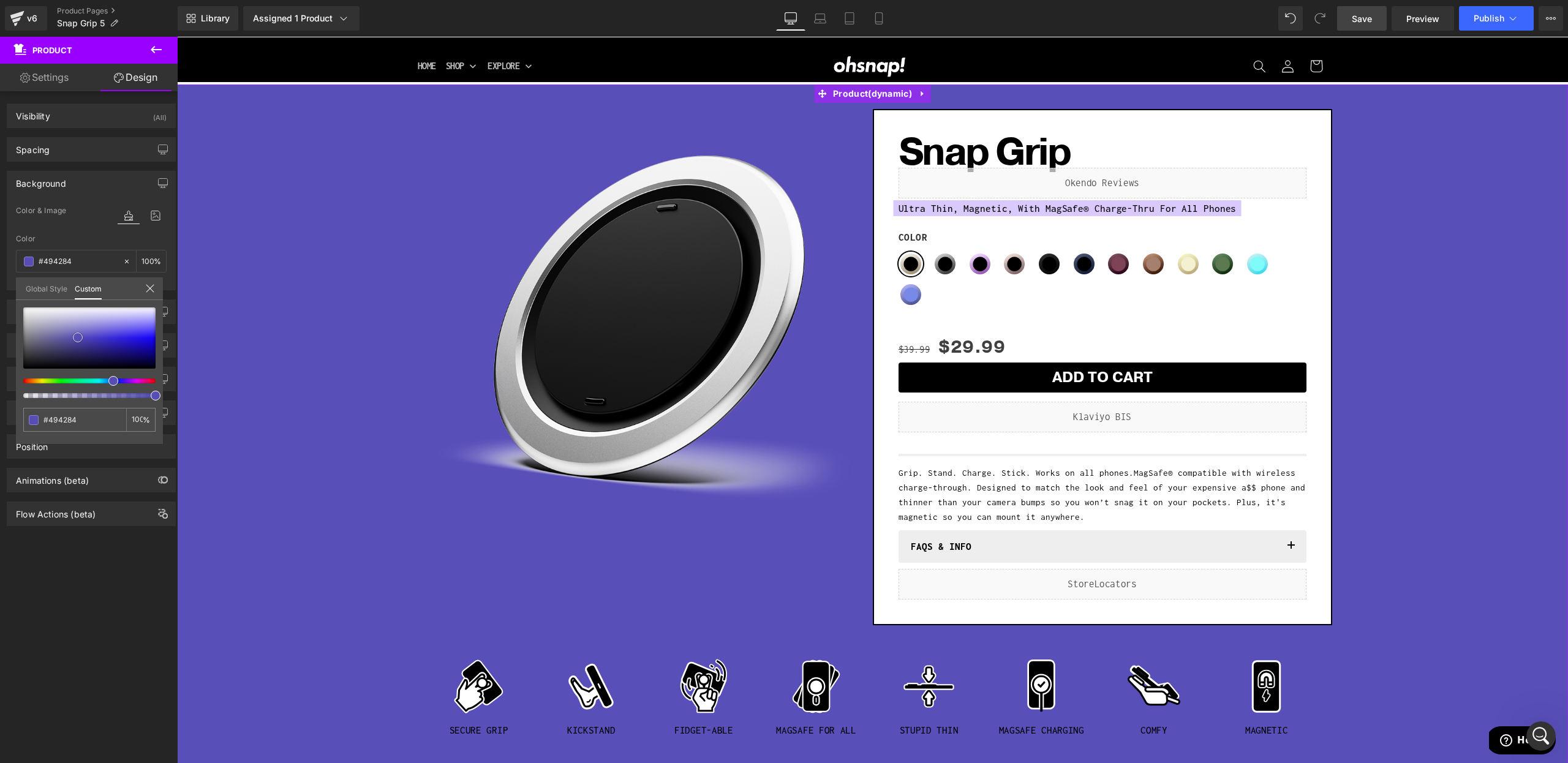
type input "#48417f"
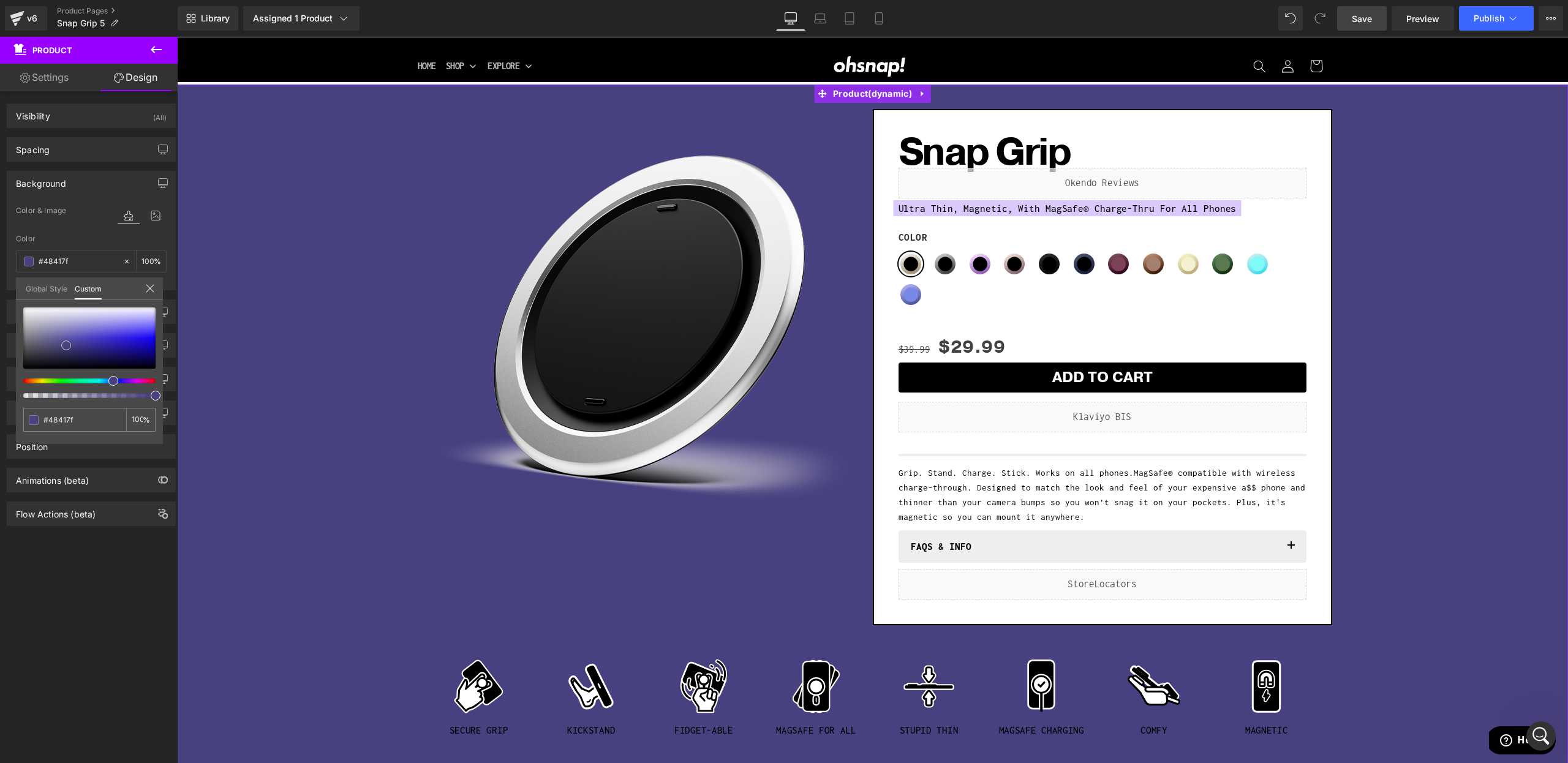
type input "#4a4080"
type input "#4b4185"
type input "#4e428e"
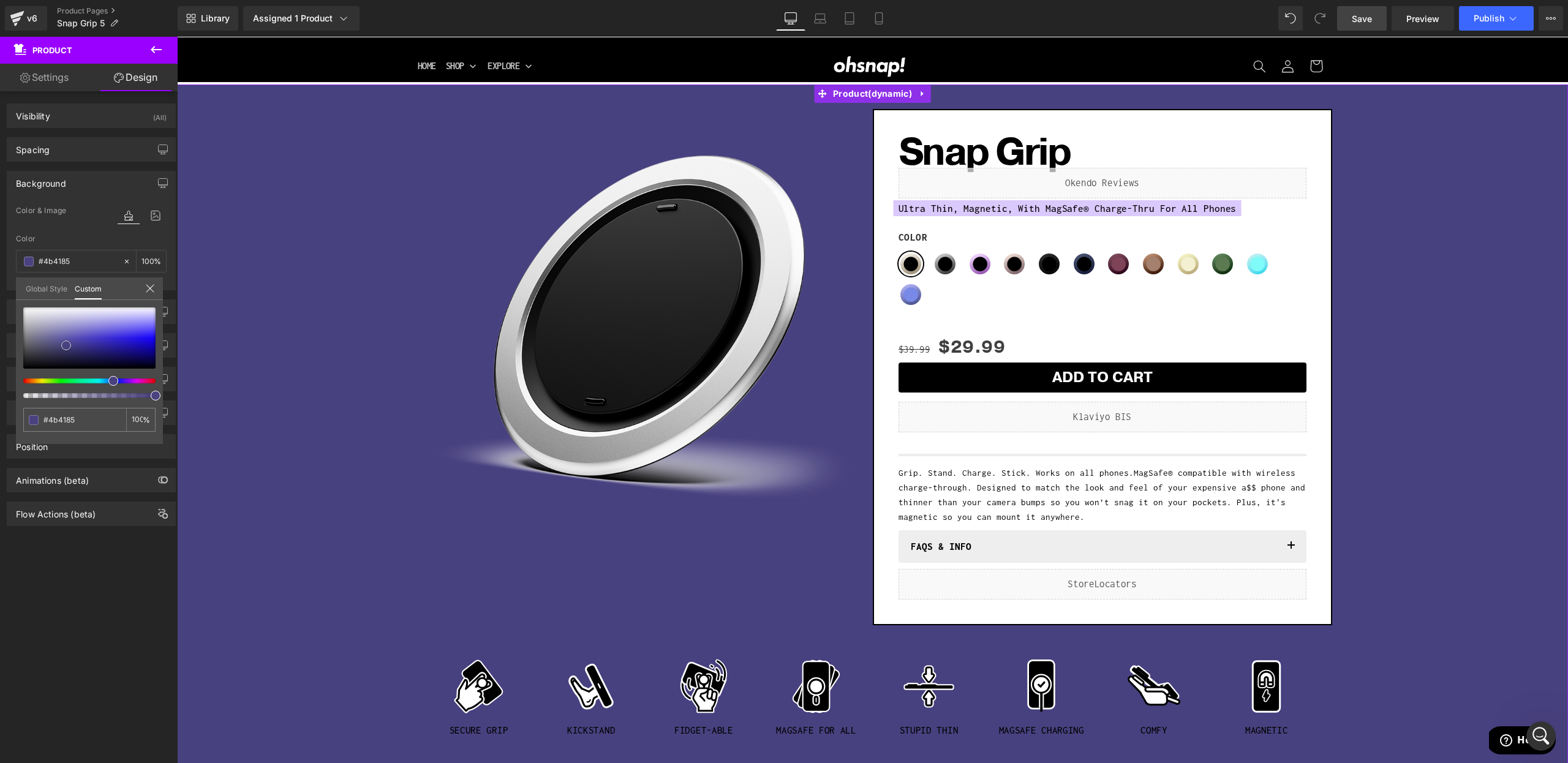
type input "#4e428e"
type input "#4c4090"
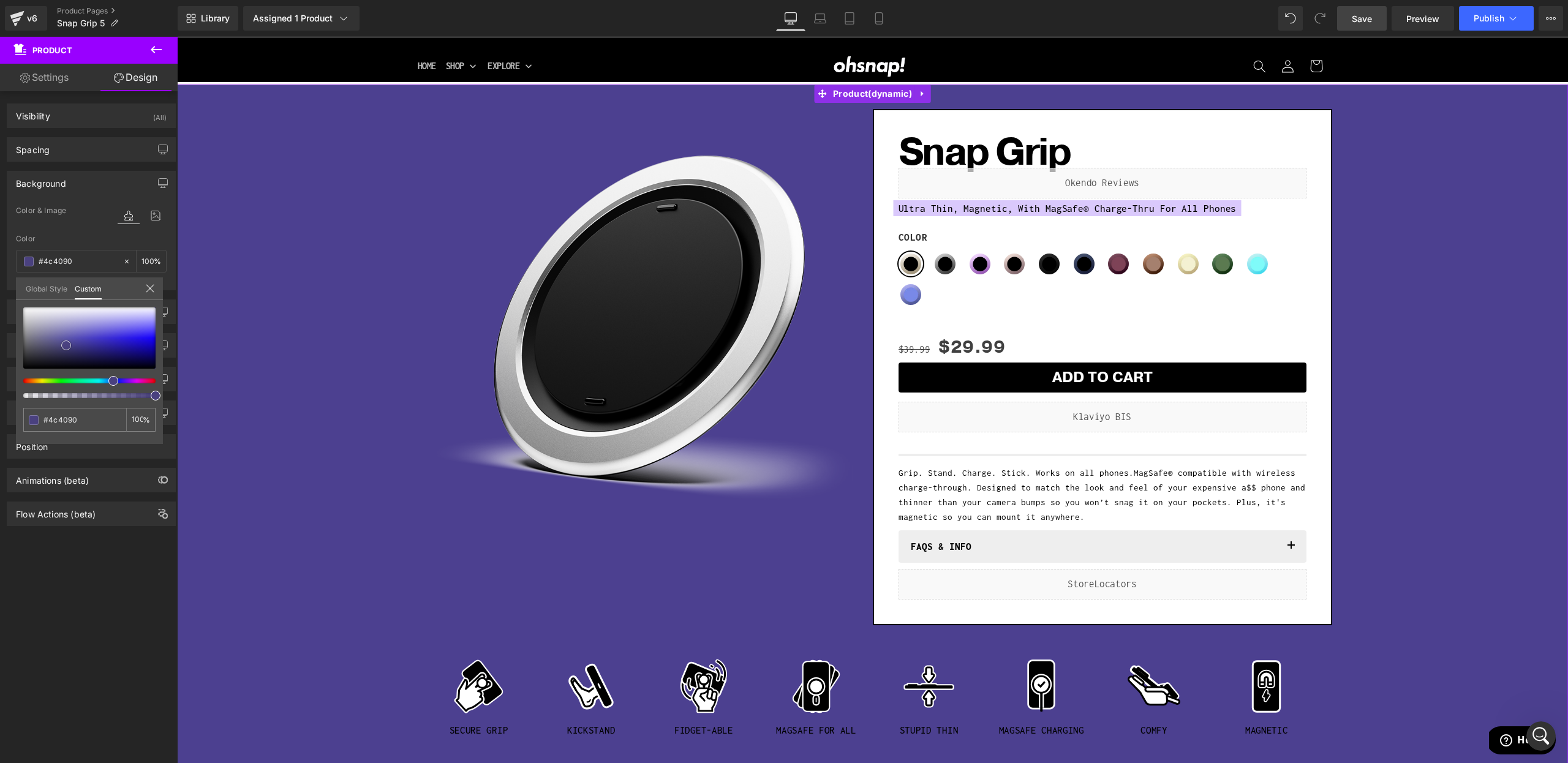
drag, startPoint x: 106, startPoint y: 347, endPoint x: 72, endPoint y: 344, distance: 34.1
click at [72, 344] on div at bounding box center [89, 337] width 132 height 61
type input "#574090"
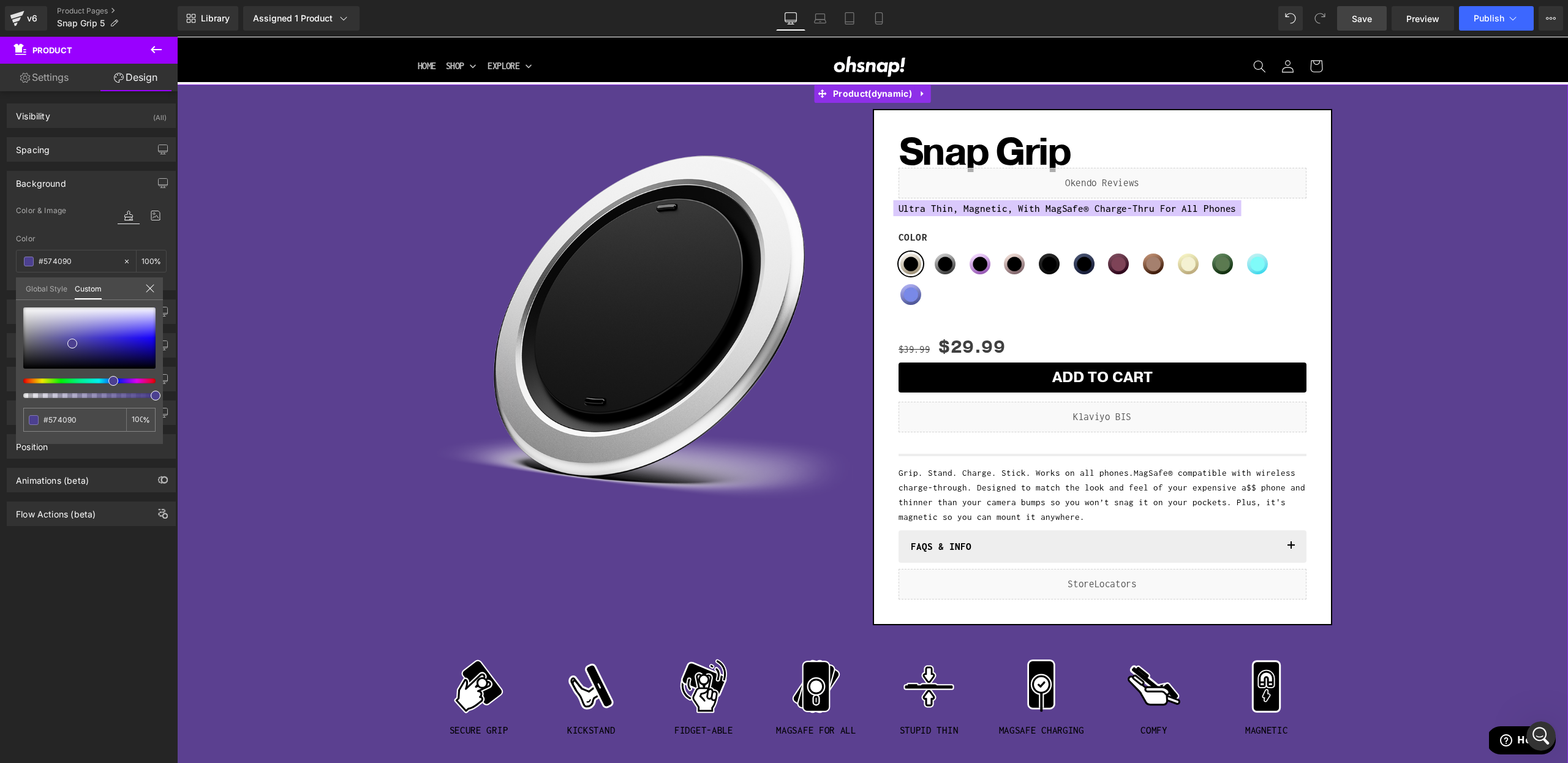
type input "#5b4090"
type input "#5d4090"
type input "#5f4090"
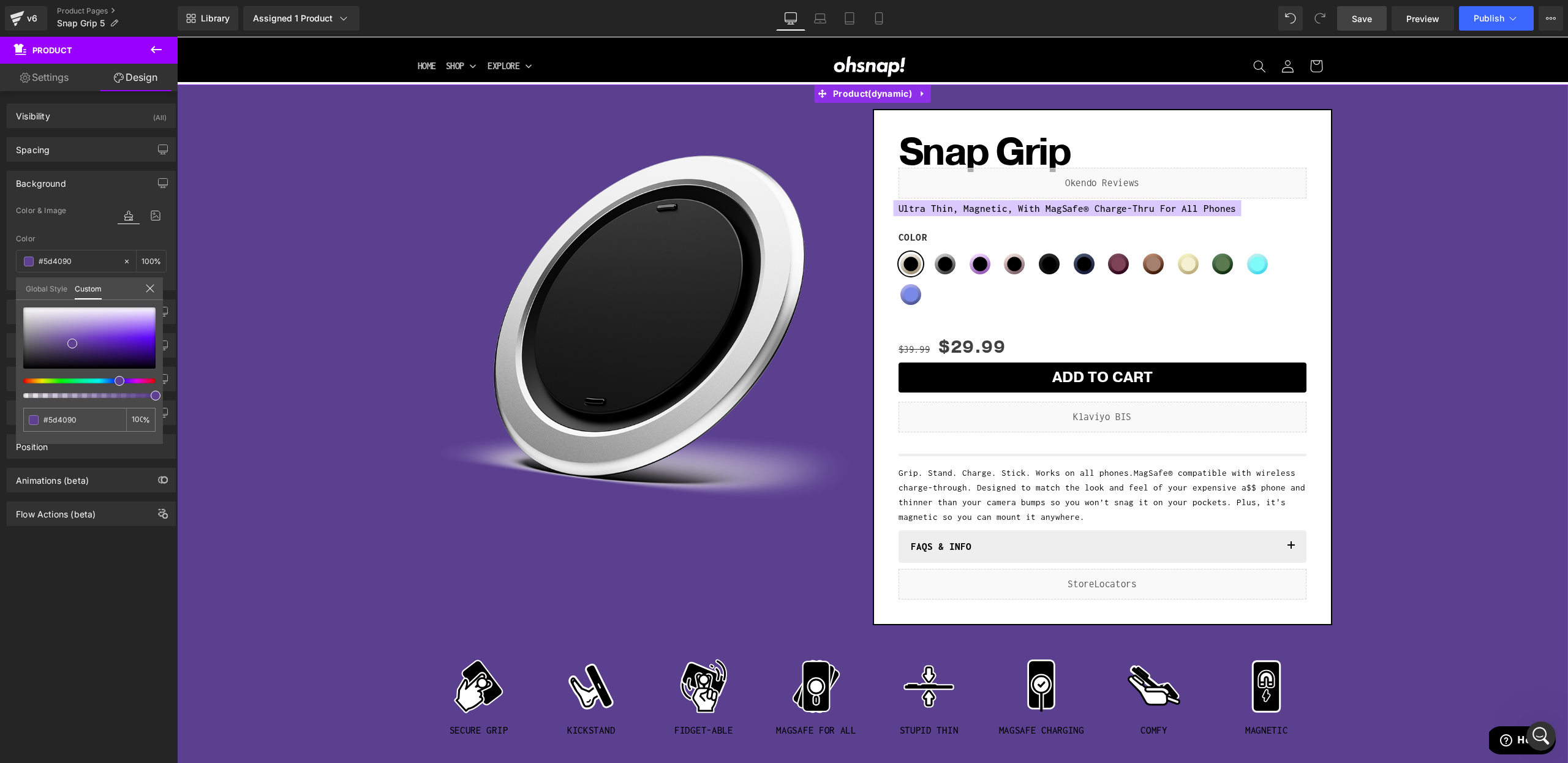
type input "#5f4090"
type input "#644090"
type input "#654090"
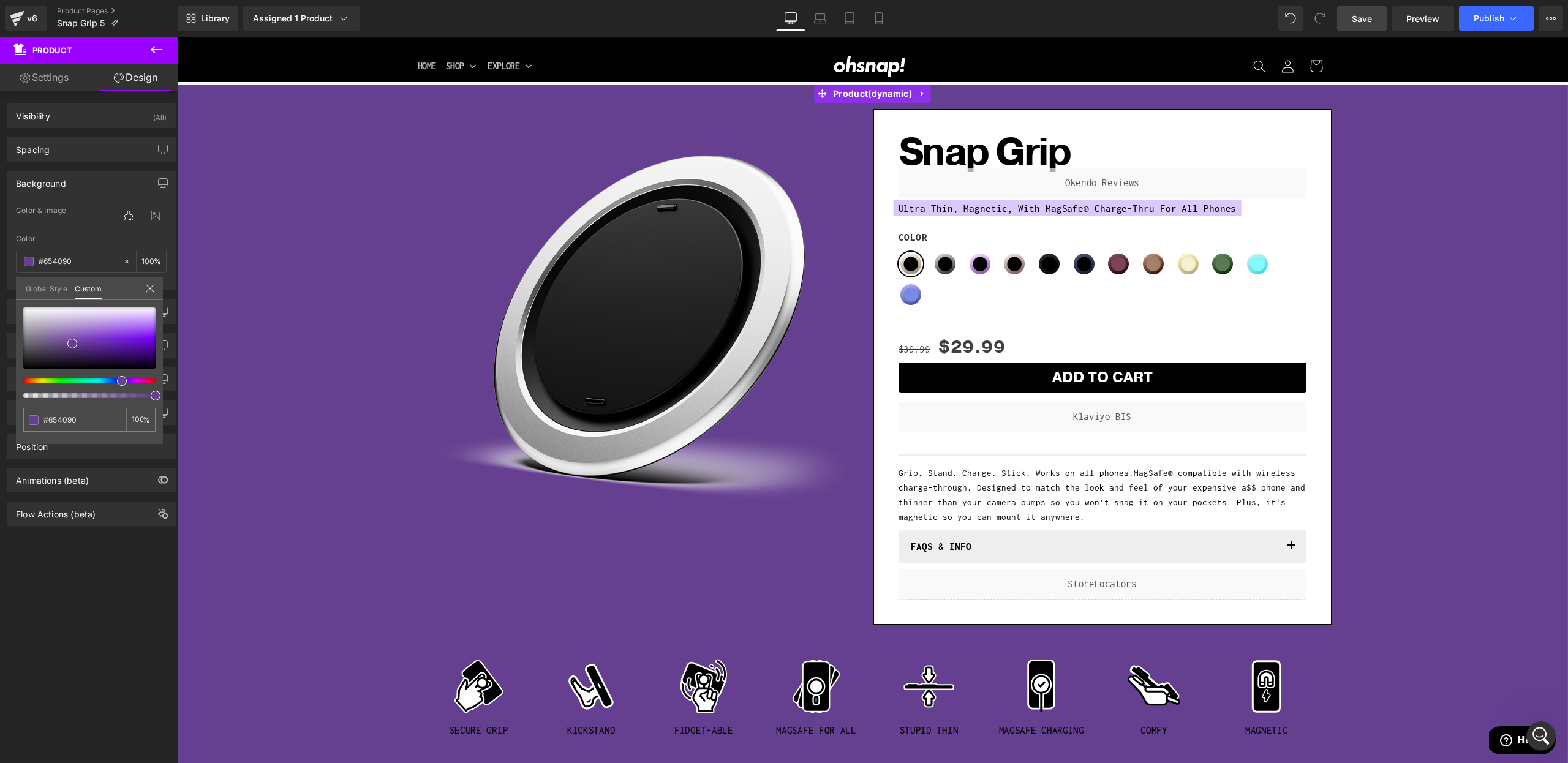
type input "#684090"
type input "#6b4090"
type input "#6c4090"
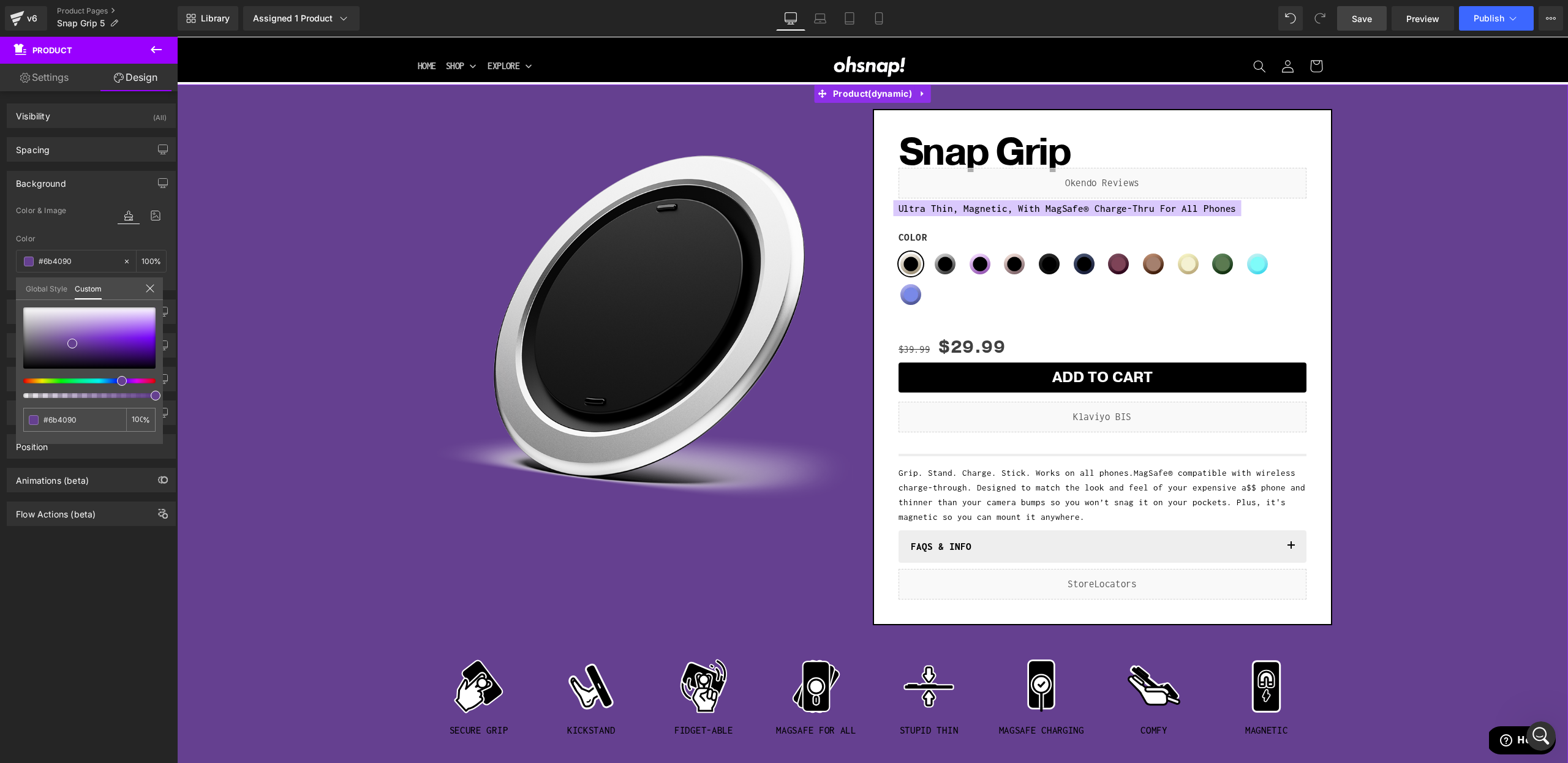
type input "#6c4090"
type input "#6f4090"
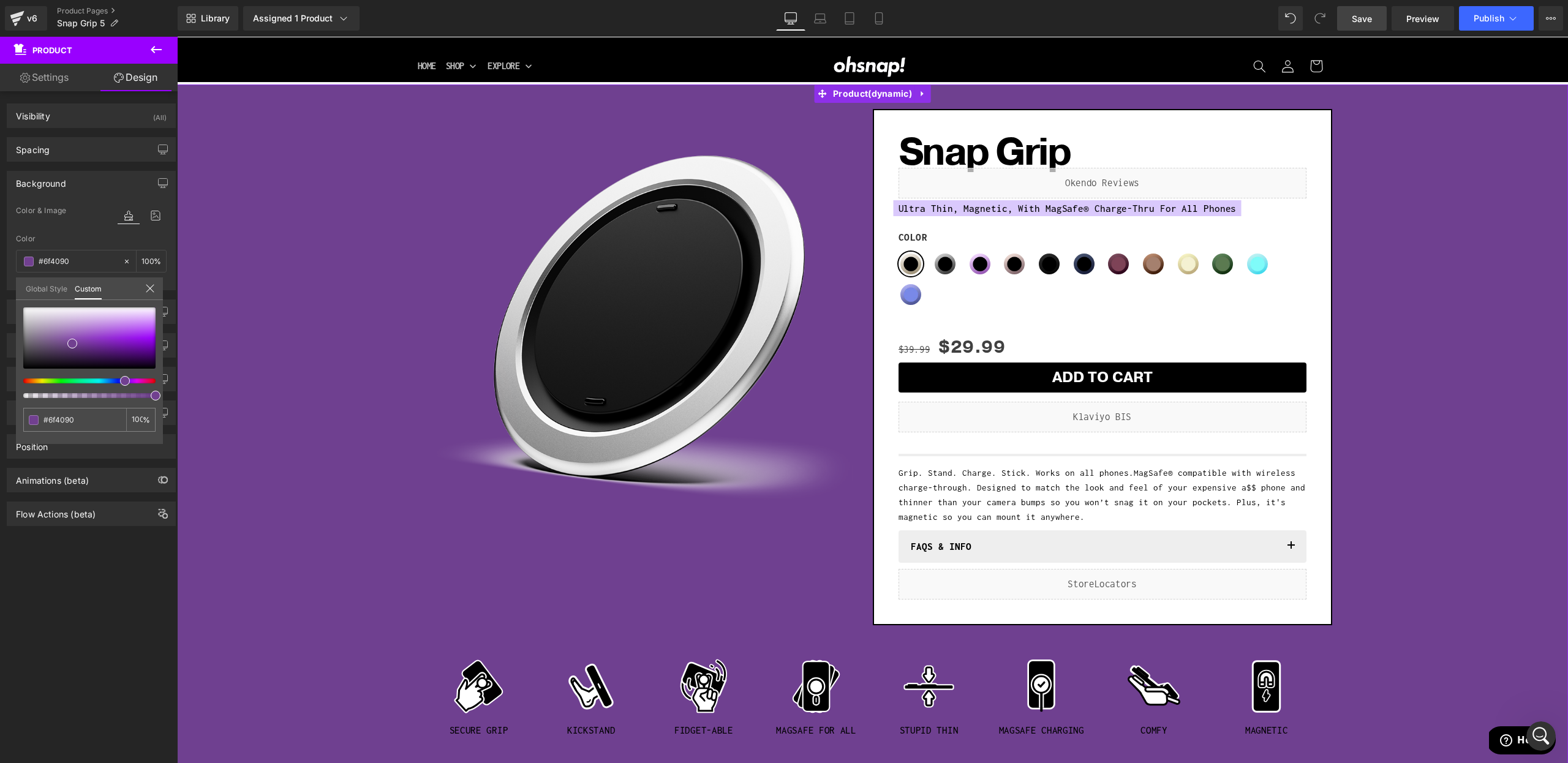
type input "#714090"
type input "#6f4090"
type input "#6c4090"
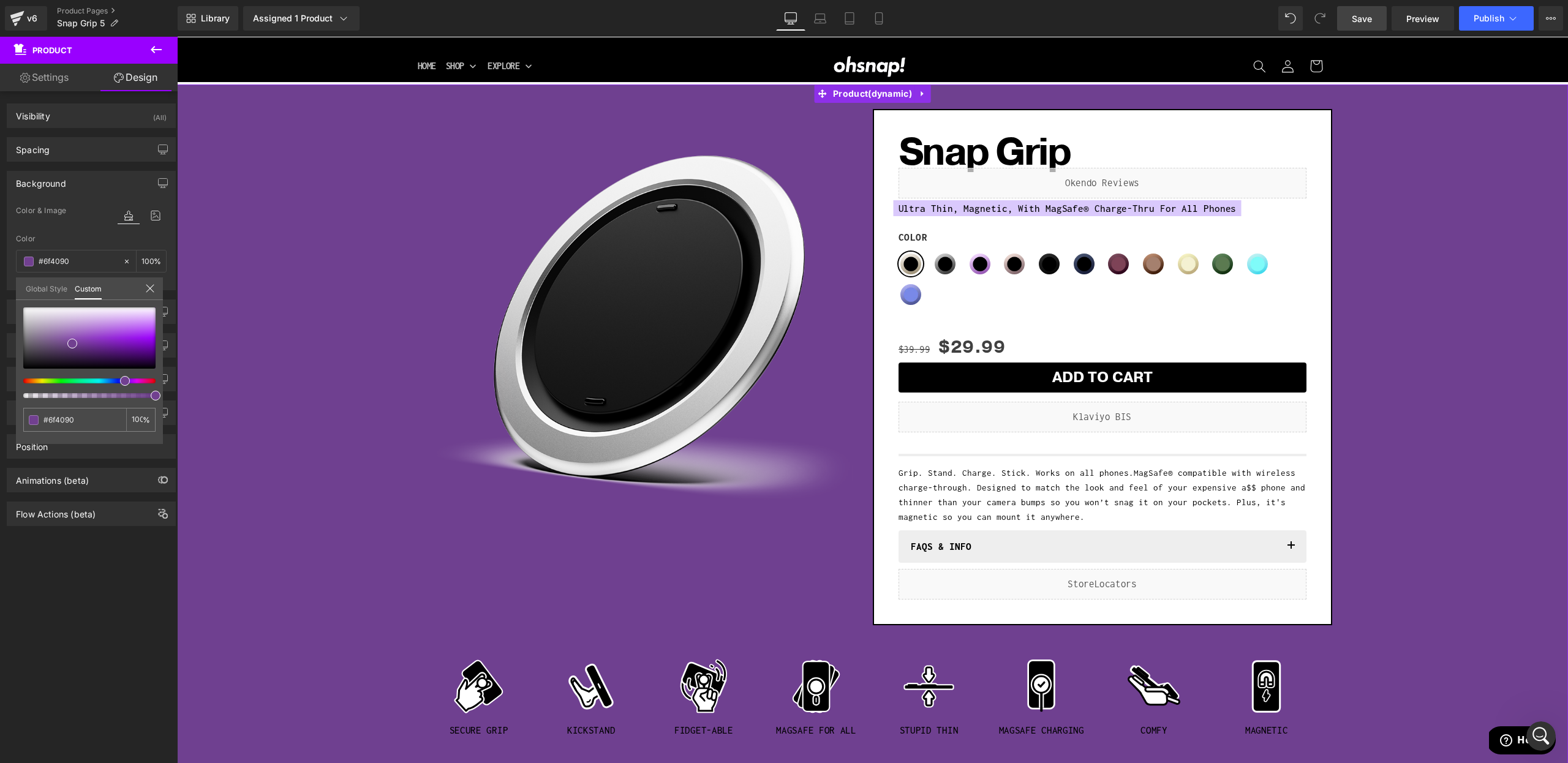
type input "#6c4090"
type input "#684090"
type input "#654090"
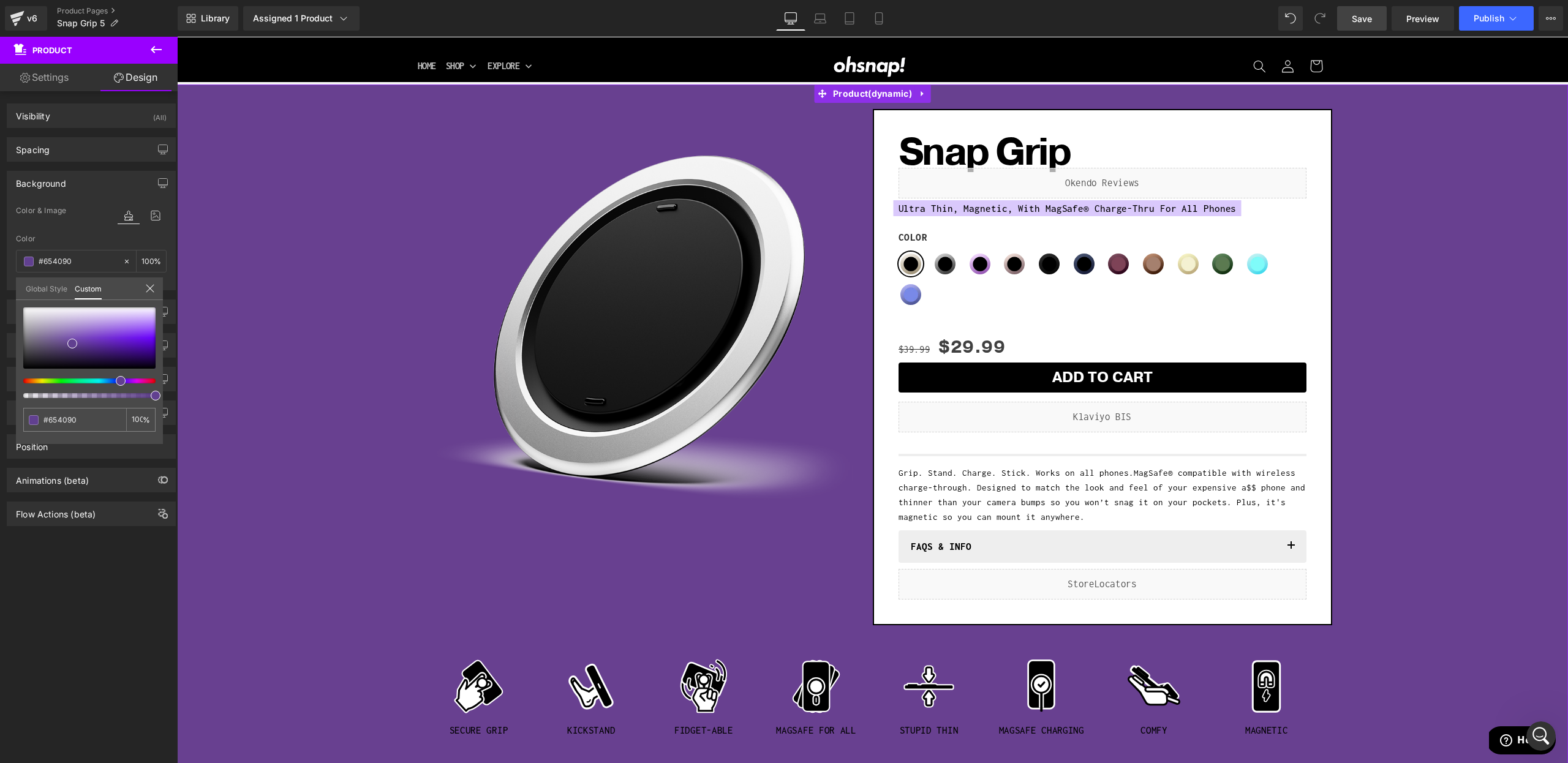
type input "#614090"
type input "#5d4090"
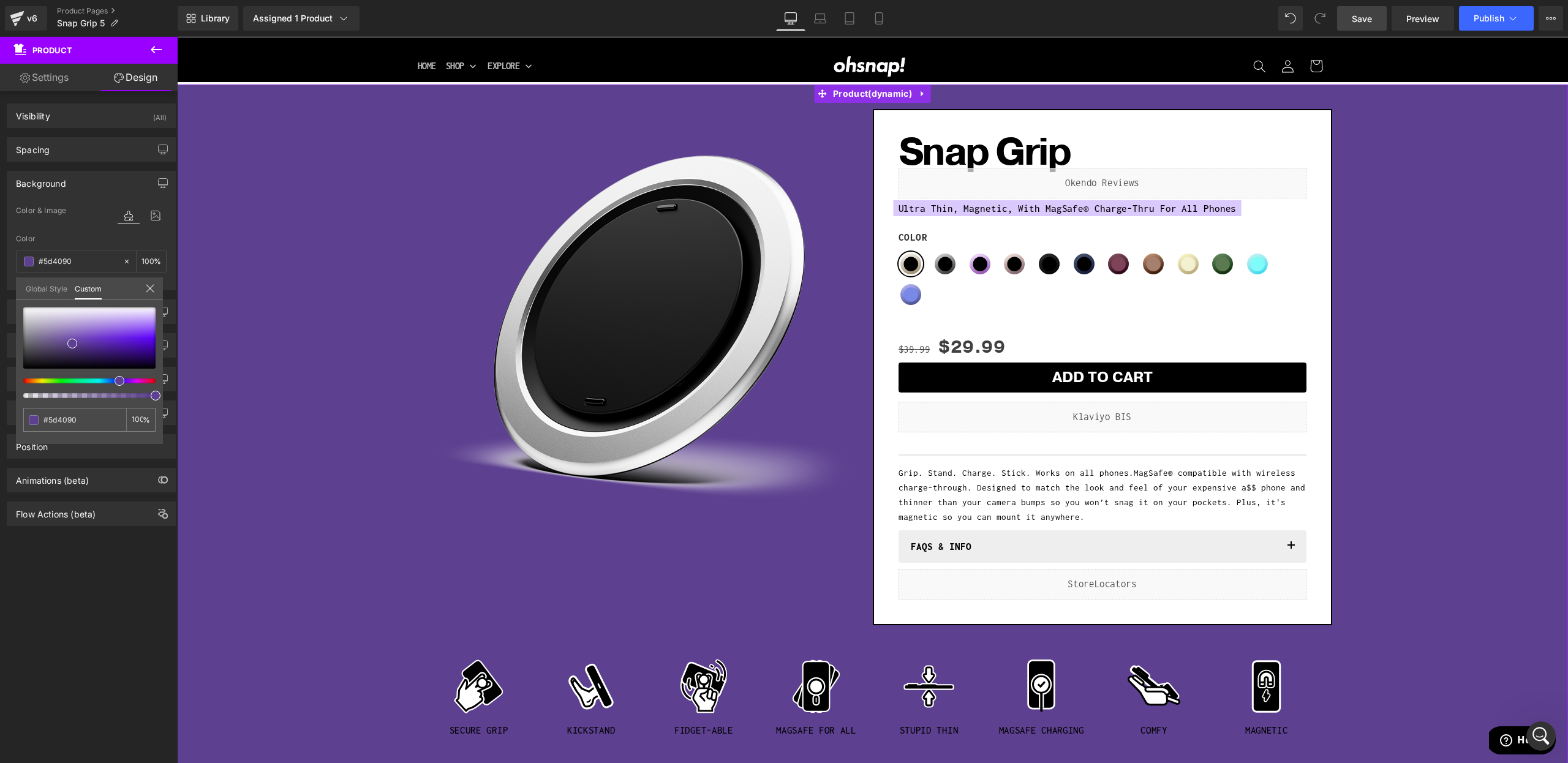
type input "#5b4090"
type input "#584090"
type input "#5b4090"
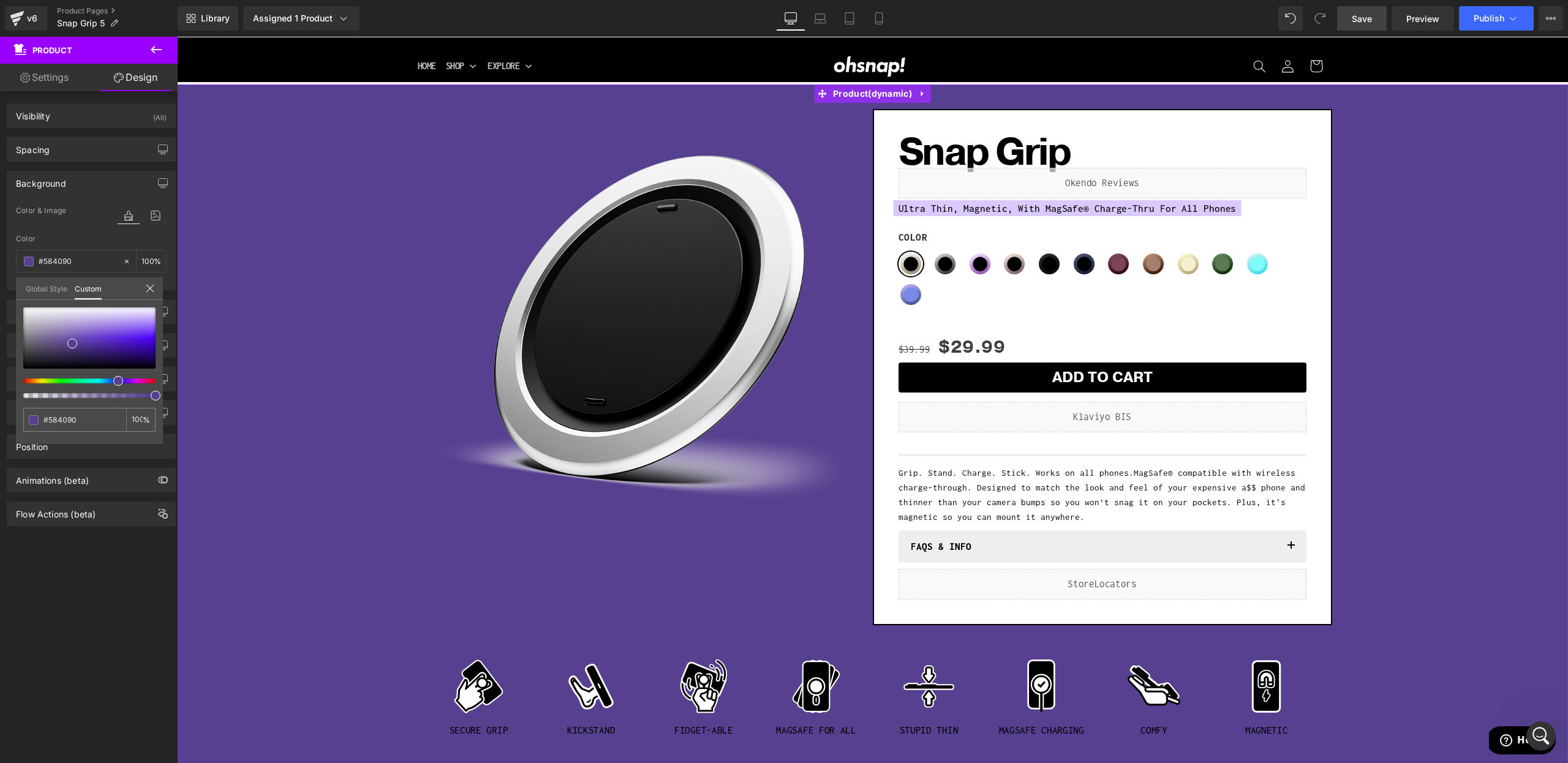
type input "#5b4090"
type input "#5f4090"
type input "#644090"
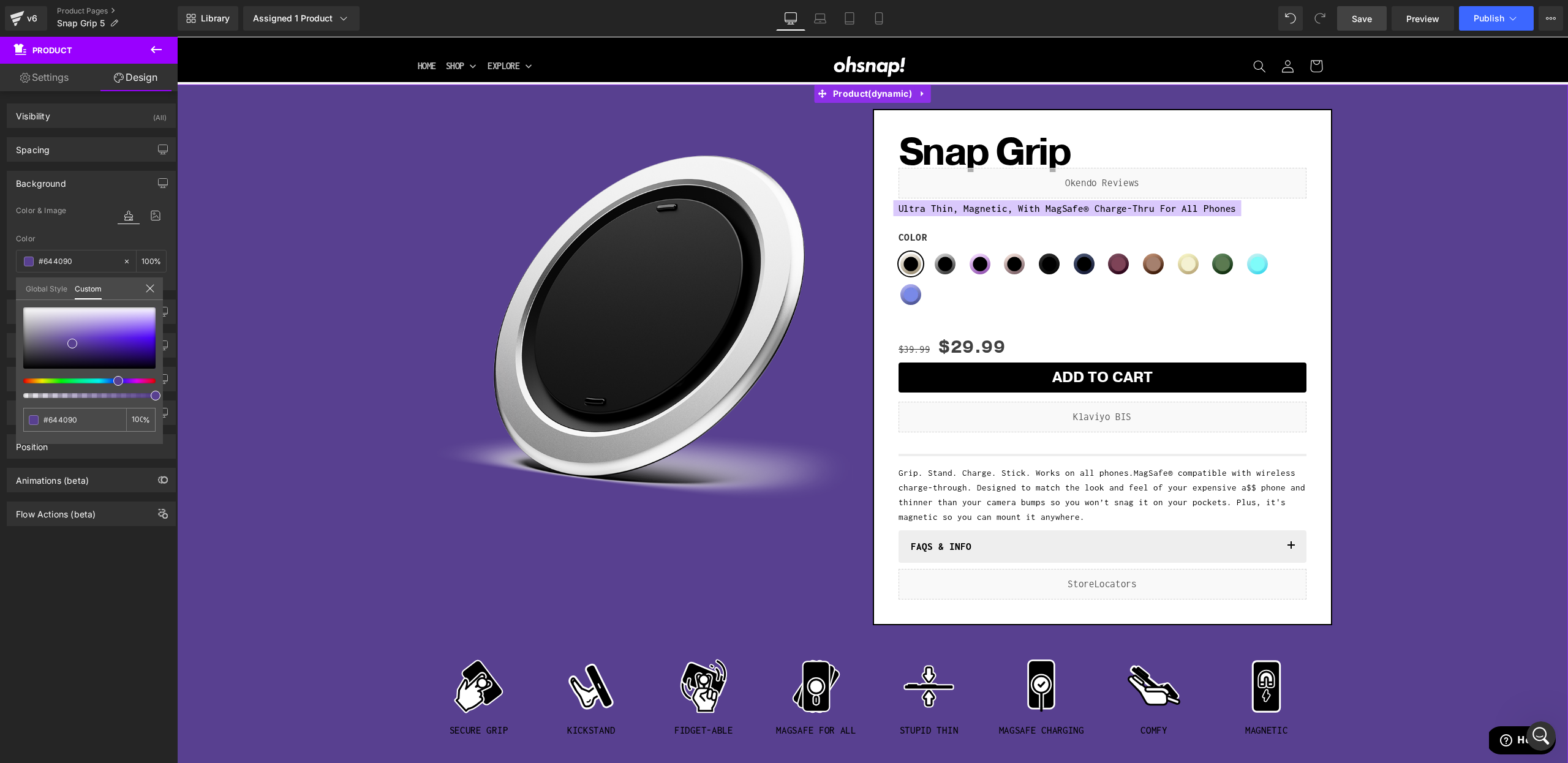
type input "#684090"
type input "#6b4090"
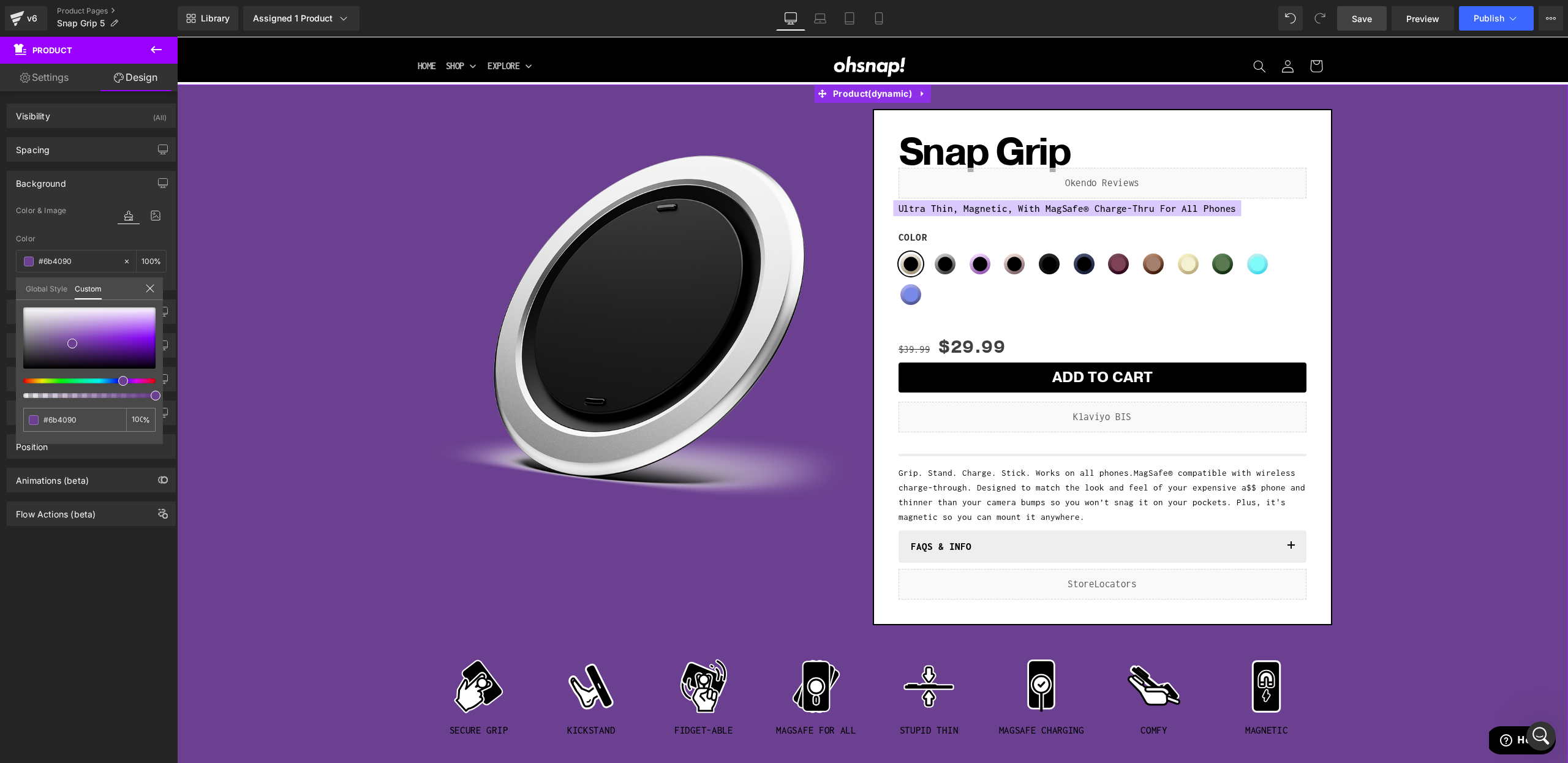
type input "#6c4090"
type input "#6f4090"
type input "#714090"
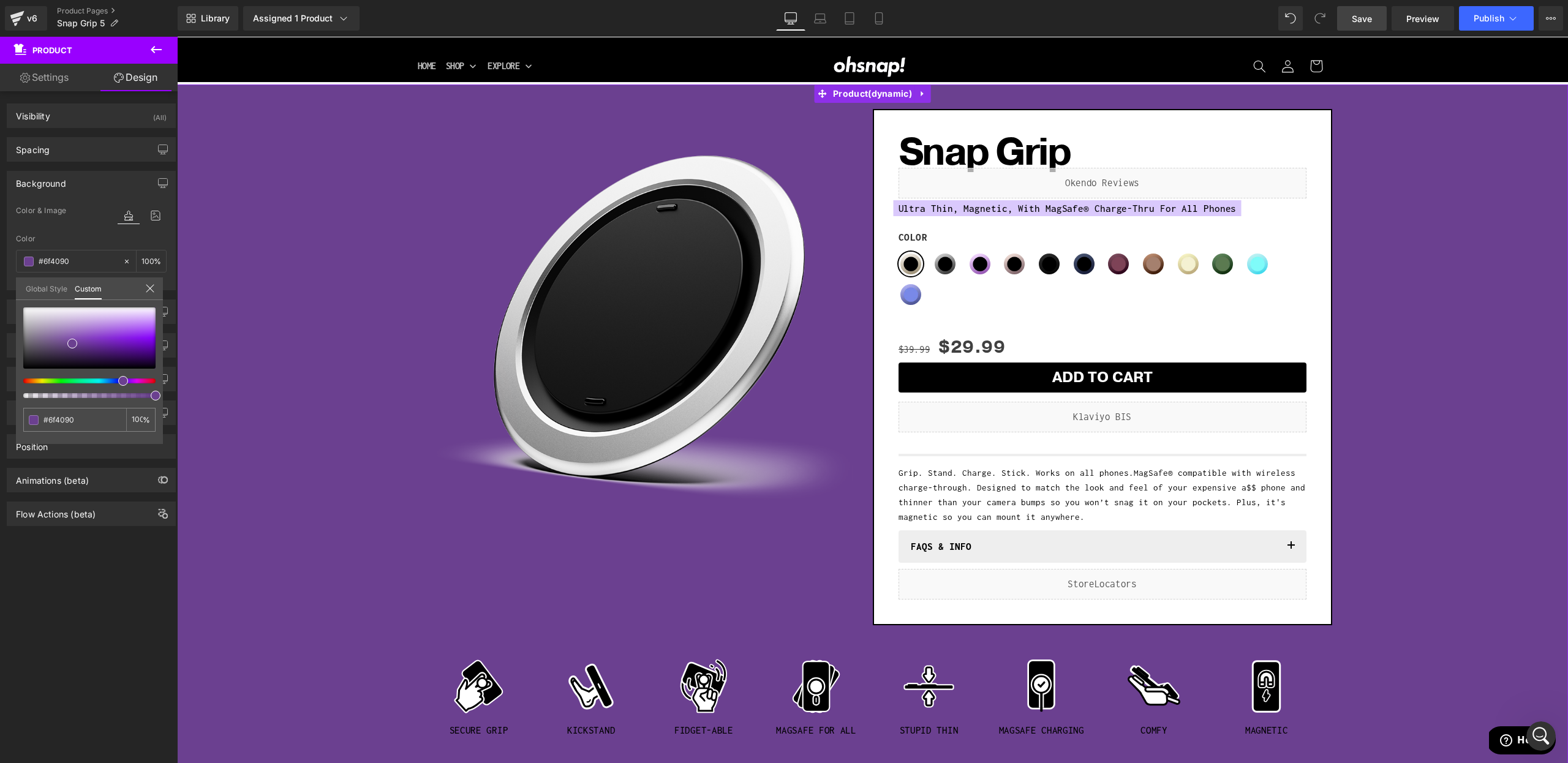
type input "#714090"
type input "#754090"
type input "#784090"
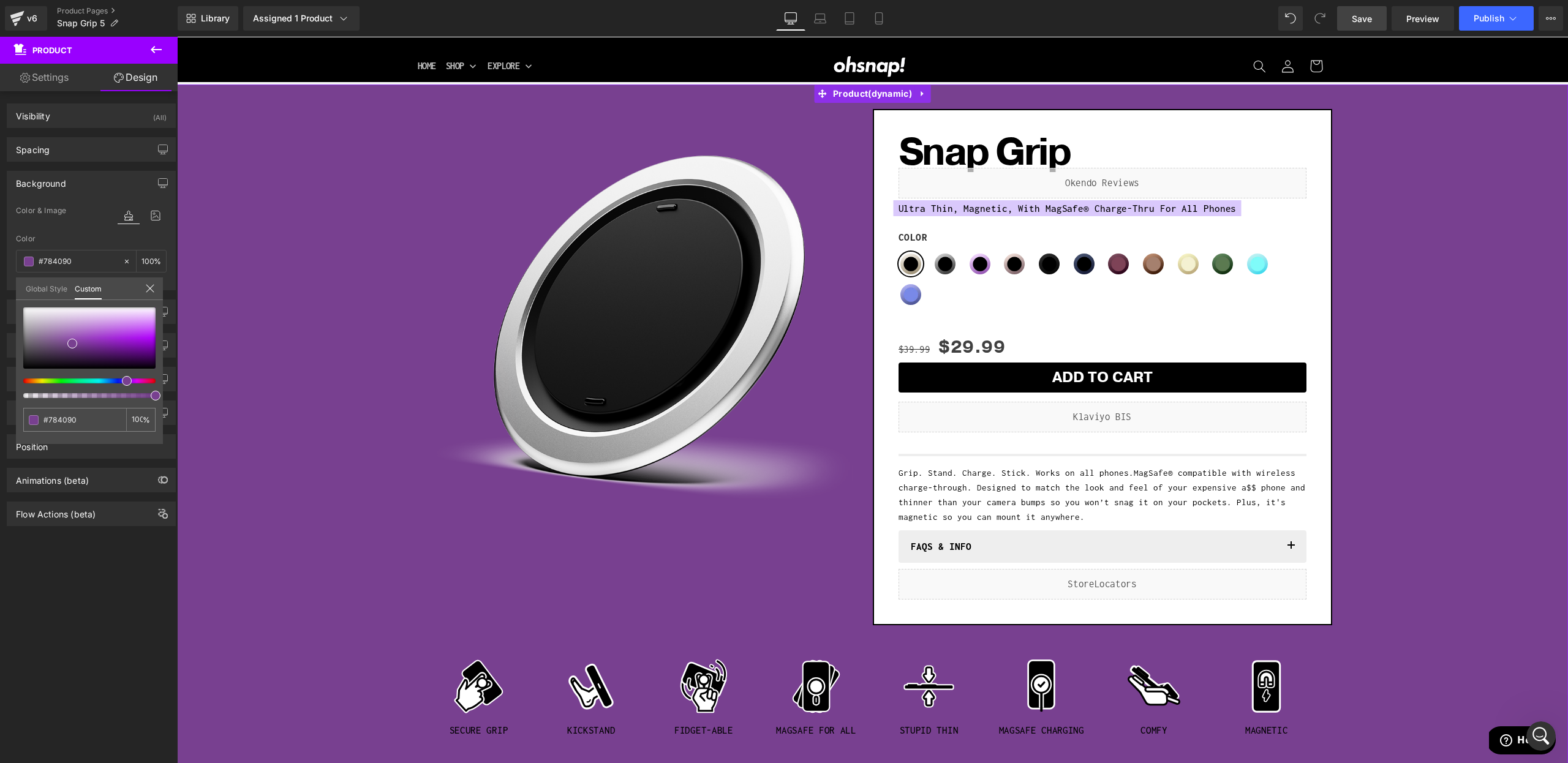
type input "#794090"
type input "#7c4090"
type input "#794090"
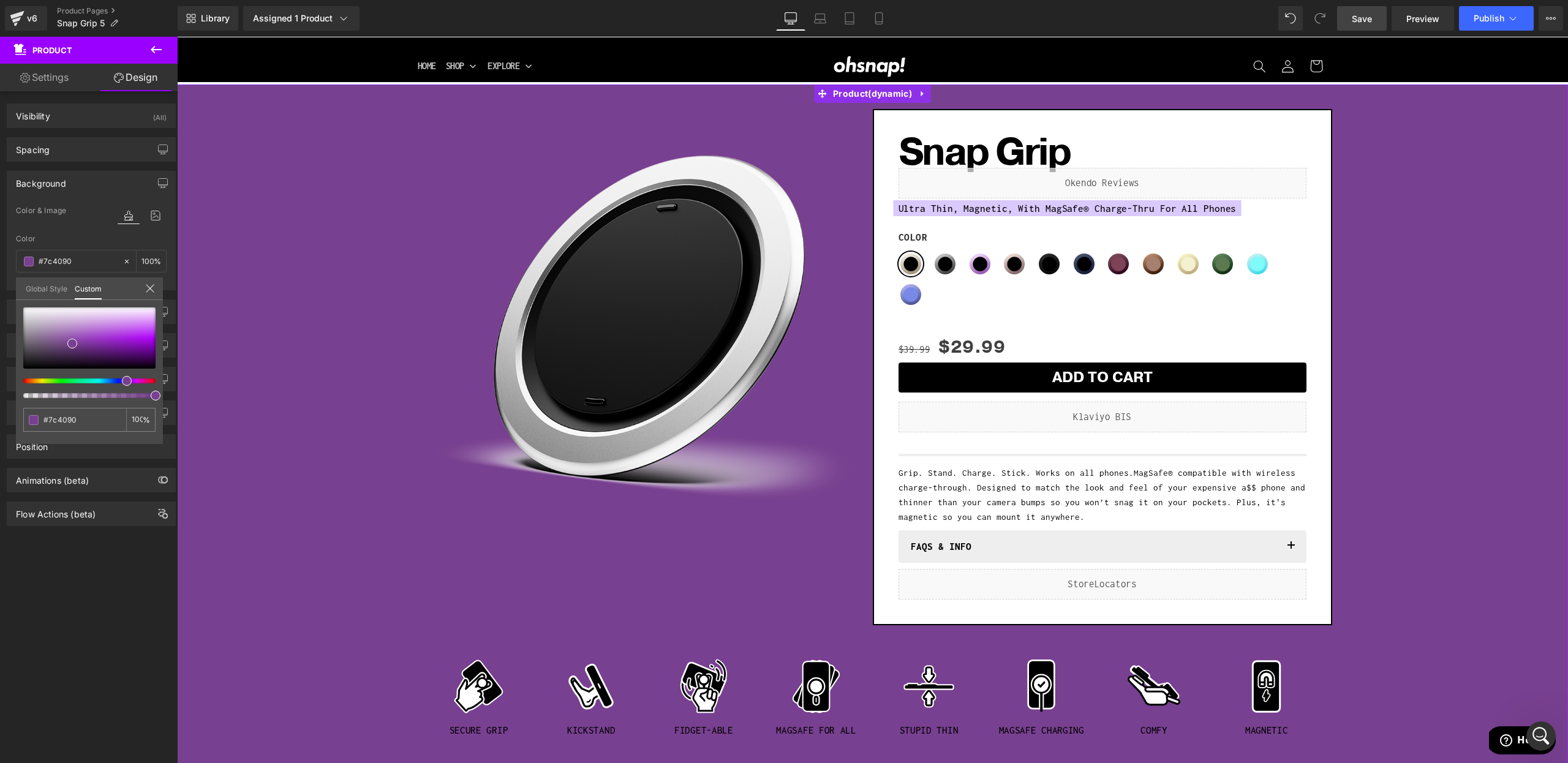
type input "#794090"
type input "#754090"
type input "#6f4090"
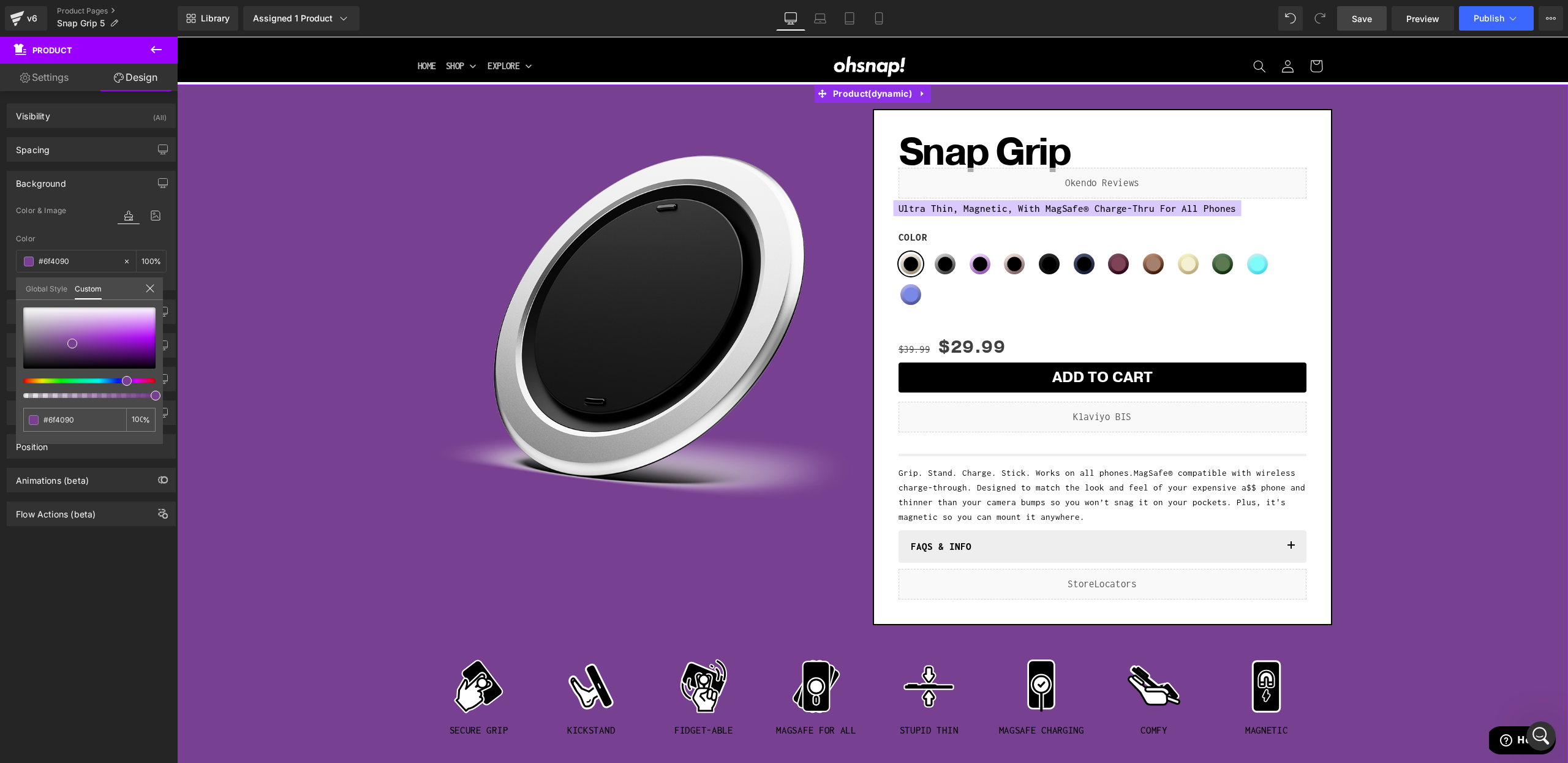
type input "#654090"
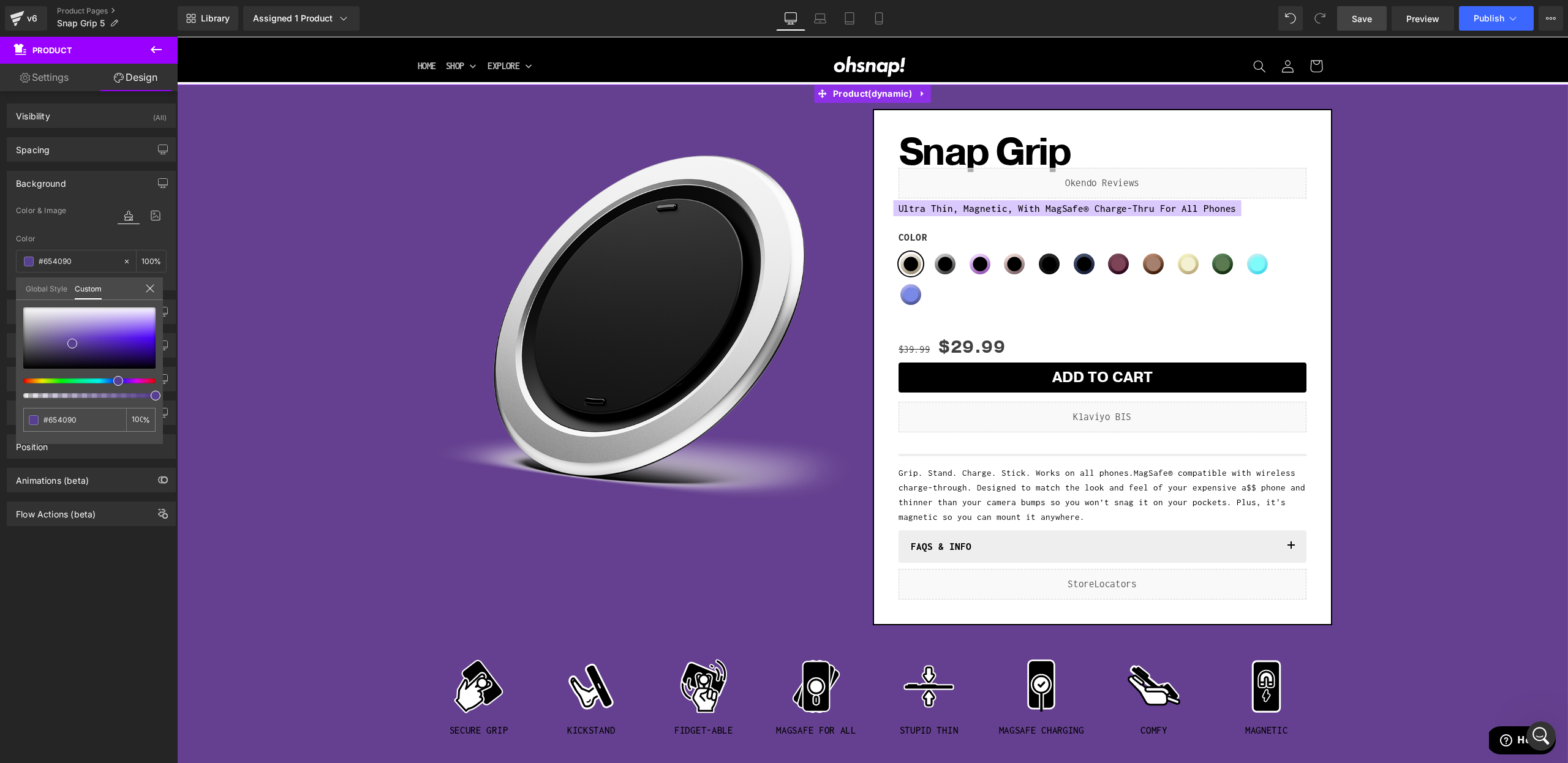
type input "#5f4090"
type input "#584090"
type input "#574090"
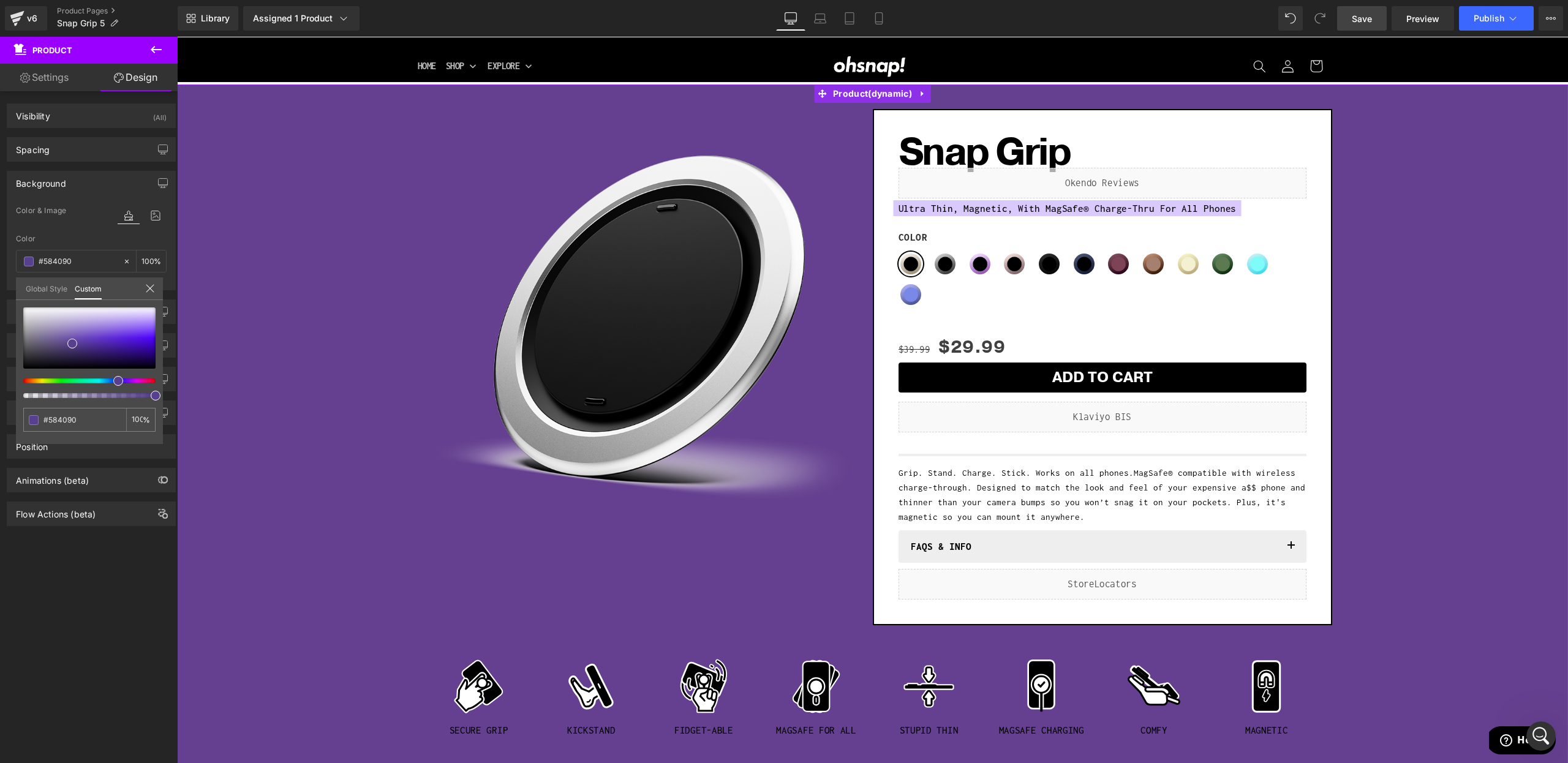
type input "#574090"
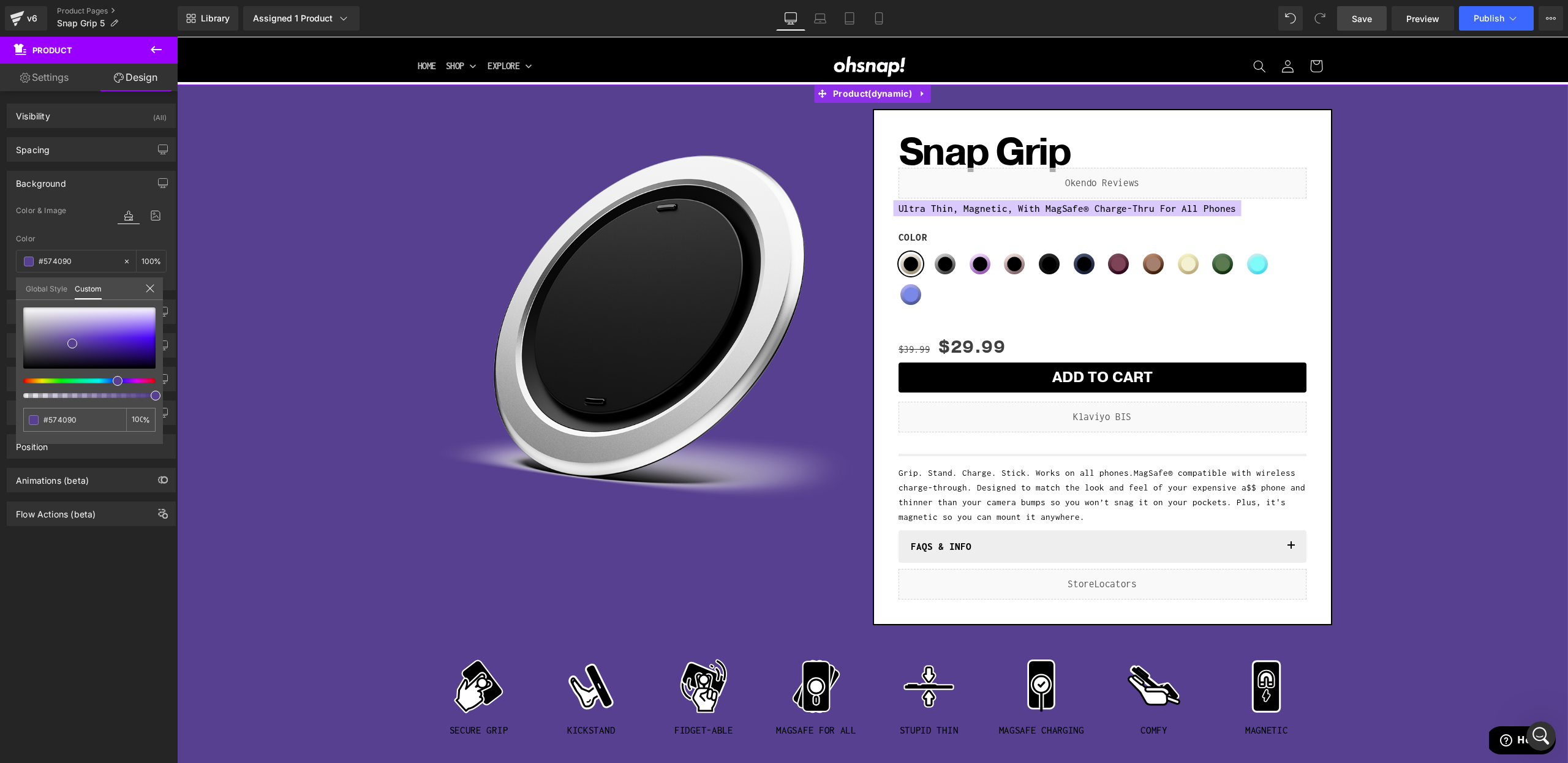
type input "#544090"
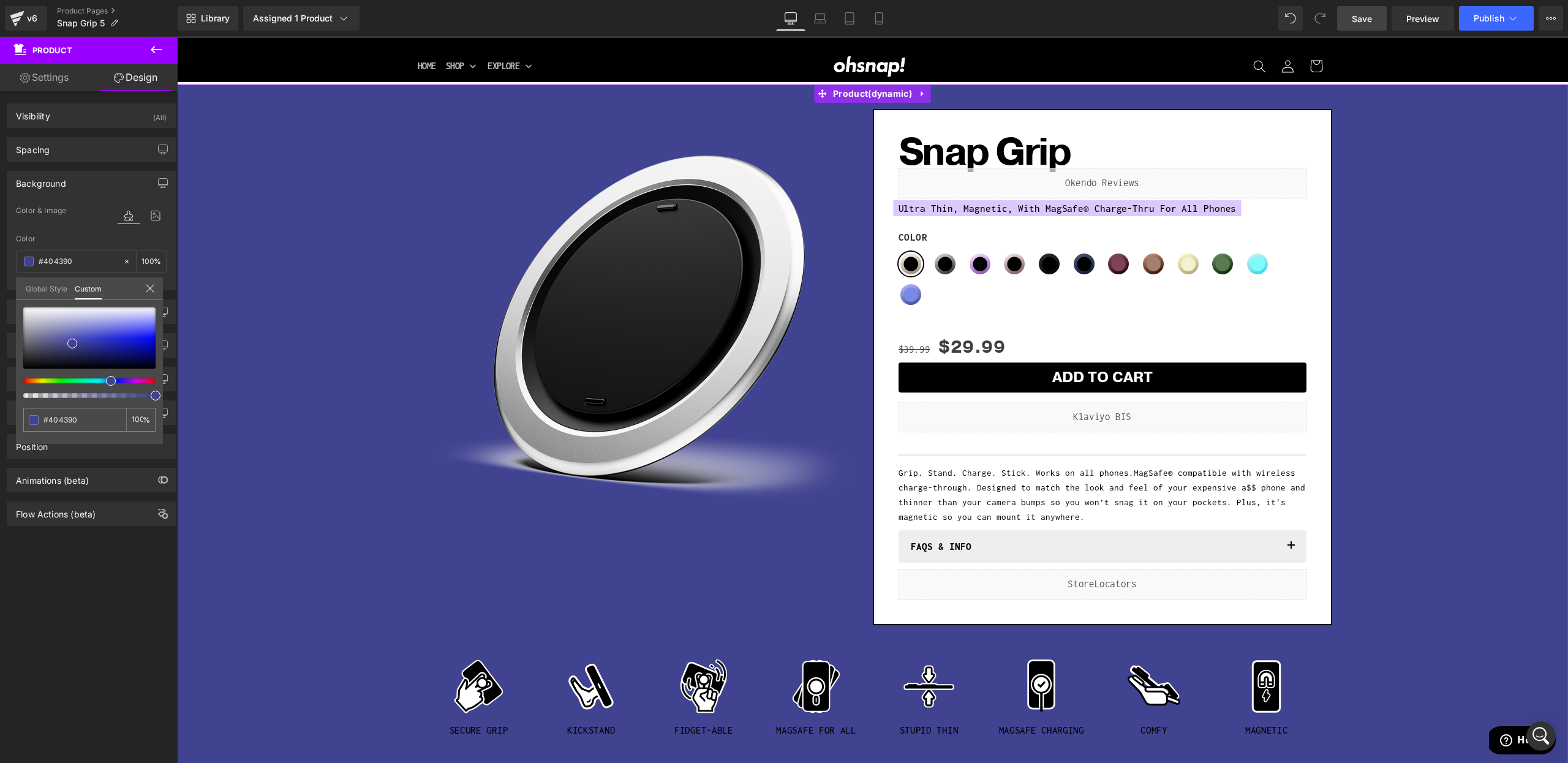
drag, startPoint x: 113, startPoint y: 381, endPoint x: 106, endPoint y: 387, distance: 9.2
click at [106, 387] on div at bounding box center [89, 353] width 132 height 91
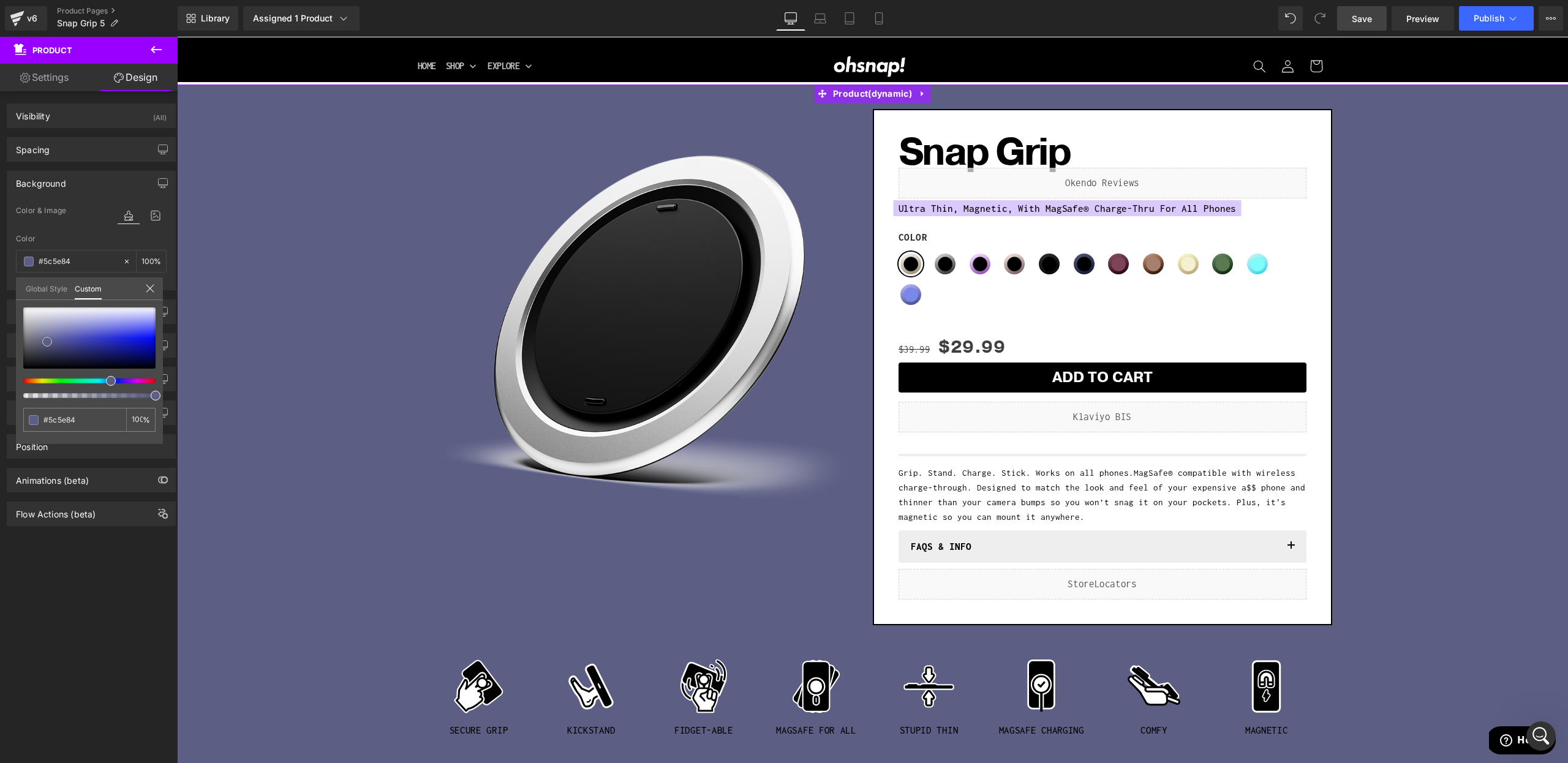
drag, startPoint x: 68, startPoint y: 345, endPoint x: 44, endPoint y: 342, distance: 24.2
click at [44, 342] on span at bounding box center [47, 342] width 10 height 10
click at [1354, 24] on span "Save" at bounding box center [1362, 19] width 20 height 13
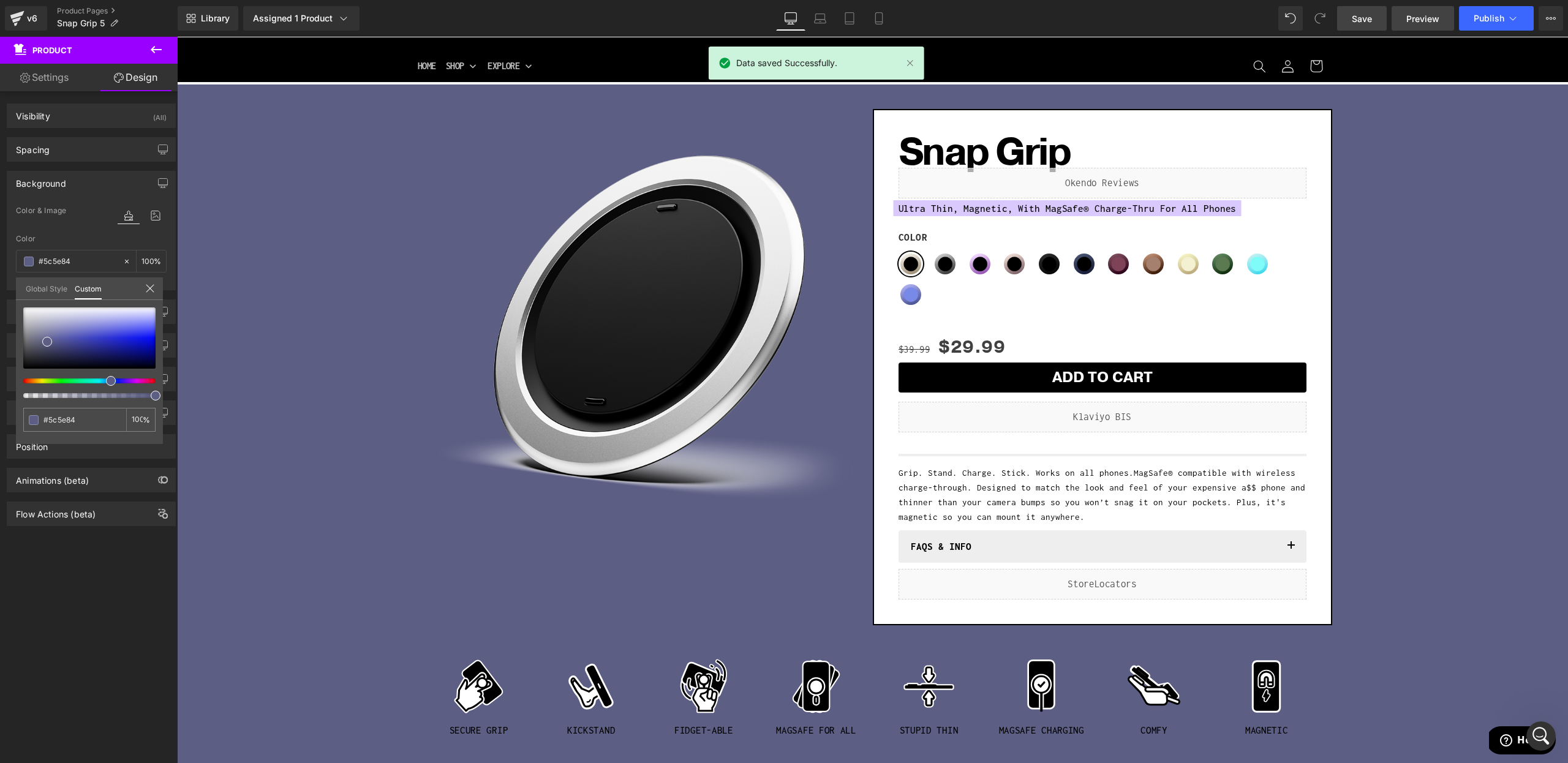
click at [1417, 17] on span "Preview" at bounding box center [1423, 19] width 33 height 13
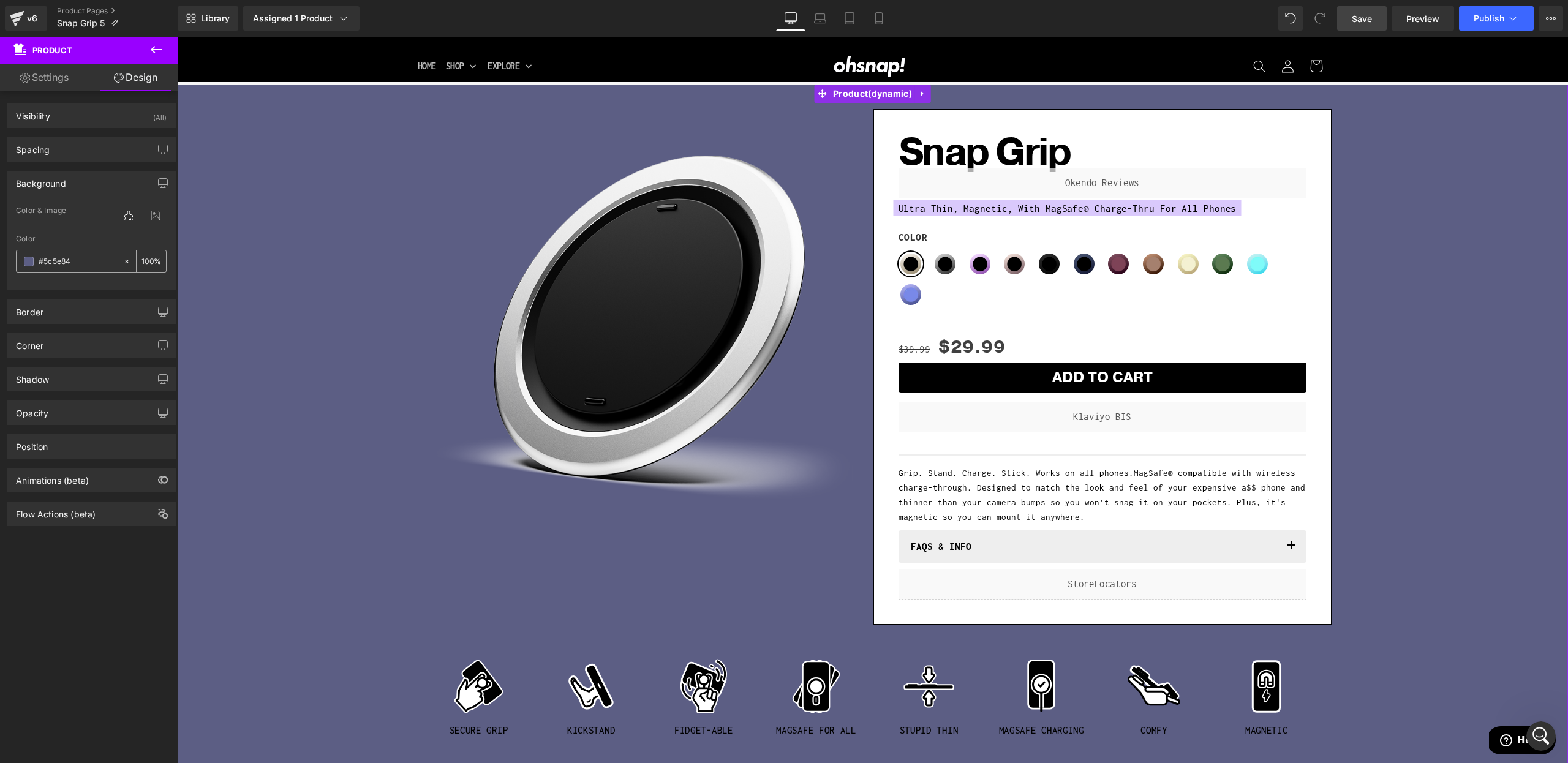
click at [24, 257] on span at bounding box center [28, 262] width 10 height 10
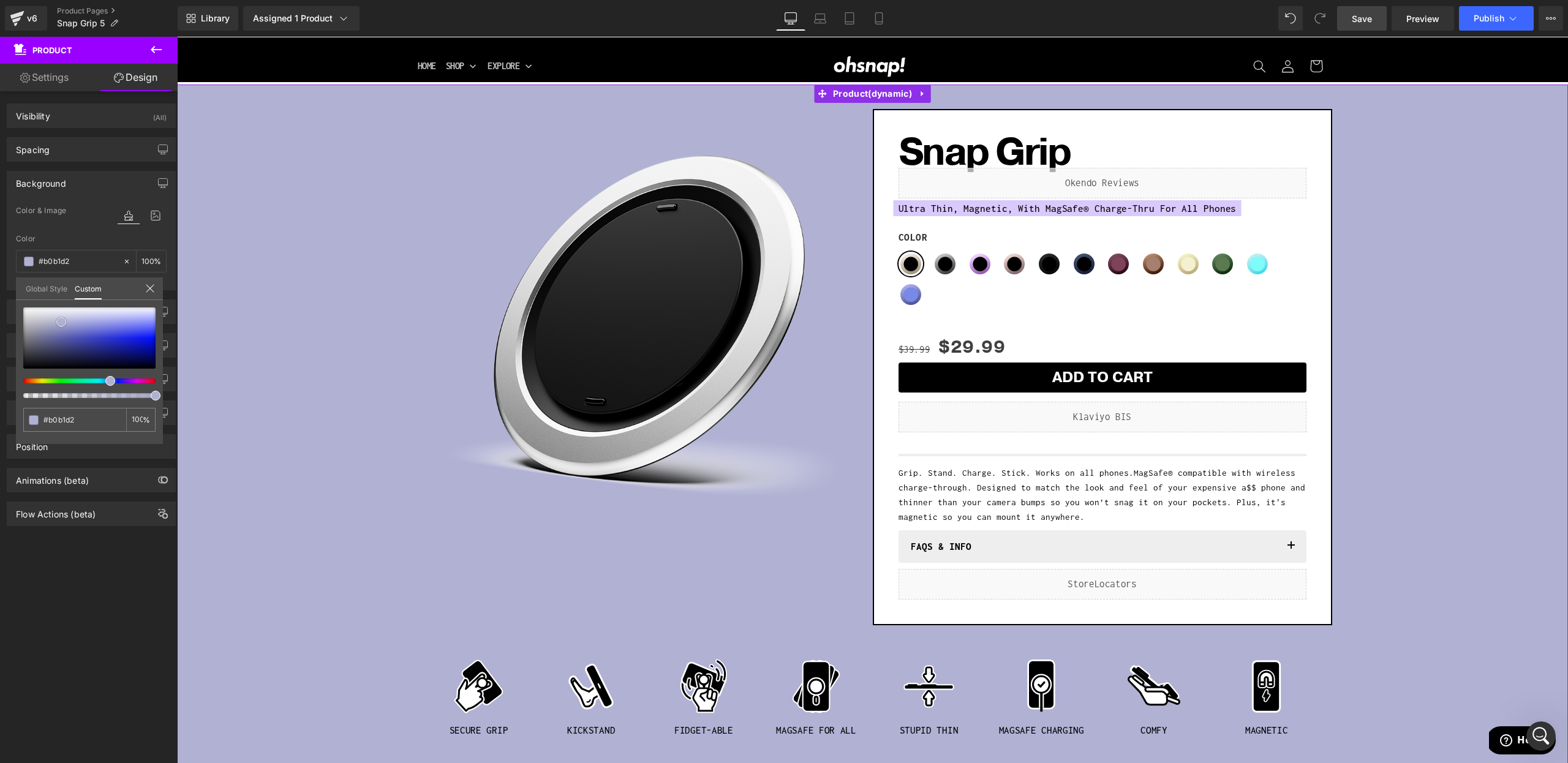
drag, startPoint x: 49, startPoint y: 340, endPoint x: 63, endPoint y: 320, distance: 24.4
click at [63, 320] on span at bounding box center [61, 323] width 10 height 10
drag, startPoint x: 112, startPoint y: 385, endPoint x: 105, endPoint y: 384, distance: 7.1
click at [105, 384] on span at bounding box center [108, 381] width 10 height 10
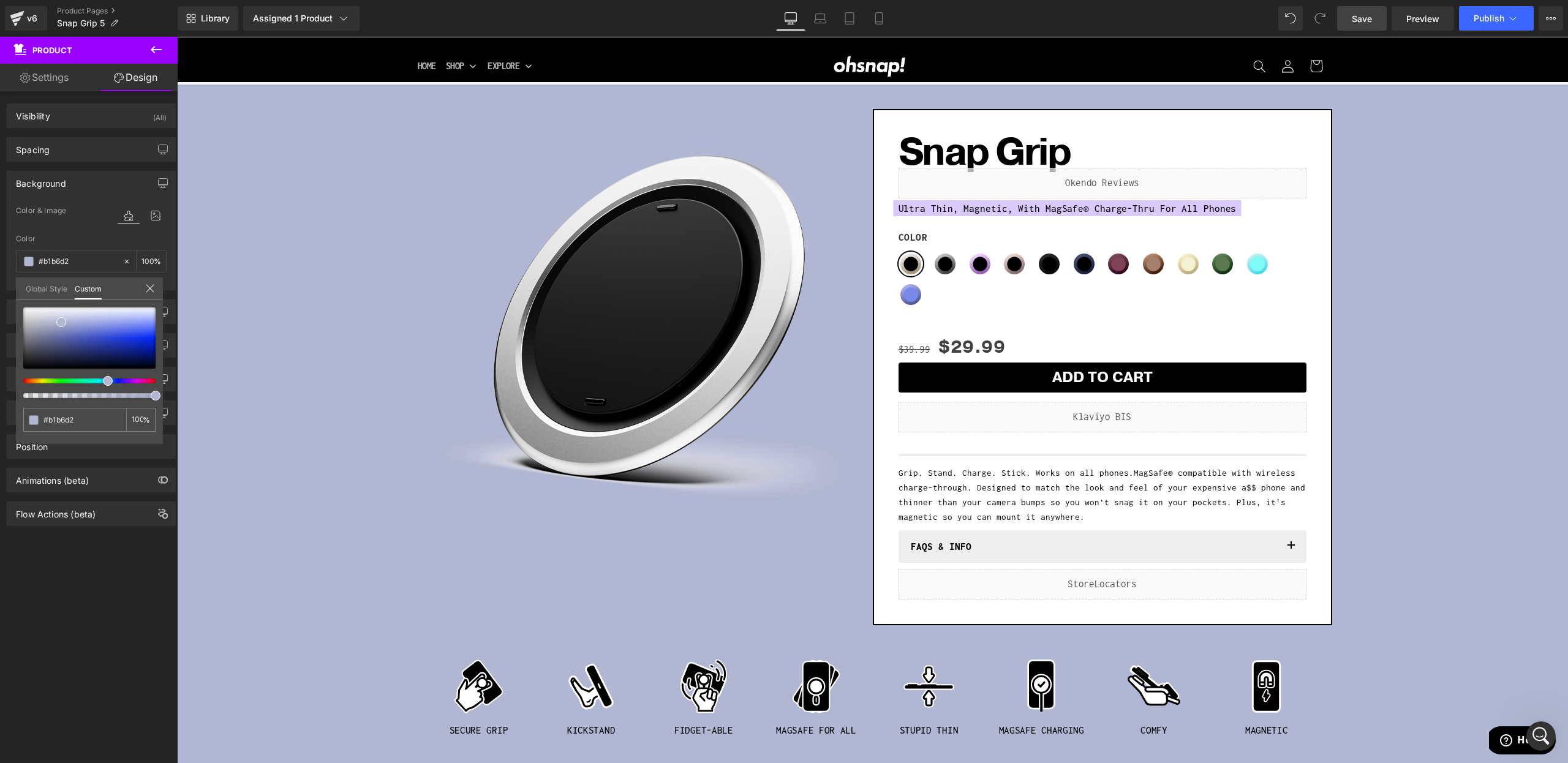
click at [1358, 22] on span "Save" at bounding box center [1362, 19] width 20 height 13
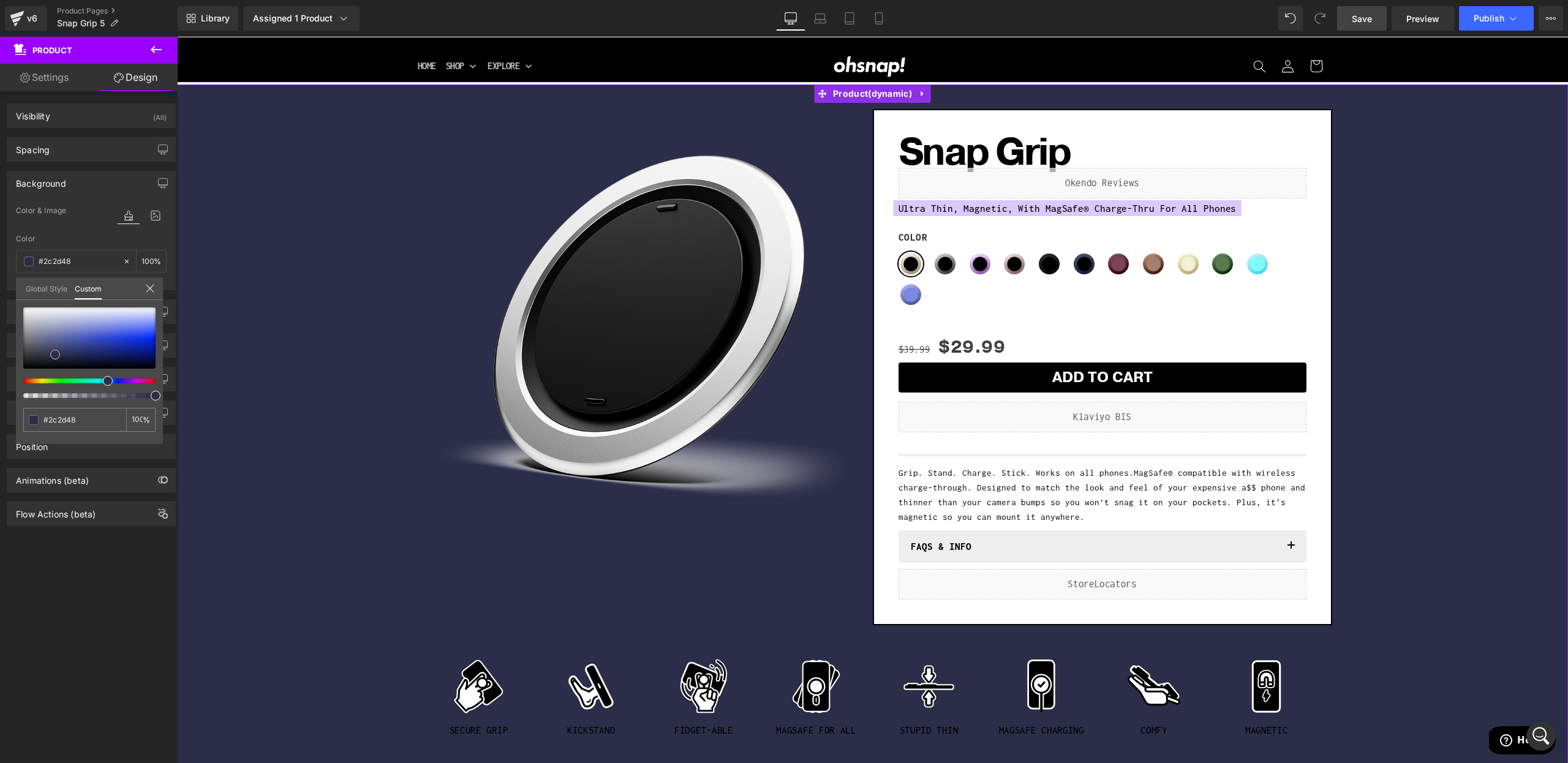
drag, startPoint x: 88, startPoint y: 345, endPoint x: 390, endPoint y: 161, distance: 353.6
click at [55, 354] on div at bounding box center [89, 337] width 132 height 61
click at [1378, 18] on link "Save" at bounding box center [1362, 19] width 50 height 24
click at [868, 621] on div at bounding box center [873, 400] width 1391 height 726
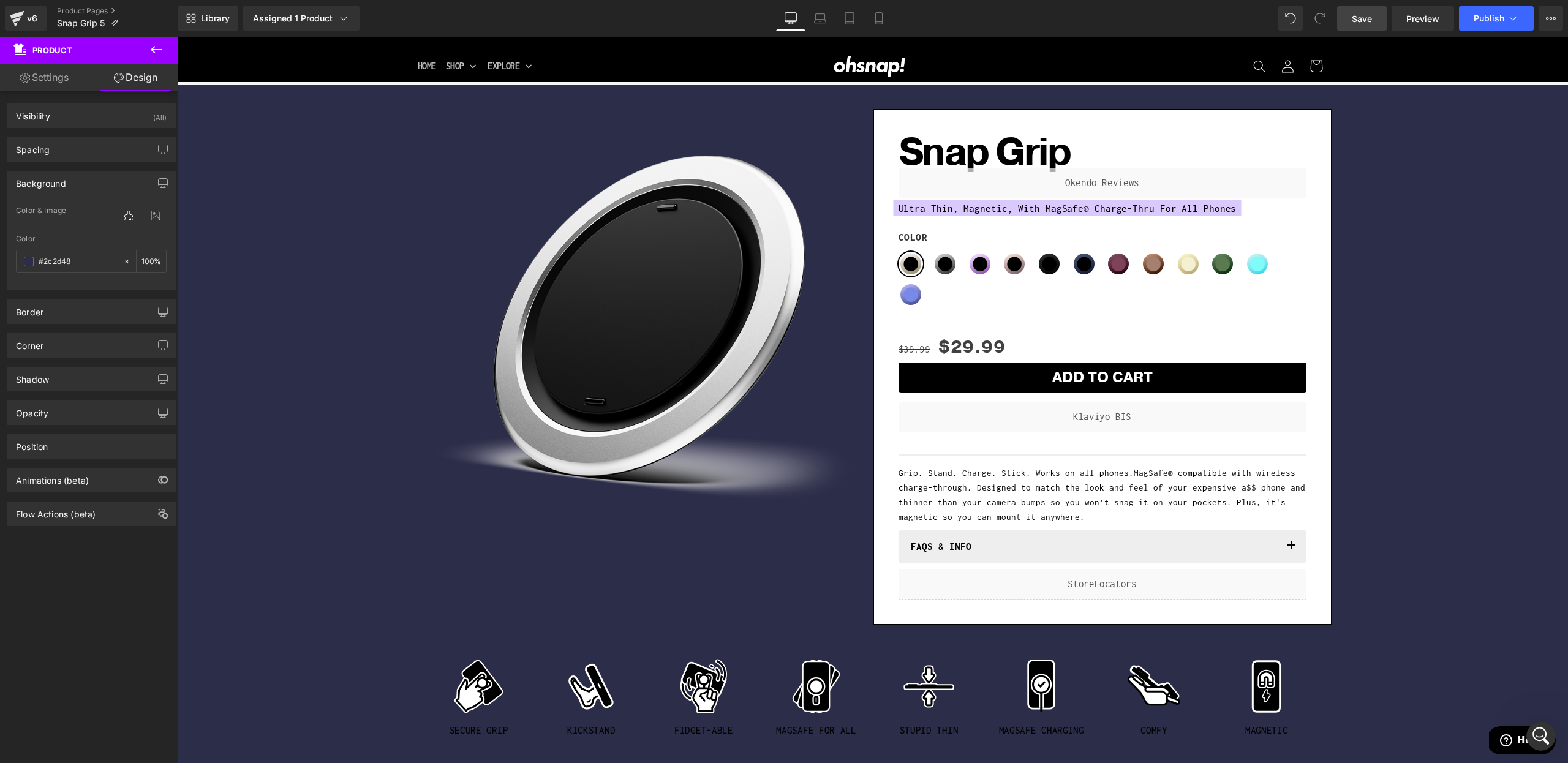
click at [177, 37] on div "40px" at bounding box center [177, 37] width 0 height 0
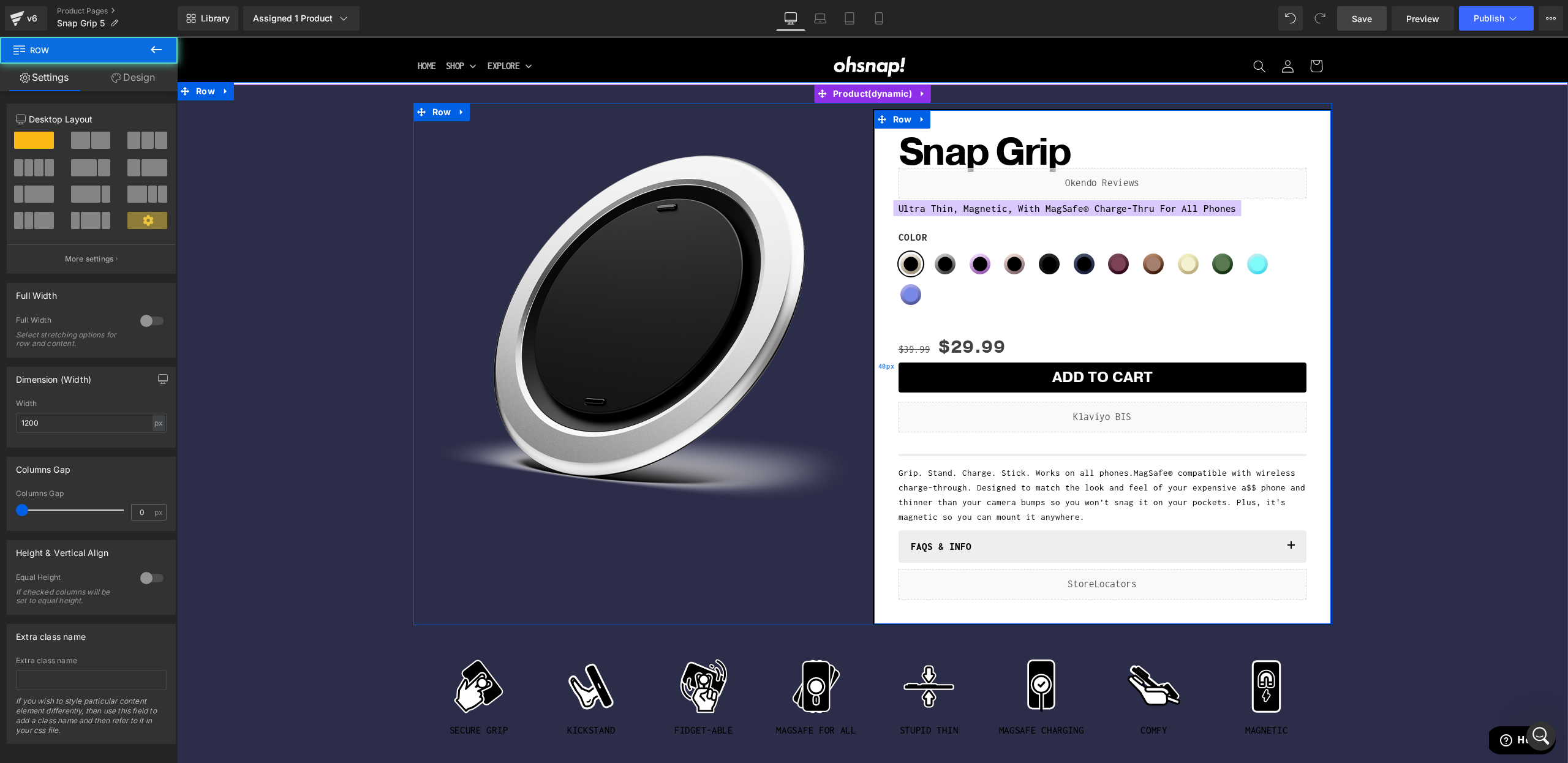
click at [889, 615] on div "40px" at bounding box center [886, 367] width 24 height 514
click at [917, 127] on link at bounding box center [923, 119] width 16 height 19
drag, startPoint x: 914, startPoint y: 124, endPoint x: 907, endPoint y: 121, distance: 7.6
click at [913, 123] on ul "Row" at bounding box center [926, 119] width 105 height 19
click at [907, 121] on span "Row" at bounding box center [902, 119] width 25 height 19
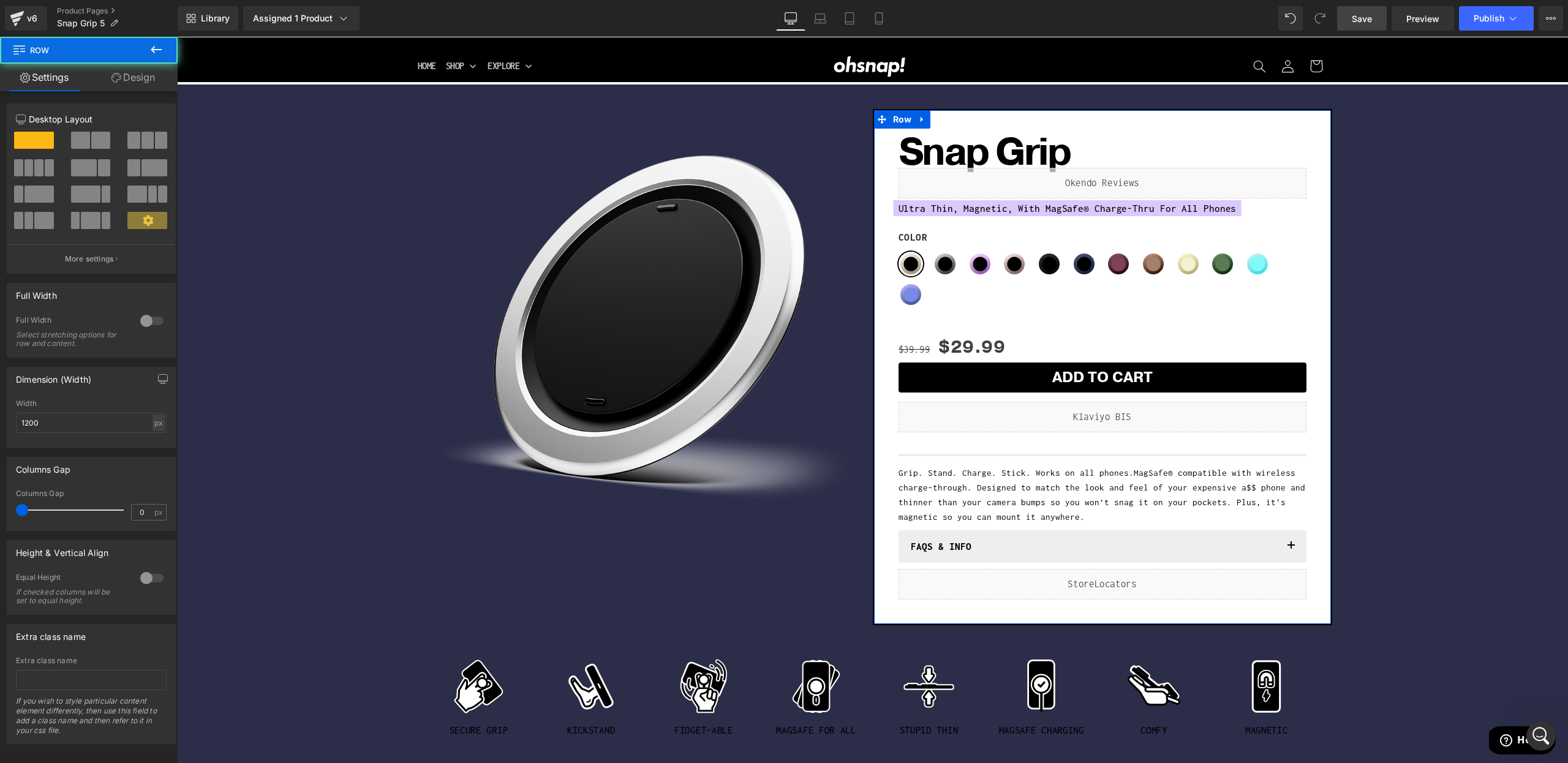
click at [146, 77] on link "Design" at bounding box center [132, 77] width 89 height 28
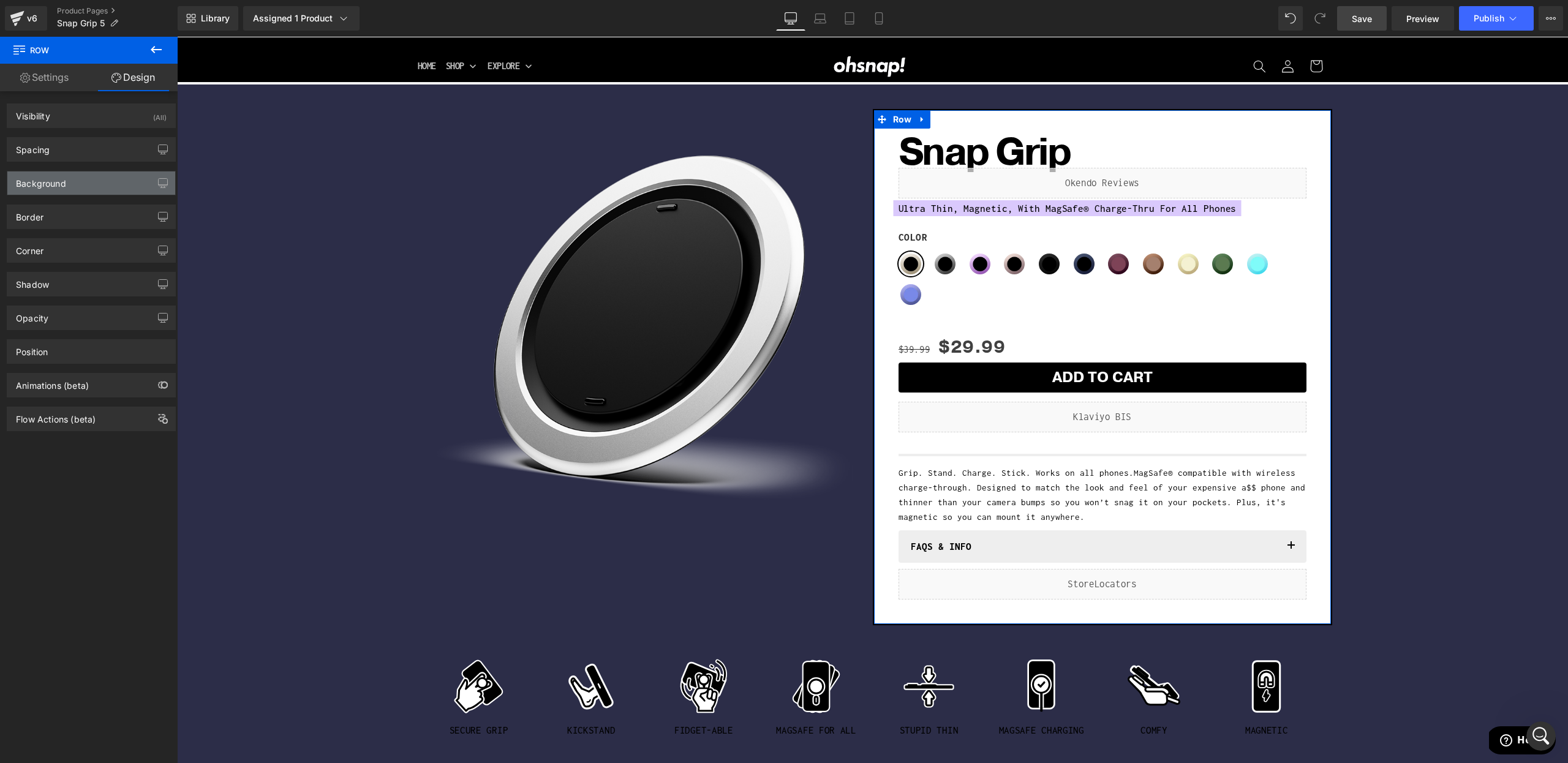
click at [45, 186] on div "Background" at bounding box center [41, 180] width 50 height 17
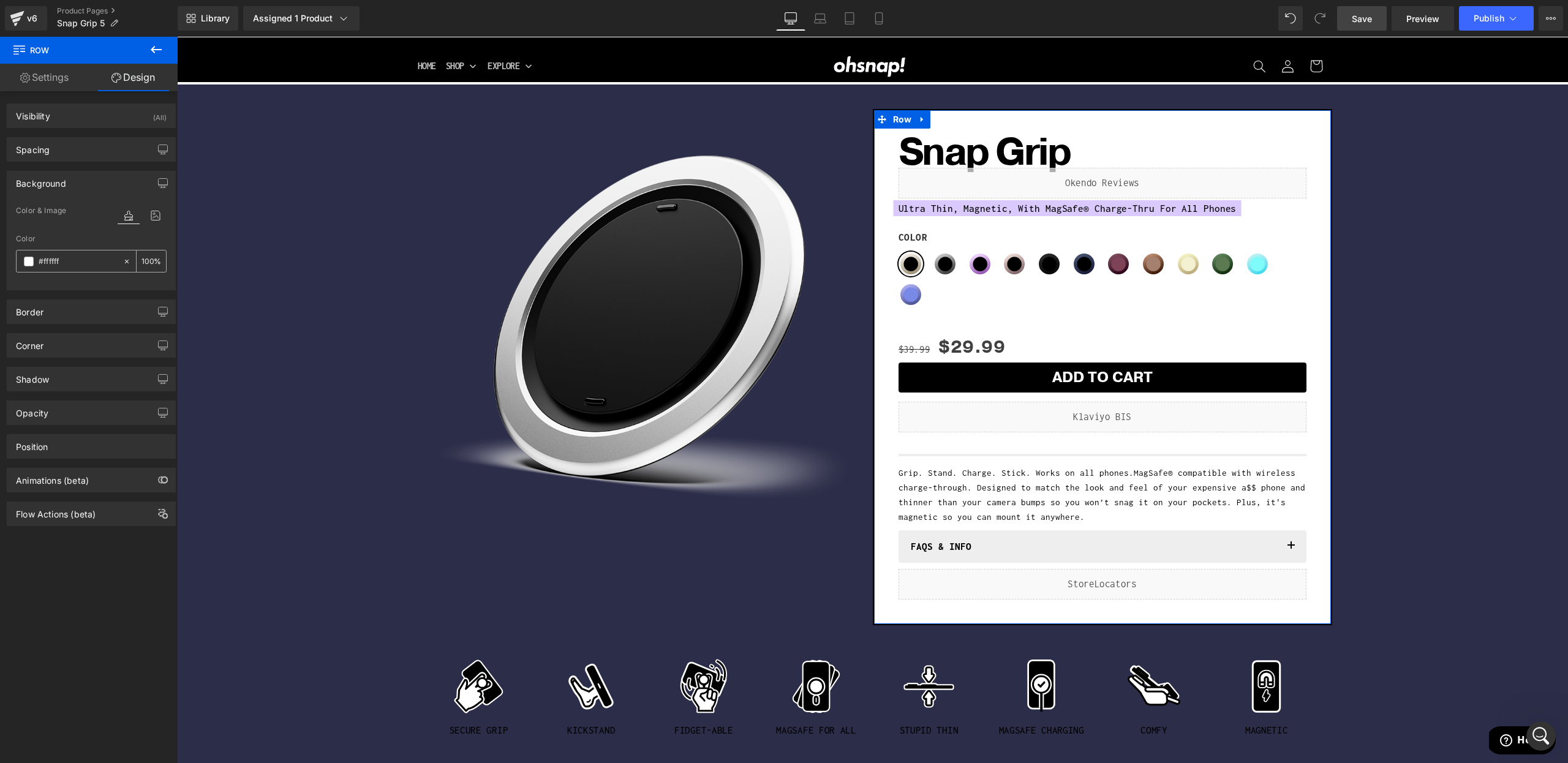
click at [31, 262] on span at bounding box center [28, 262] width 10 height 10
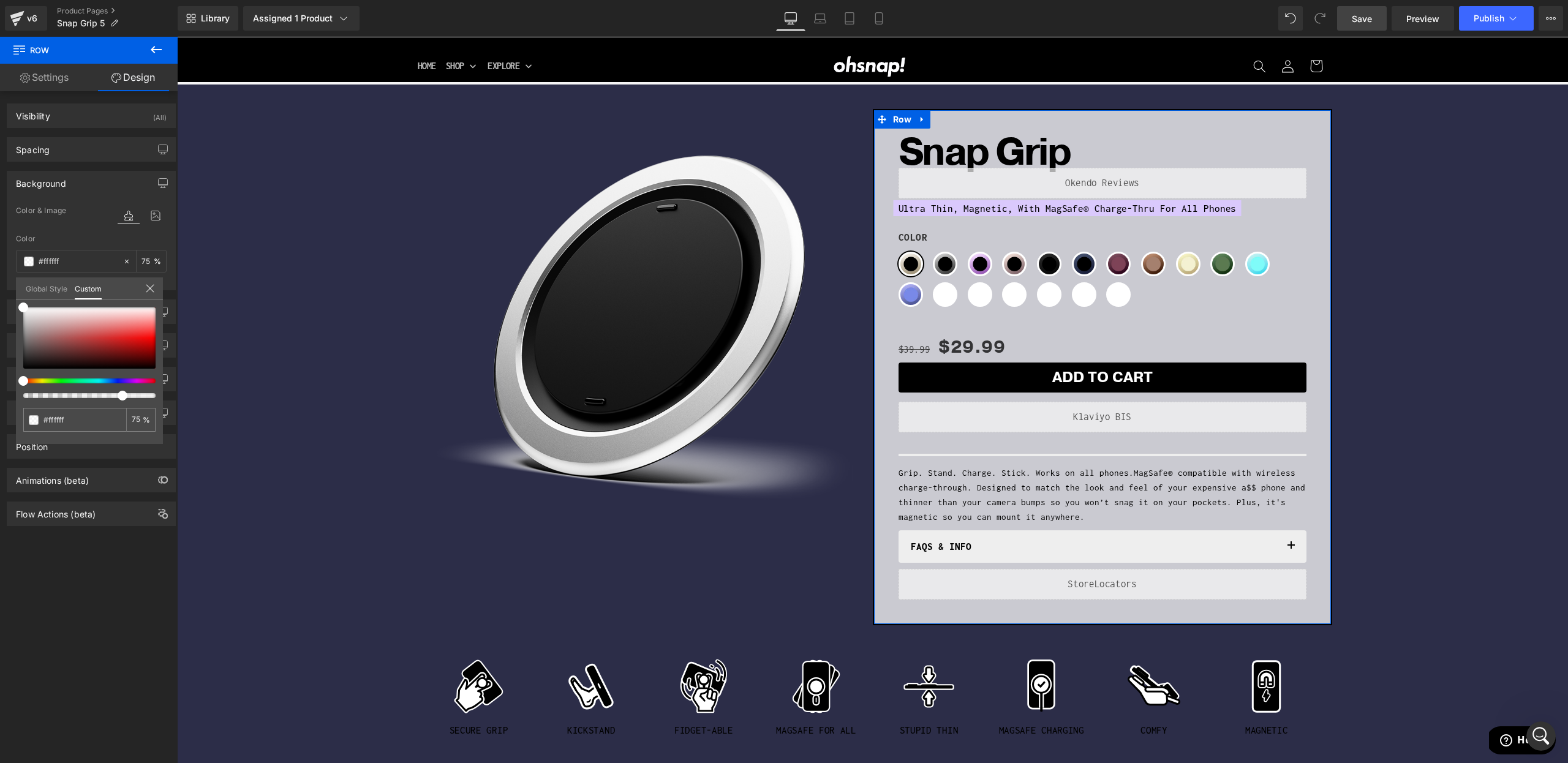
drag, startPoint x: 152, startPoint y: 394, endPoint x: 164, endPoint y: 404, distance: 15.6
click at [115, 397] on div at bounding box center [84, 396] width 132 height 5
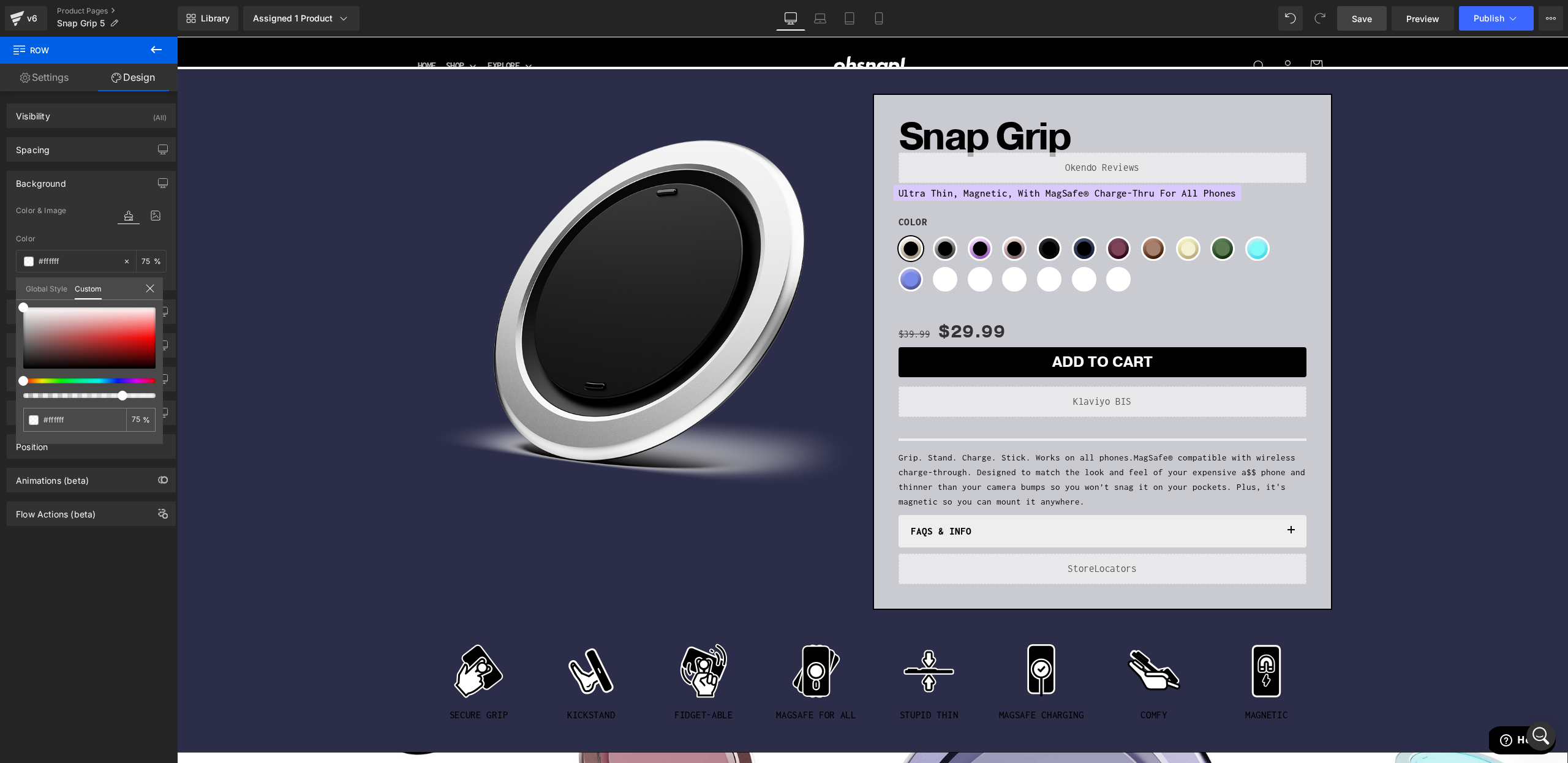
scroll to position [0, 0]
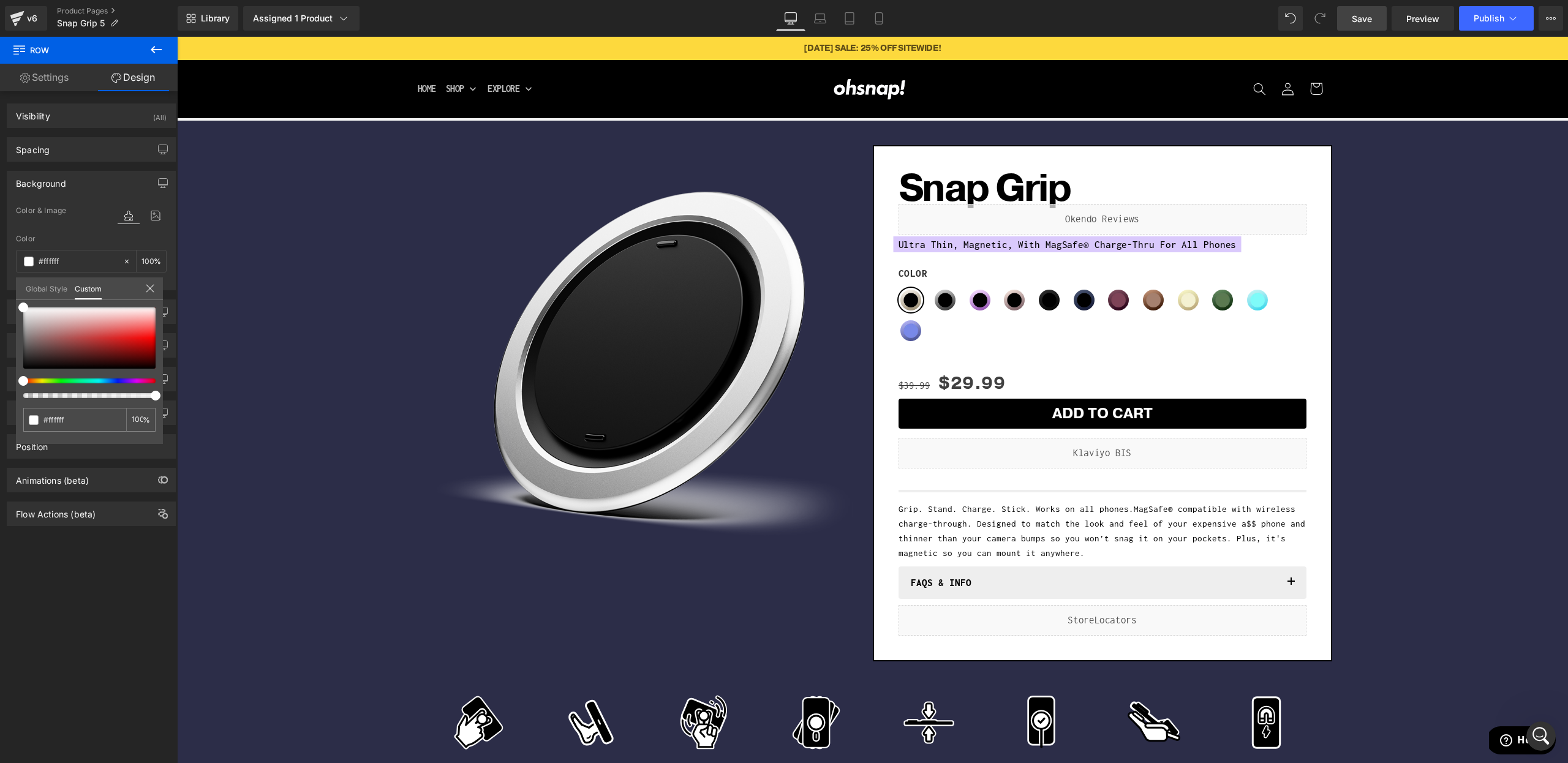
drag, startPoint x: 306, startPoint y: 433, endPoint x: 398, endPoint y: 415, distance: 93.7
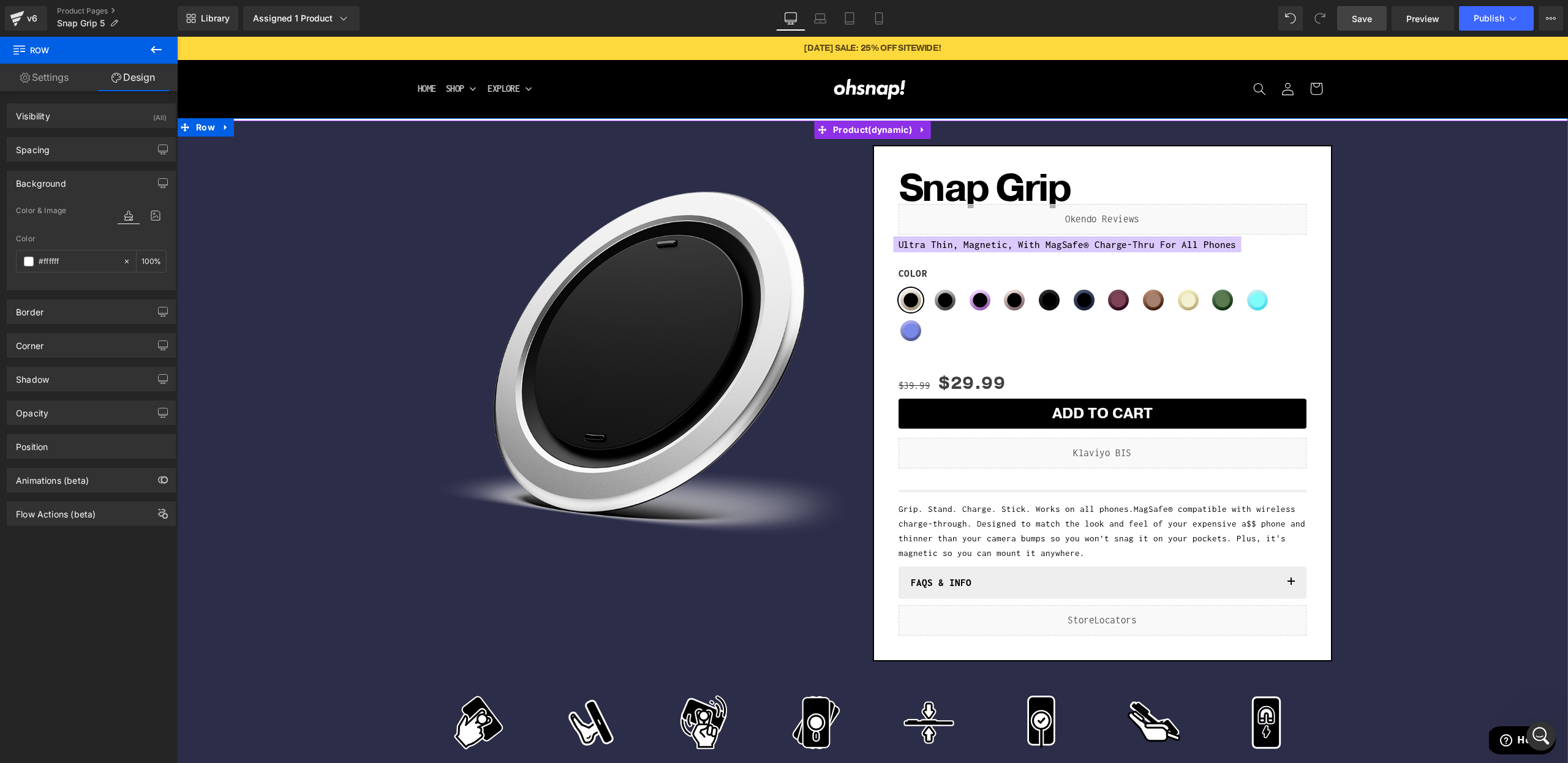
click at [320, 430] on div "Sale Off (P) Image Row Snap Grip (P) Title Liquid Ultra Thin, Magnetic, With Ma…" at bounding box center [872, 459] width 1379 height 641
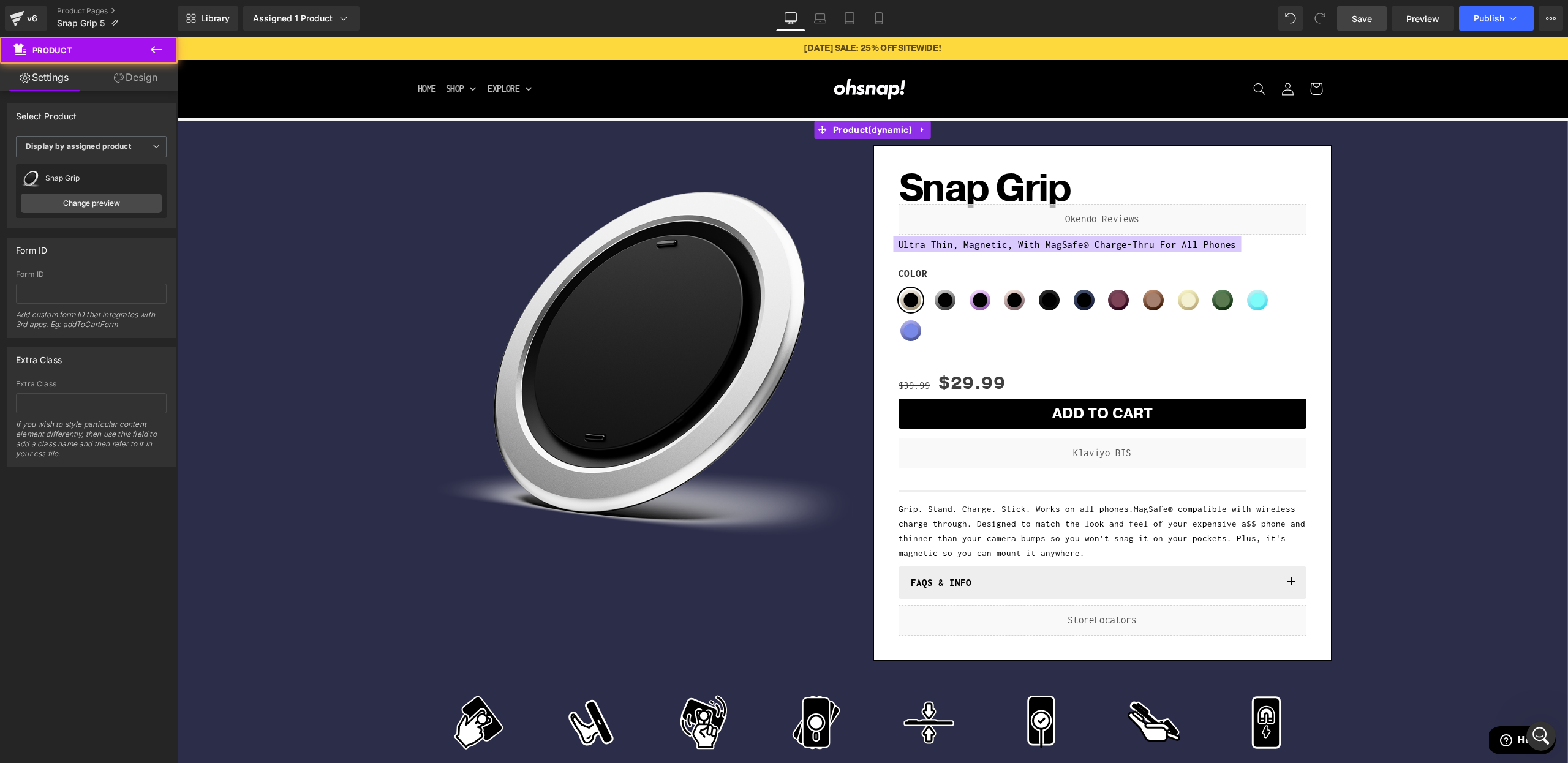
click at [108, 67] on link "Design" at bounding box center [135, 77] width 89 height 28
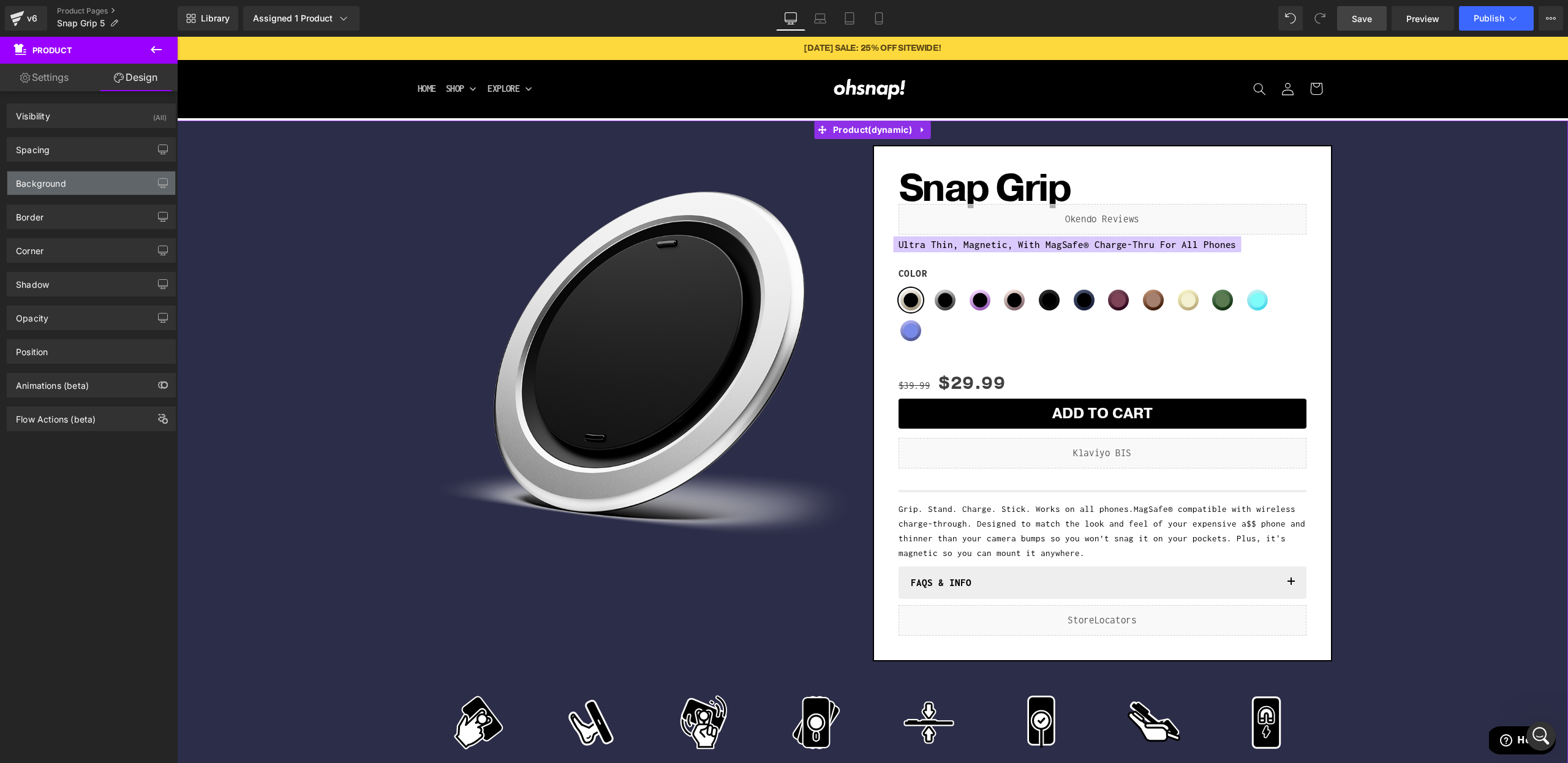
click at [56, 186] on div "Background" at bounding box center [41, 180] width 50 height 17
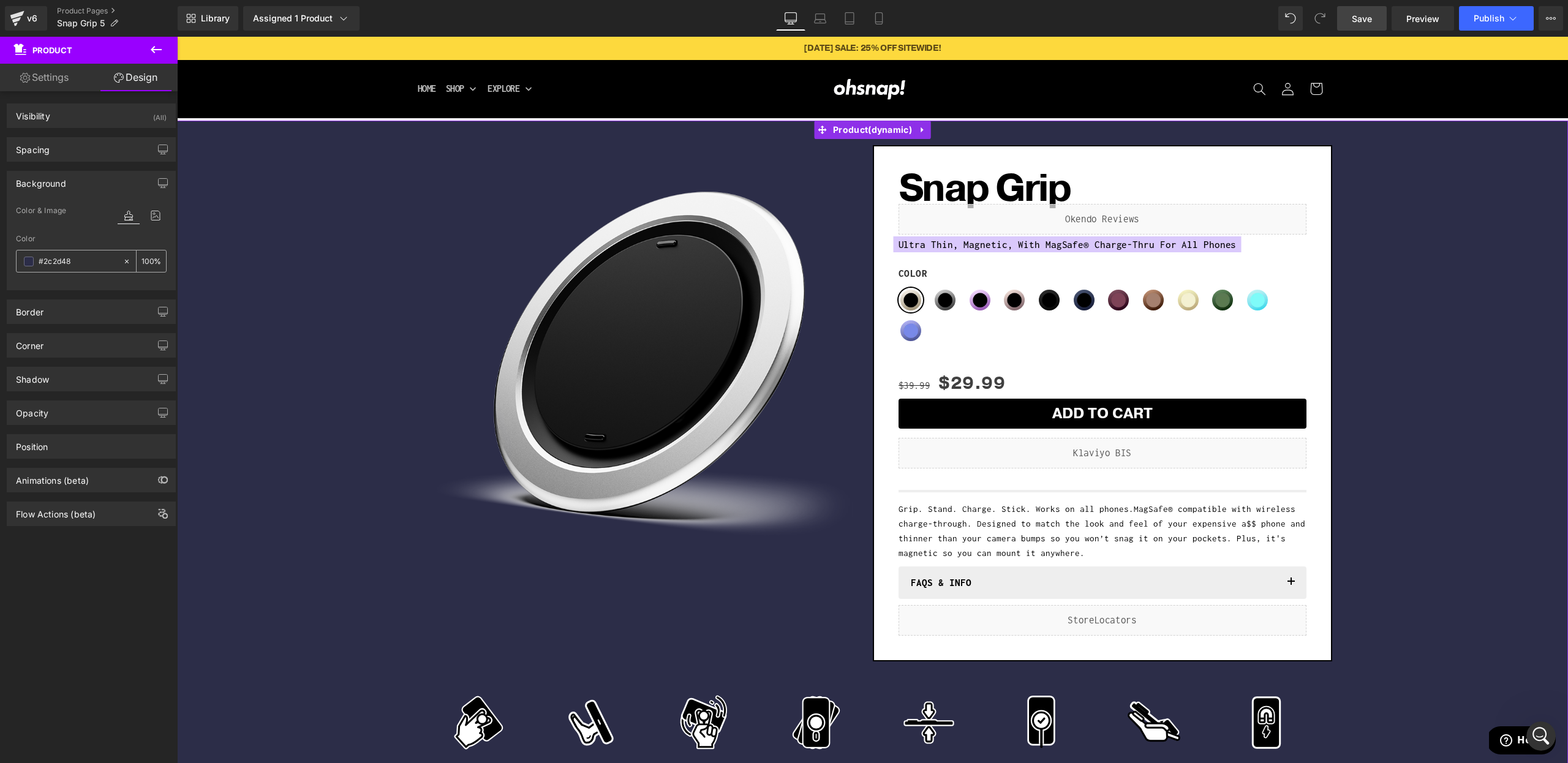
click at [29, 262] on span at bounding box center [28, 262] width 10 height 10
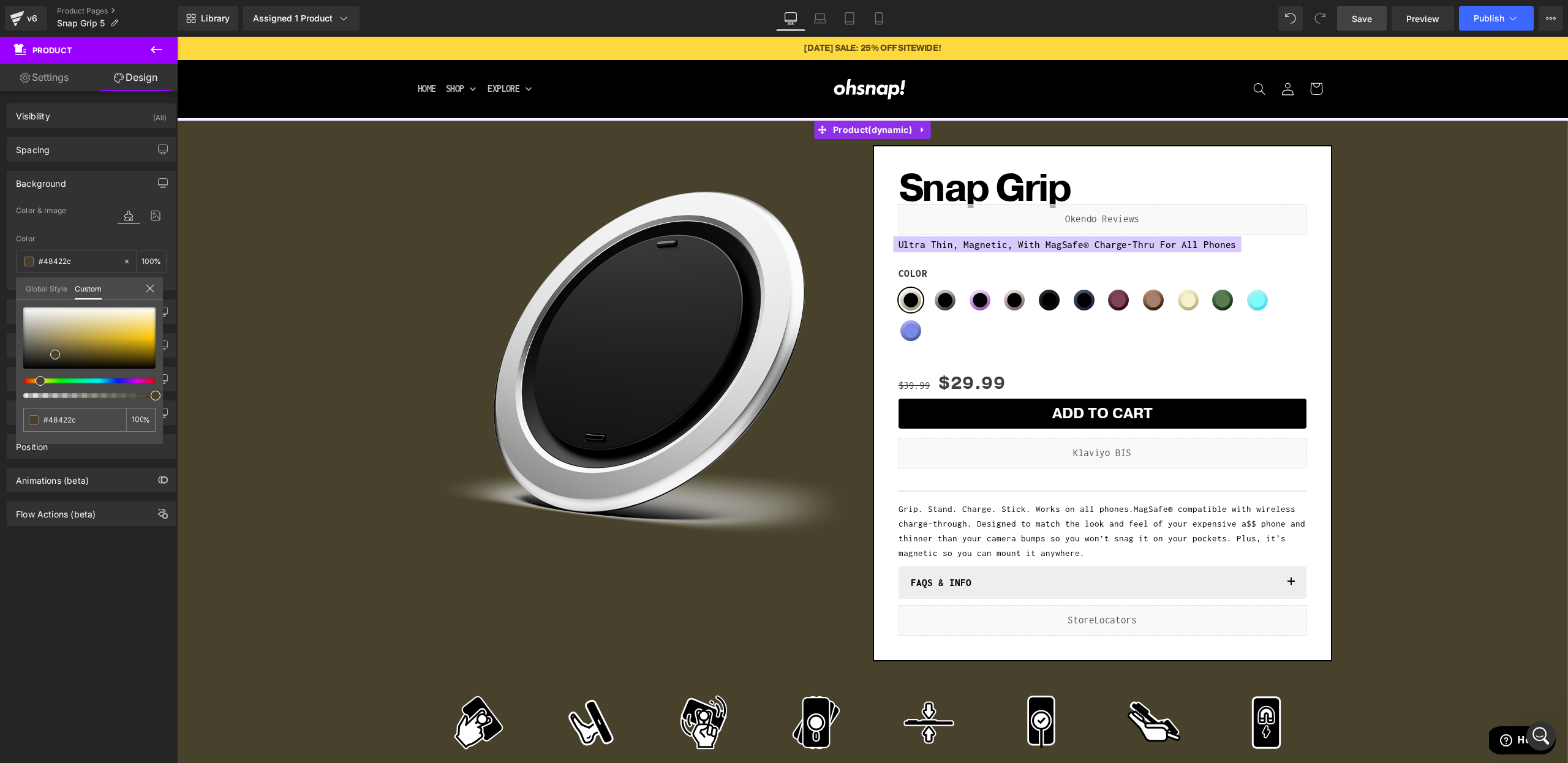
drag, startPoint x: 51, startPoint y: 384, endPoint x: 36, endPoint y: 383, distance: 15.0
click at [36, 383] on div at bounding box center [84, 381] width 132 height 5
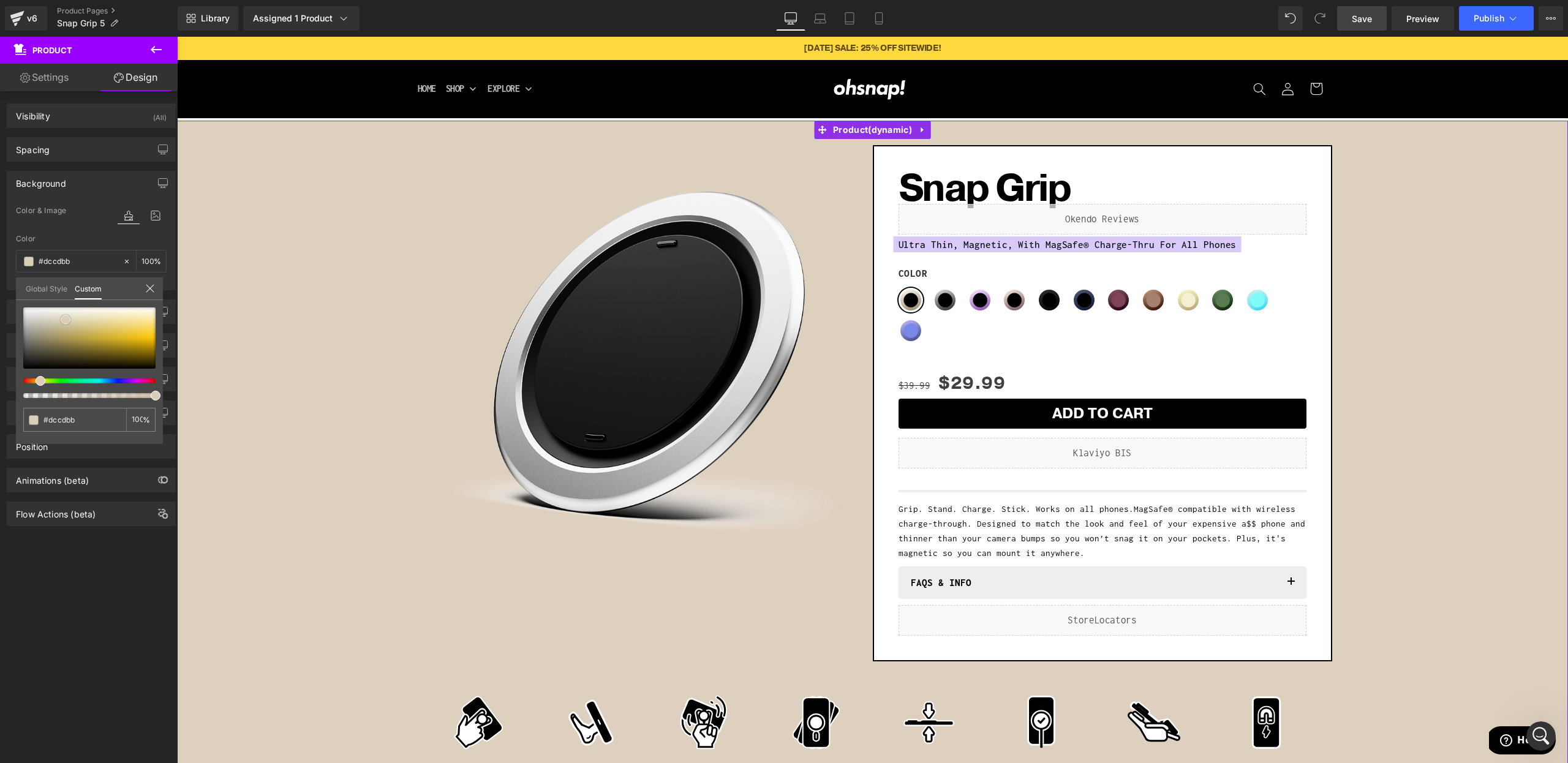
drag, startPoint x: 58, startPoint y: 325, endPoint x: 66, endPoint y: 320, distance: 9.4
click at [66, 320] on div at bounding box center [89, 337] width 132 height 61
click at [34, 381] on div at bounding box center [84, 381] width 132 height 5
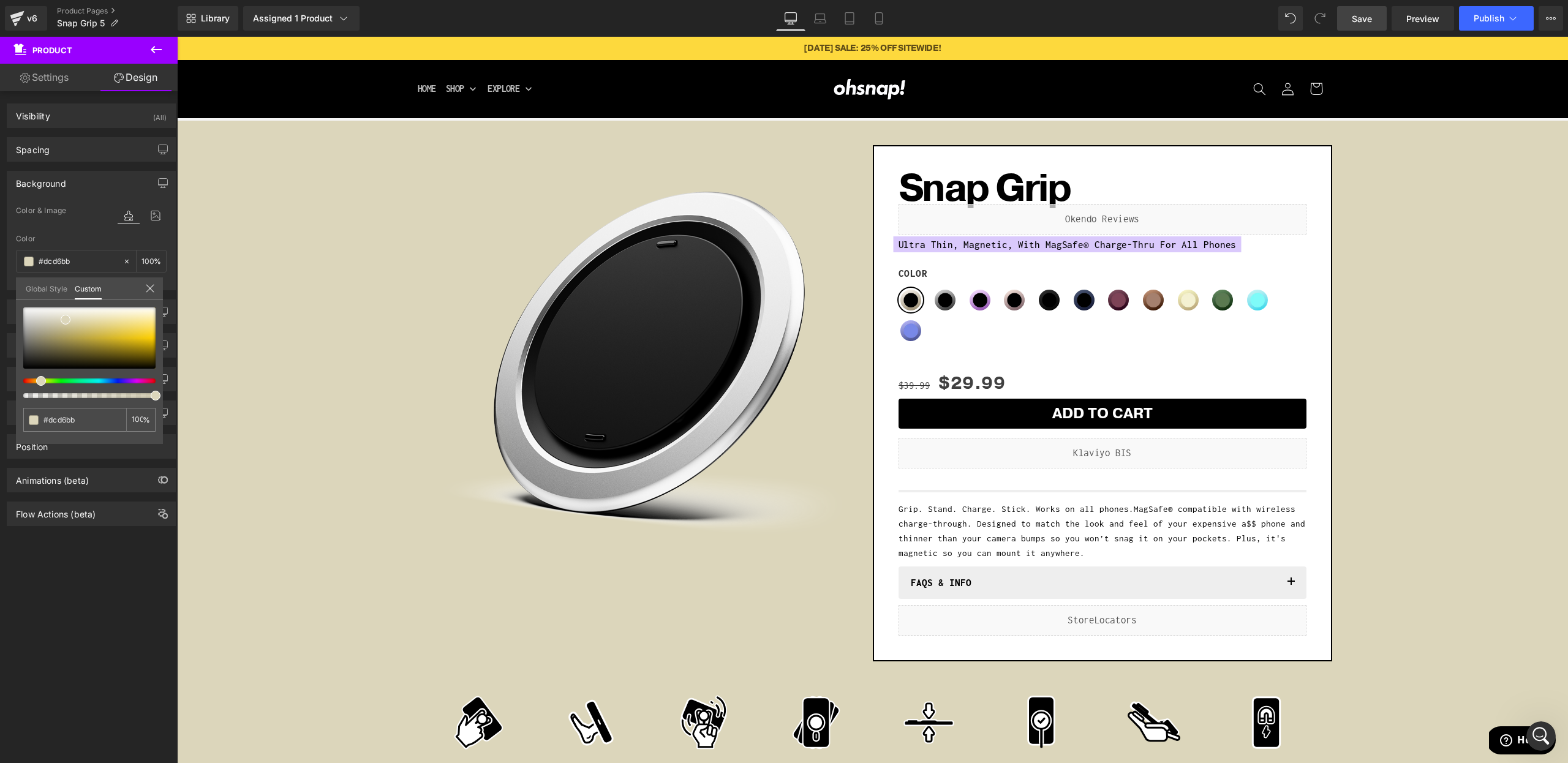
click at [1365, 21] on span "Save" at bounding box center [1362, 19] width 20 height 13
click at [58, 422] on input "#dcd6bb" at bounding box center [76, 420] width 65 height 13
paste input "D4D0C6"
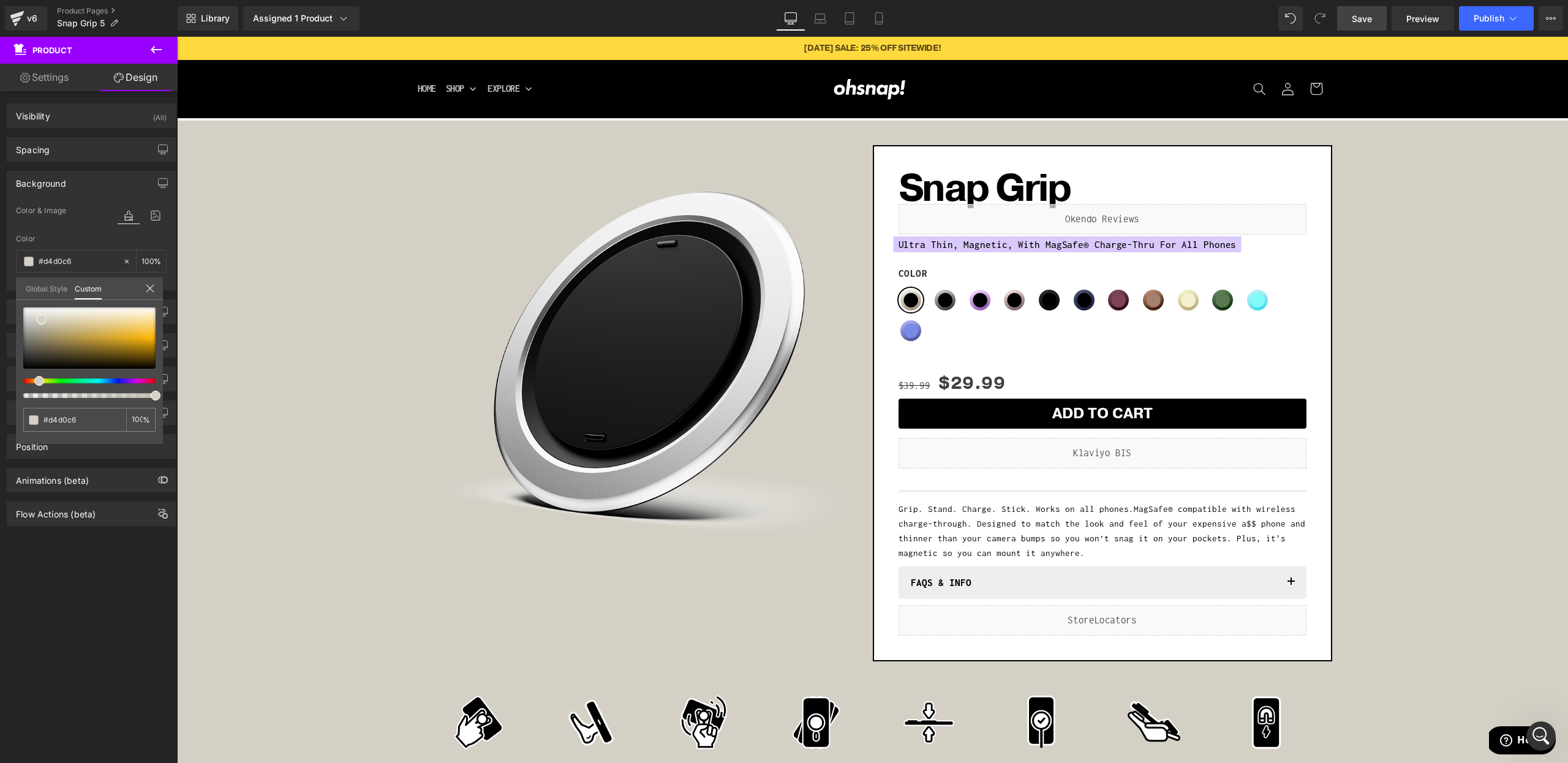
drag, startPoint x: 1375, startPoint y: 13, endPoint x: 656, endPoint y: 41, distance: 719.5
click at [1375, 13] on link "Save" at bounding box center [1362, 19] width 50 height 24
click at [64, 430] on div "#d4d0c6" at bounding box center [75, 419] width 103 height 24
click at [68, 412] on div "#d4d0c6" at bounding box center [75, 419] width 103 height 24
click at [66, 416] on input "#d4d0c6" at bounding box center [76, 420] width 65 height 13
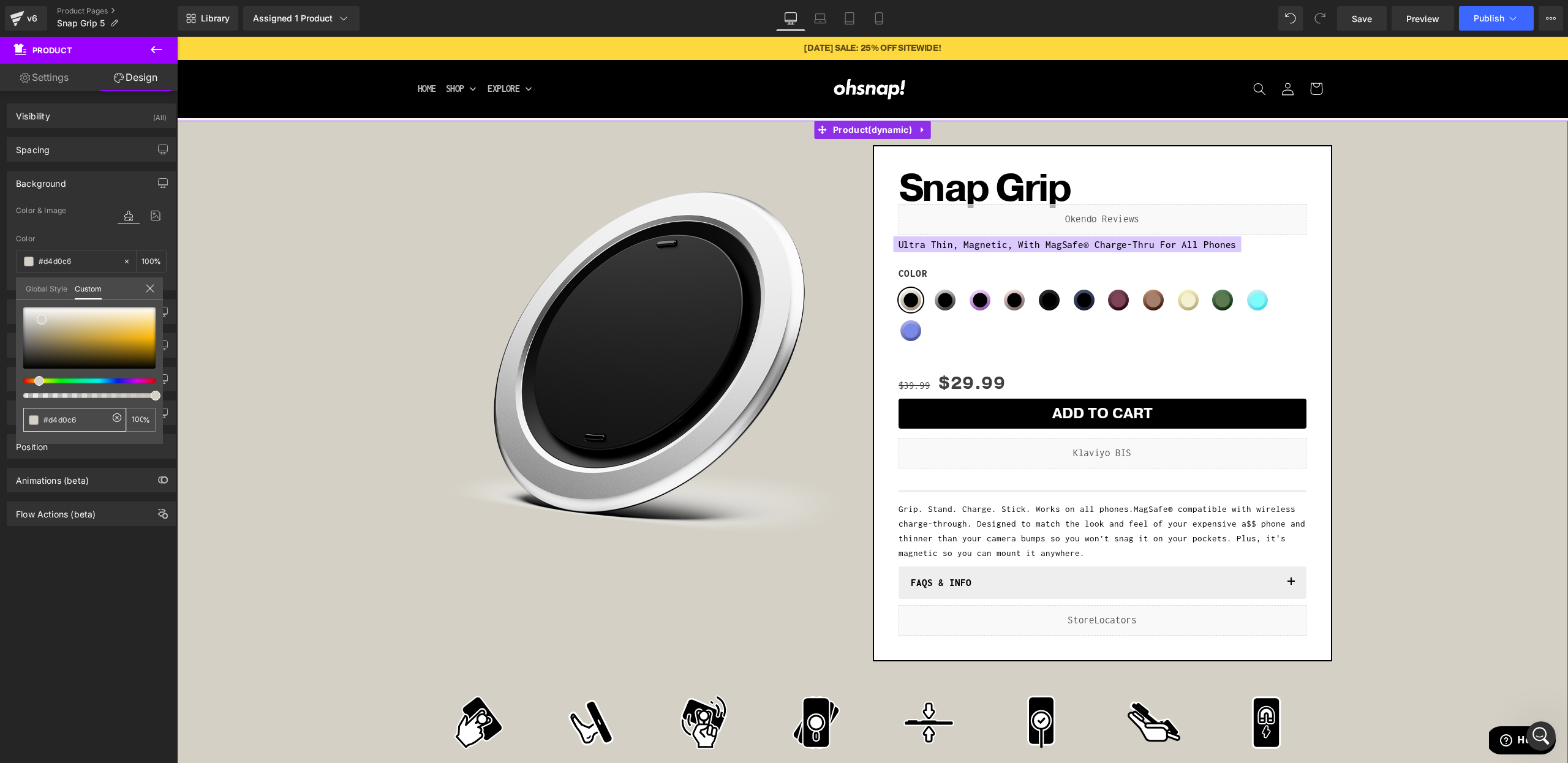
click at [66, 416] on input "#d4d0c6" at bounding box center [76, 420] width 65 height 13
paste input "B6C99B"
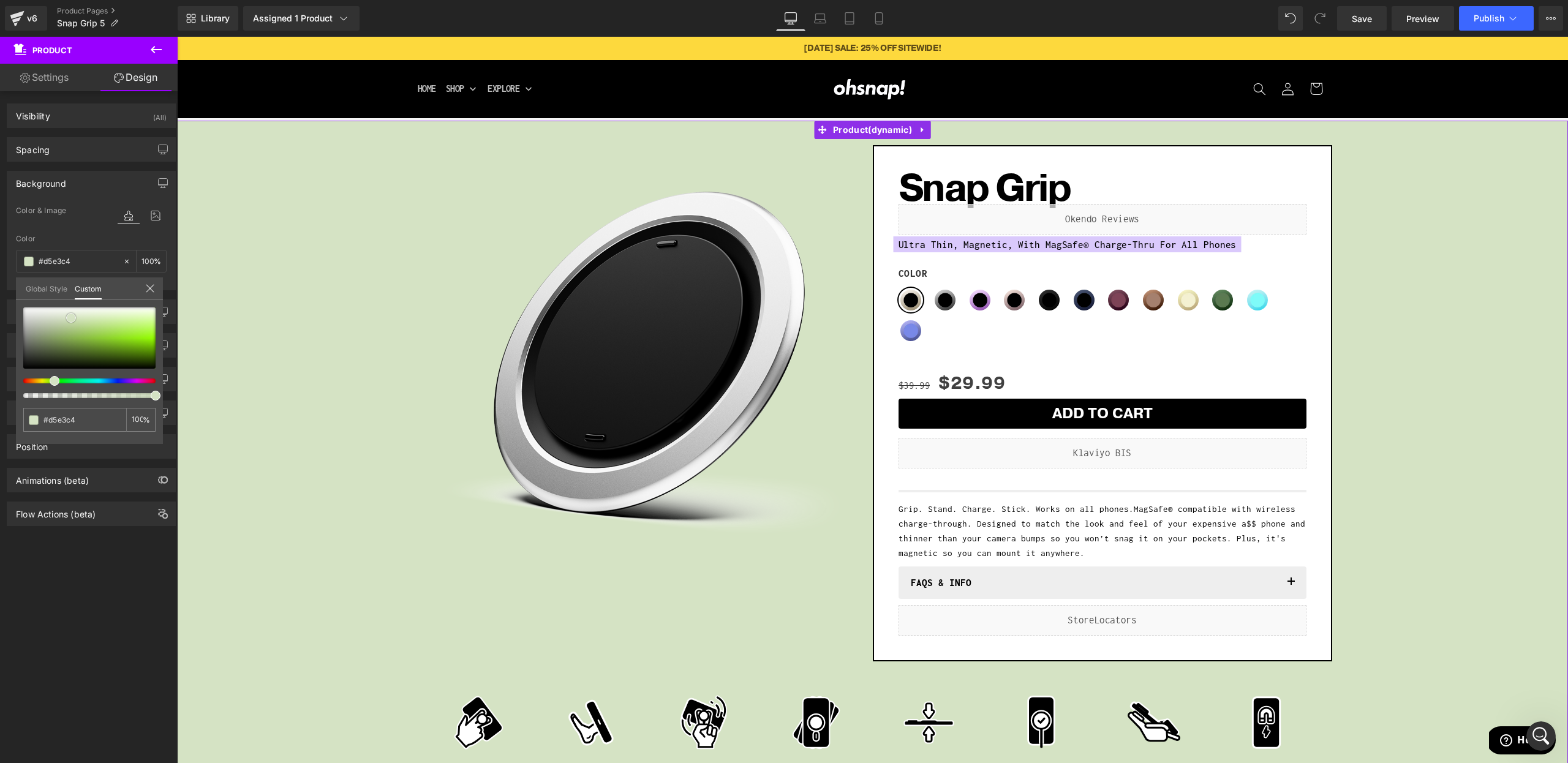
drag, startPoint x: 61, startPoint y: 322, endPoint x: 424, endPoint y: 121, distance: 414.9
click at [67, 314] on span at bounding box center [71, 318] width 10 height 10
click at [1347, 18] on link "Save" at bounding box center [1362, 19] width 50 height 24
drag, startPoint x: 302, startPoint y: 470, endPoint x: 293, endPoint y: 466, distance: 9.8
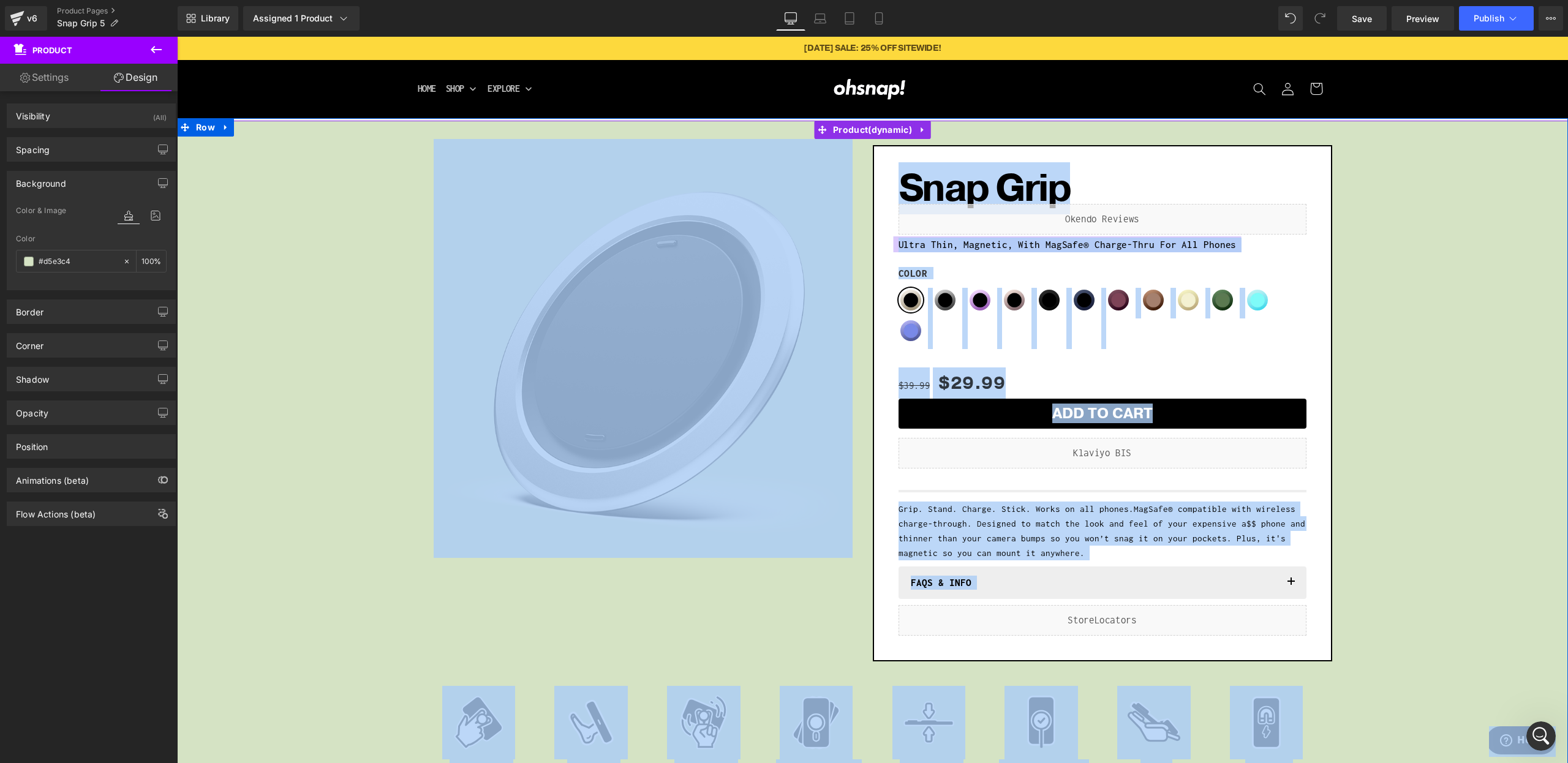
click at [279, 457] on div "Sale Off (P) Image Row Snap Grip (P) Title Liquid Ultra Thin, Magnetic, With Ma…" at bounding box center [872, 459] width 1379 height 641
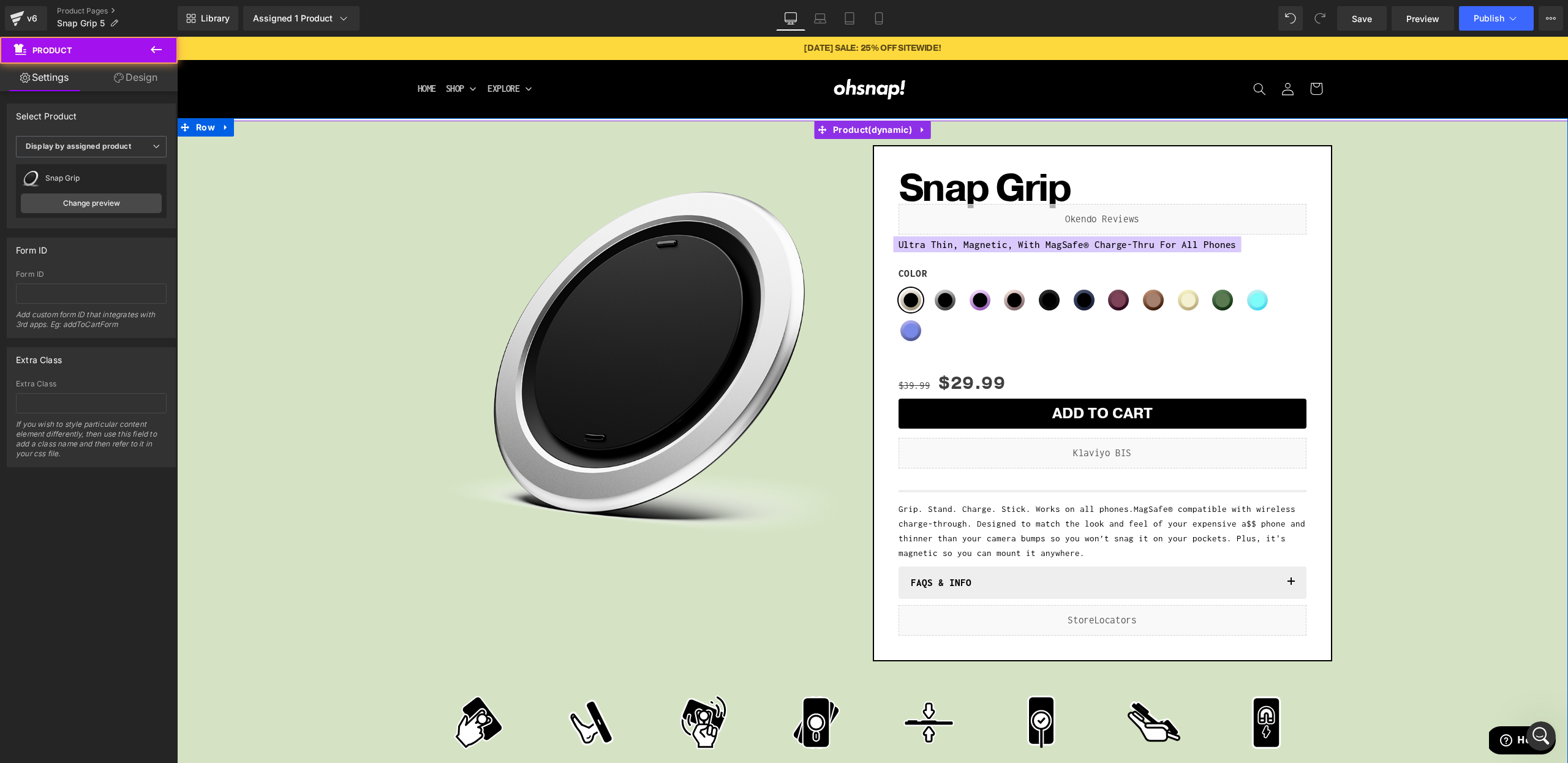
click at [277, 459] on div "Sale Off (P) Image Row Snap Grip (P) Title Liquid Ultra Thin, Magnetic, With Ma…" at bounding box center [872, 459] width 1379 height 641
click at [149, 84] on link "Design" at bounding box center [135, 77] width 89 height 28
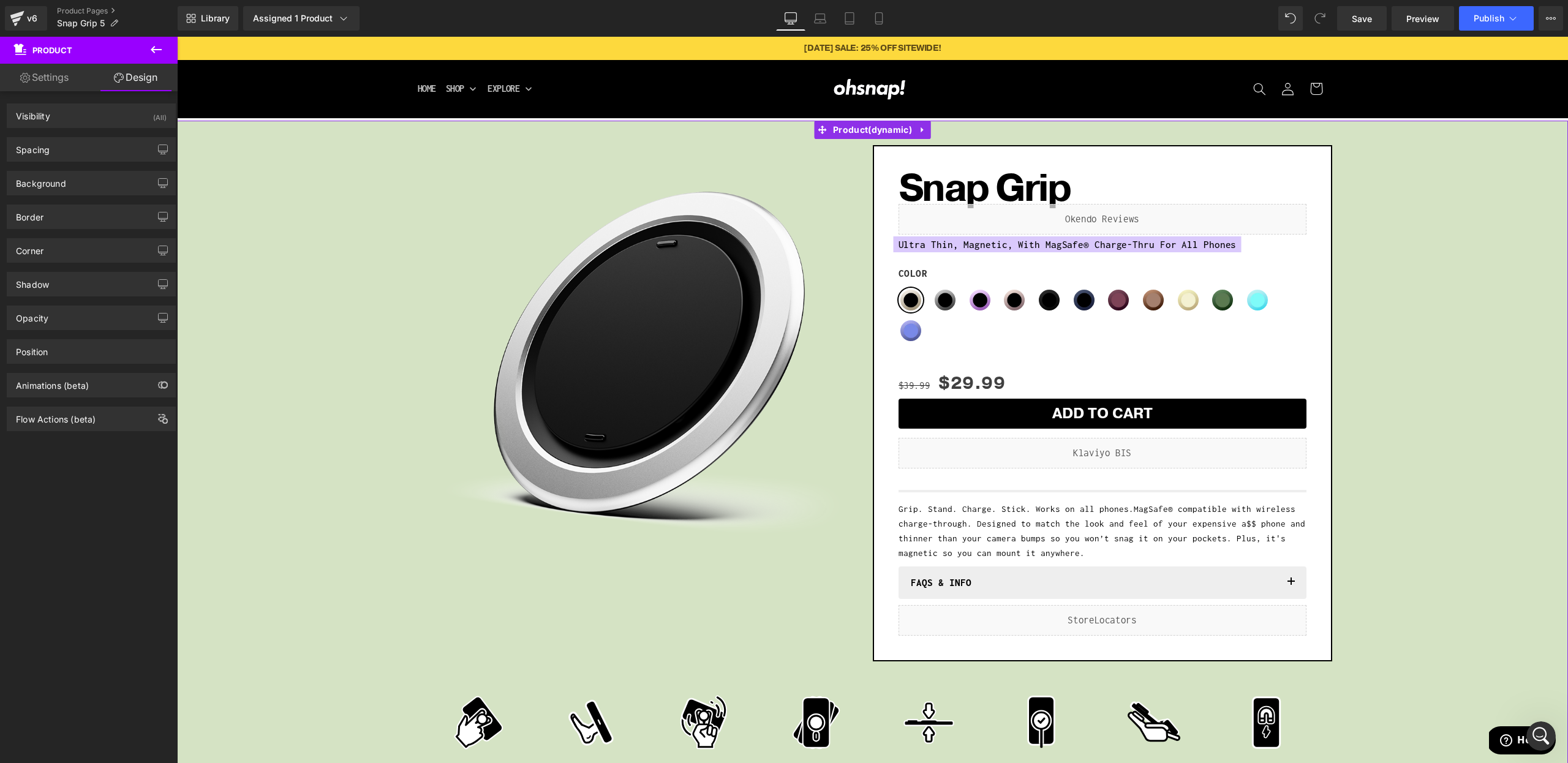
click at [63, 195] on div "Border Border Style Custom Custom Setup Global Style Custom Setup Global Style …" at bounding box center [91, 211] width 183 height 33
click at [58, 183] on div "Background" at bounding box center [41, 180] width 50 height 17
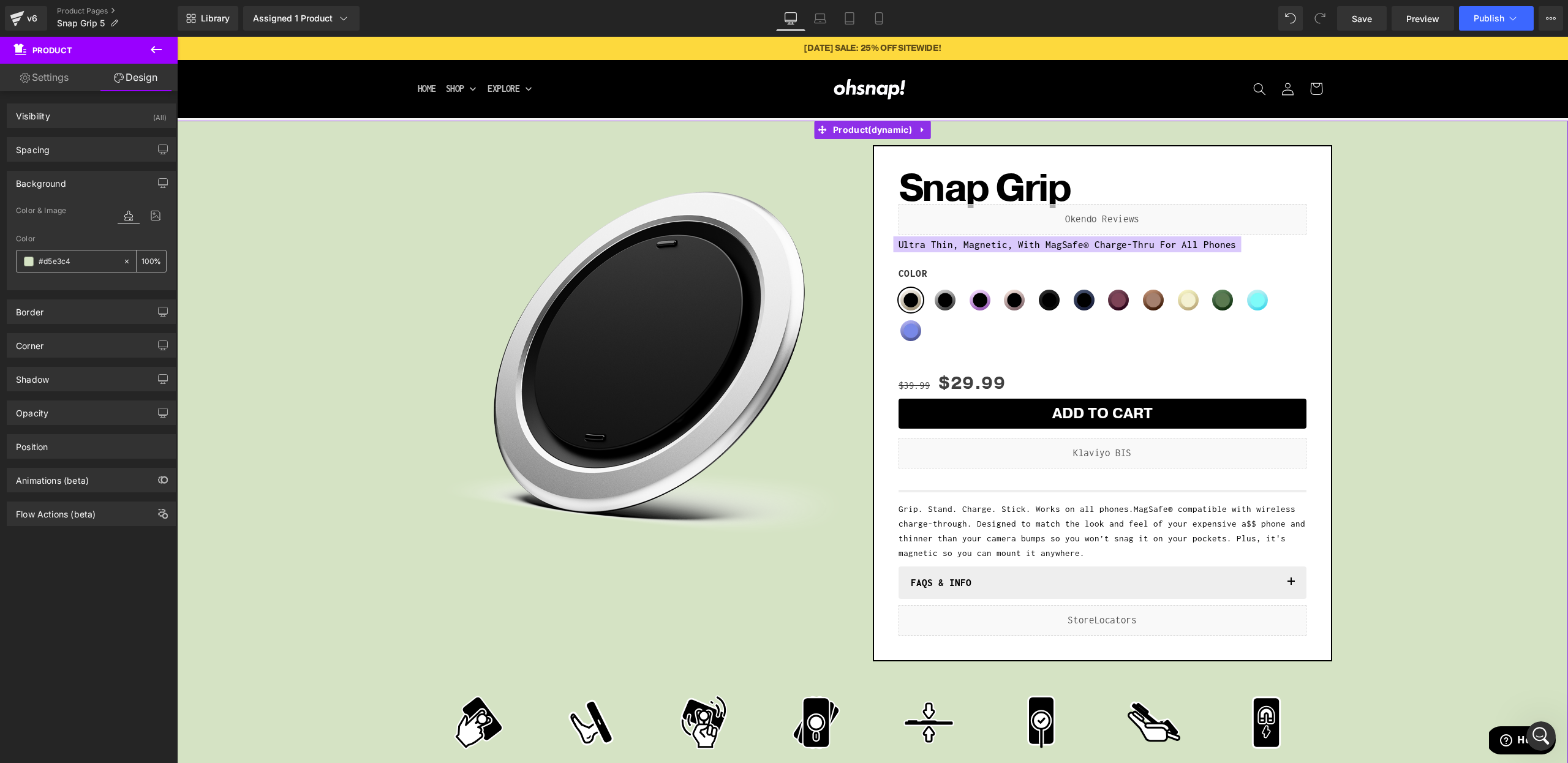
click at [58, 262] on input "#d5e3c4" at bounding box center [77, 262] width 78 height 14
paste input "A9BBA"
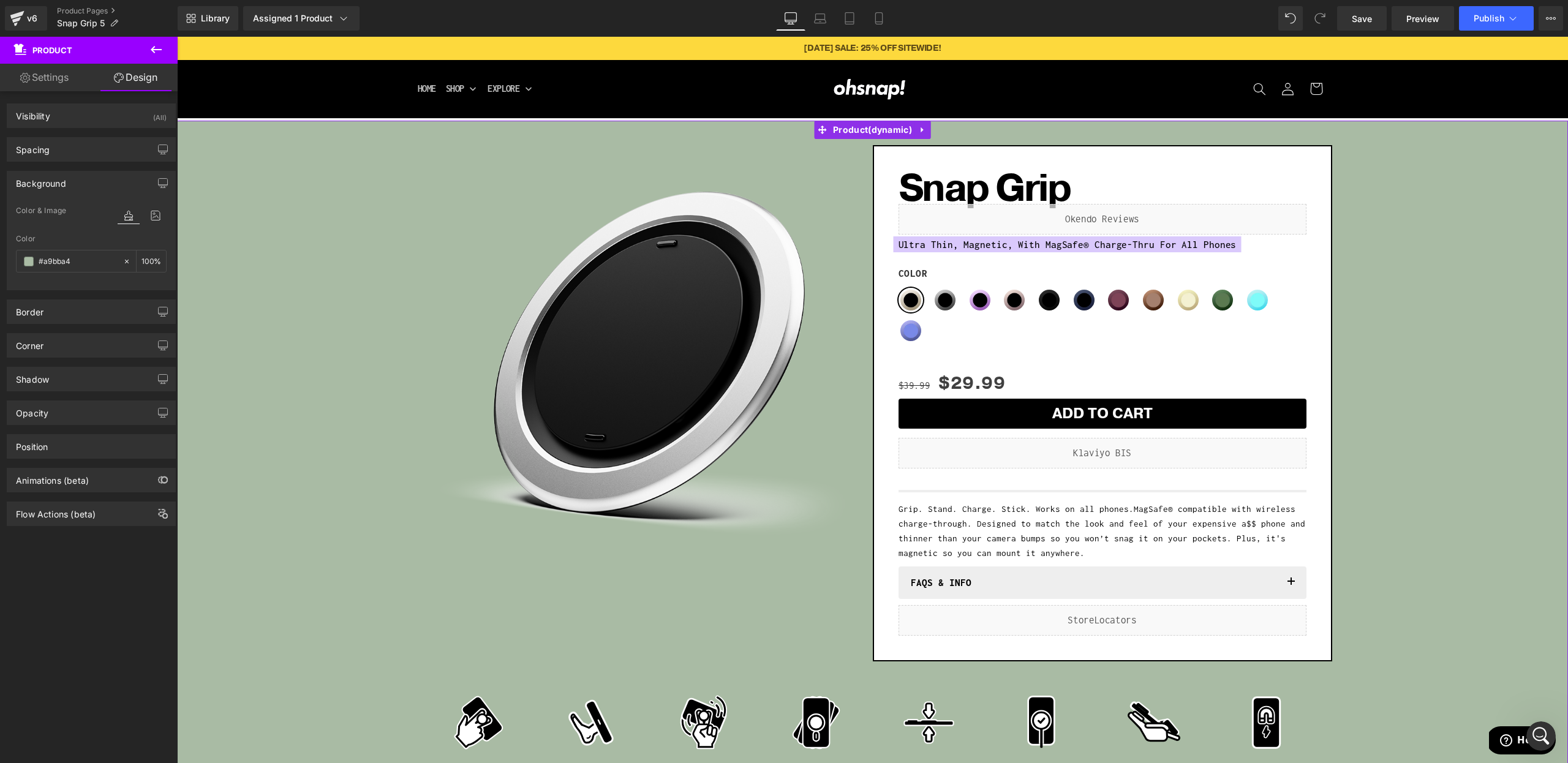
click at [66, 282] on div at bounding box center [91, 283] width 150 height 8
click at [1374, 14] on link "Save" at bounding box center [1362, 19] width 50 height 24
click at [209, 123] on span "Row" at bounding box center [205, 127] width 25 height 19
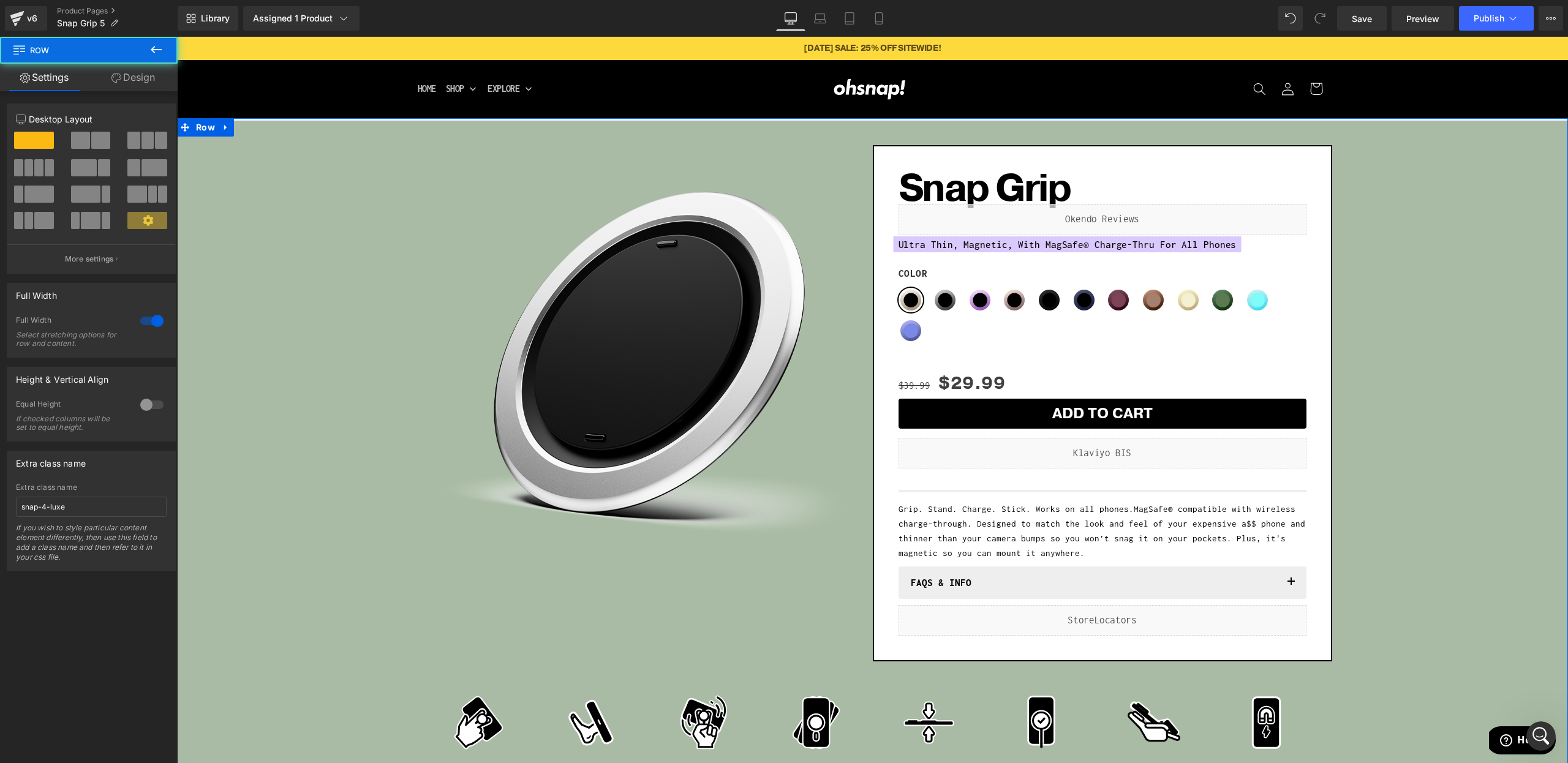
click at [118, 73] on icon at bounding box center [116, 78] width 10 height 10
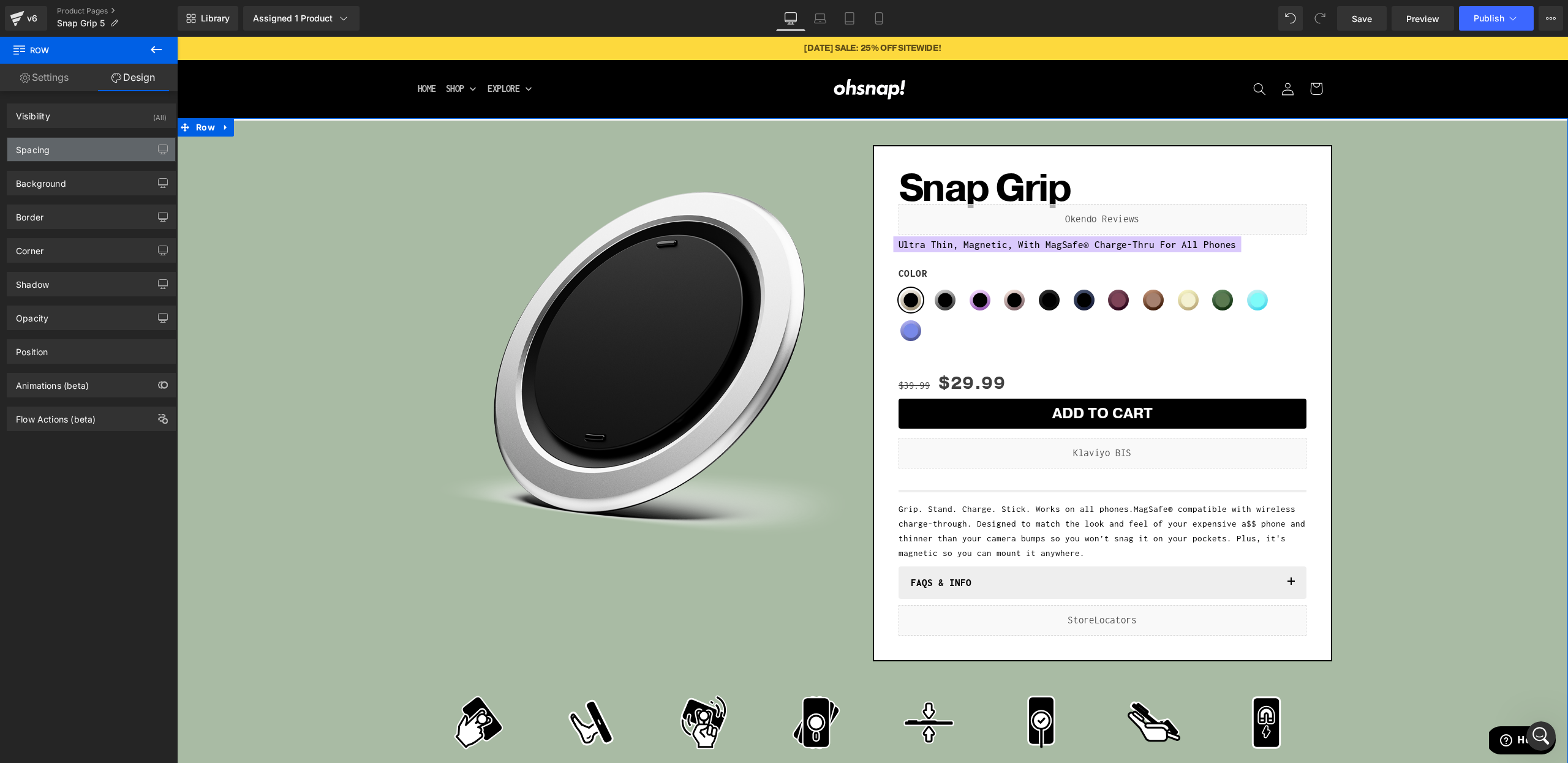
click at [67, 158] on div "Spacing" at bounding box center [91, 150] width 168 height 24
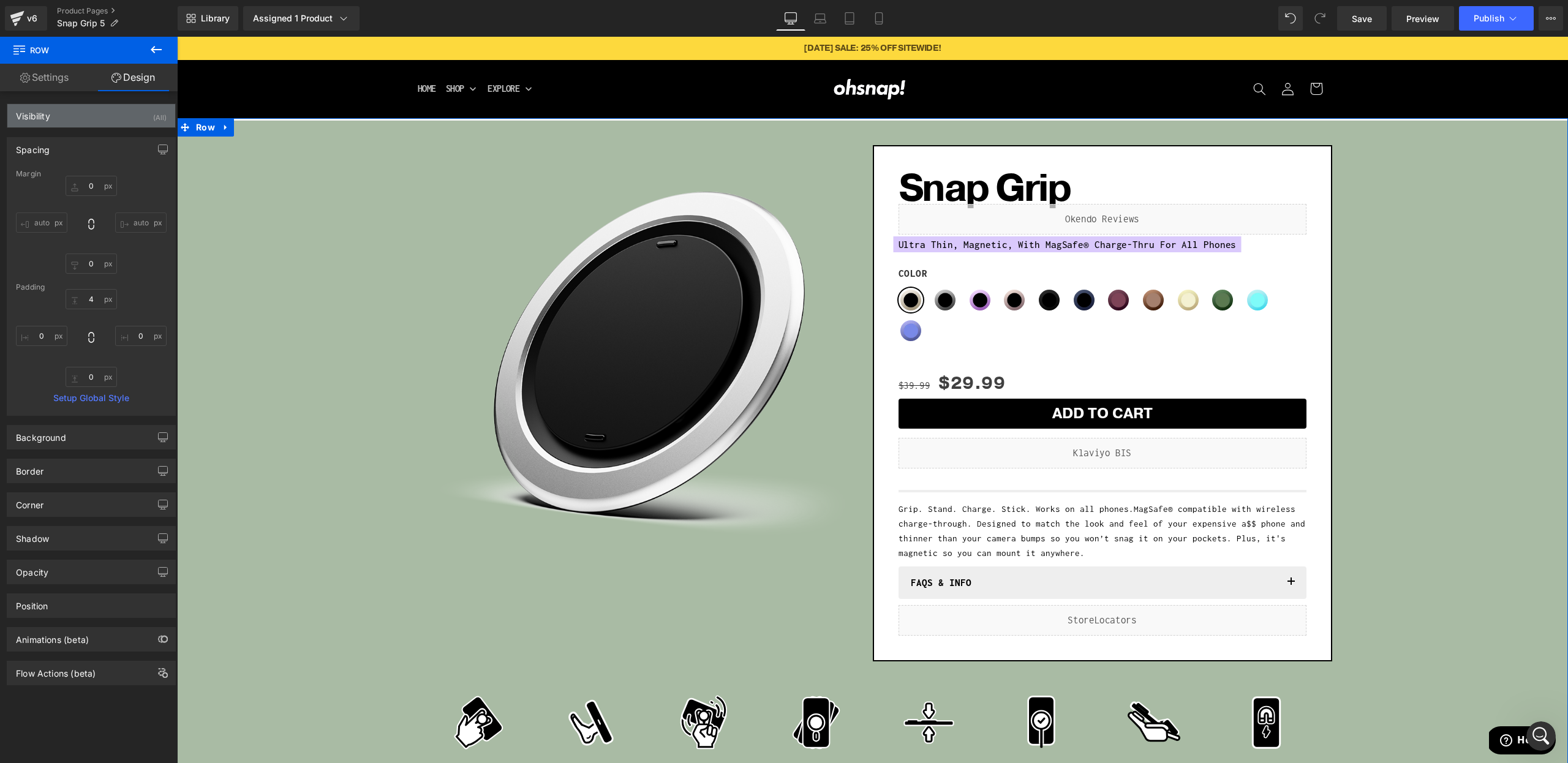
click at [80, 106] on div "Visibility (All)" at bounding box center [91, 115] width 168 height 24
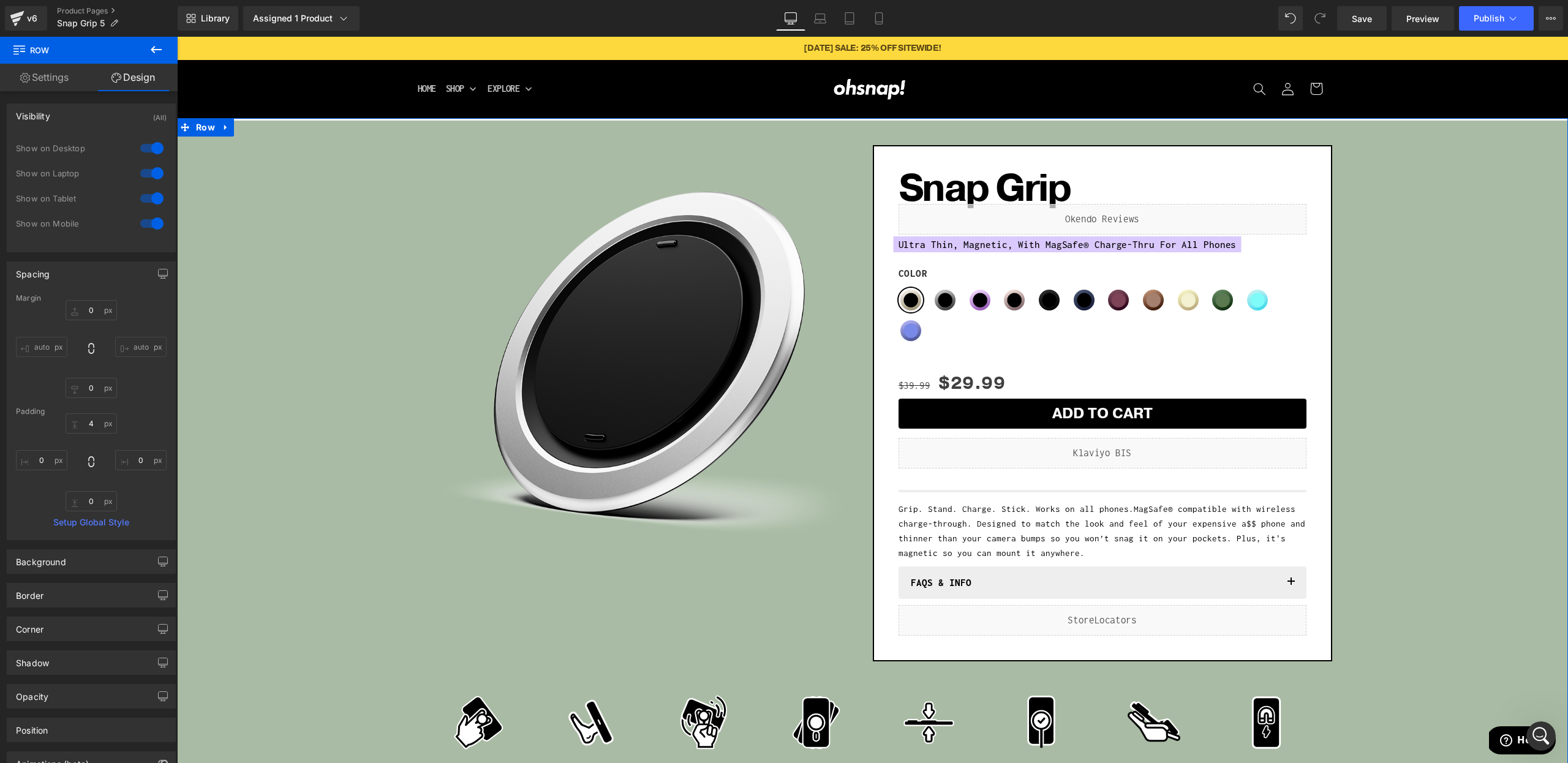
click at [63, 93] on div "Visibility (All) 0|0|0|0 1 Show on Desktop 1 Show on Laptop 1 Show on Tablet 1 …" at bounding box center [91, 450] width 183 height 718
click at [85, 418] on input "4" at bounding box center [91, 423] width 51 height 20
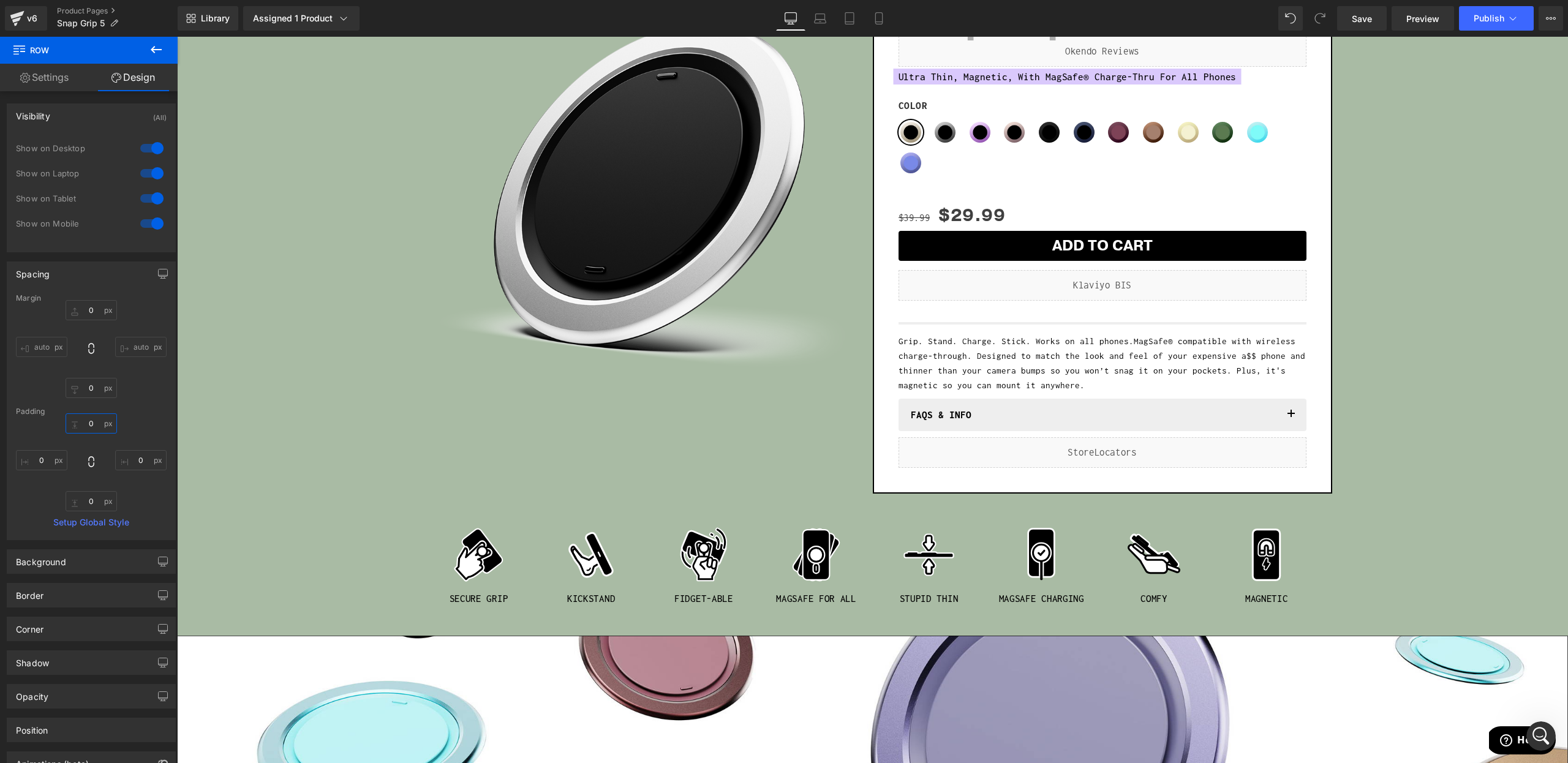
scroll to position [163, 0]
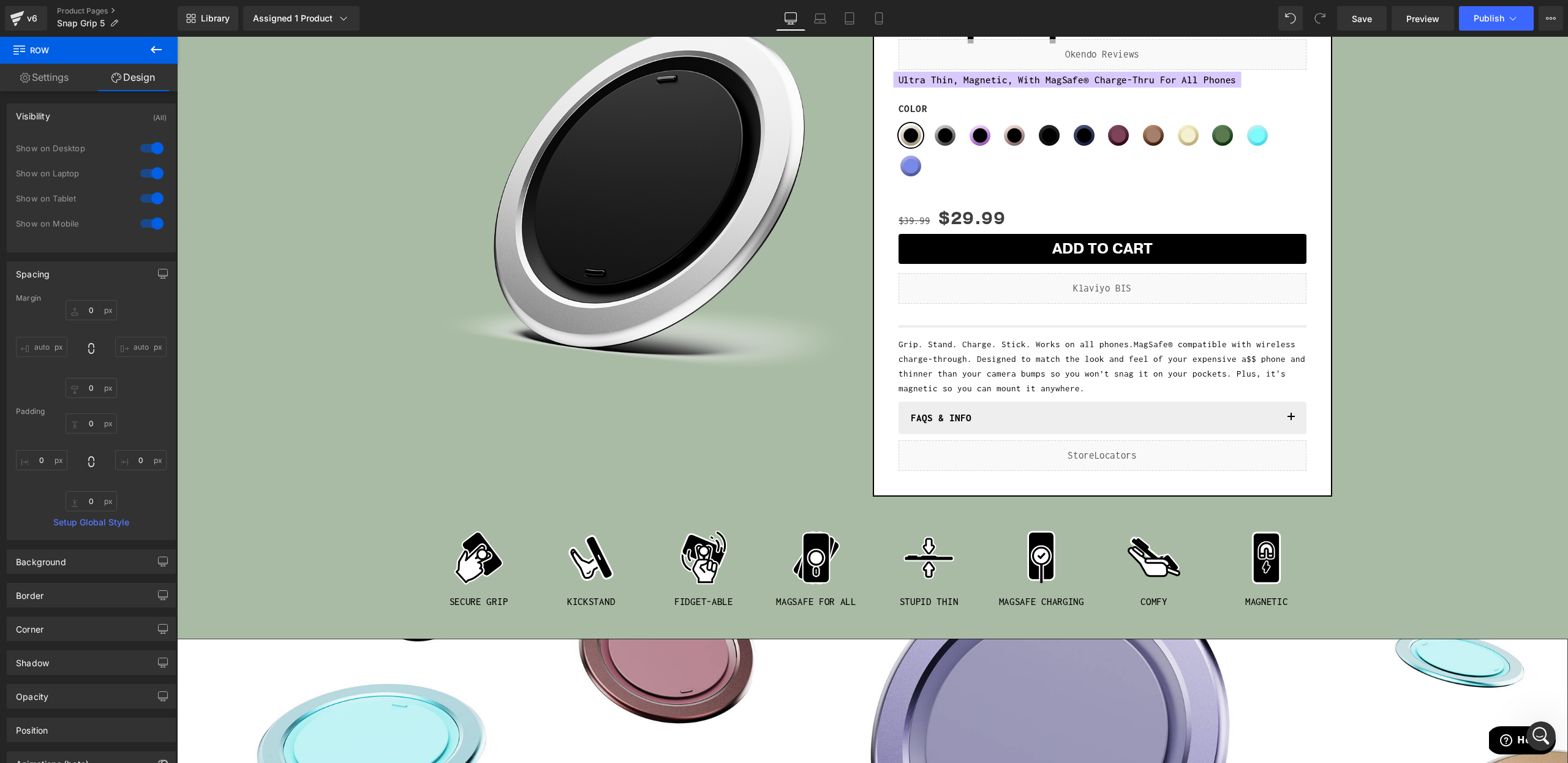
click at [574, 534] on img at bounding box center [591, 558] width 73 height 73
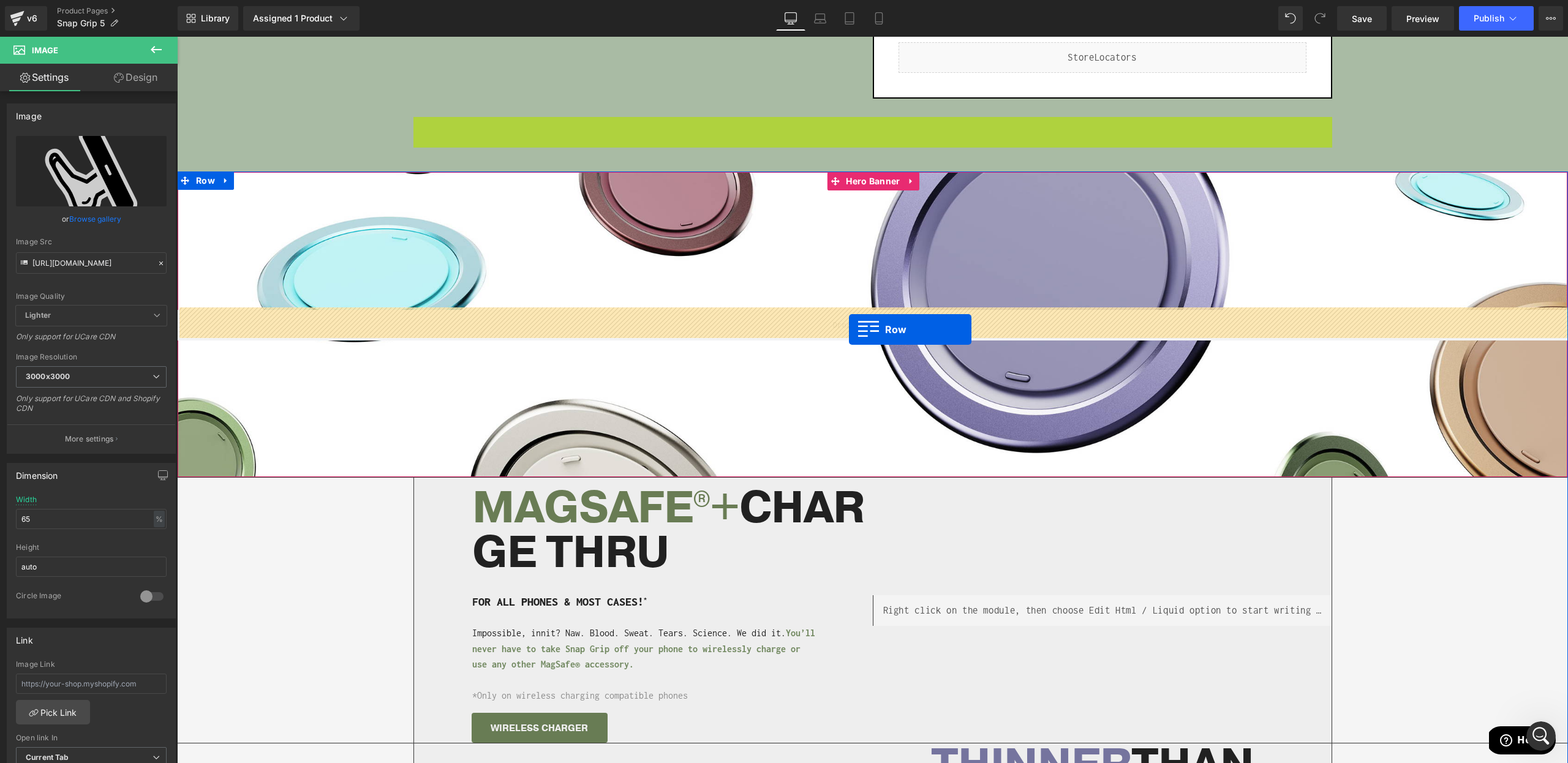
drag, startPoint x: 435, startPoint y: 522, endPoint x: 912, endPoint y: 384, distance: 496.6
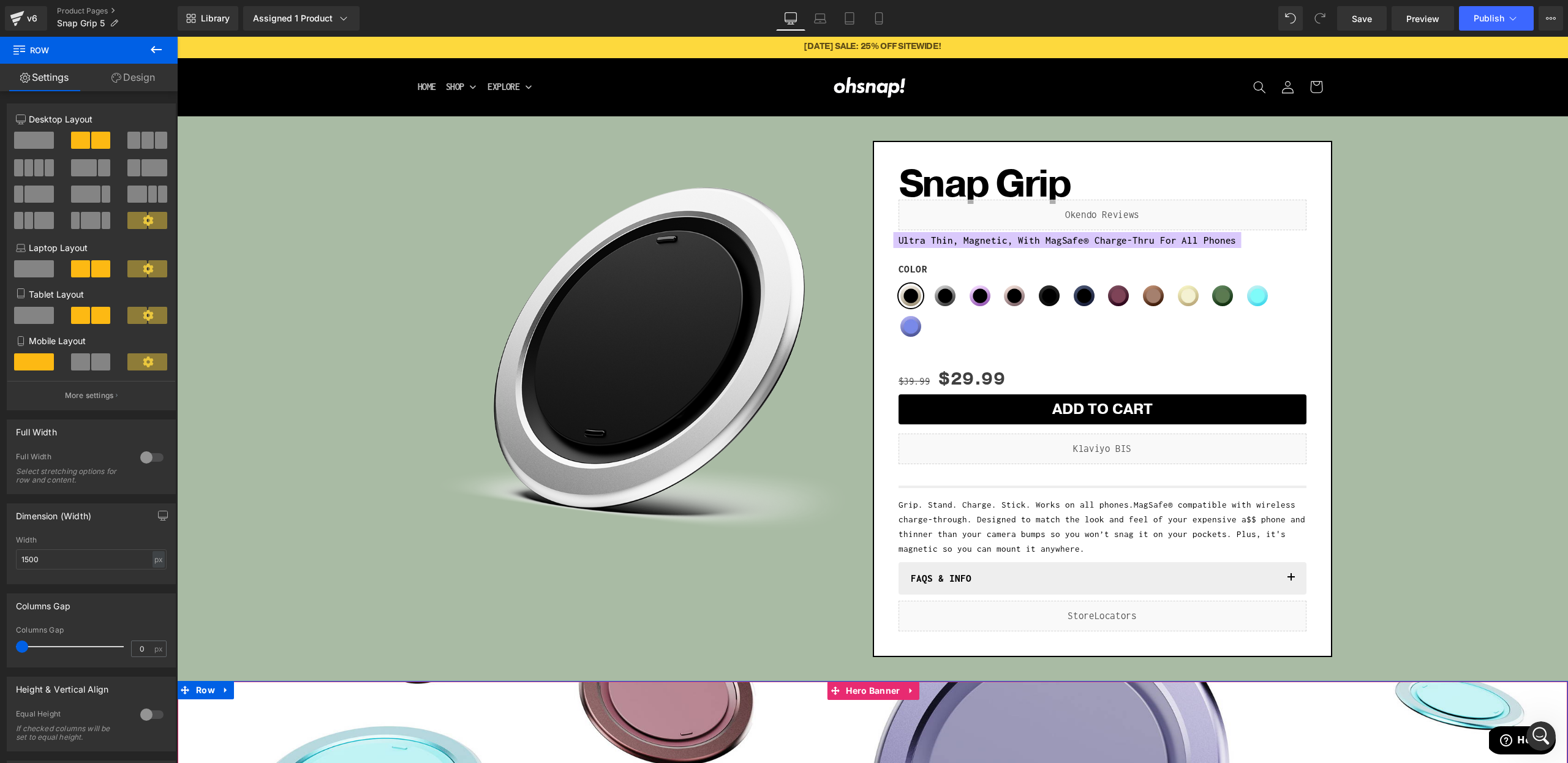
scroll to position [0, 0]
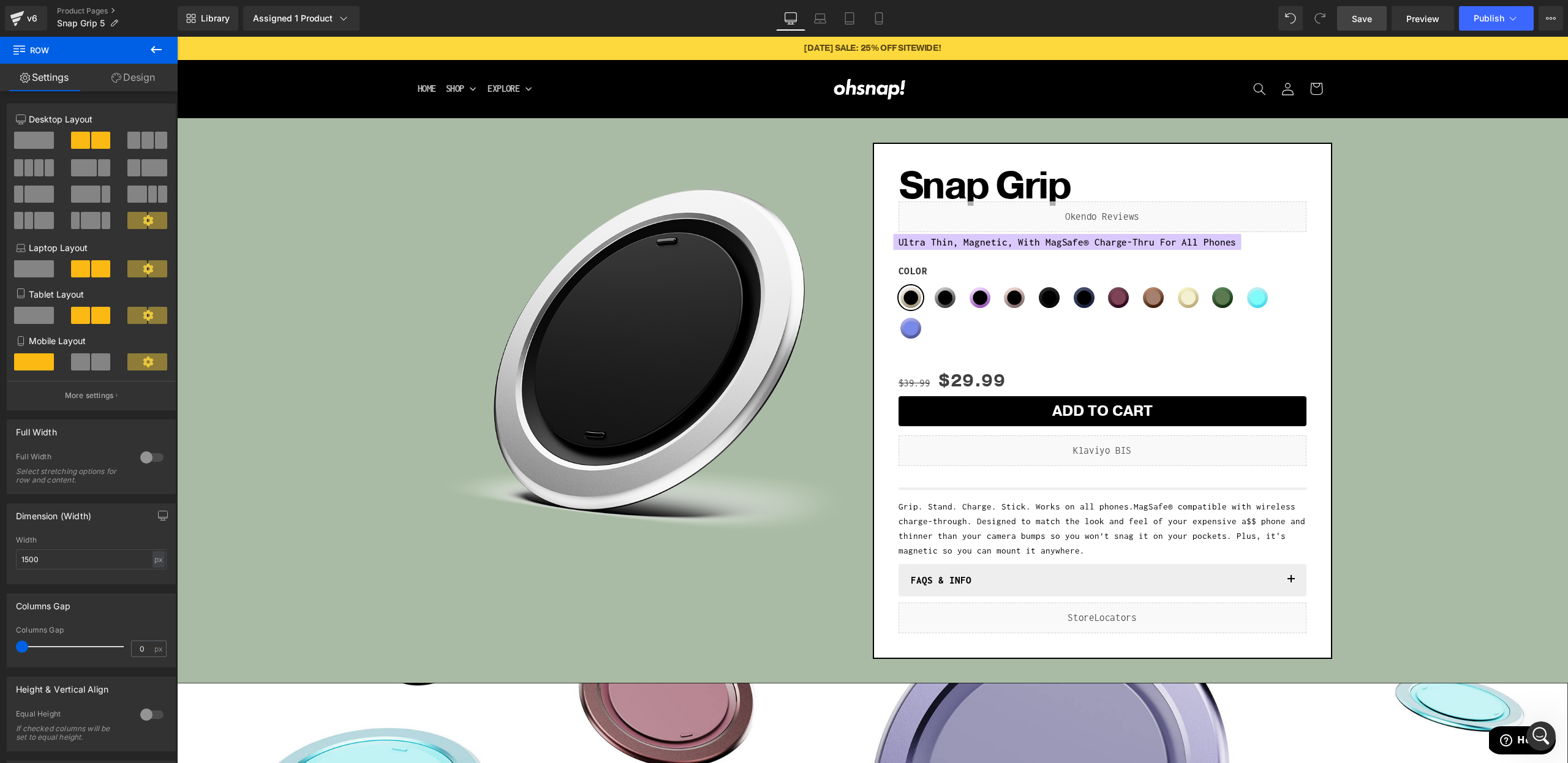
click at [1356, 21] on span "Save" at bounding box center [1362, 19] width 20 height 13
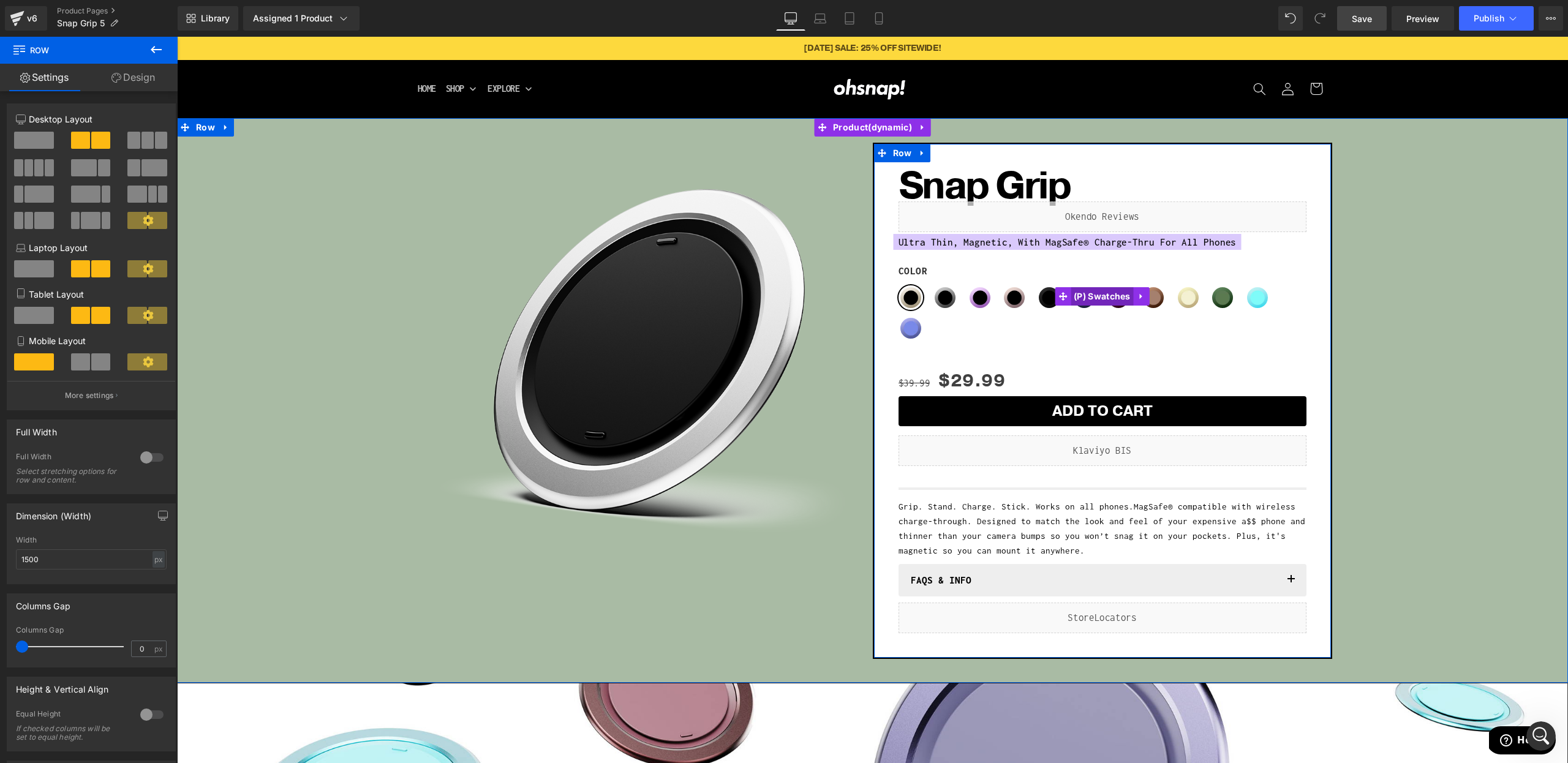
click at [1099, 297] on span "(P) Swatches" at bounding box center [1102, 297] width 63 height 19
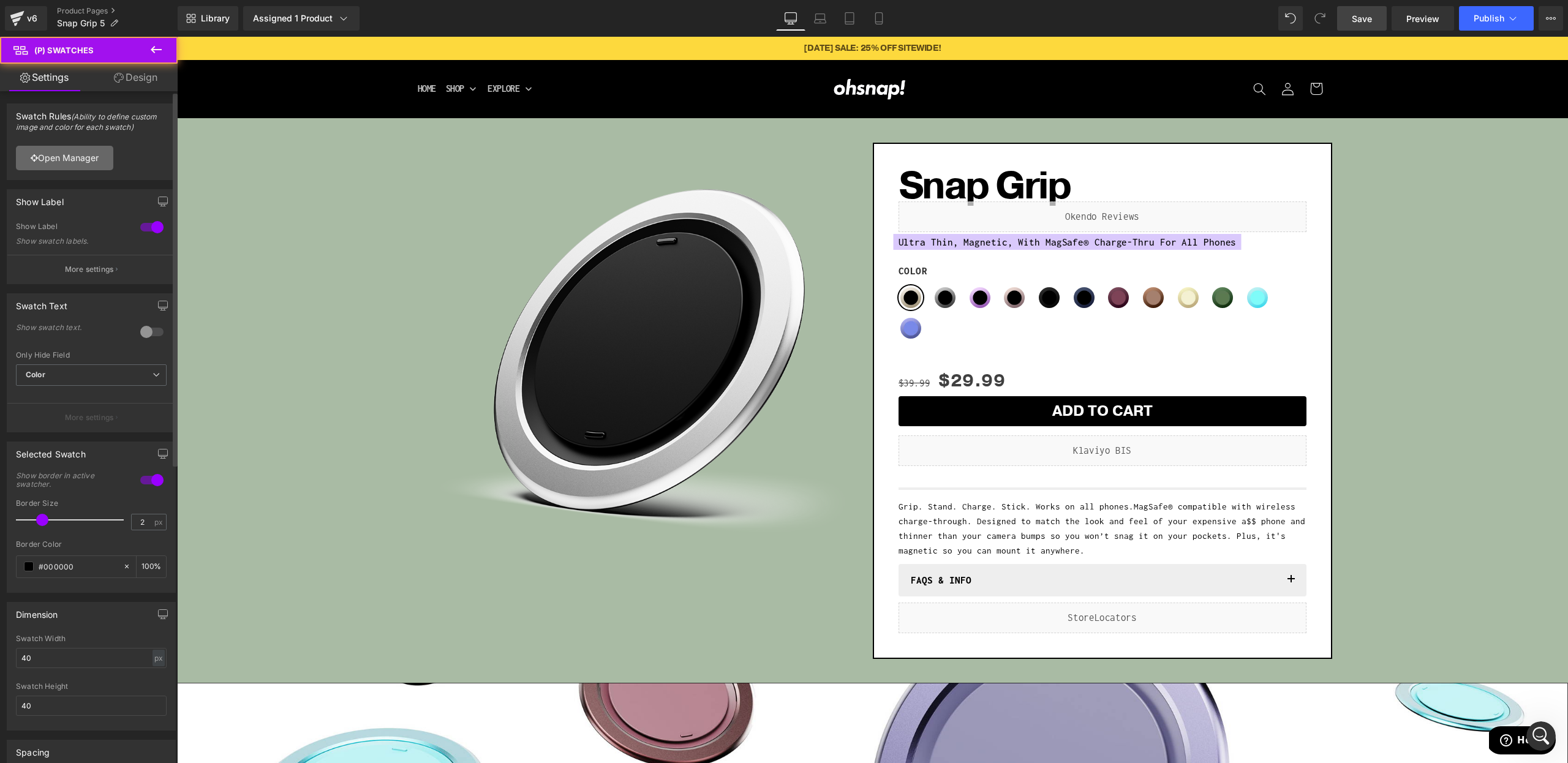
click at [97, 155] on link "Open Manager" at bounding box center [65, 158] width 97 height 24
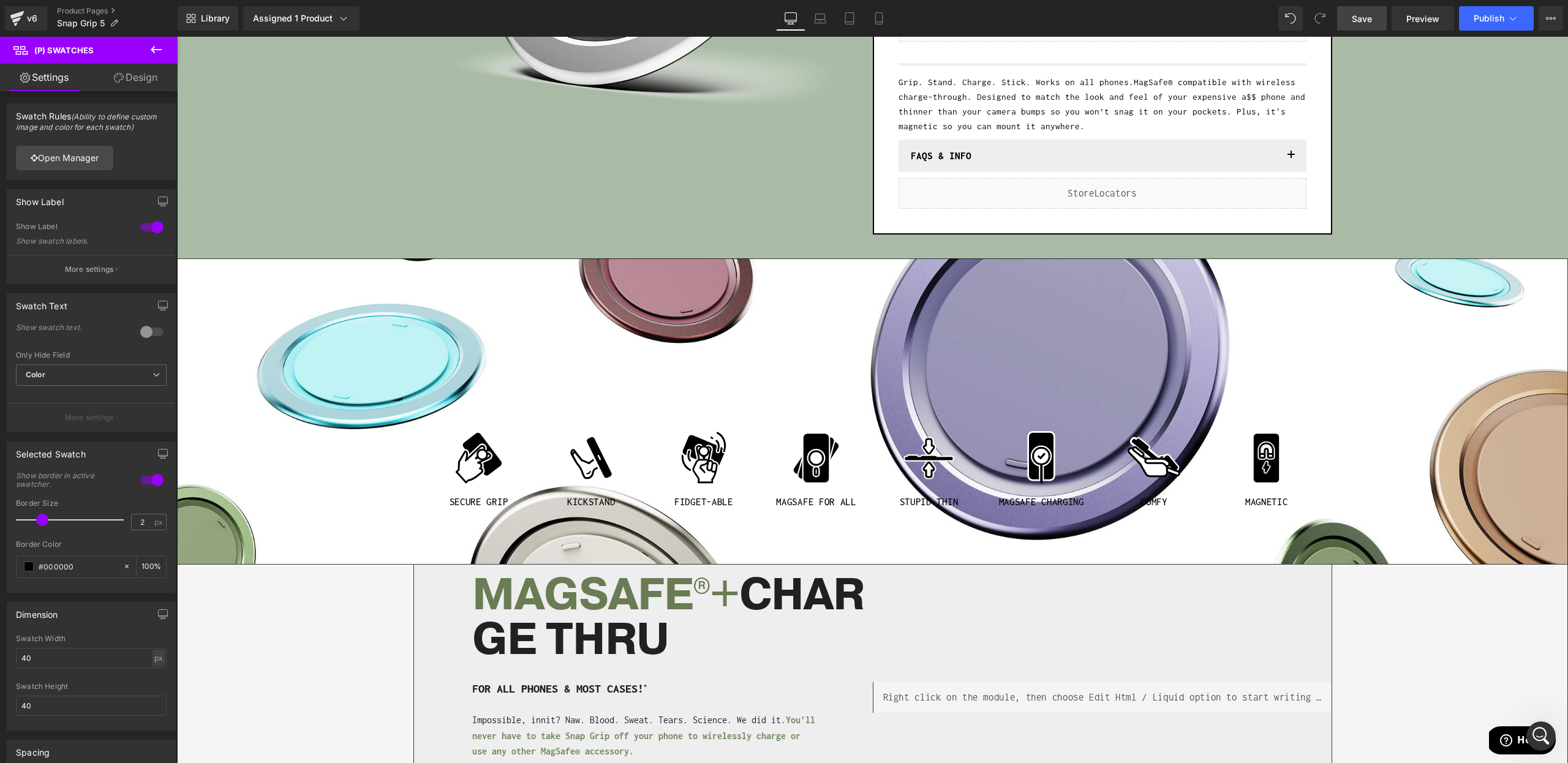
scroll to position [19, 0]
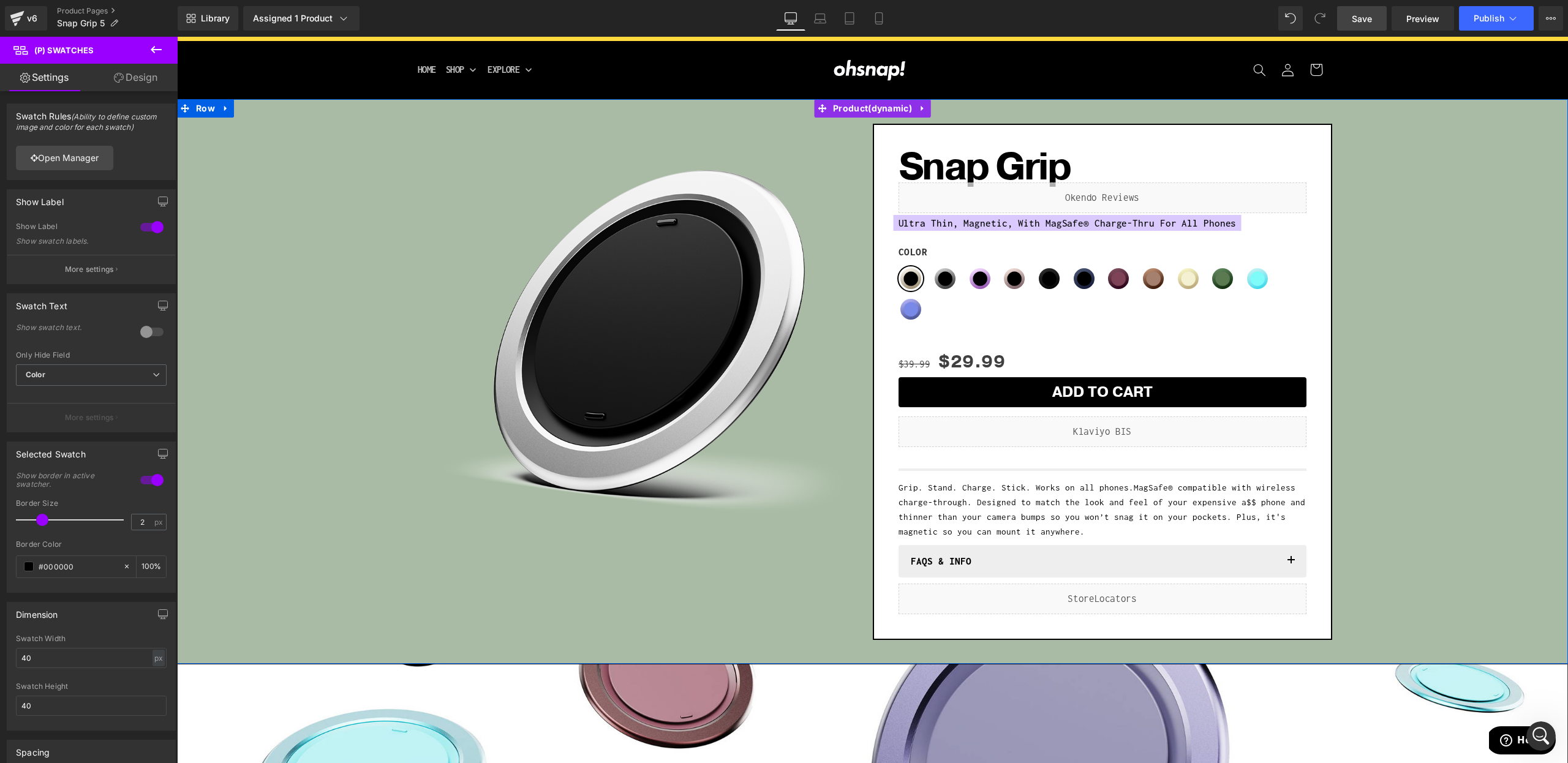
click at [250, 486] on div "Sale Off (P) Image Row Snap Grip (P) Title Liquid Ultra Thin, Magnetic, With Ma…" at bounding box center [872, 379] width 1379 height 523
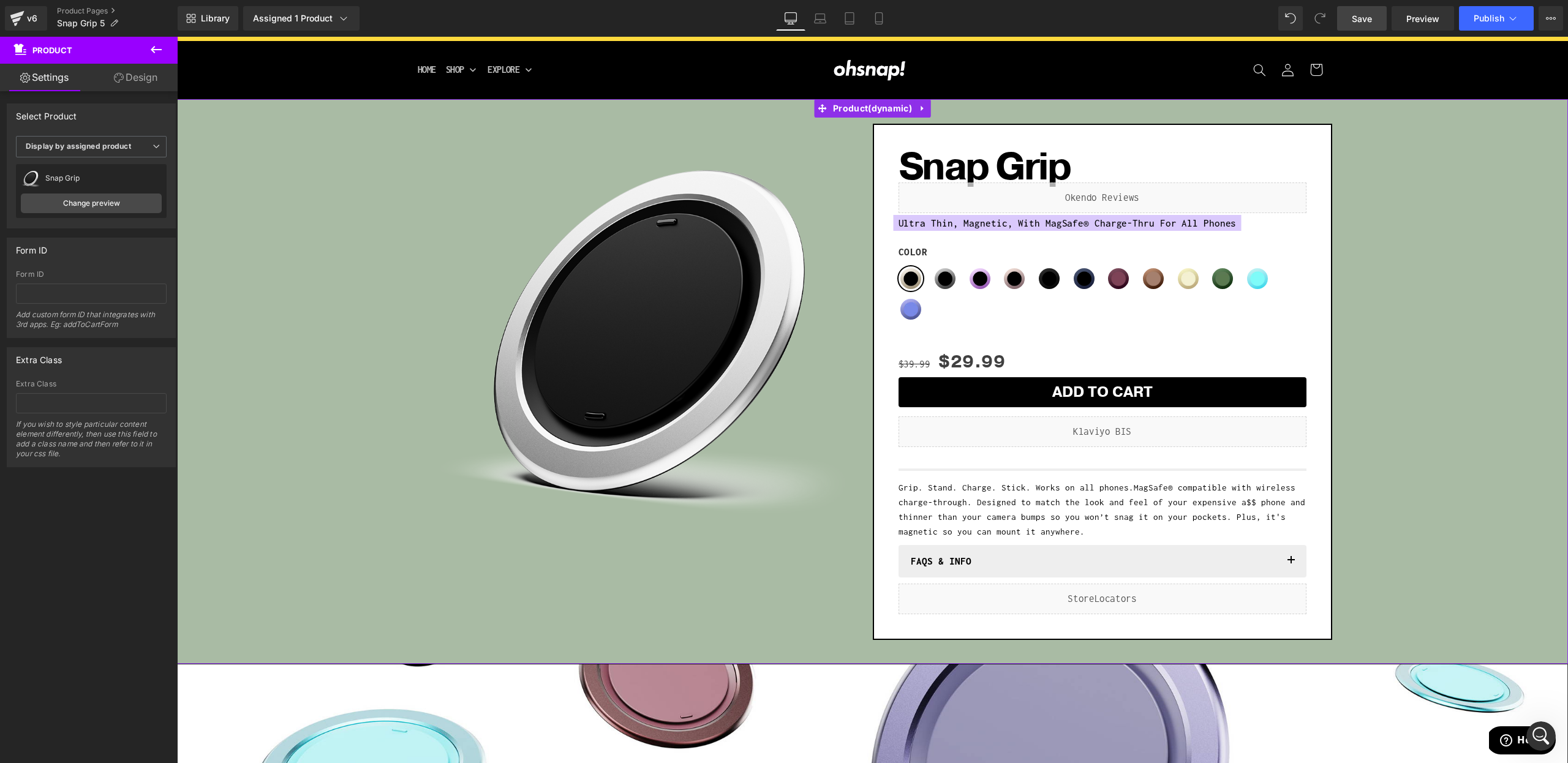
click at [141, 80] on link "Design" at bounding box center [135, 77] width 89 height 28
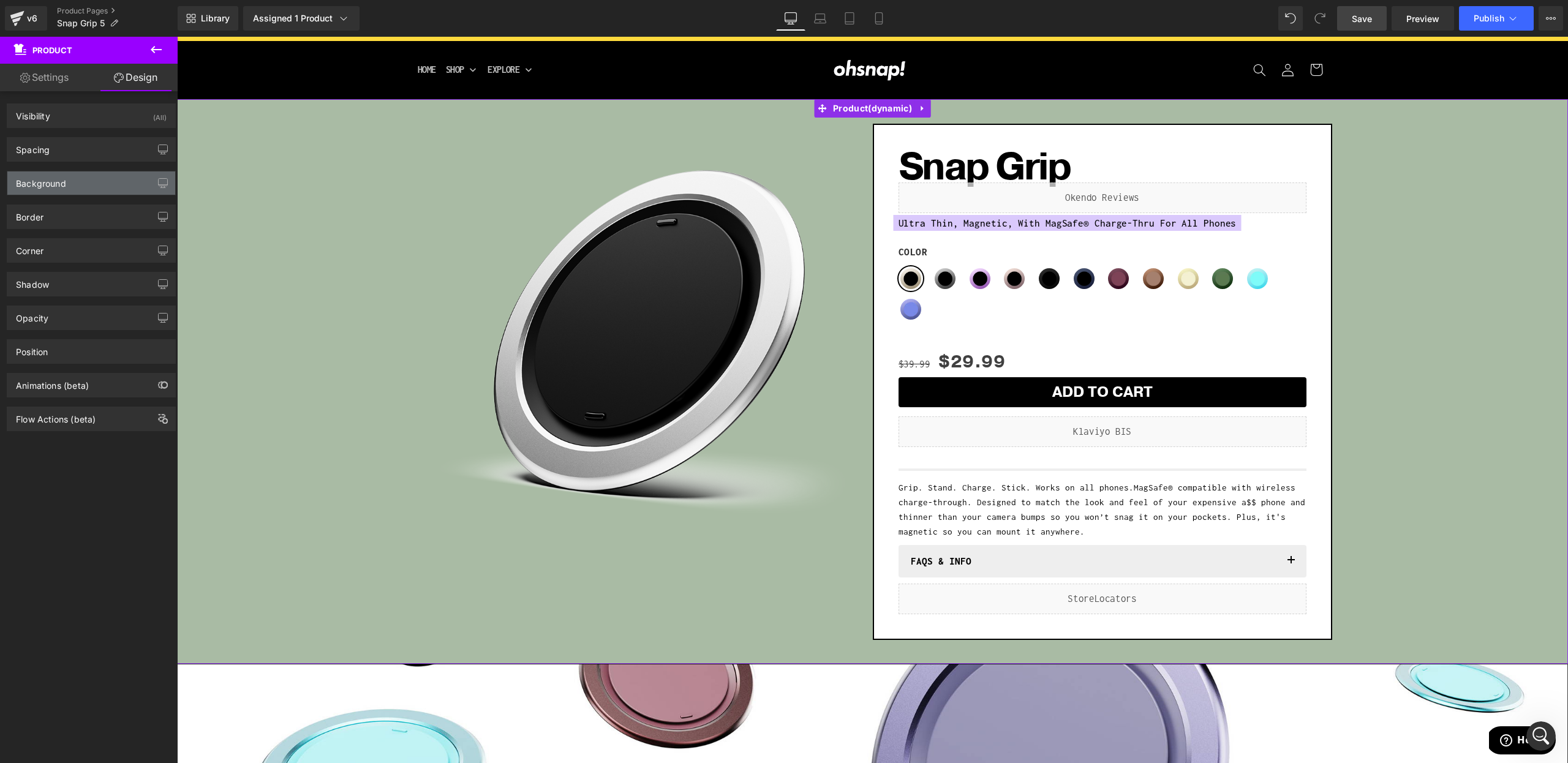
click at [72, 190] on div "Background" at bounding box center [91, 183] width 168 height 24
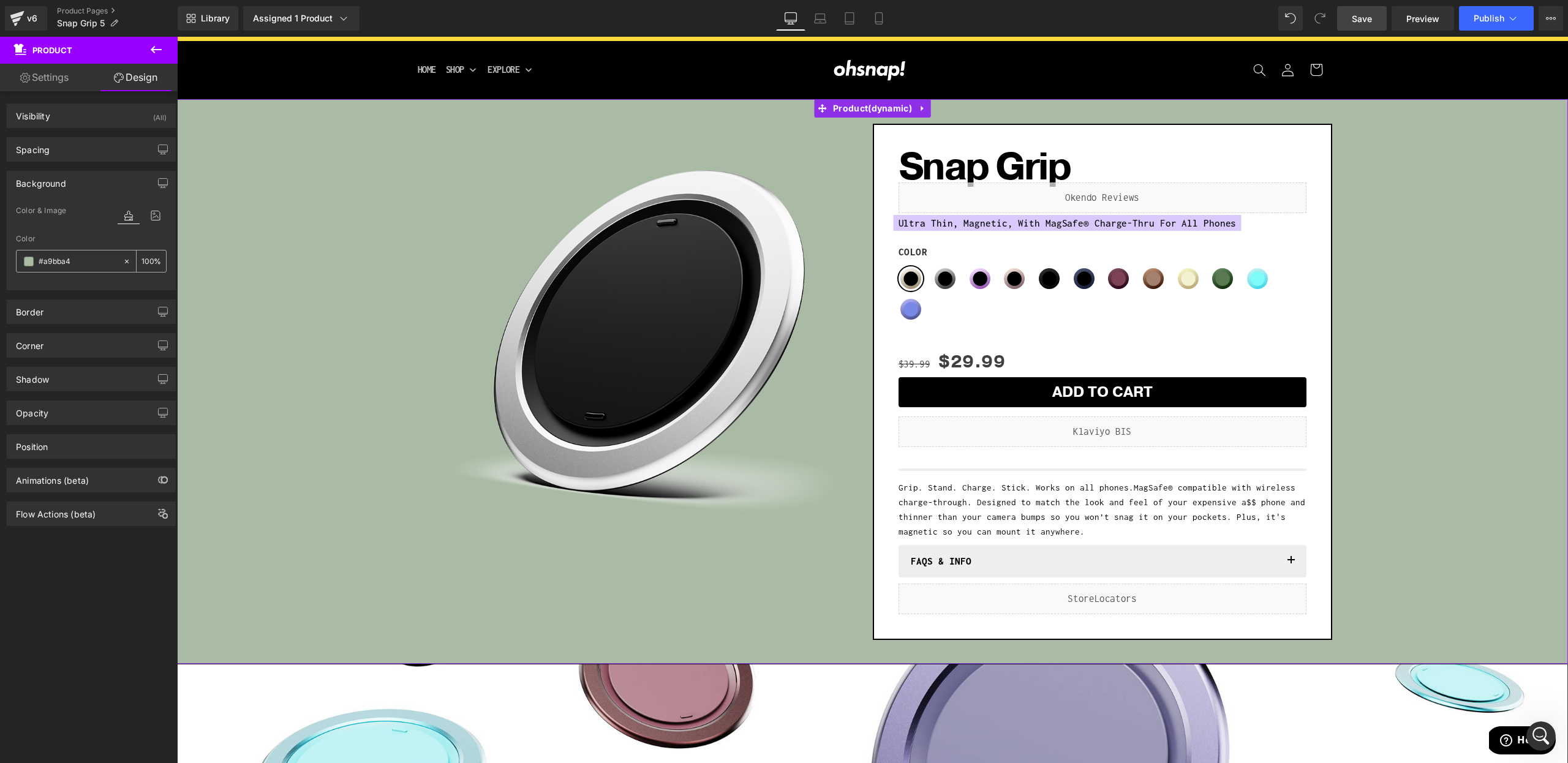
click at [58, 265] on input "#a9bba4" at bounding box center [77, 262] width 78 height 14
paste input "72845C"
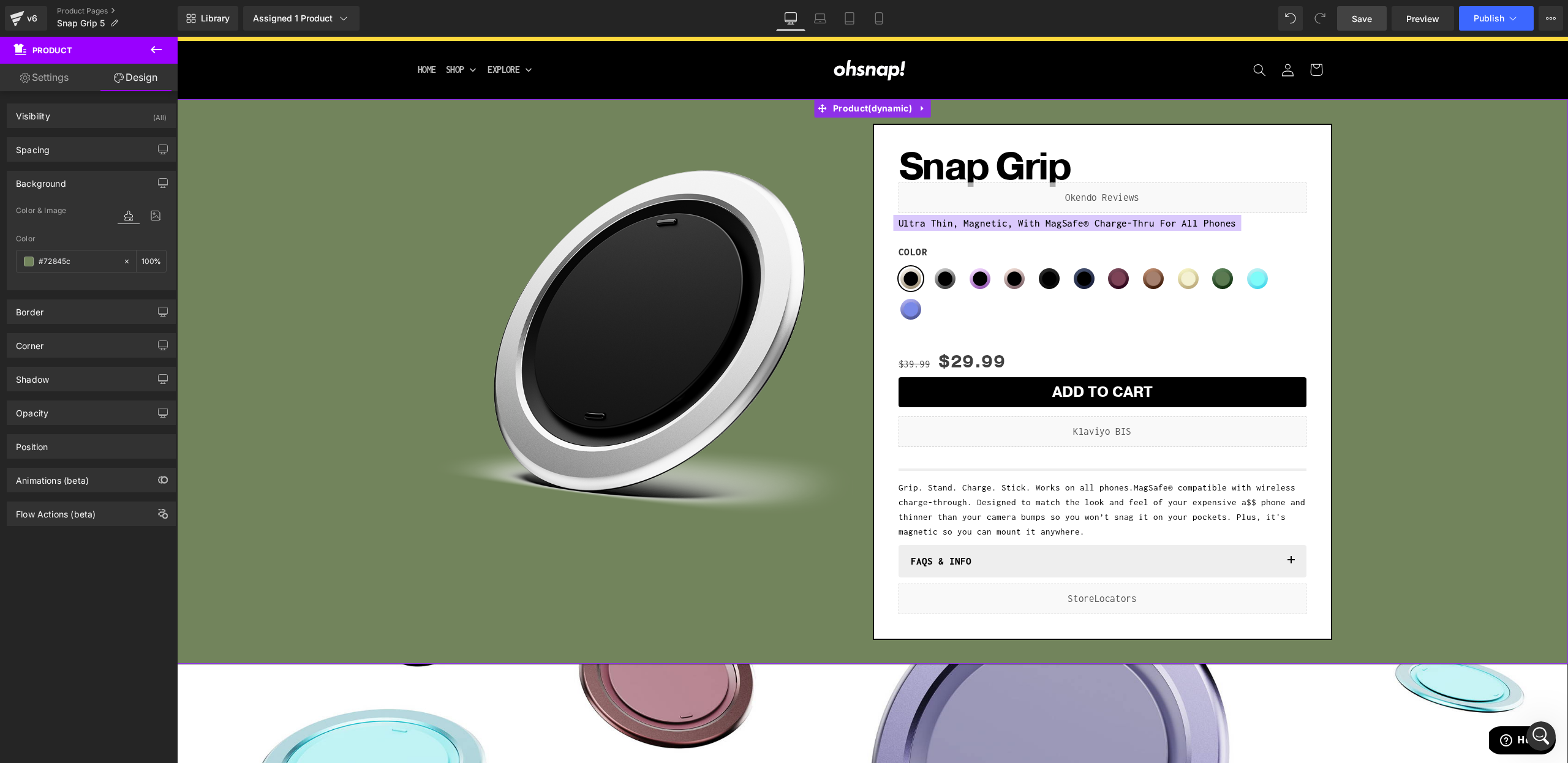
click at [53, 284] on div at bounding box center [91, 283] width 150 height 8
click at [25, 258] on span at bounding box center [28, 262] width 10 height 10
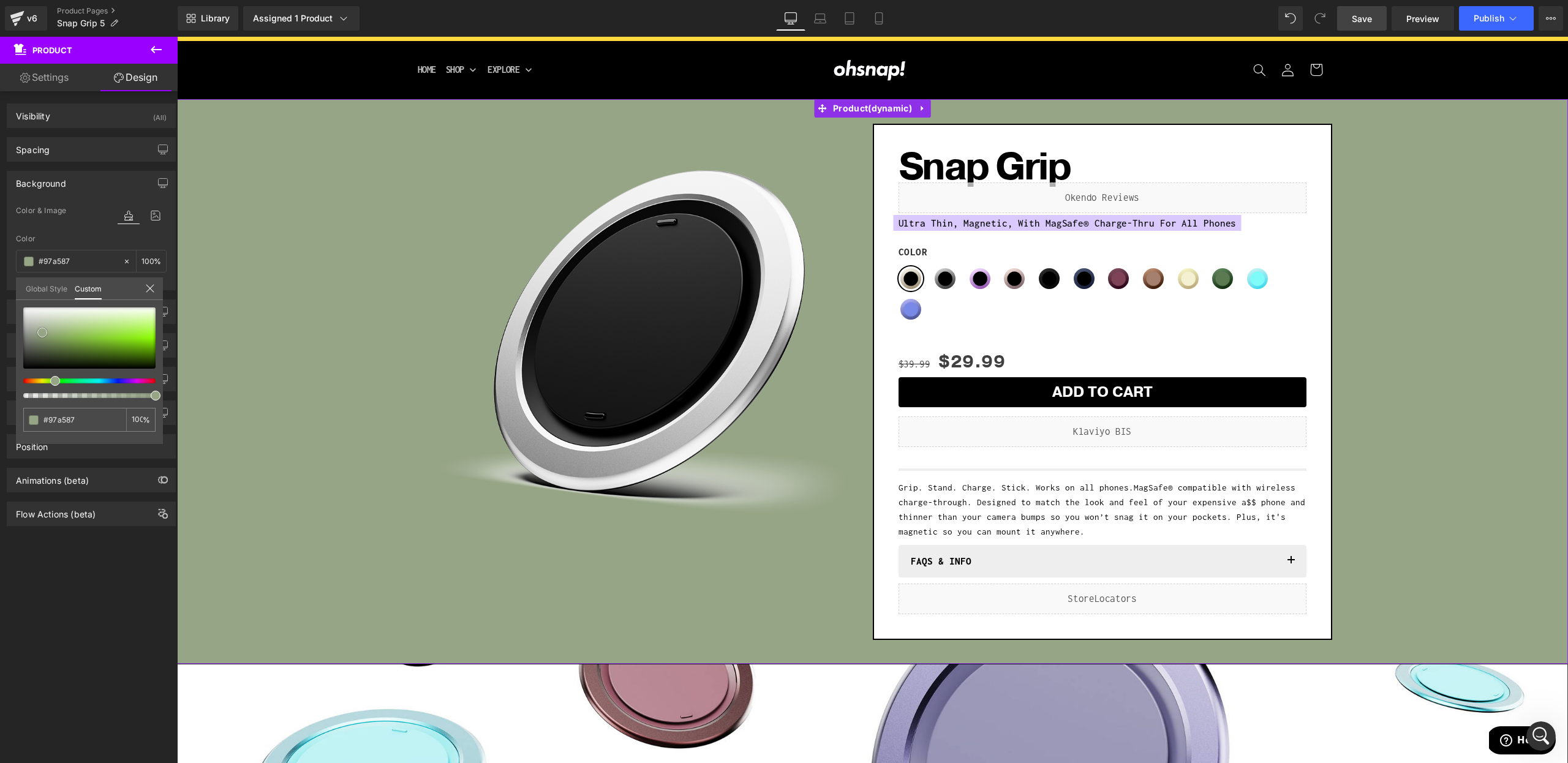
click at [38, 330] on span at bounding box center [42, 332] width 10 height 10
click at [1365, 15] on span "Save" at bounding box center [1362, 19] width 20 height 13
